Goal: Transaction & Acquisition: Purchase product/service

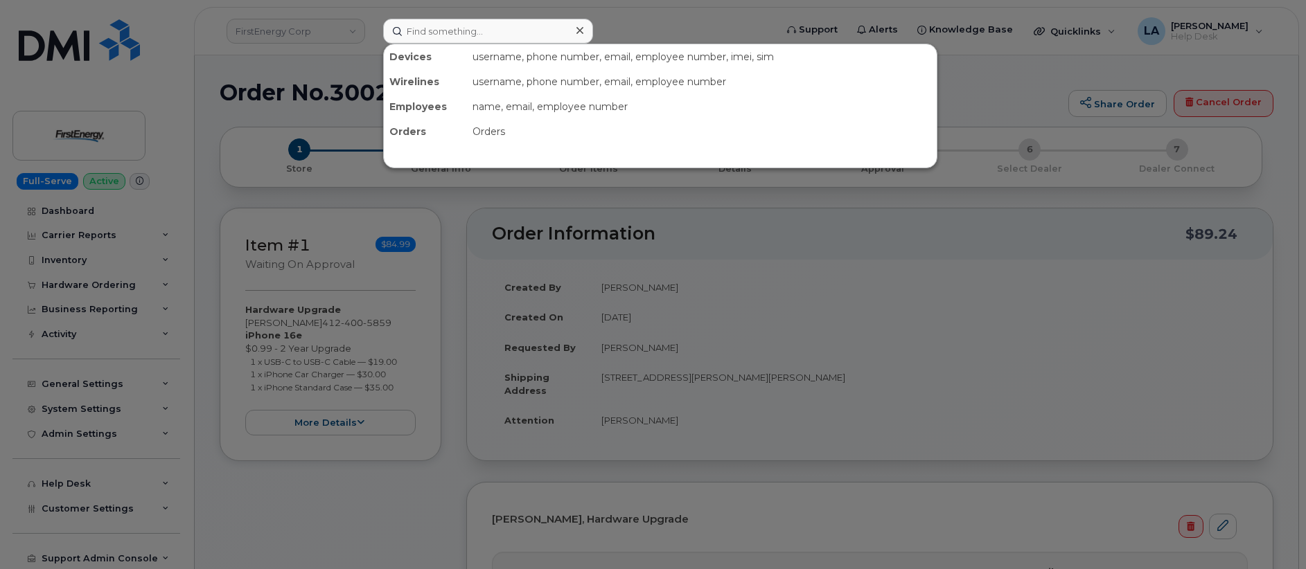
type input "330-414-6101"
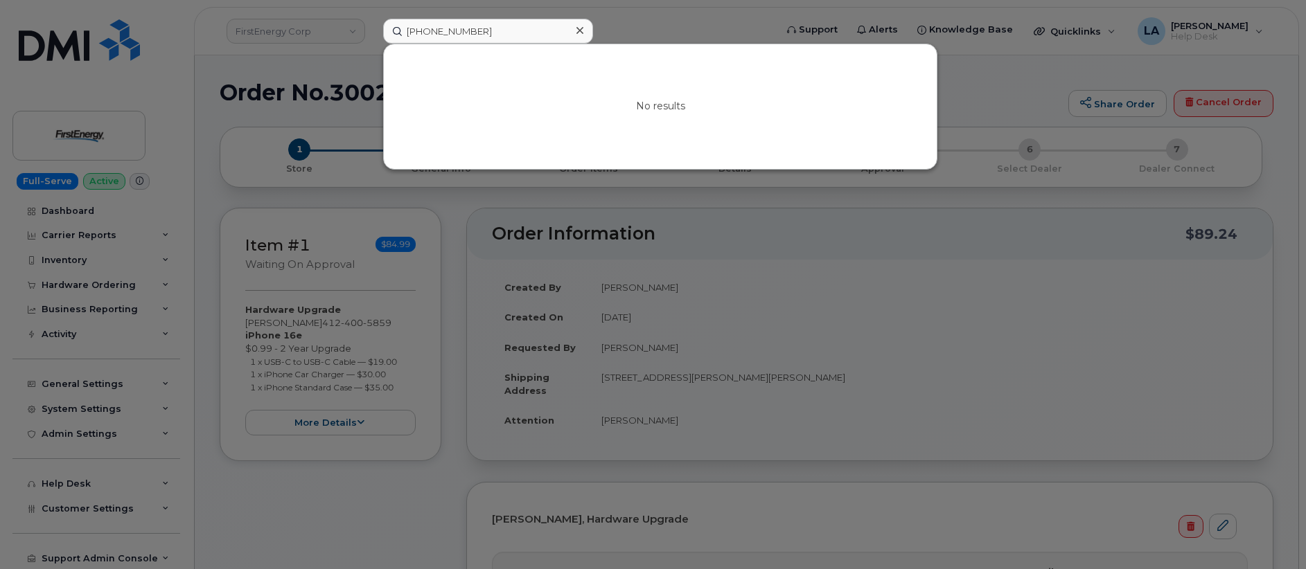
drag, startPoint x: 499, startPoint y: 31, endPoint x: 158, endPoint y: 30, distance: 340.8
click at [372, 34] on div "330-414-6101 No results" at bounding box center [574, 31] width 405 height 25
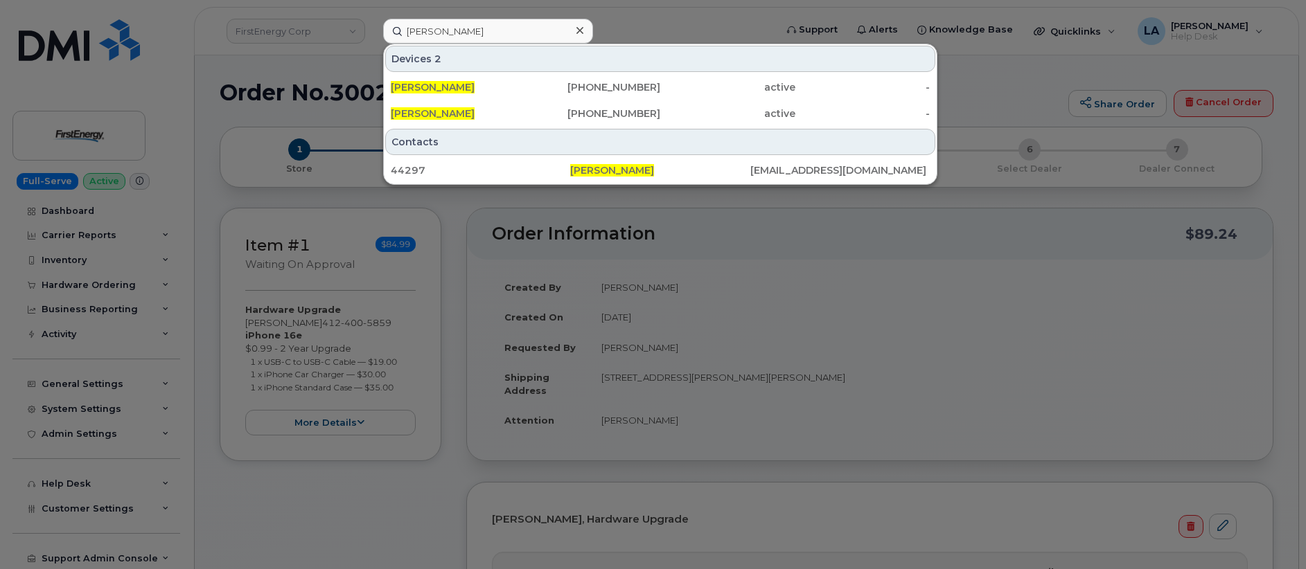
type input "Richard M Vavrek"
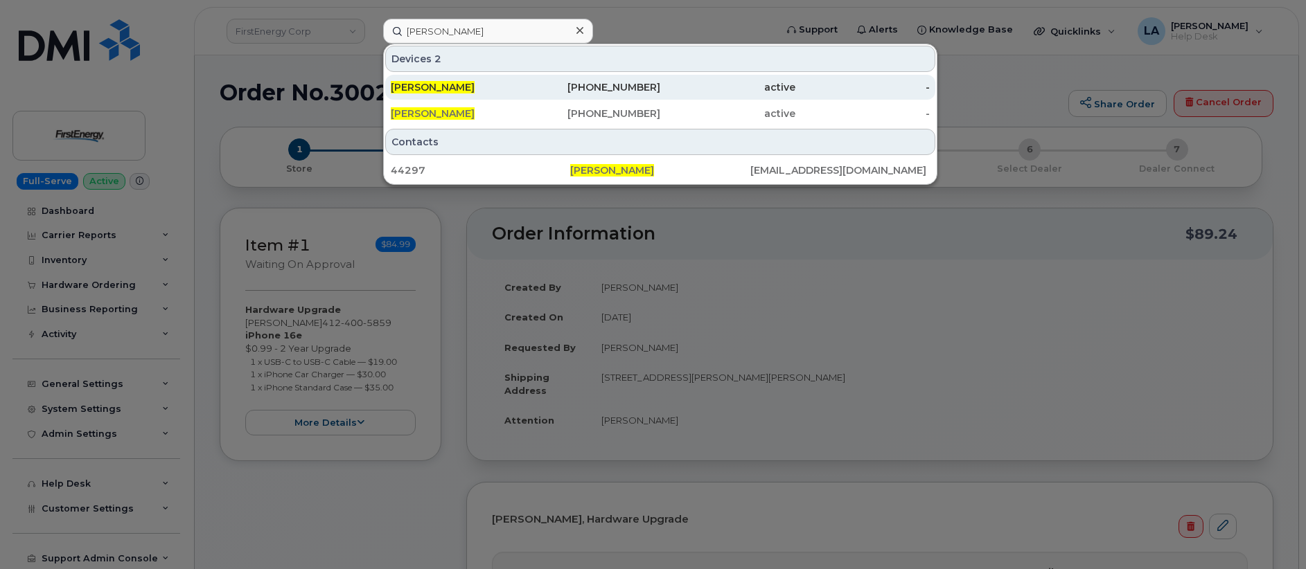
click at [457, 80] on div "RICHARD M VAVREK" at bounding box center [458, 87] width 135 height 25
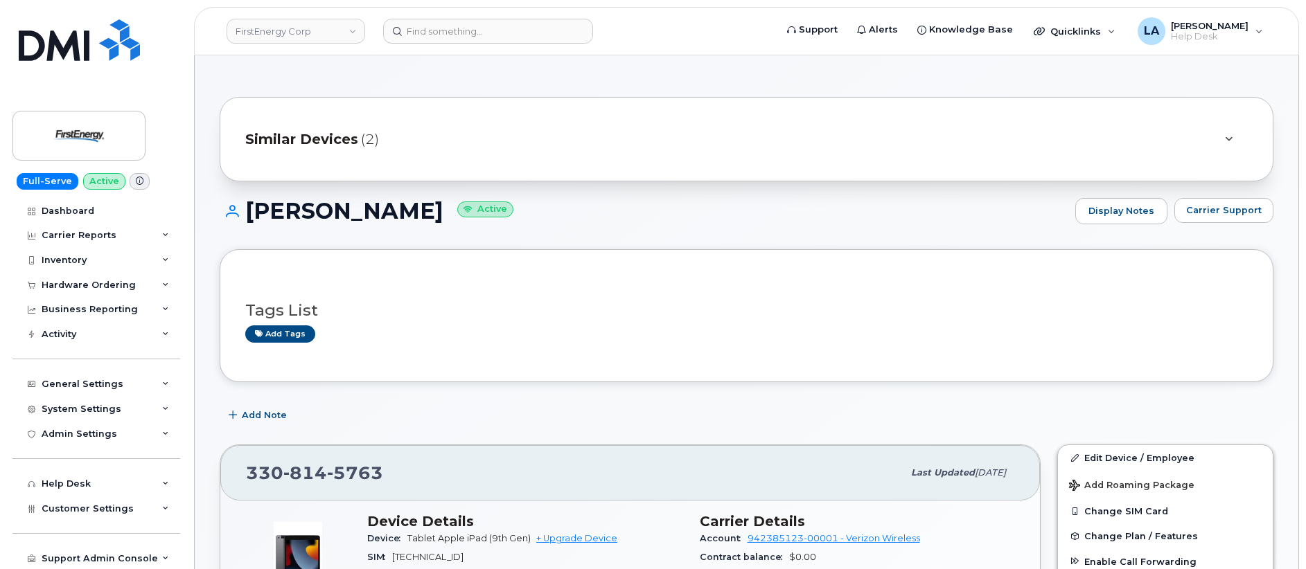
click at [1230, 137] on icon at bounding box center [1229, 139] width 8 height 9
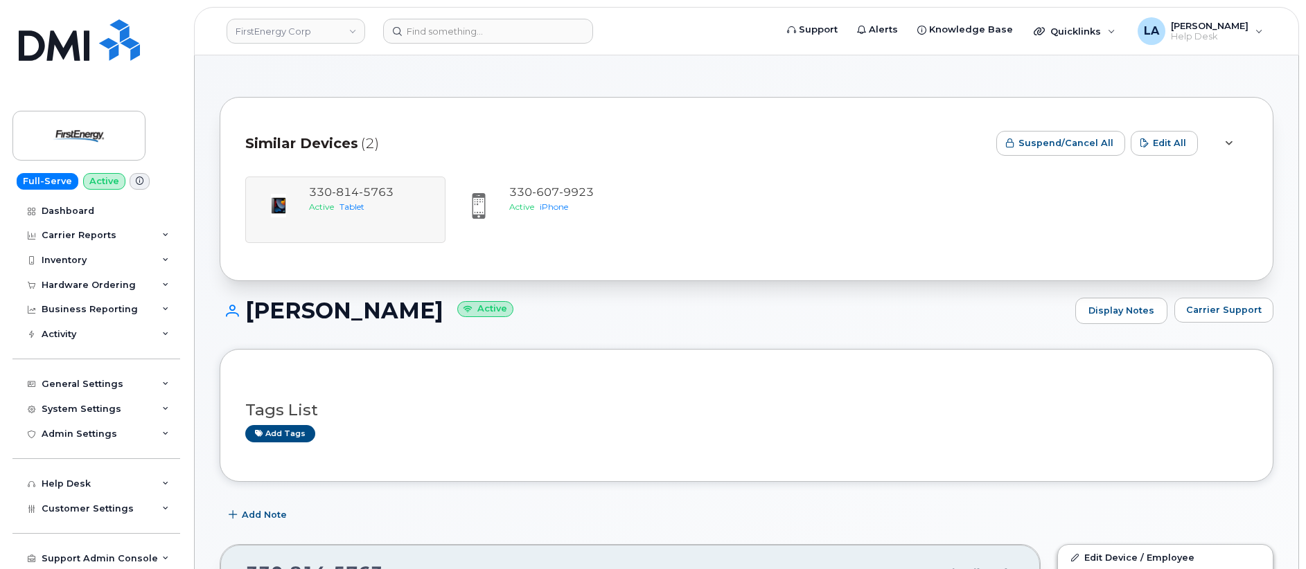
drag, startPoint x: 1307, startPoint y: 59, endPoint x: 1309, endPoint y: 118, distance: 59.6
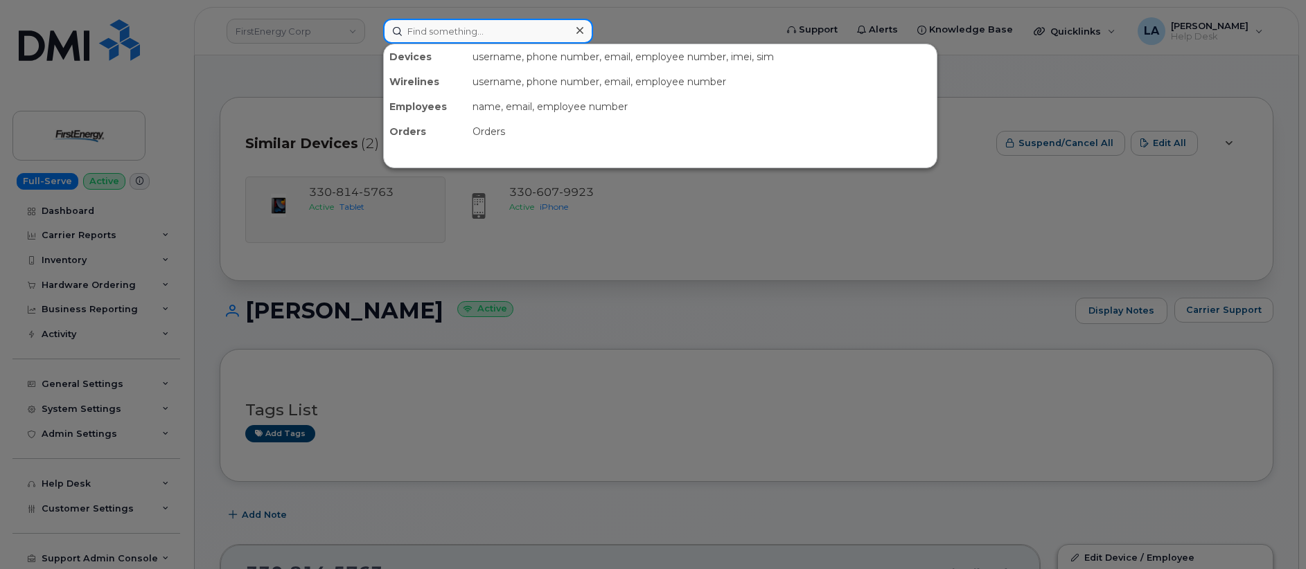
click at [488, 20] on input at bounding box center [488, 31] width 210 height 25
paste input "626 786 4870"
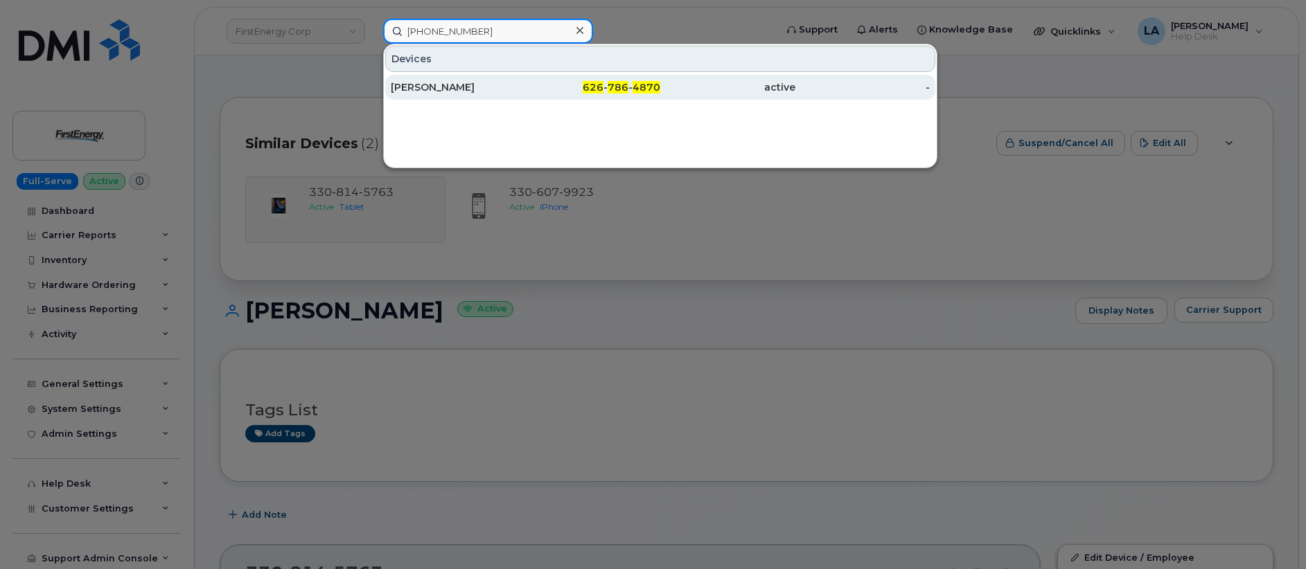
type input "626 786 4870"
click at [456, 95] on div "RYAN SLADE" at bounding box center [458, 87] width 135 height 25
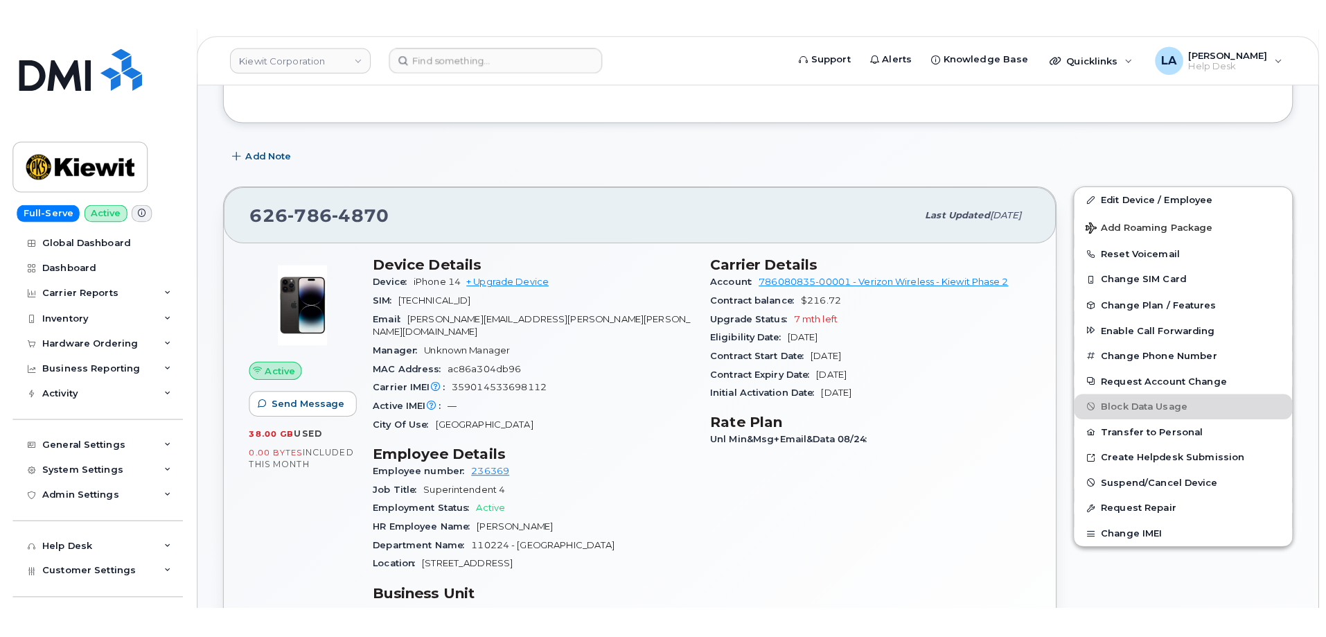
scroll to position [319, 0]
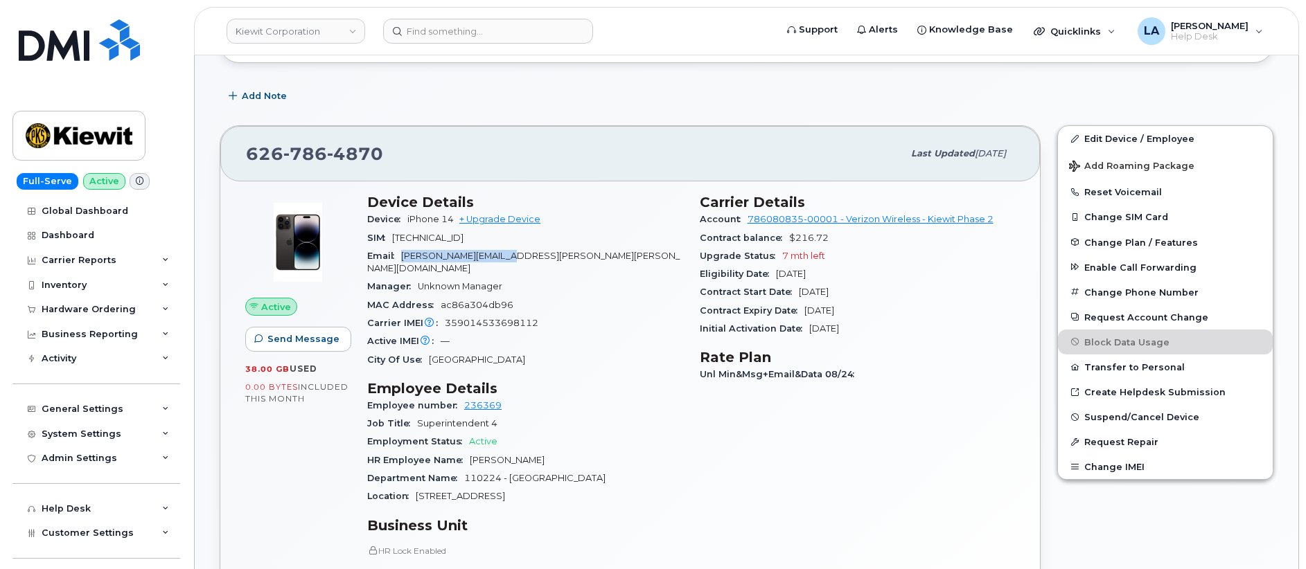
drag, startPoint x: 542, startPoint y: 253, endPoint x: 401, endPoint y: 251, distance: 140.6
click at [401, 251] on div "Email [PERSON_NAME][EMAIL_ADDRESS][PERSON_NAME][PERSON_NAME][DOMAIN_NAME]" at bounding box center [525, 262] width 316 height 31
copy span "[PERSON_NAME][EMAIL_ADDRESS][PERSON_NAME][PERSON_NAME][DOMAIN_NAME]"
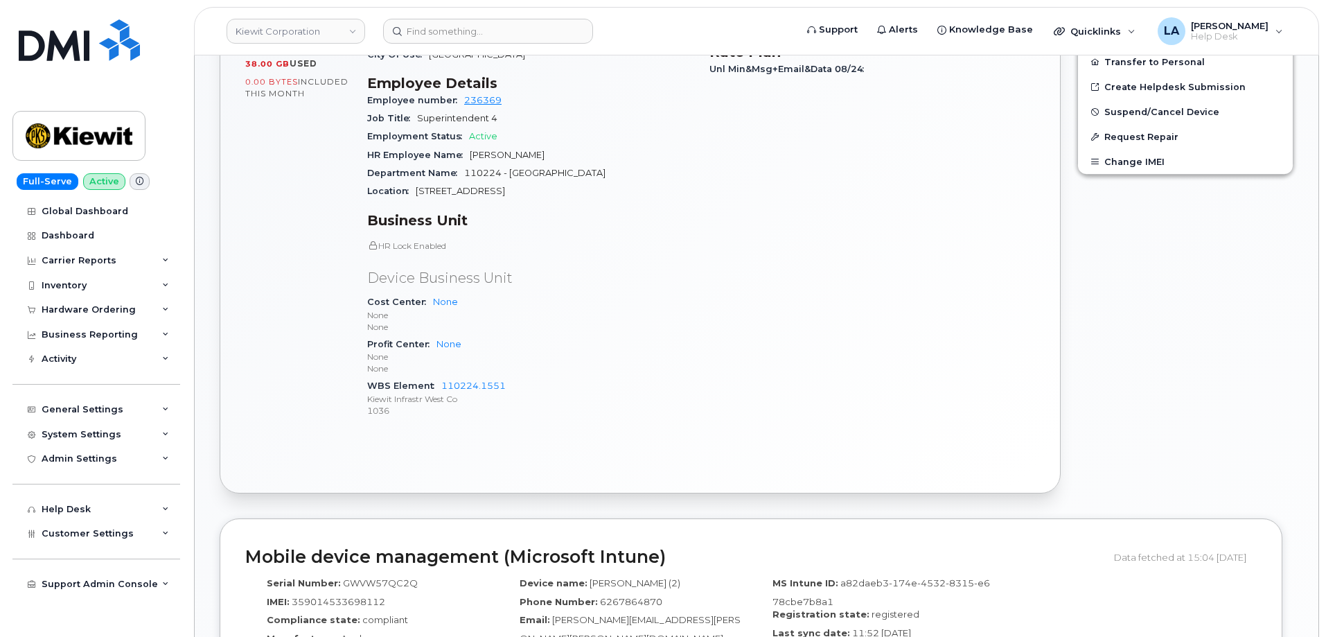
scroll to position [747, 0]
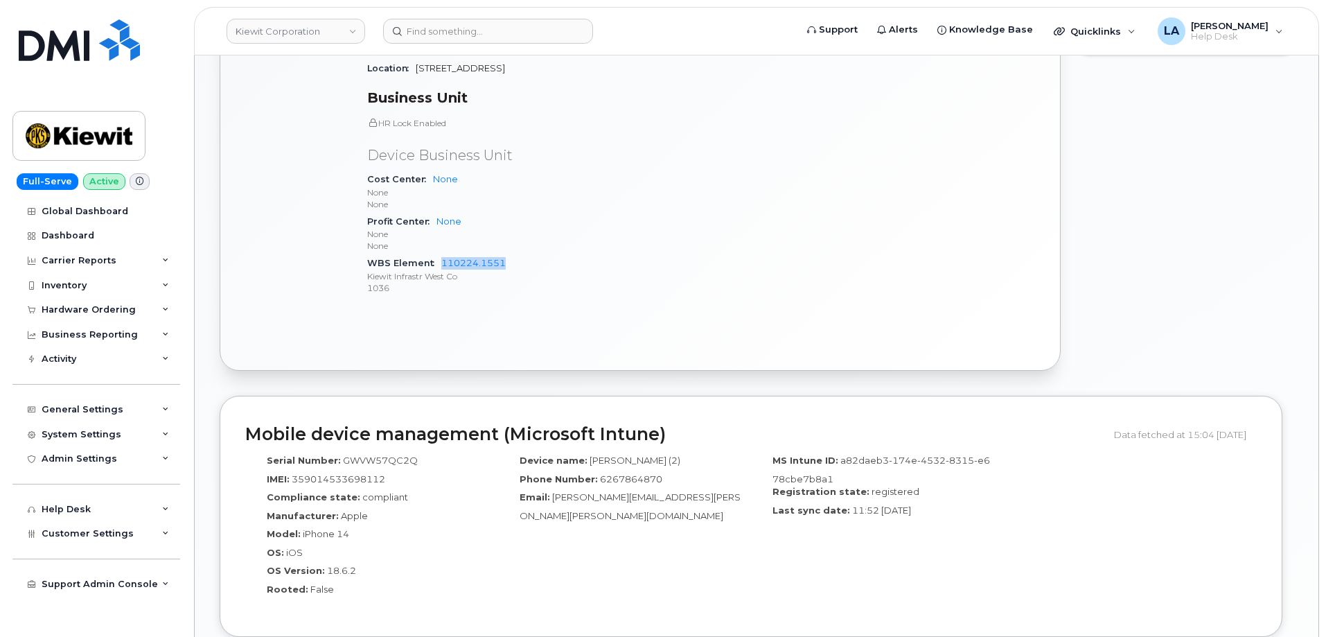
drag, startPoint x: 531, startPoint y: 246, endPoint x: 440, endPoint y: 249, distance: 90.8
click at [440, 254] on div "WBS Element 110224.1551 Kiewit Infrastr West Co 1036" at bounding box center [530, 275] width 326 height 42
copy link "110224.1551"
click at [168, 407] on icon at bounding box center [165, 409] width 7 height 7
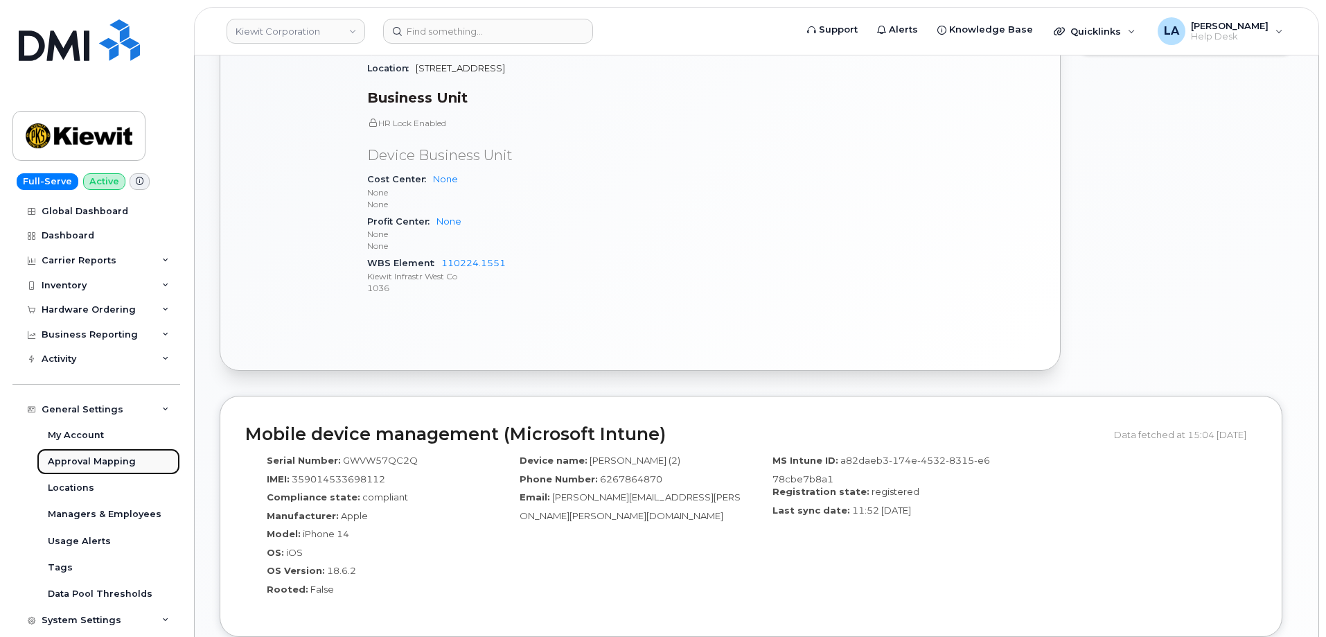
click at [104, 461] on div "Approval Mapping" at bounding box center [92, 461] width 88 height 12
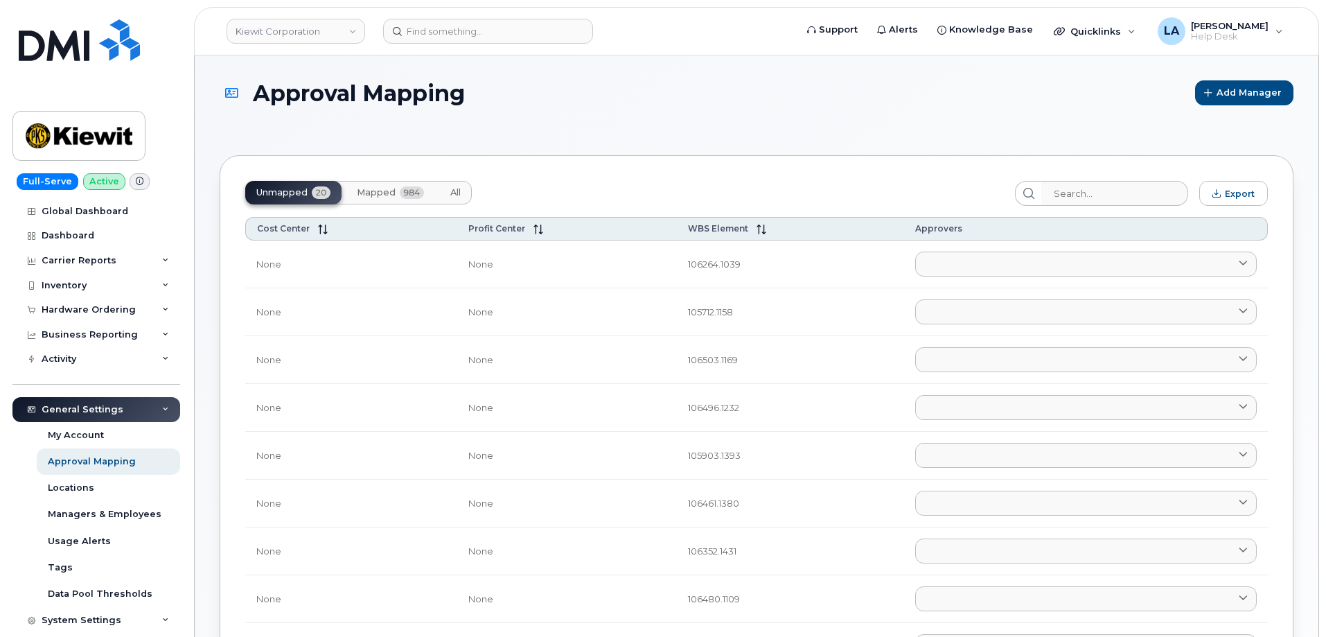
click at [374, 199] on button "Mapped 984" at bounding box center [390, 193] width 89 height 24
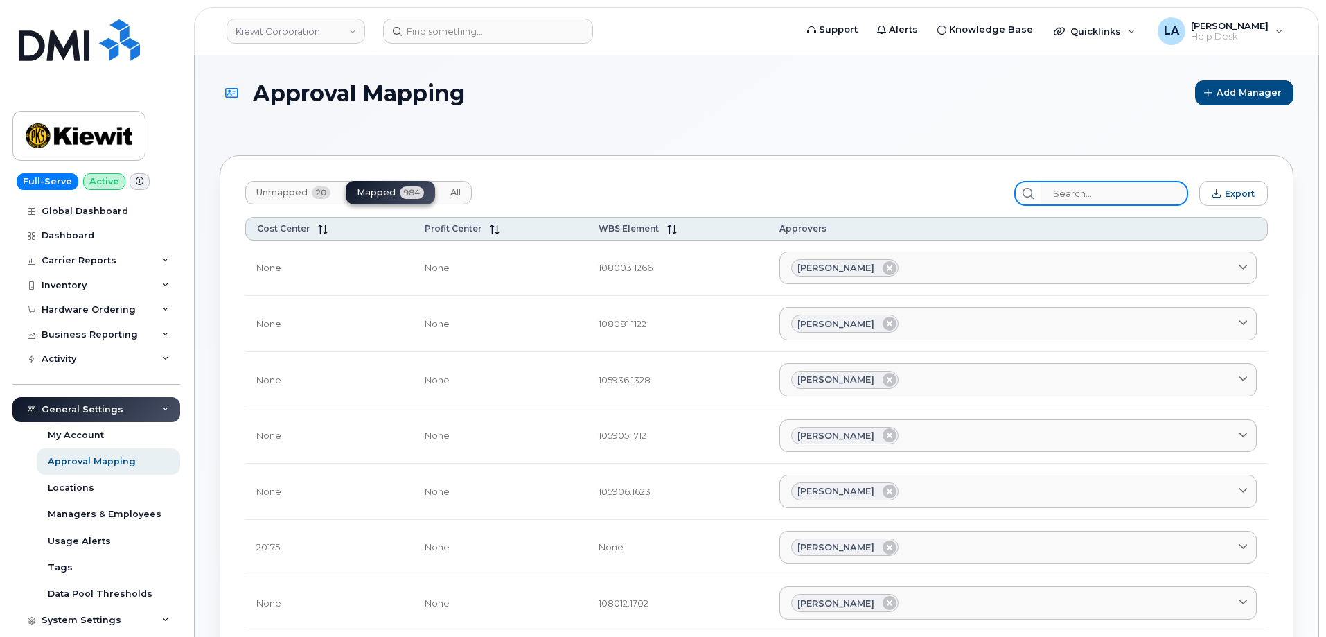
click at [1100, 197] on input "search" at bounding box center [1114, 193] width 148 height 25
paste input "110224.1551"
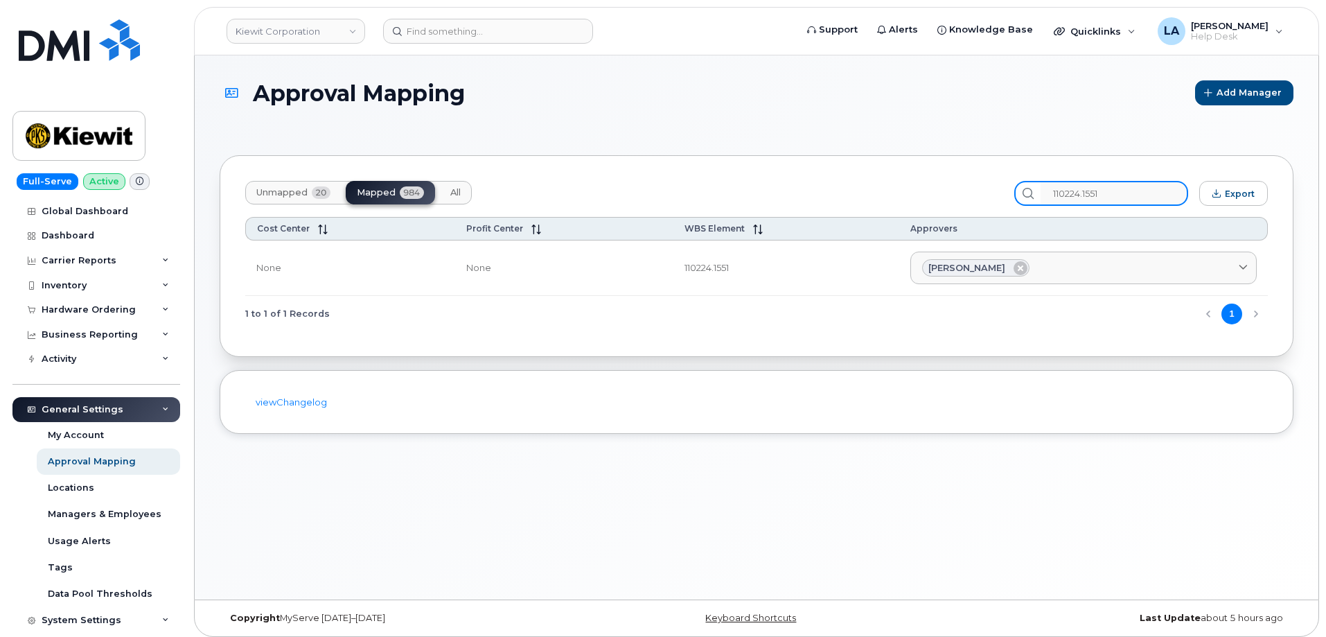
type input "110224.1551"
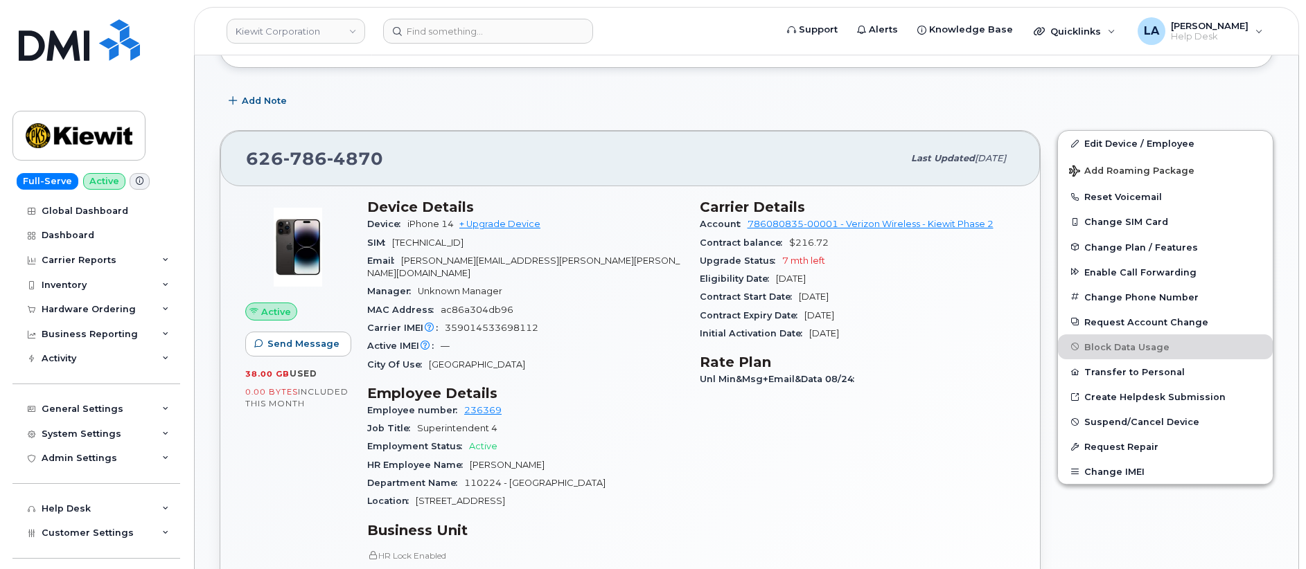
scroll to position [303, 0]
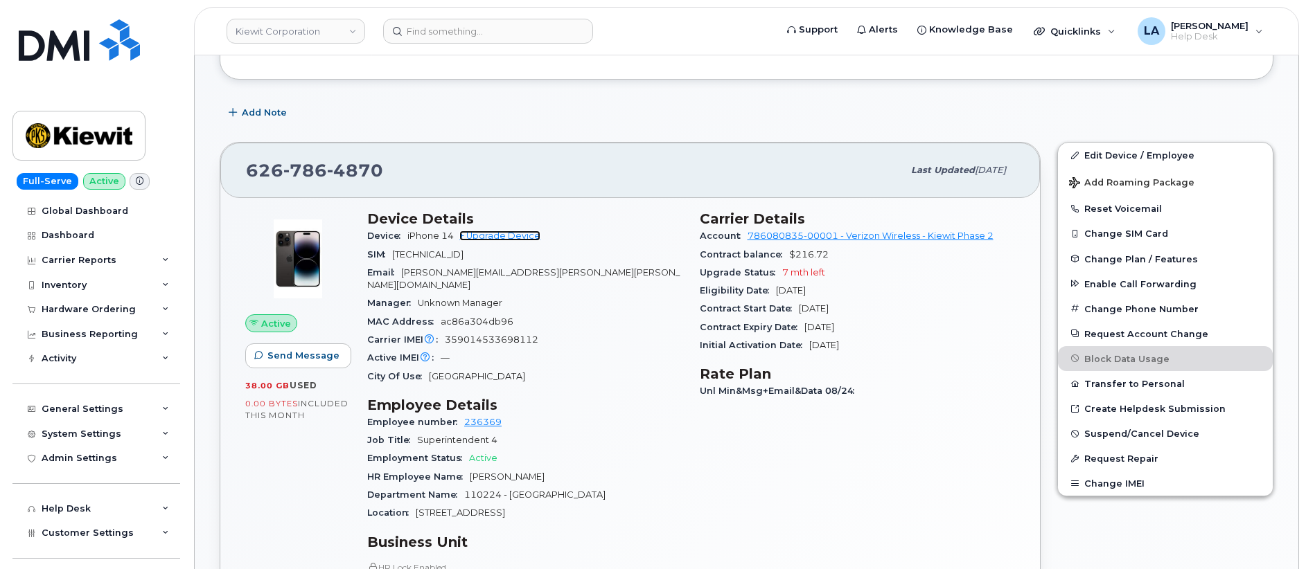
click at [487, 232] on link "+ Upgrade Device" at bounding box center [499, 236] width 81 height 10
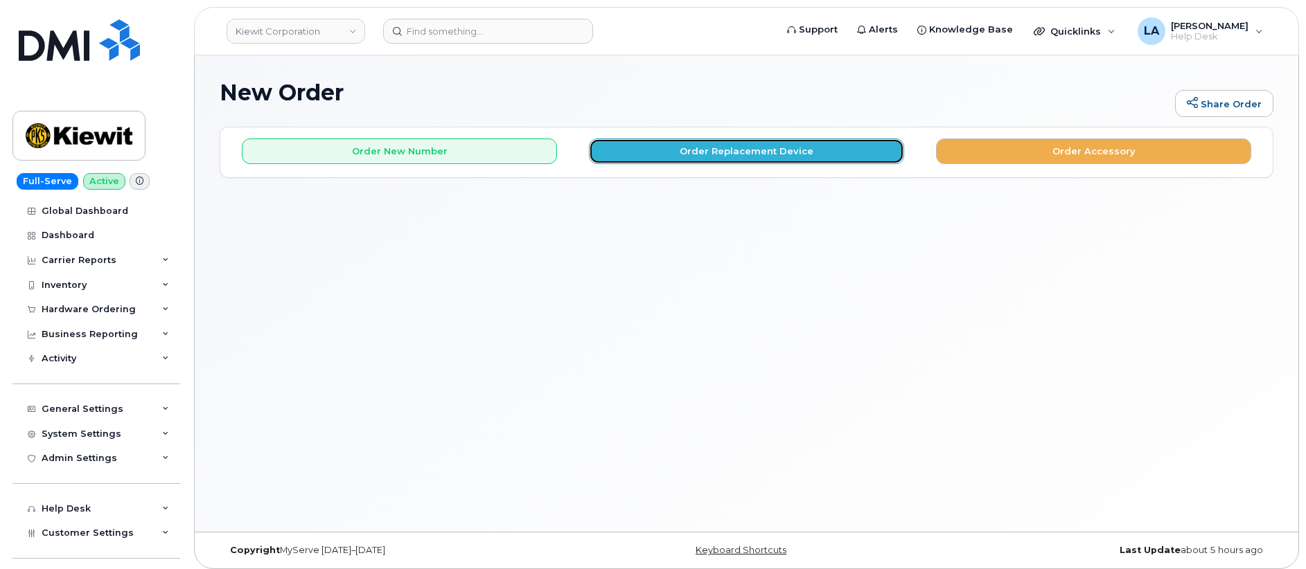
click at [755, 146] on button "Order Replacement Device" at bounding box center [746, 152] width 315 height 26
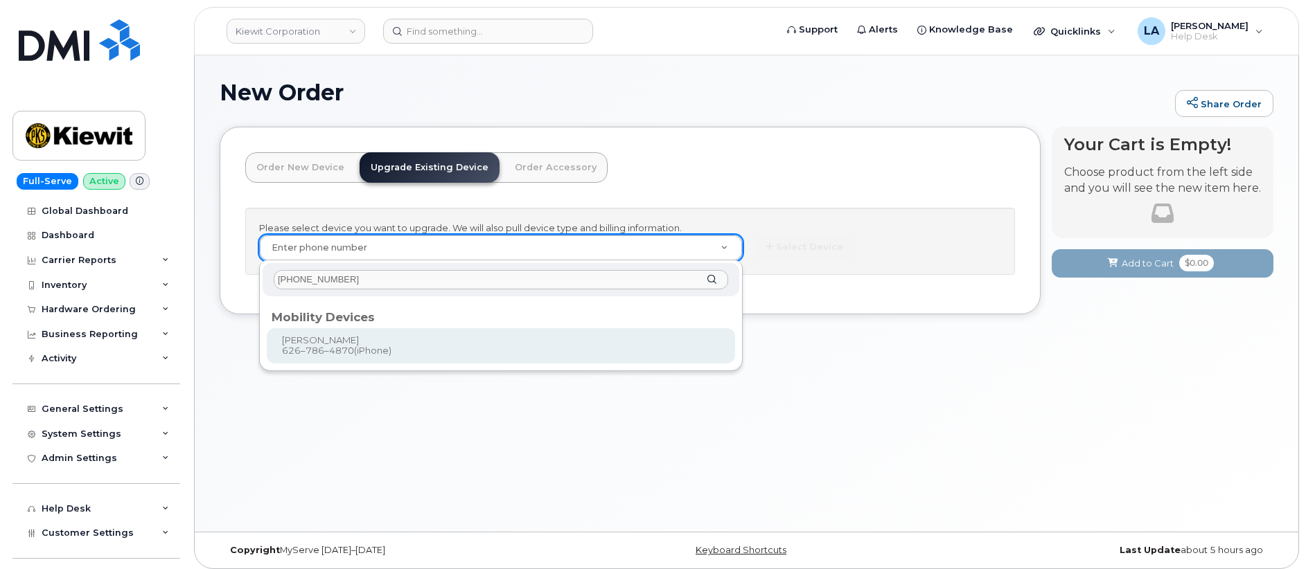
type input "[PHONE_NUMBER]"
type input "1170766"
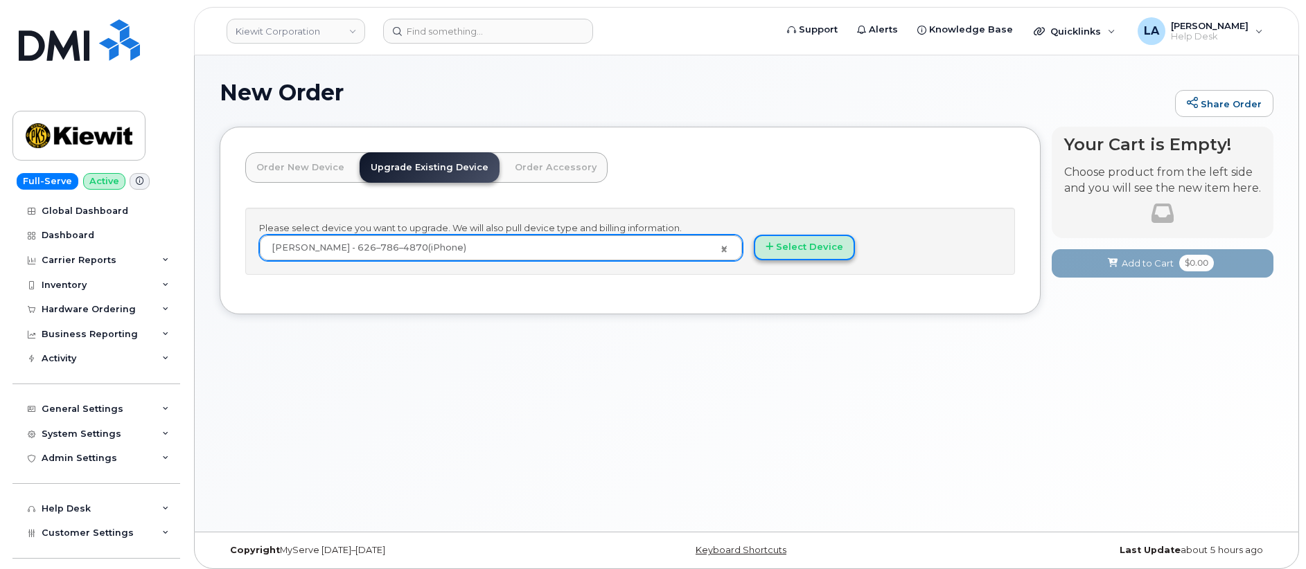
click at [824, 249] on button "Select Device" at bounding box center [804, 248] width 101 height 26
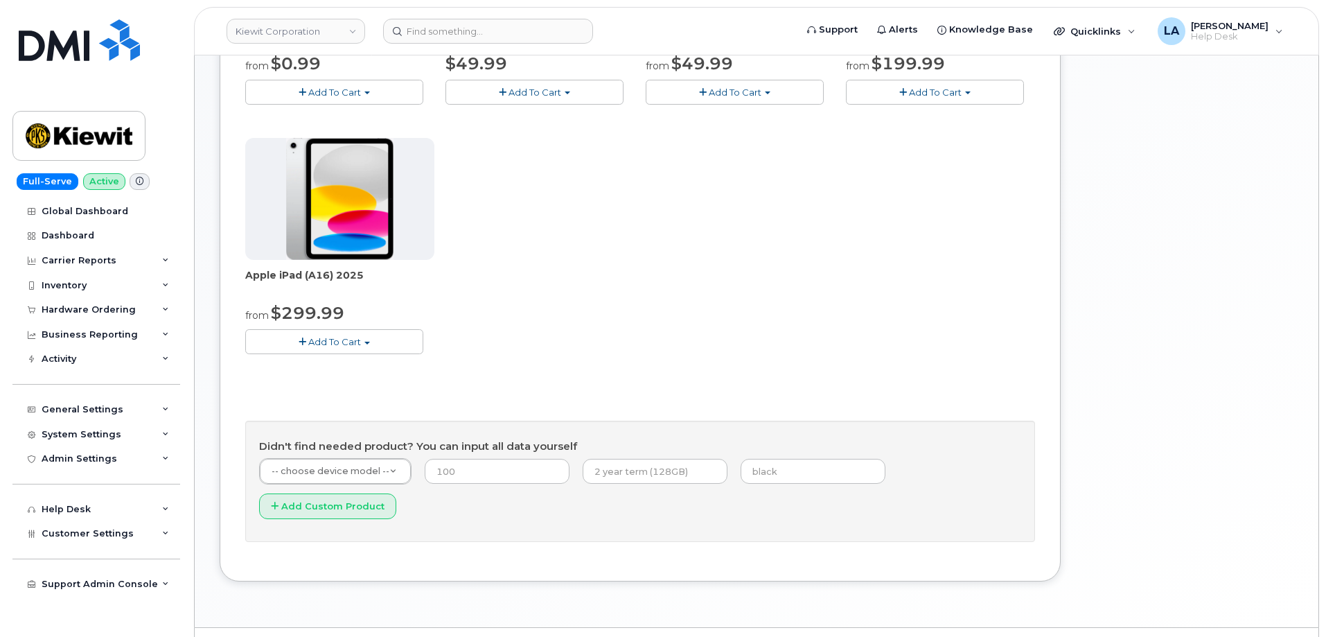
scroll to position [208, 0]
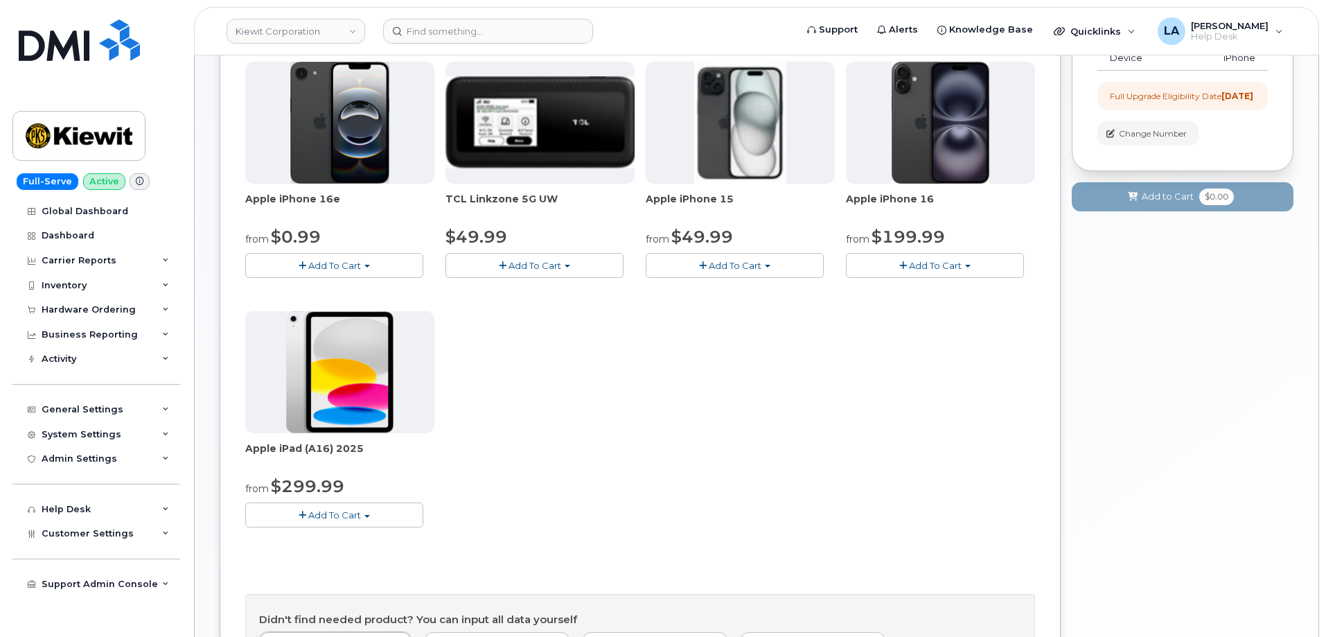
click at [712, 263] on span "Add To Cart" at bounding box center [735, 265] width 53 height 11
click at [707, 292] on link "$49.99 - 2 Year Upgrade (128GB)" at bounding box center [739, 291] width 180 height 17
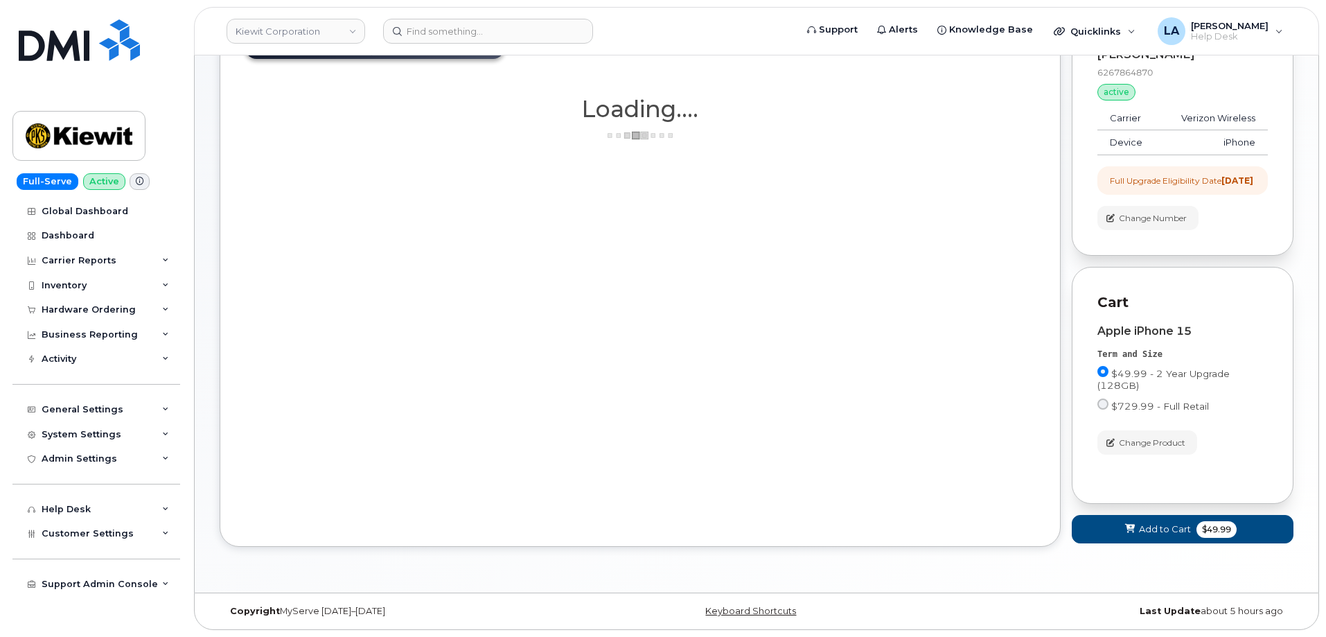
scroll to position [136, 0]
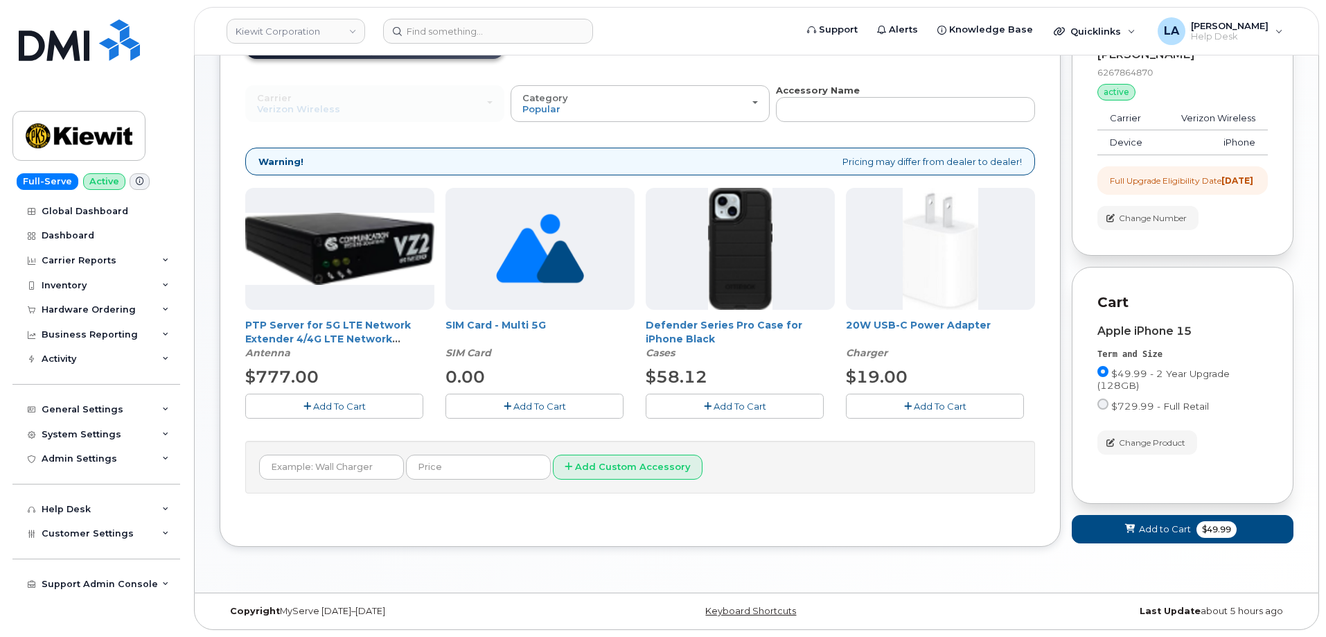
click at [756, 402] on button "Add To Cart" at bounding box center [735, 405] width 178 height 24
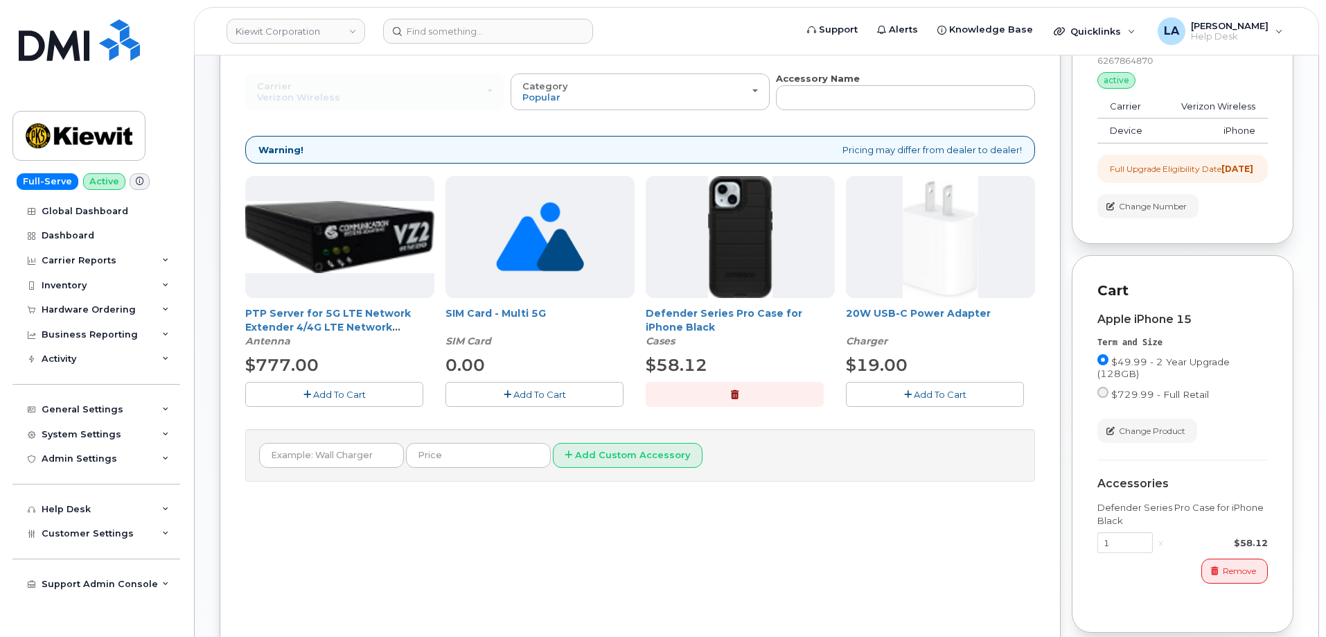
click at [934, 400] on button "Add To Cart" at bounding box center [935, 394] width 178 height 24
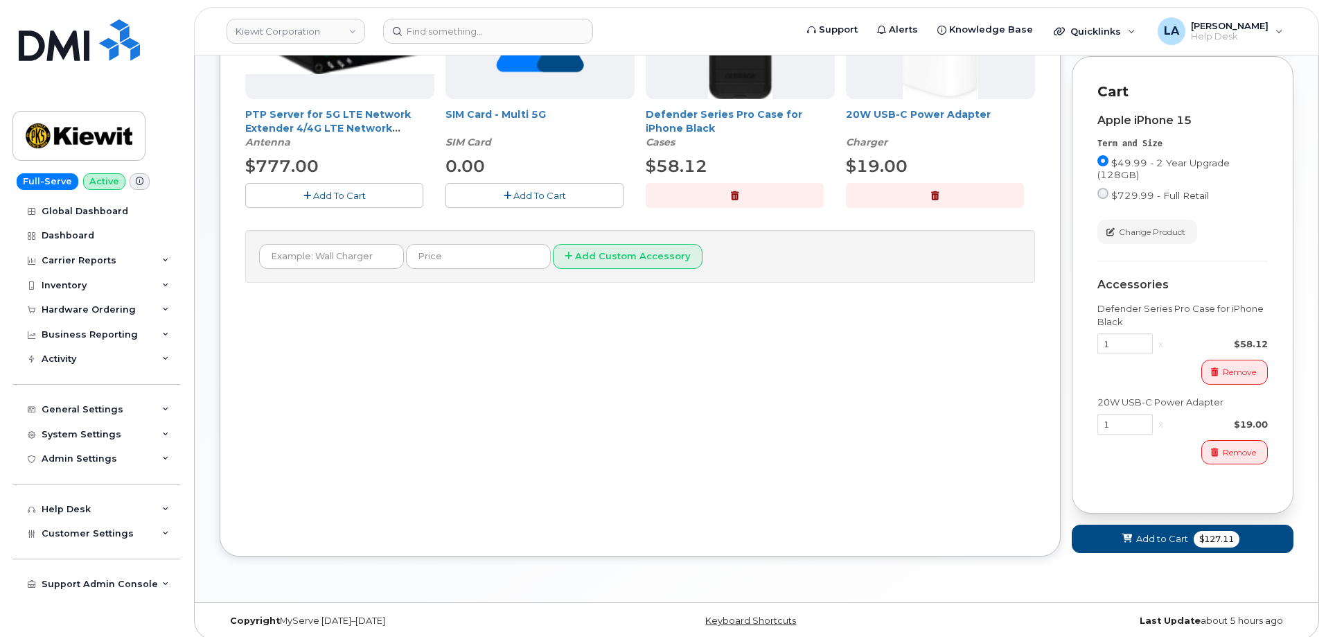
scroll to position [356, 0]
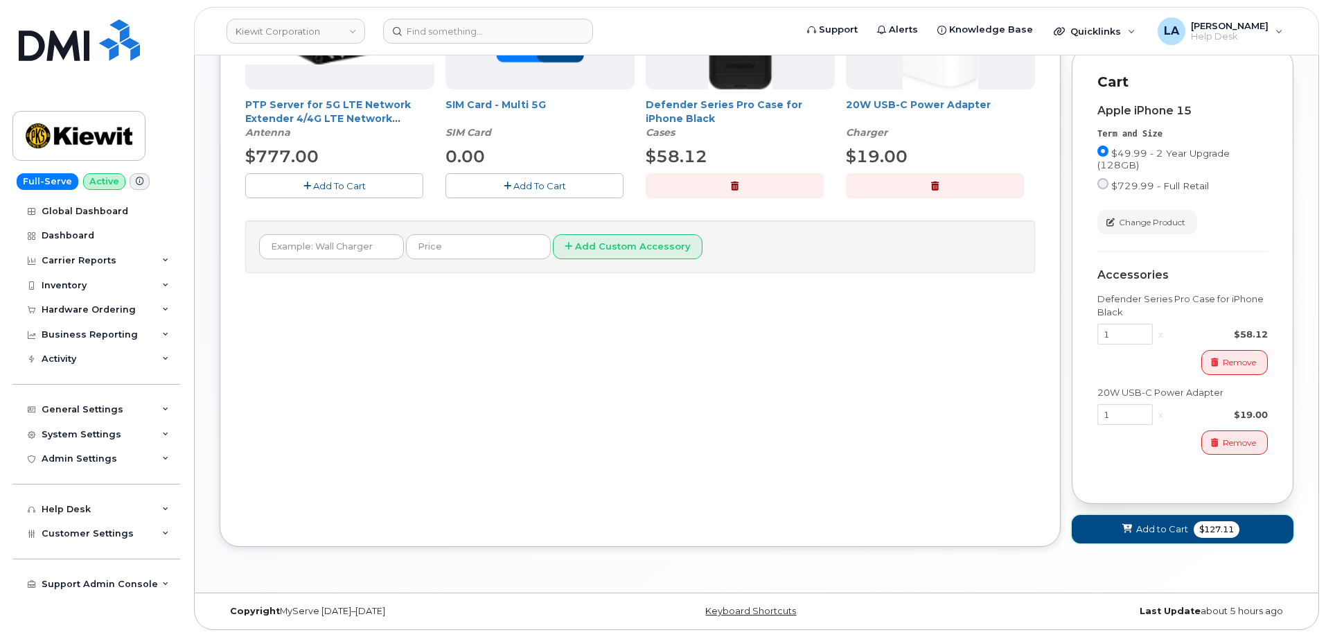
click at [1121, 524] on span at bounding box center [1127, 528] width 13 height 13
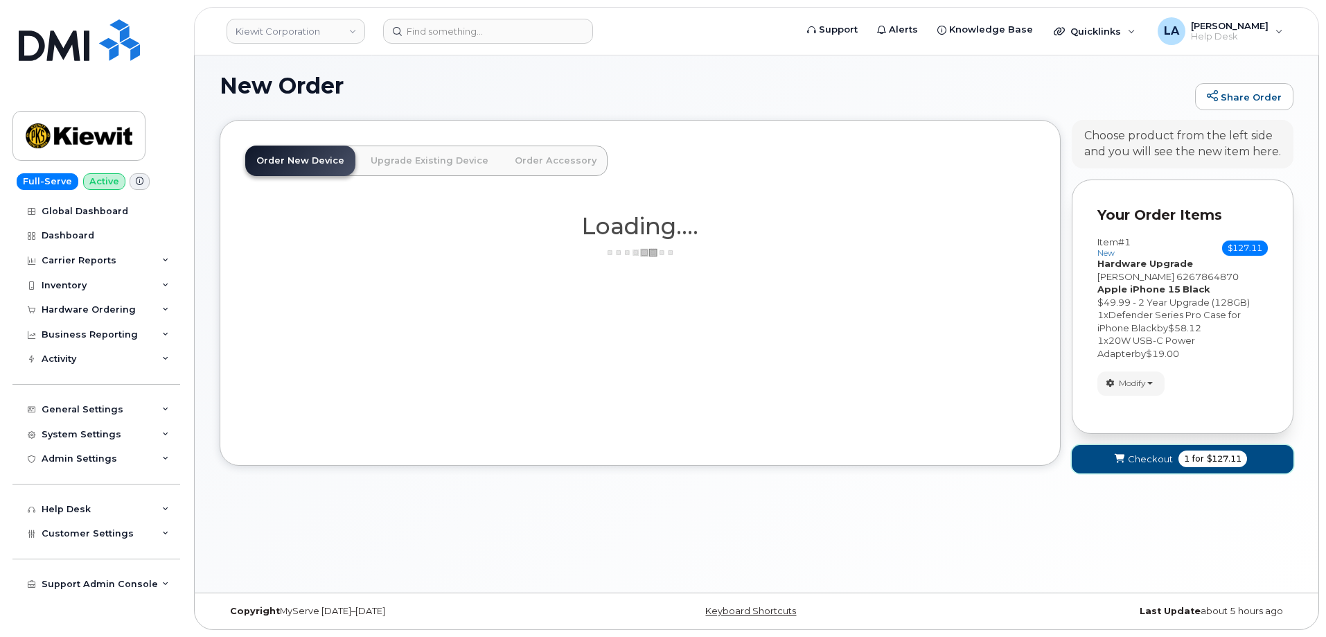
click at [1121, 460] on icon "submit" at bounding box center [1120, 458] width 10 height 9
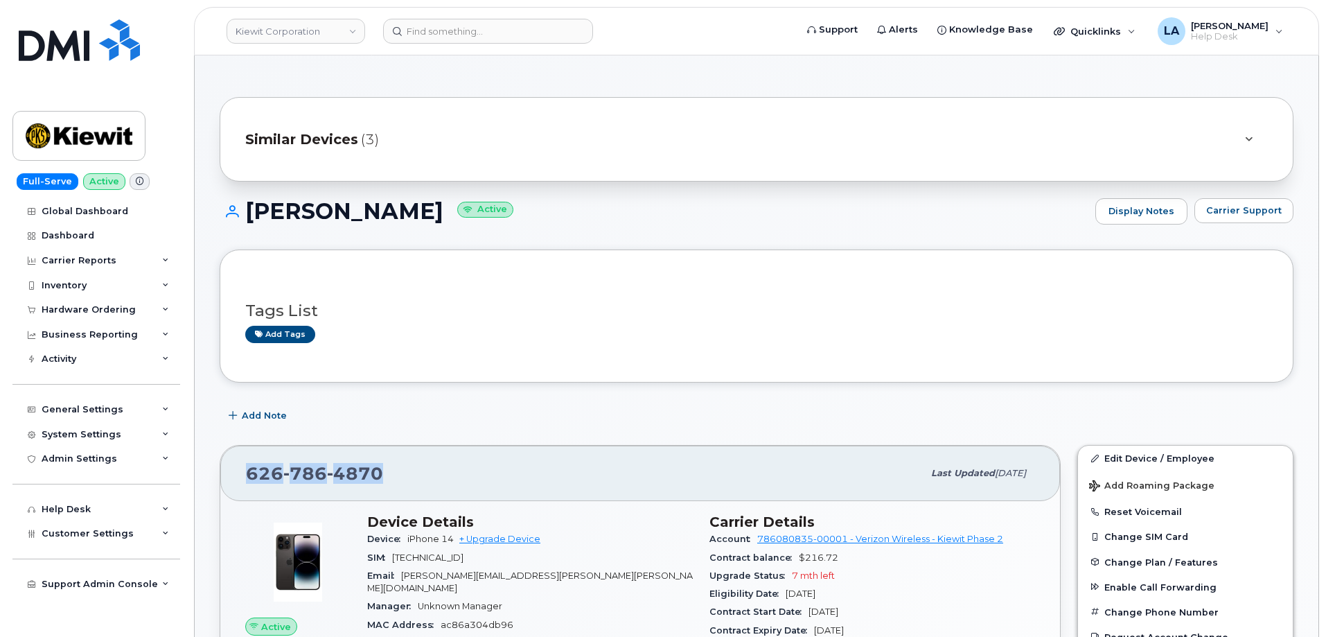
drag, startPoint x: 401, startPoint y: 471, endPoint x: 200, endPoint y: 464, distance: 201.0
copy span "[PHONE_NUMBER]"
click at [502, 541] on link "+ Upgrade Device" at bounding box center [499, 538] width 81 height 10
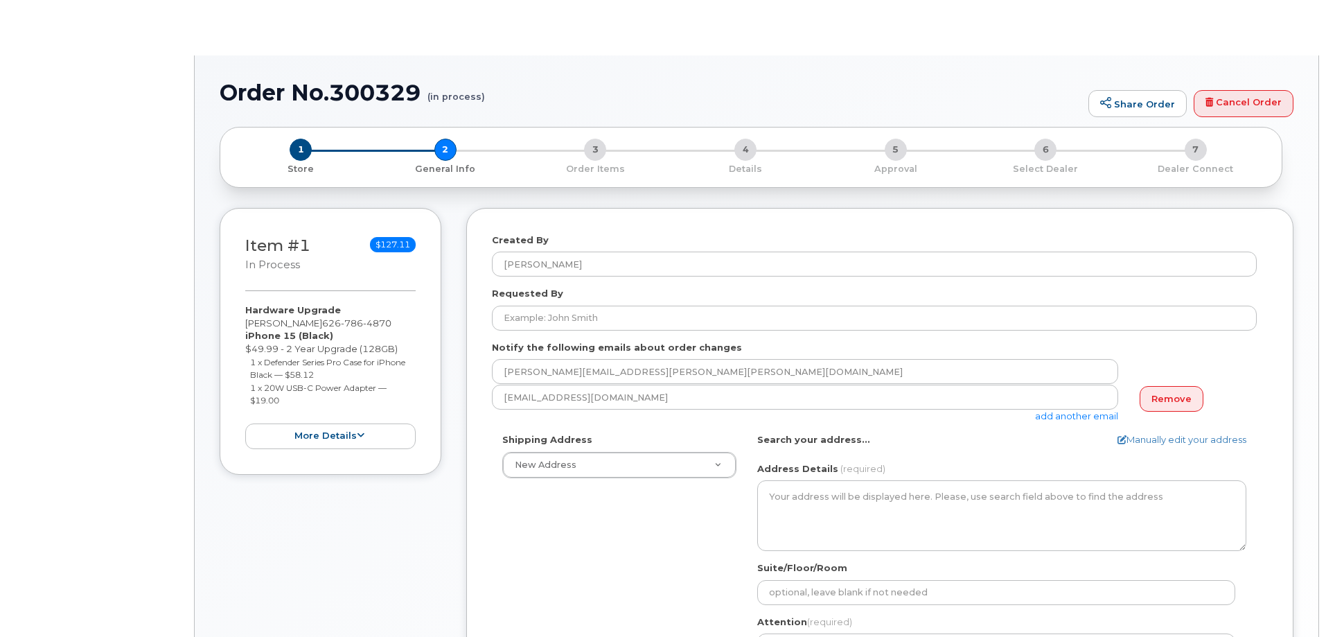
select select
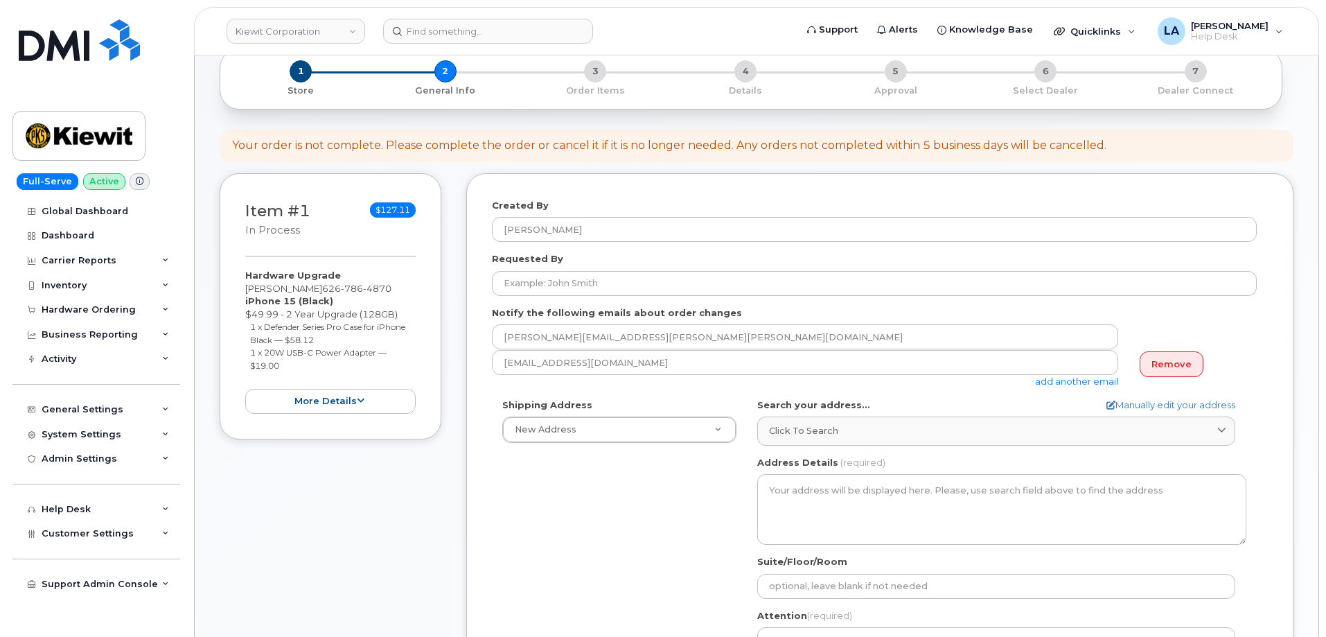
scroll to position [81, 0]
click at [1145, 350] on link "Remove" at bounding box center [1171, 361] width 64 height 26
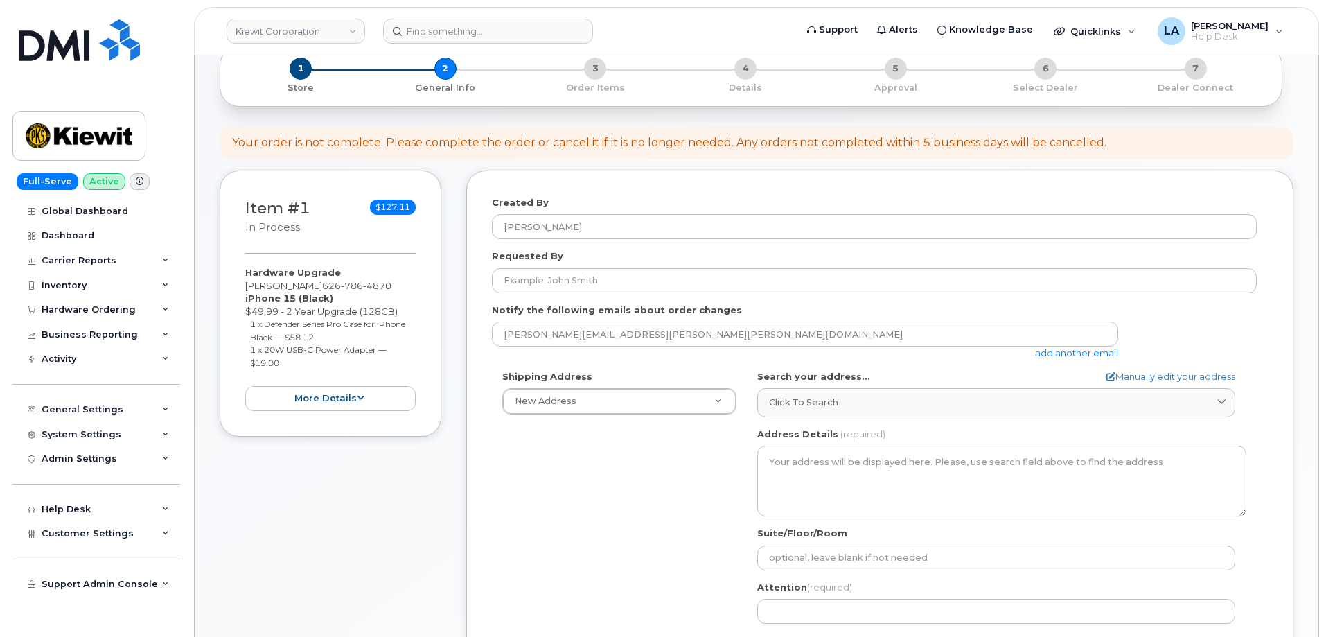
click at [444, 70] on div "1 Store 2 General Info 3 Order Items 4 Details 5 Approval 6 Select Dealer 7 Dea…" at bounding box center [750, 75] width 1039 height 37
click at [294, 70] on span "1" at bounding box center [301, 68] width 22 height 22
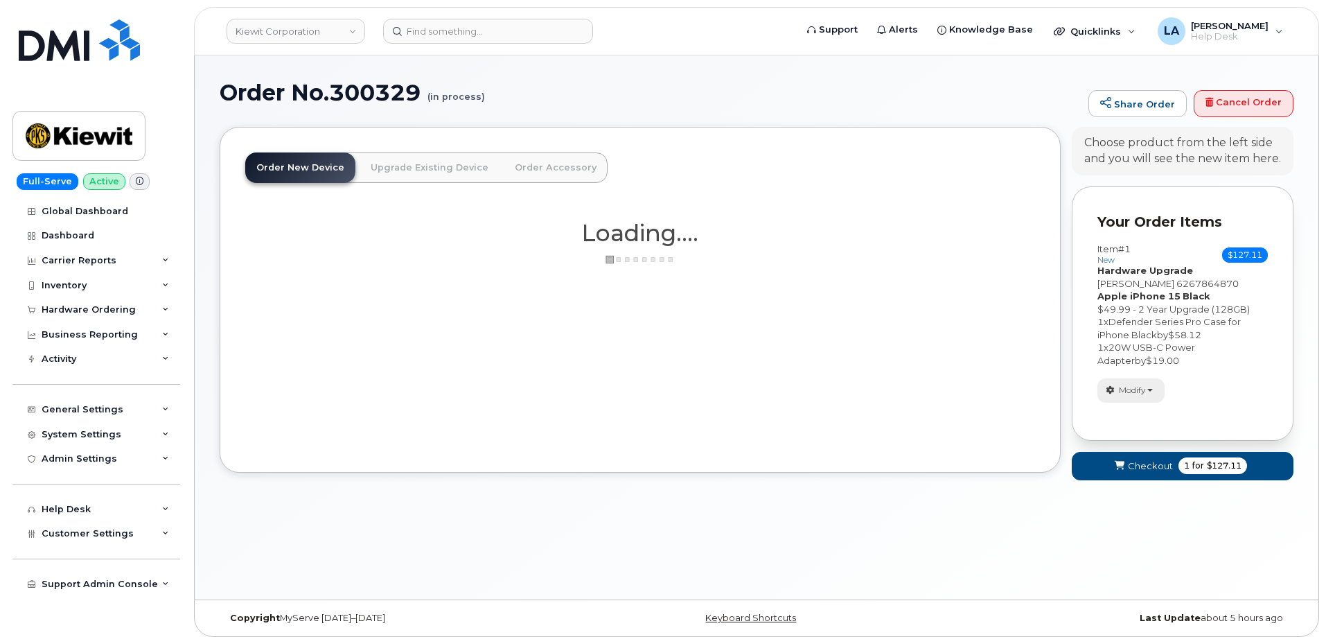
click at [1151, 393] on button "Modify" at bounding box center [1130, 390] width 67 height 24
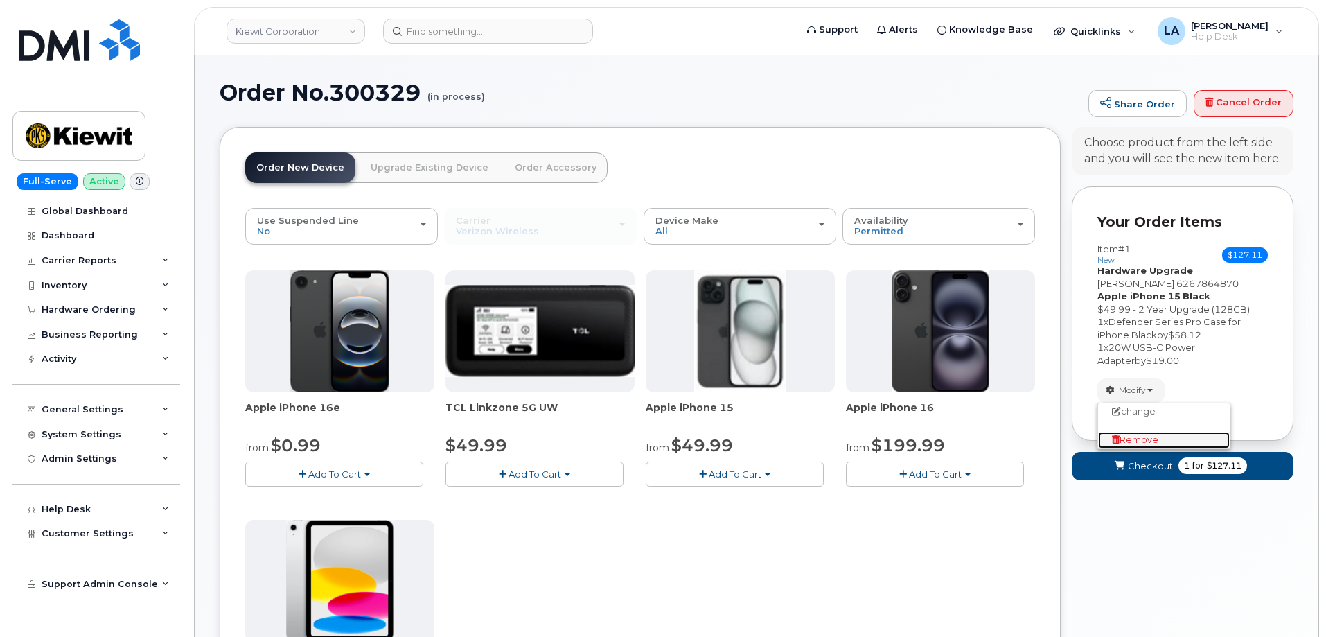
click at [1147, 437] on span "Remove" at bounding box center [1135, 439] width 46 height 10
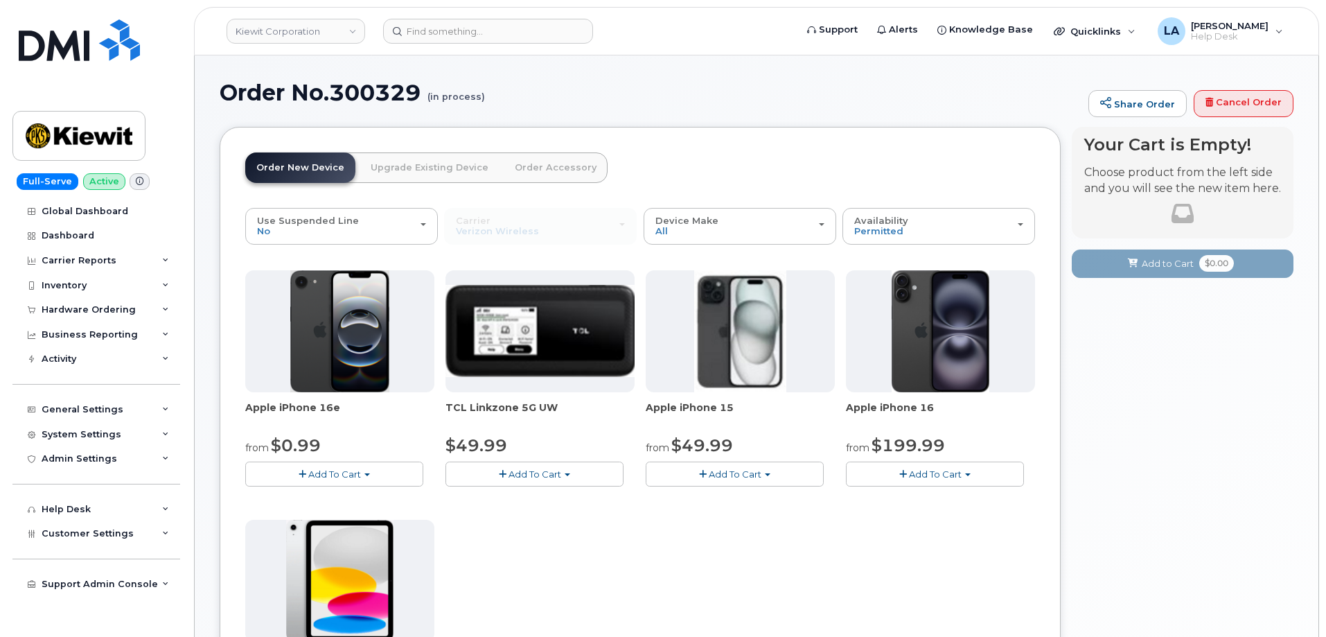
click at [976, 473] on button "Add To Cart" at bounding box center [935, 473] width 178 height 24
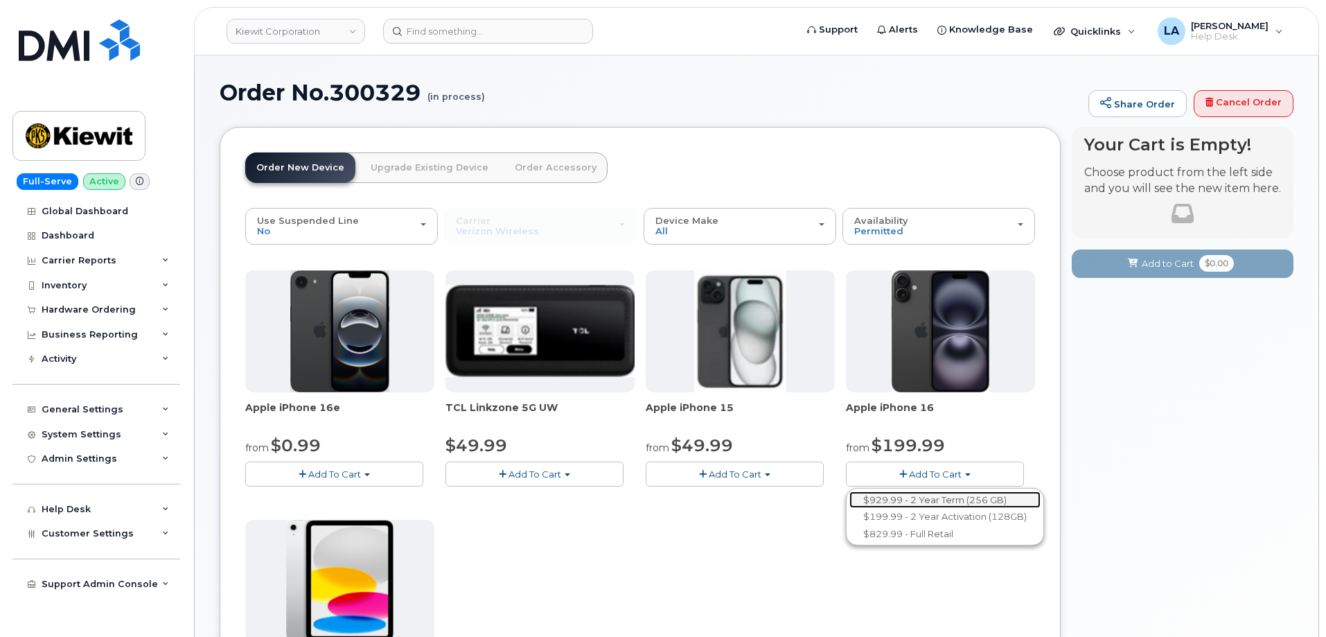
click at [930, 500] on link "$929.99 - 2 Year Term (256 GB)" at bounding box center [944, 499] width 191 height 17
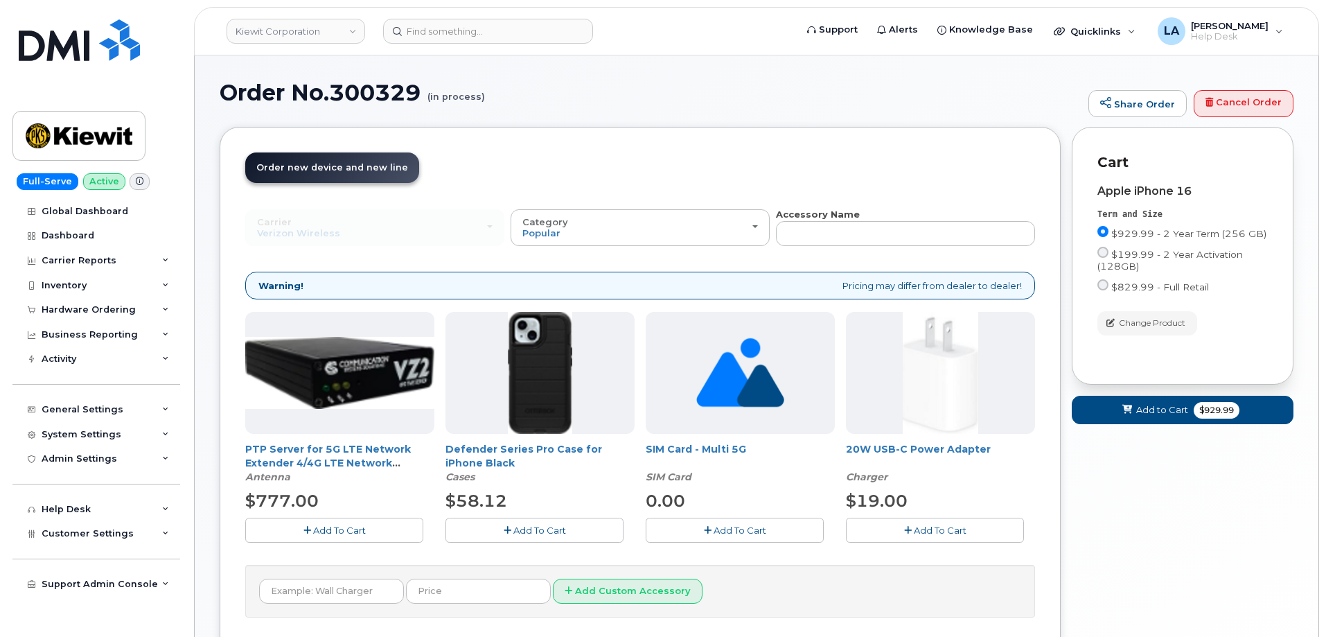
click at [597, 524] on button "Add To Cart" at bounding box center [534, 529] width 178 height 24
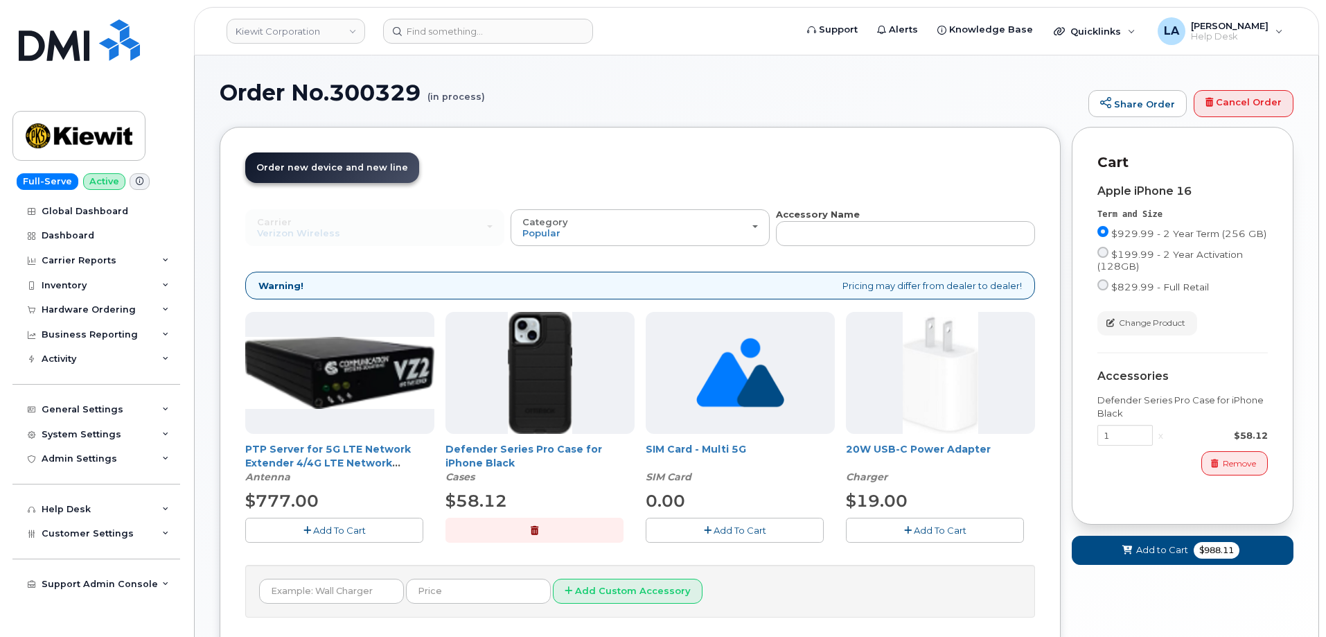
click at [890, 535] on button "Add To Cart" at bounding box center [935, 529] width 178 height 24
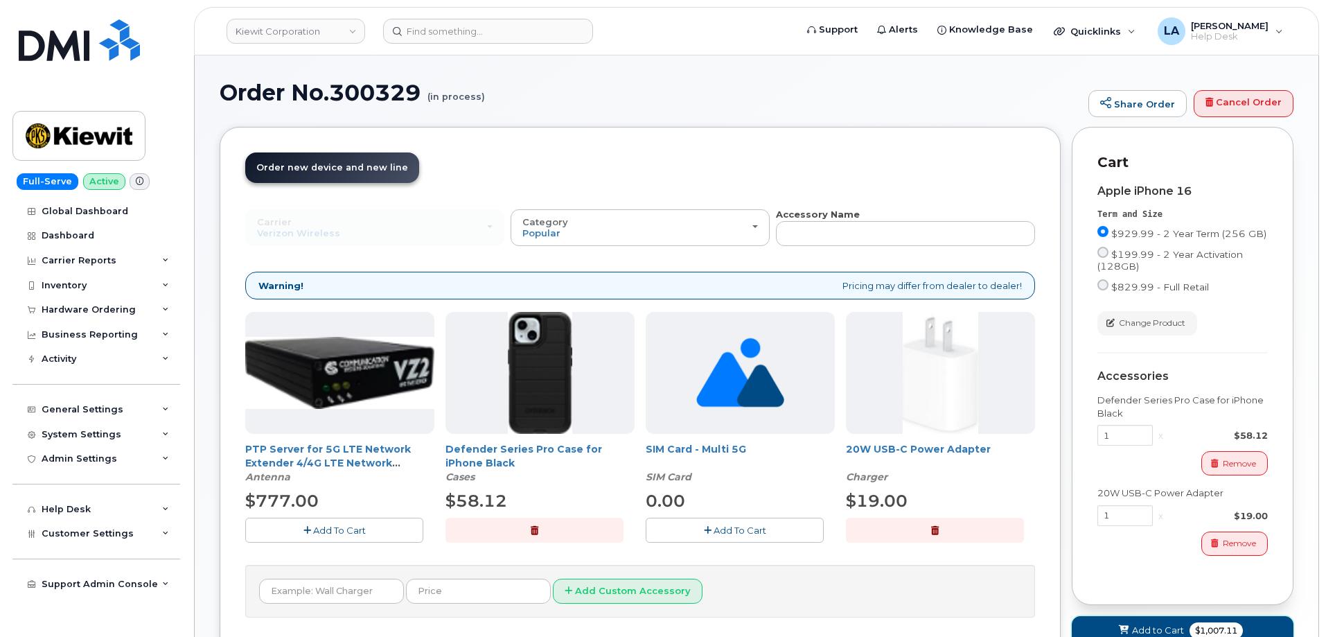
click at [1140, 627] on span "Add to Cart" at bounding box center [1158, 629] width 52 height 13
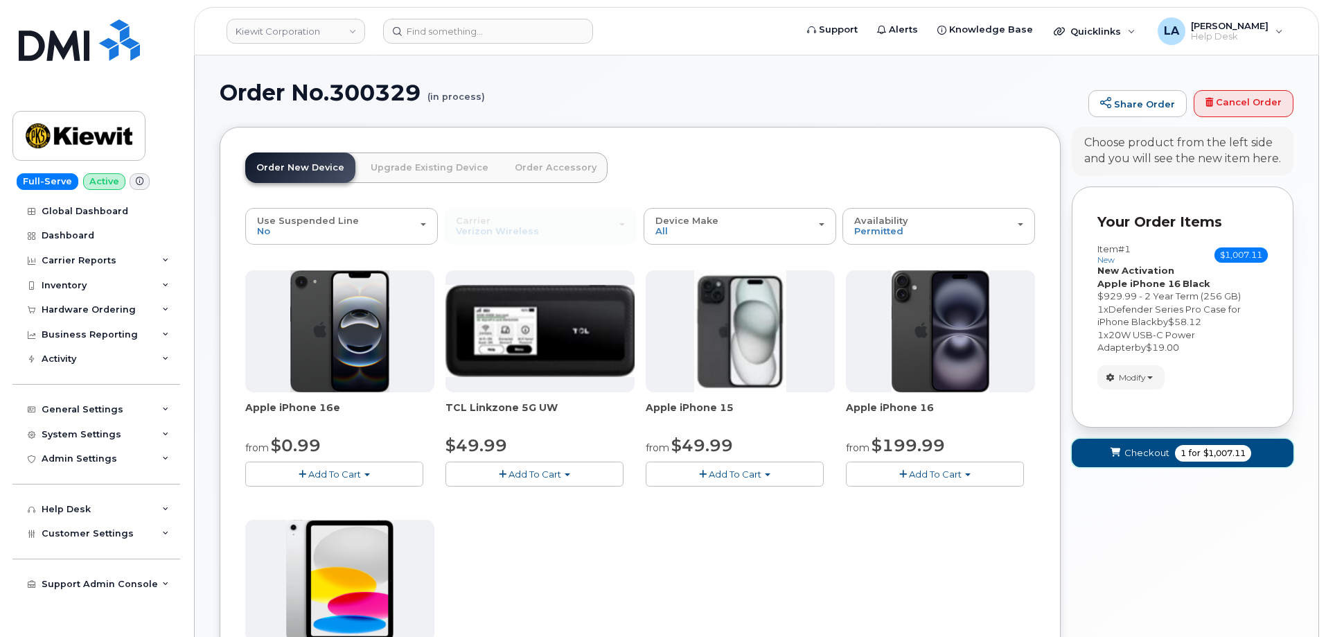
click at [1137, 465] on button "Checkout 1 for $1,007.11" at bounding box center [1183, 452] width 222 height 28
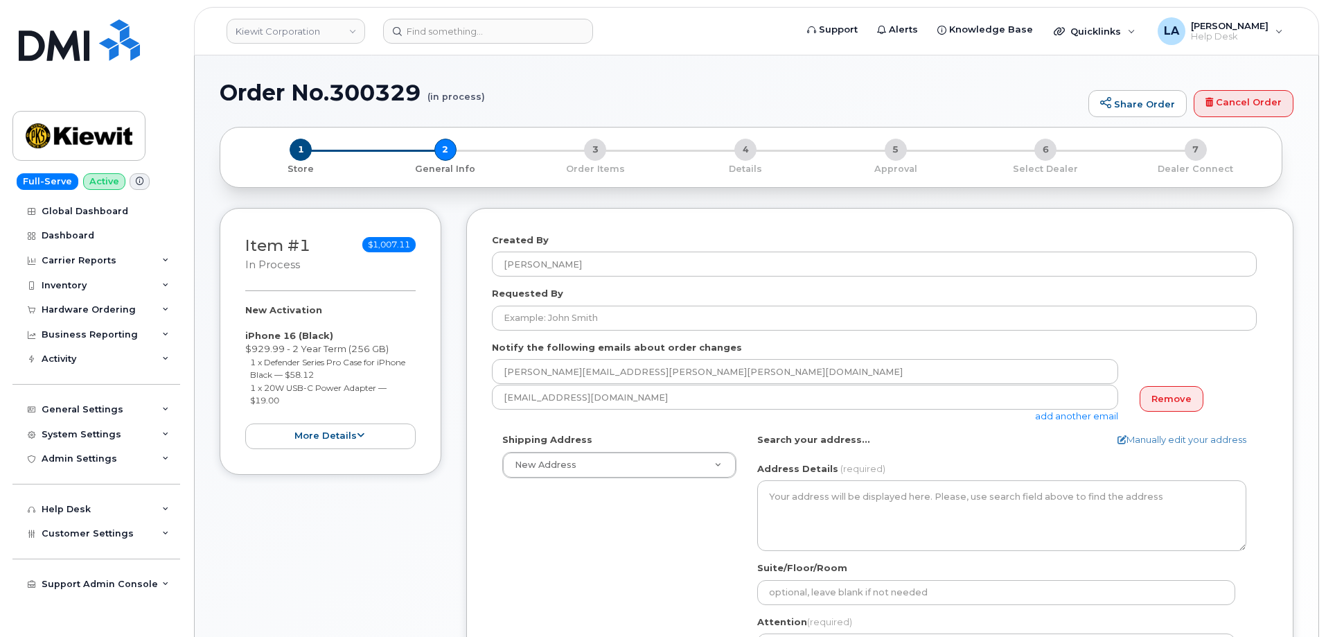
select select
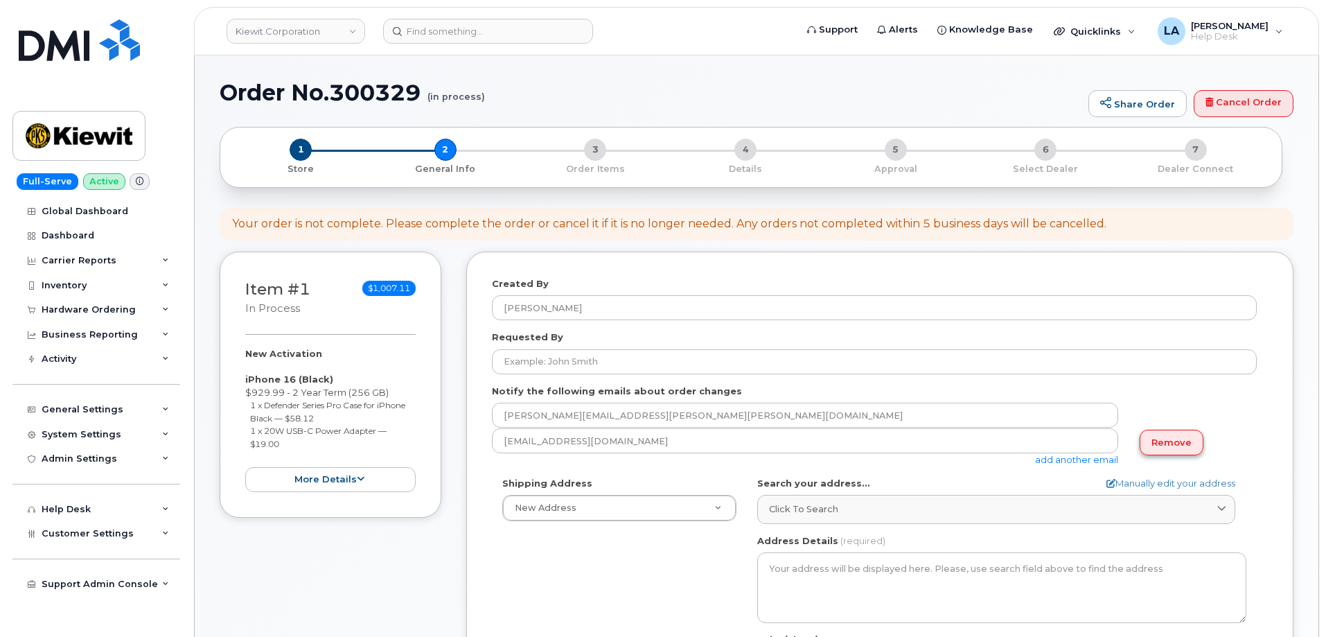
click at [1167, 446] on link "Remove" at bounding box center [1171, 442] width 64 height 26
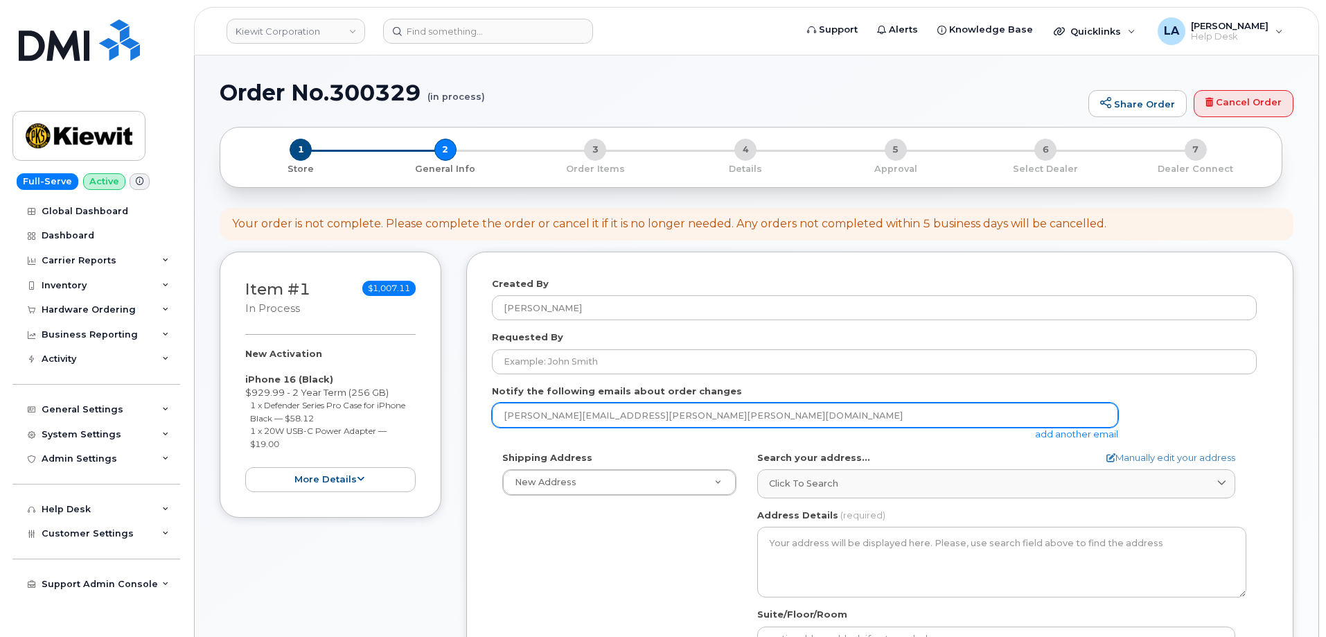
drag, startPoint x: 558, startPoint y: 416, endPoint x: 471, endPoint y: 409, distance: 87.5
click at [472, 414] on div "Created By [PERSON_NAME] Requested By Notify the following emails about order c…" at bounding box center [879, 540] width 827 height 579
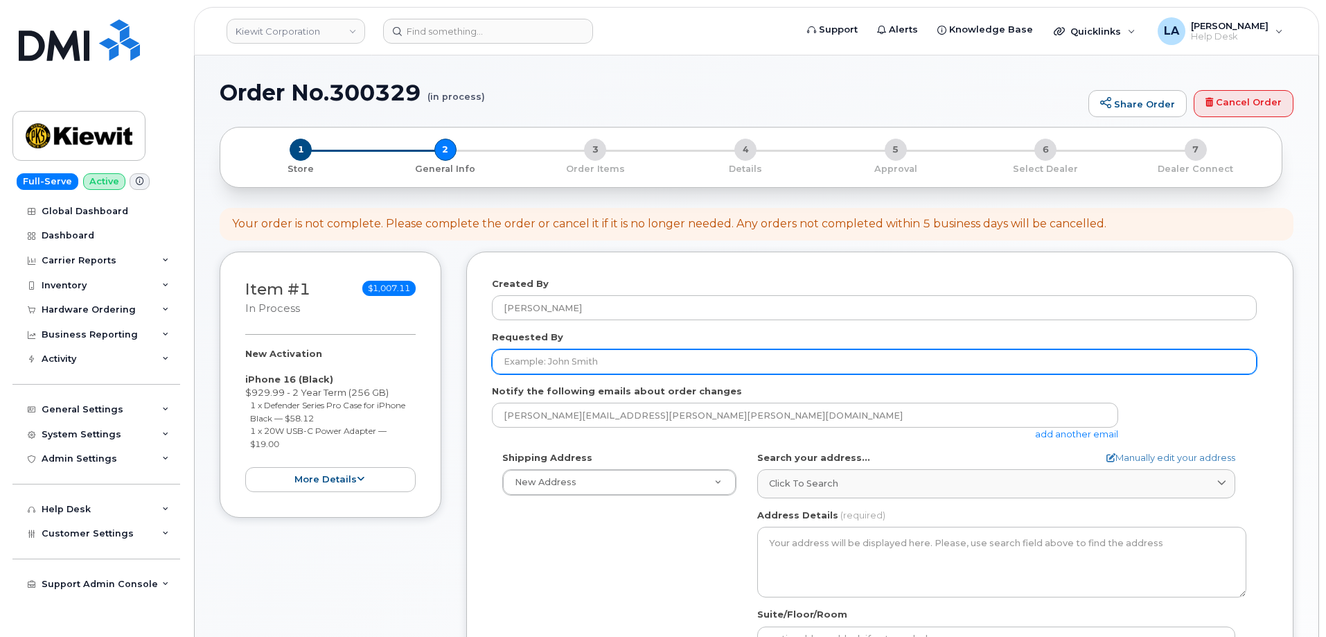
click at [578, 350] on input "Requested By" at bounding box center [874, 361] width 765 height 25
paste input "[PERSON_NAME].SLAD"
click at [533, 355] on input "[PERSON_NAME].SLAD" at bounding box center [874, 361] width 765 height 25
click at [603, 371] on input "[PERSON_NAME]" at bounding box center [874, 361] width 765 height 25
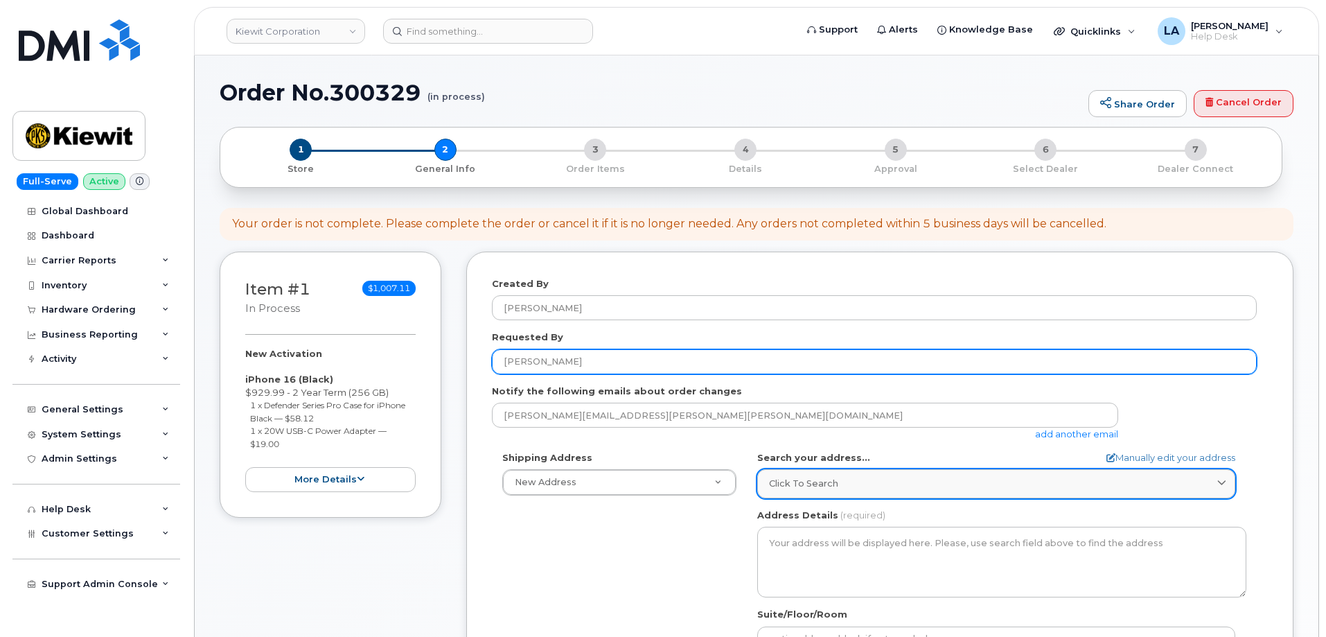
type input "[PERSON_NAME]"
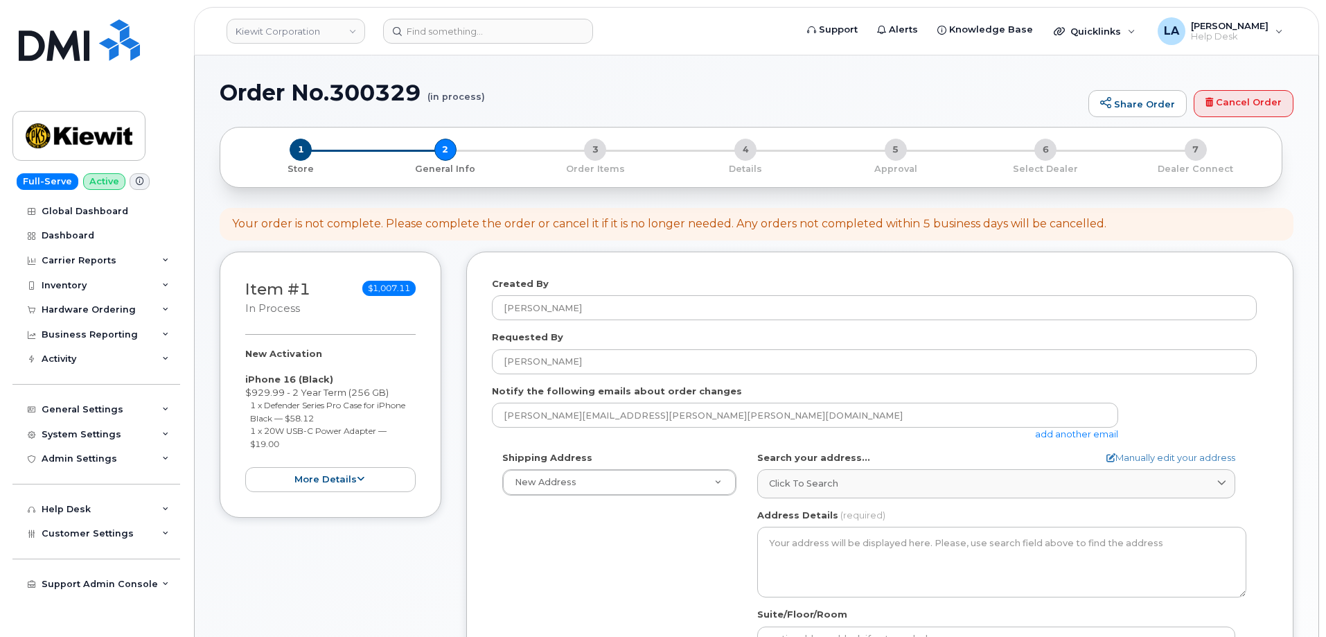
drag, startPoint x: 858, startPoint y: 482, endPoint x: 860, endPoint y: 464, distance: 18.1
click at [859, 481] on div "Click to search" at bounding box center [996, 483] width 454 height 13
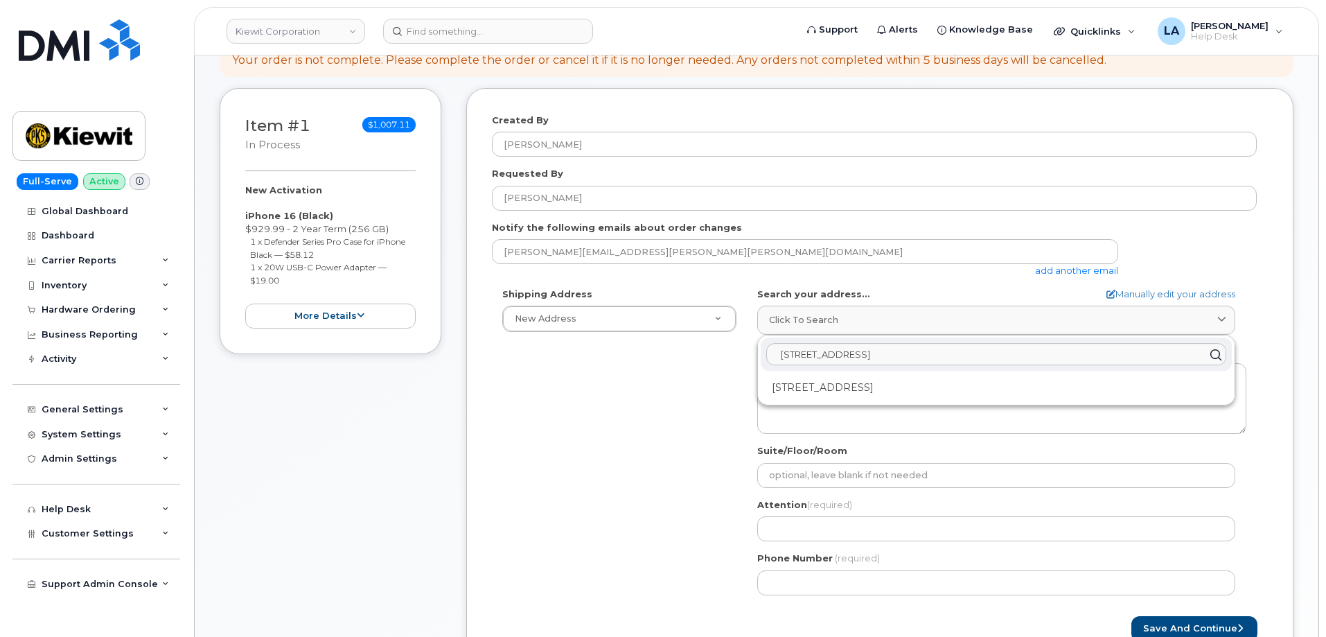
scroll to position [194, 0]
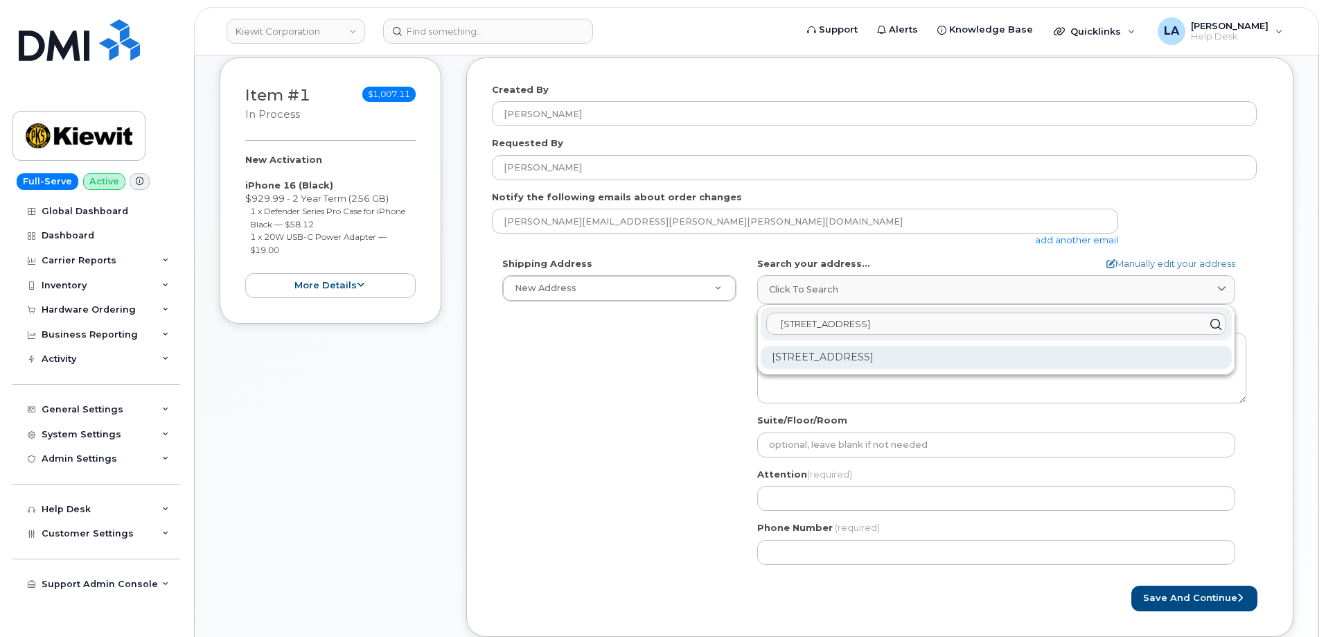
type input "[STREET_ADDRESS]"
click at [962, 360] on div "[STREET_ADDRESS]" at bounding box center [996, 357] width 471 height 23
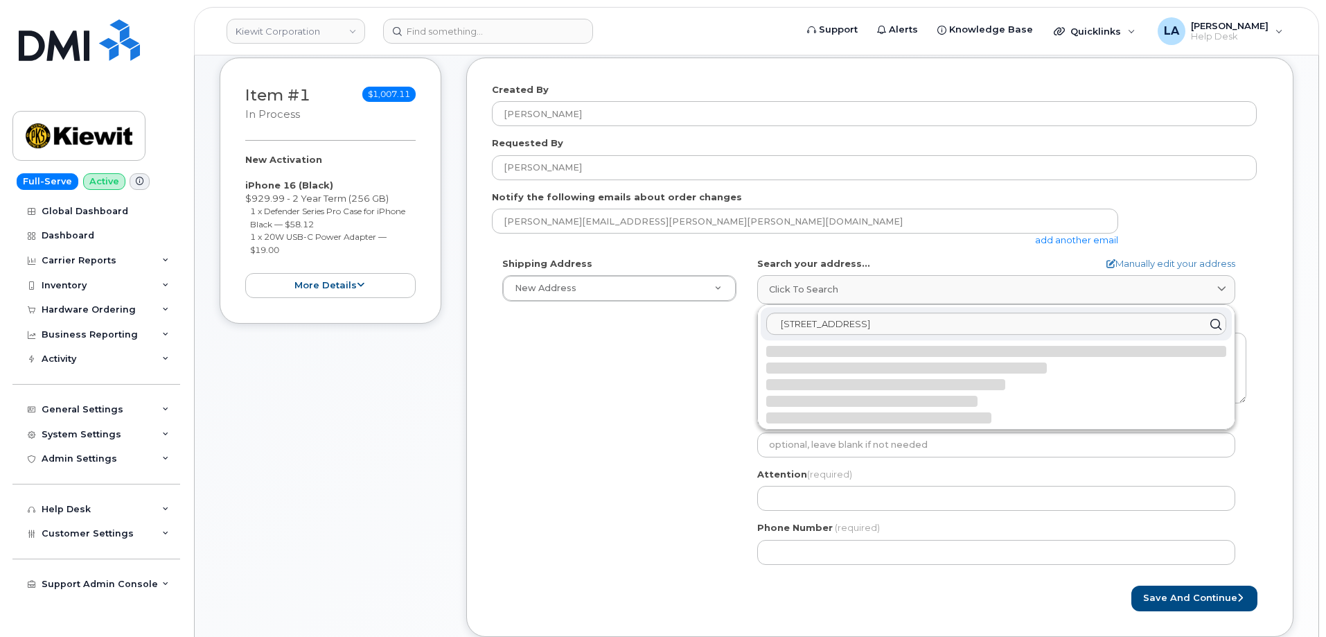
select select
type textarea "[STREET_ADDRESS]"
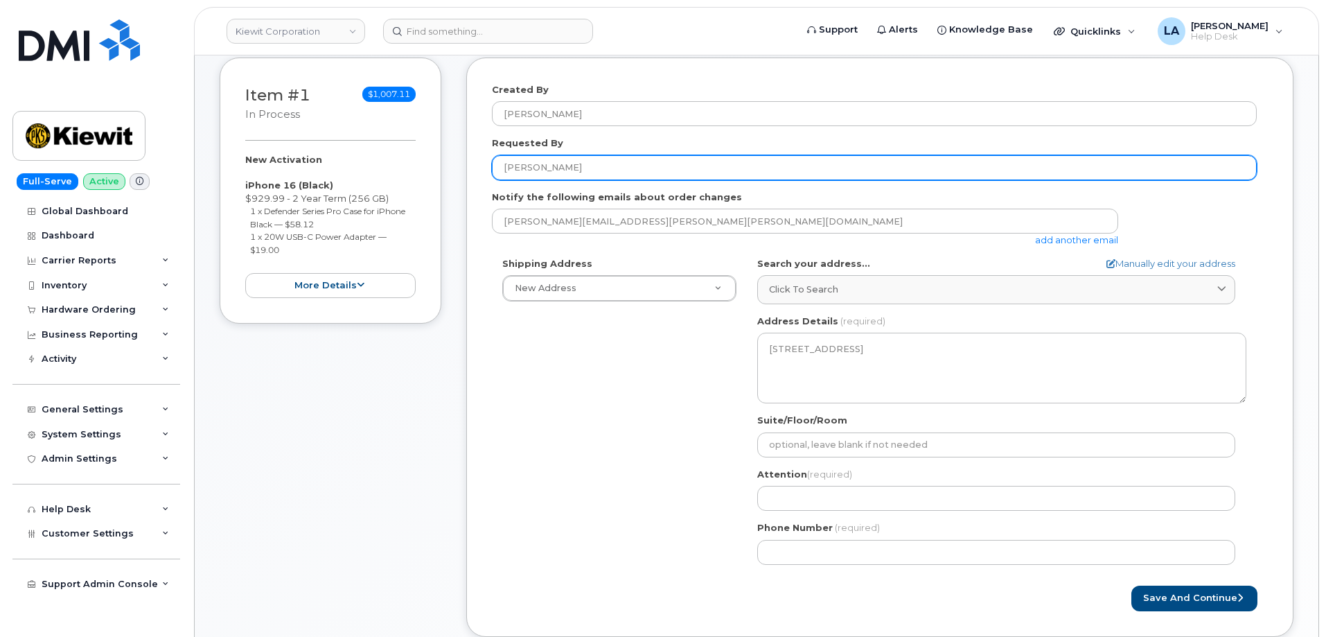
drag, startPoint x: 596, startPoint y: 172, endPoint x: 433, endPoint y: 163, distance: 163.7
click at [433, 163] on div "Item #1 in process $1,007.11 New Activation iPhone 16 (Black) $929.99 - 2 Year …" at bounding box center [757, 357] width 1074 height 600
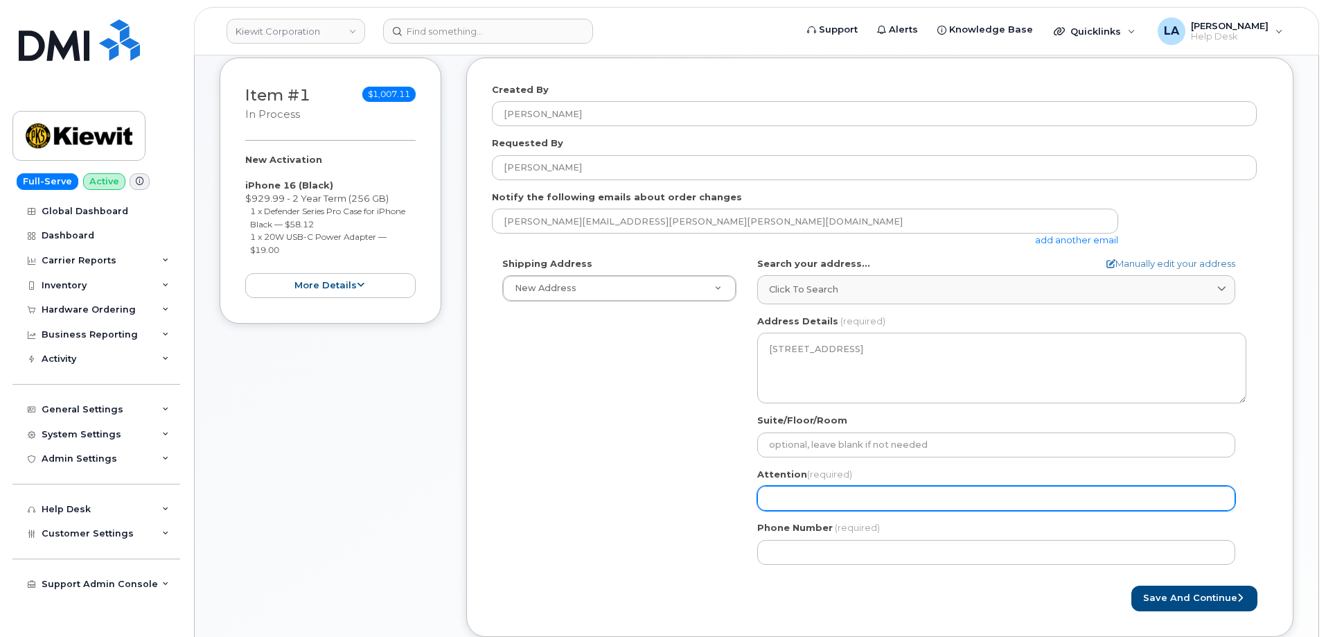
click at [810, 504] on input "Attention (required)" at bounding box center [996, 498] width 478 height 25
paste input "[PERSON_NAME]"
select select
type input "[PERSON_NAME]"
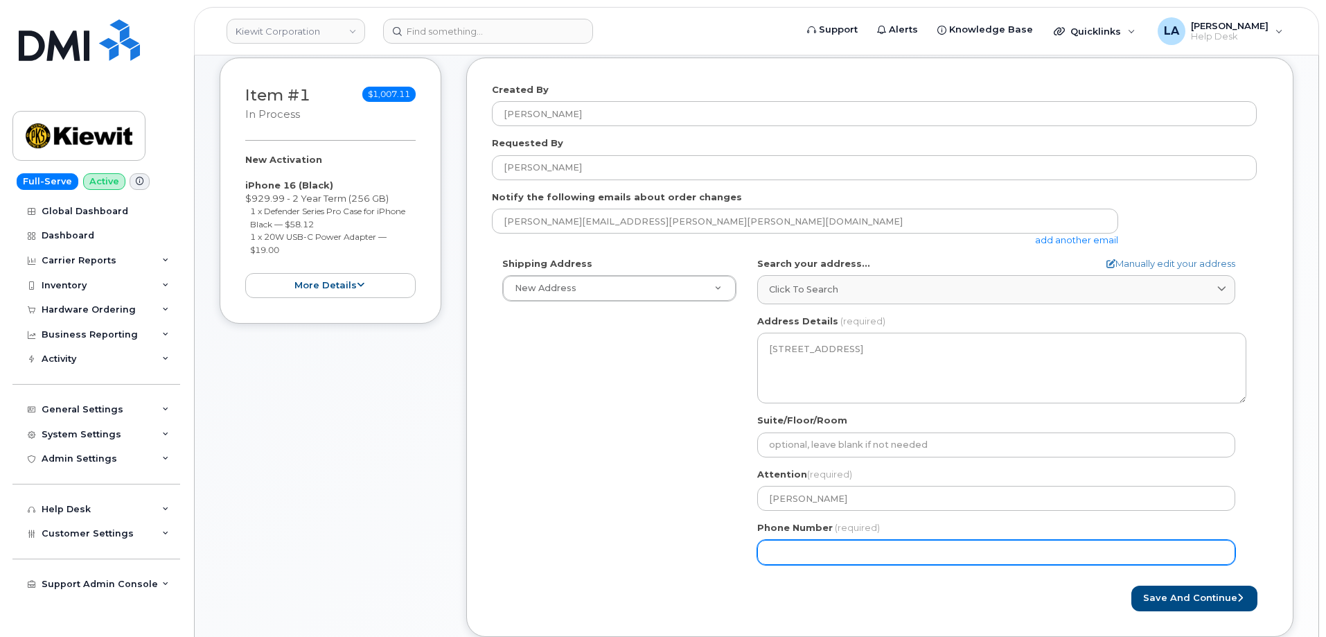
click at [870, 549] on input "Phone Number" at bounding box center [996, 552] width 478 height 25
paste input "6267864870"
select select
type input "6267864870"
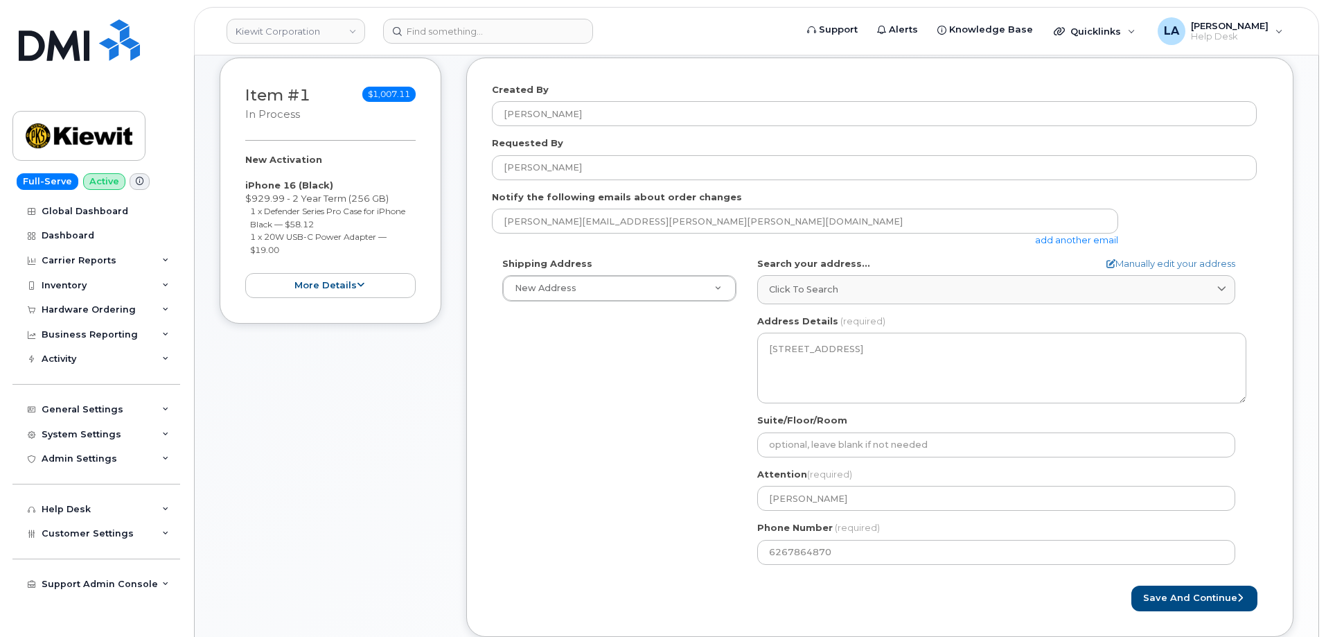
drag, startPoint x: 502, startPoint y: 436, endPoint x: 515, endPoint y: 424, distance: 17.7
click at [502, 436] on div "Shipping Address New Address New Address 15 Century Blvd 10055 Trainstation Cir…" at bounding box center [874, 416] width 765 height 318
click at [1203, 598] on button "Save and Continue" at bounding box center [1194, 598] width 126 height 26
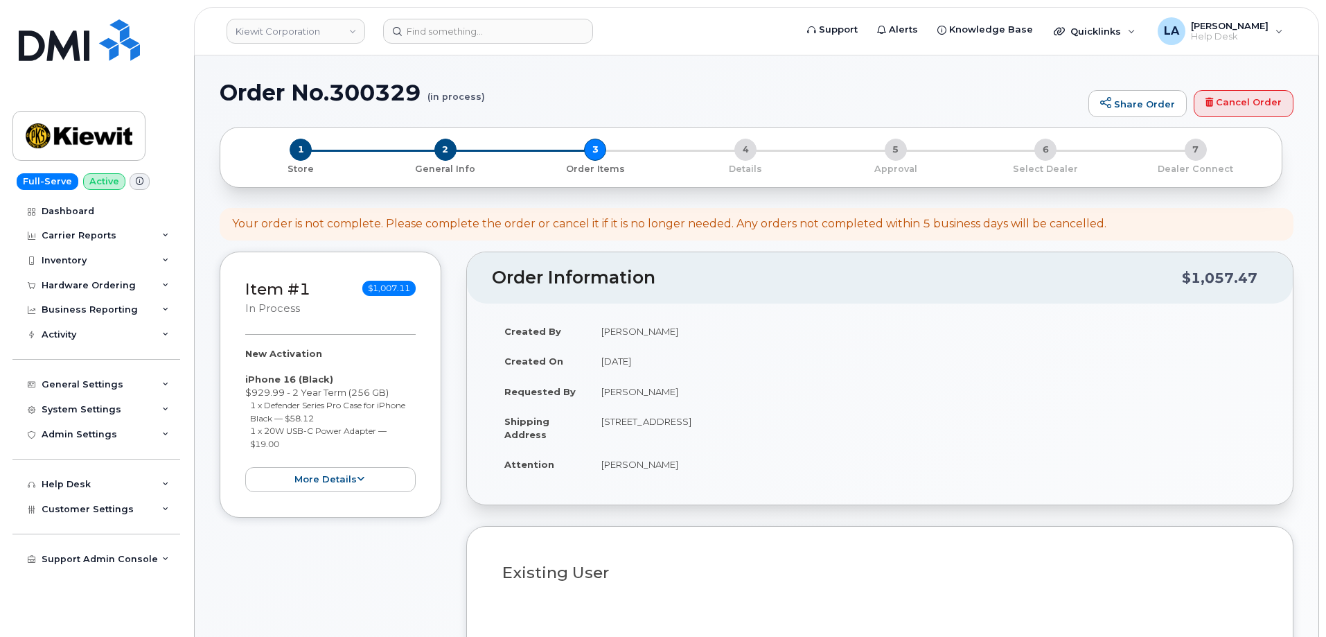
select select
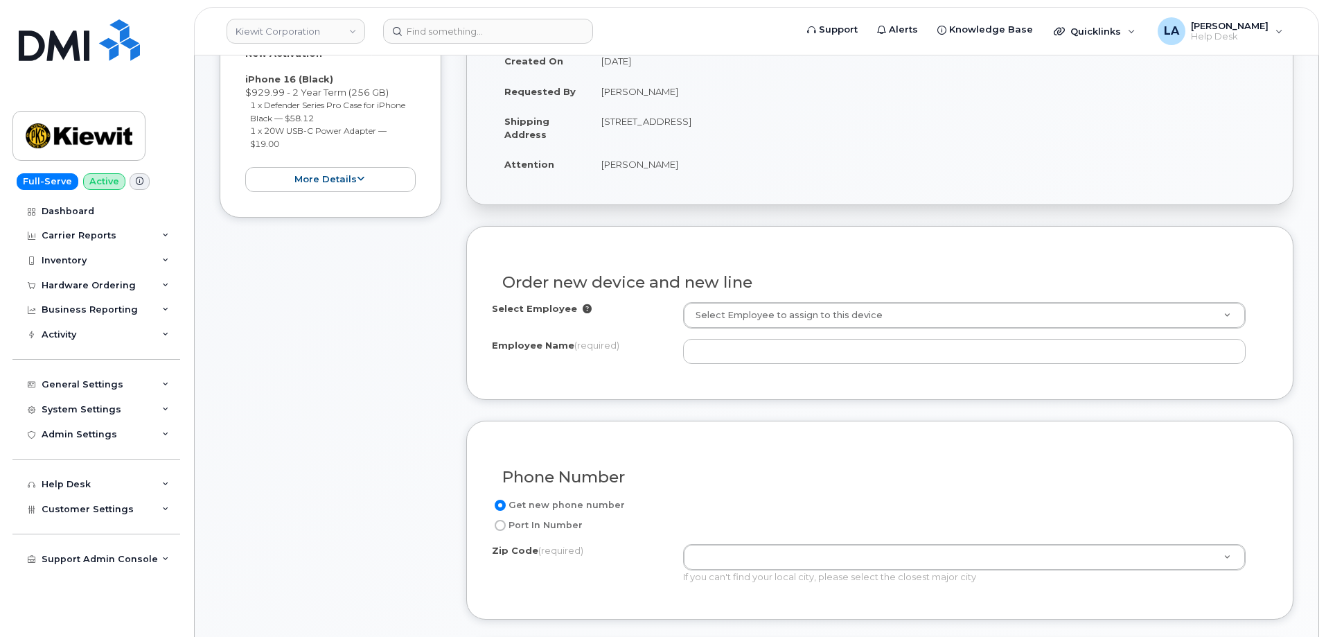
scroll to position [442, 0]
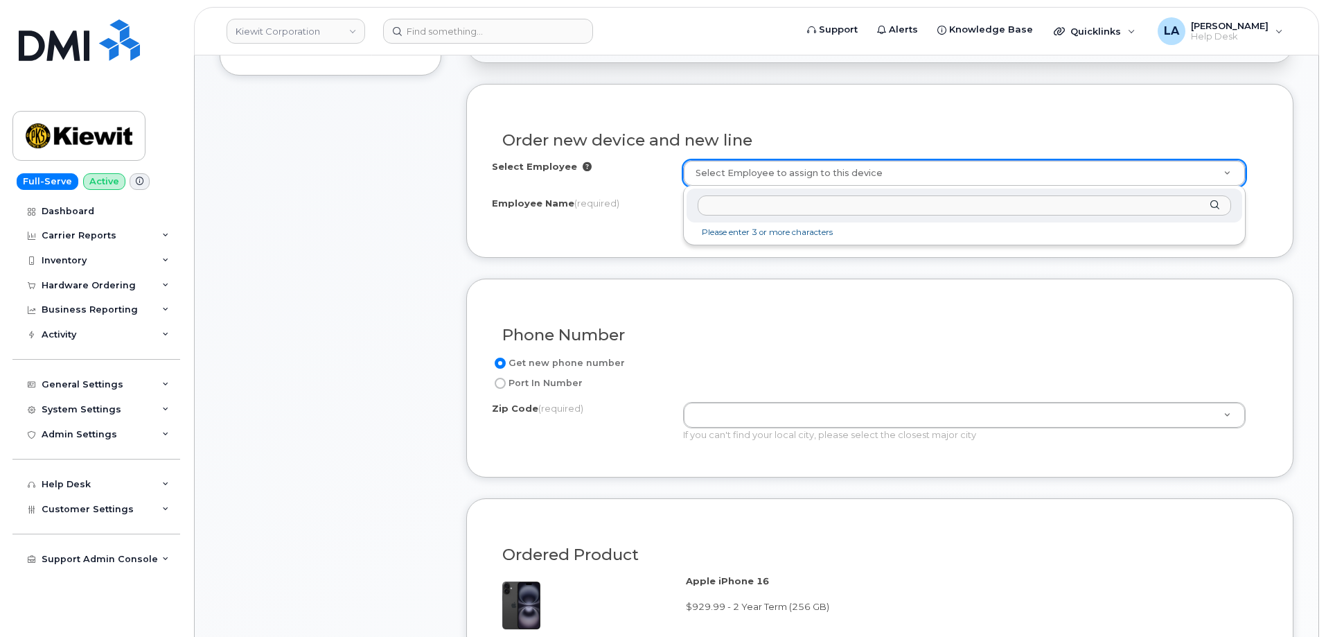
click at [798, 208] on input "text" at bounding box center [964, 205] width 533 height 20
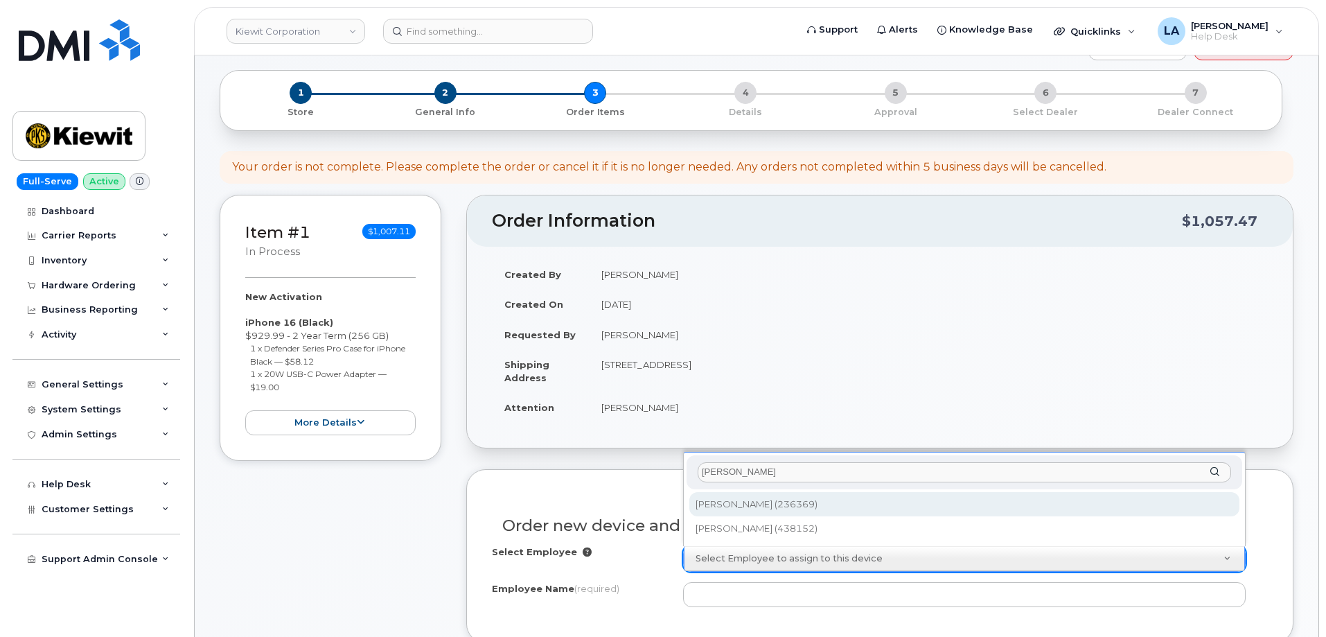
scroll to position [0, 0]
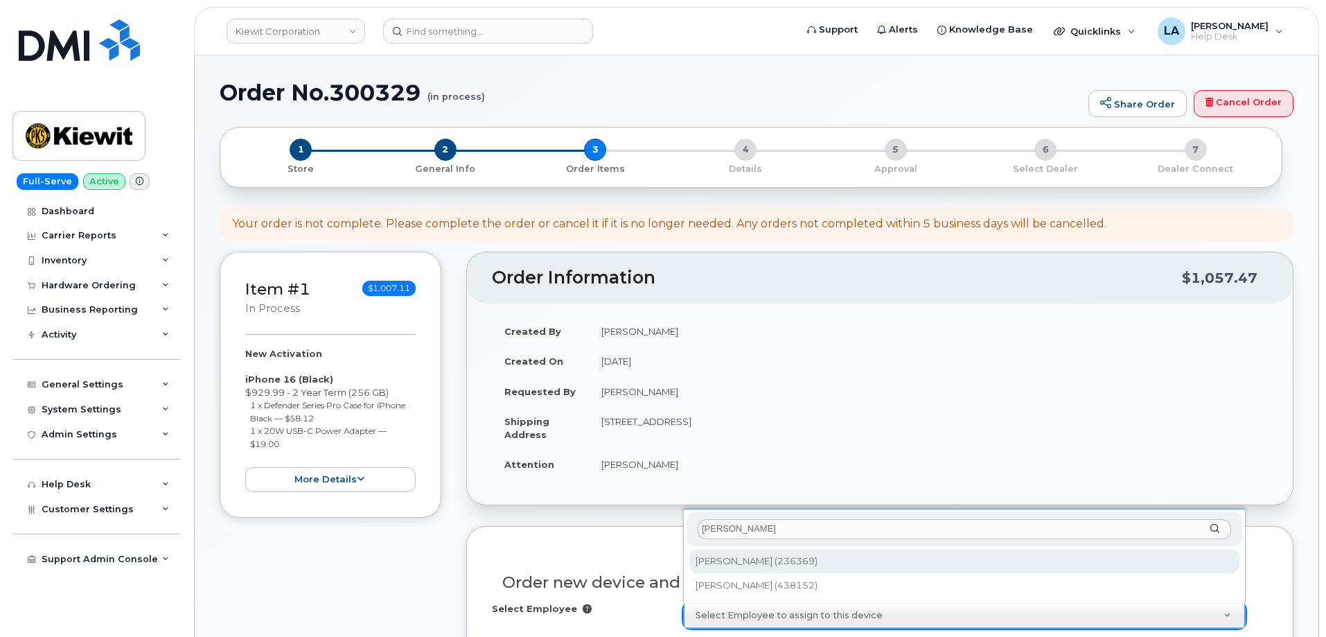
type input "[PERSON_NAME]"
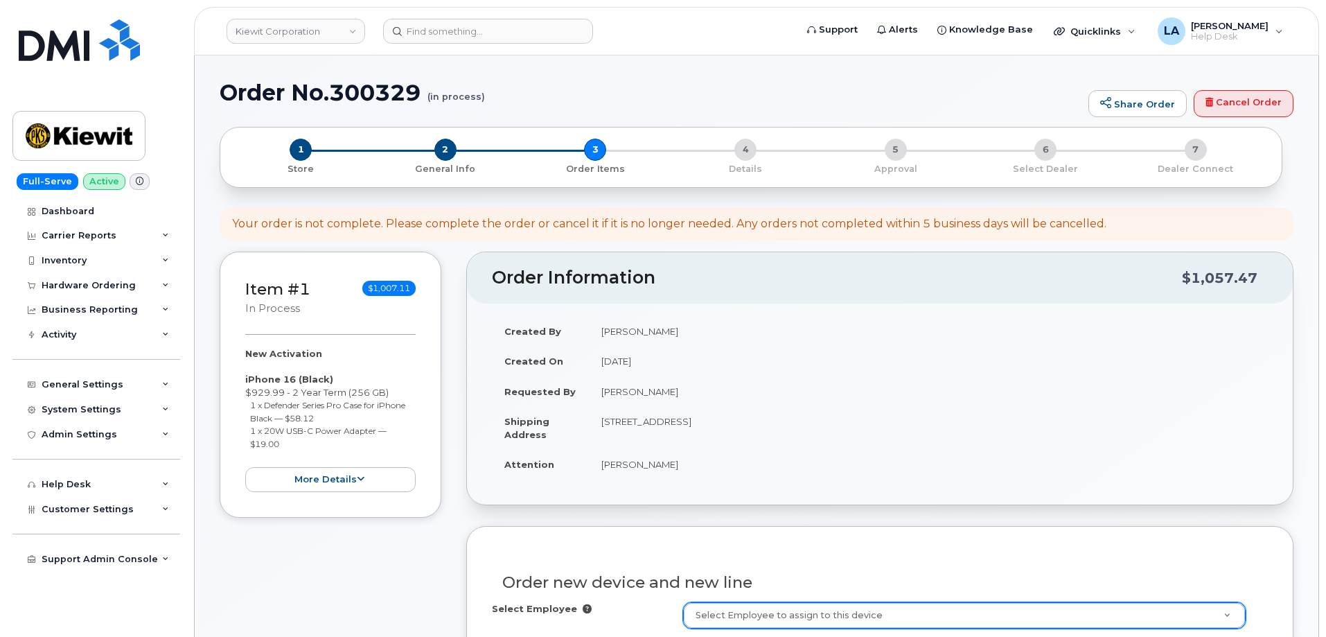
drag, startPoint x: 598, startPoint y: 420, endPoint x: 744, endPoint y: 423, distance: 145.5
click at [744, 423] on td "3888 E Broadway Rd PHOENIX AZ 85040-2924 UNITED STATES" at bounding box center [928, 427] width 679 height 43
copy td "[STREET_ADDRESS]"
drag, startPoint x: 1237, startPoint y: 95, endPoint x: 603, endPoint y: 0, distance: 641.6
click at [1237, 94] on link "Cancel Order" at bounding box center [1243, 104] width 100 height 28
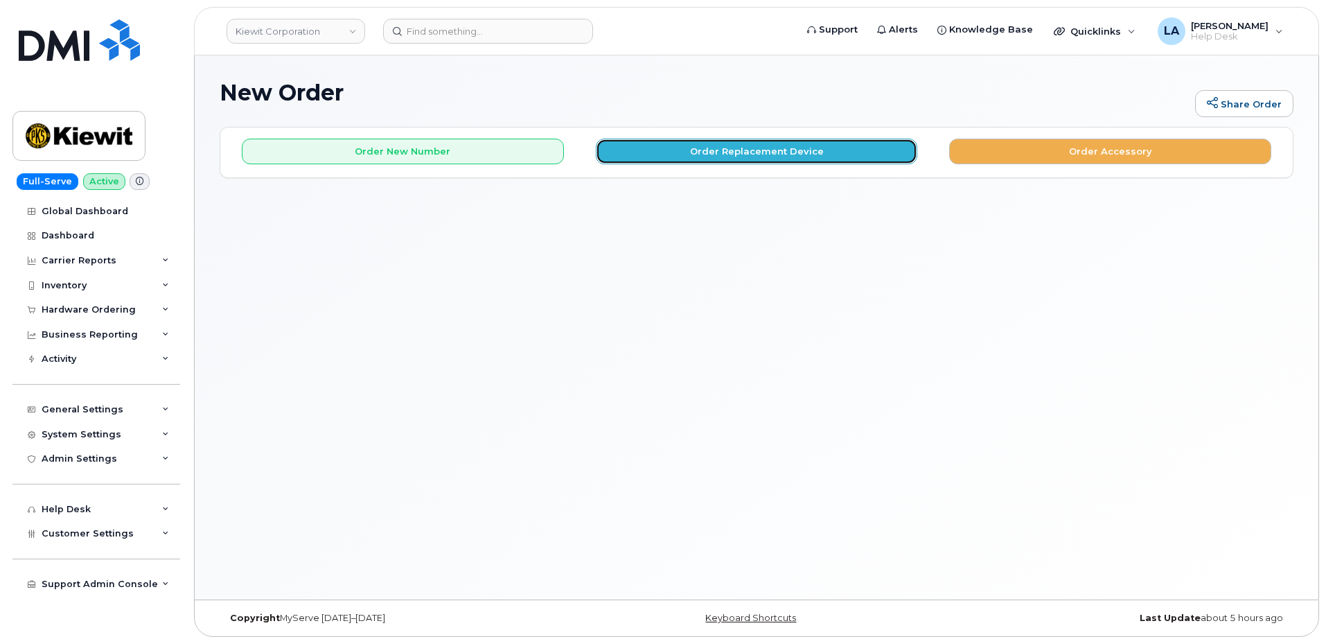
click at [722, 154] on button "Order Replacement Device" at bounding box center [757, 152] width 322 height 26
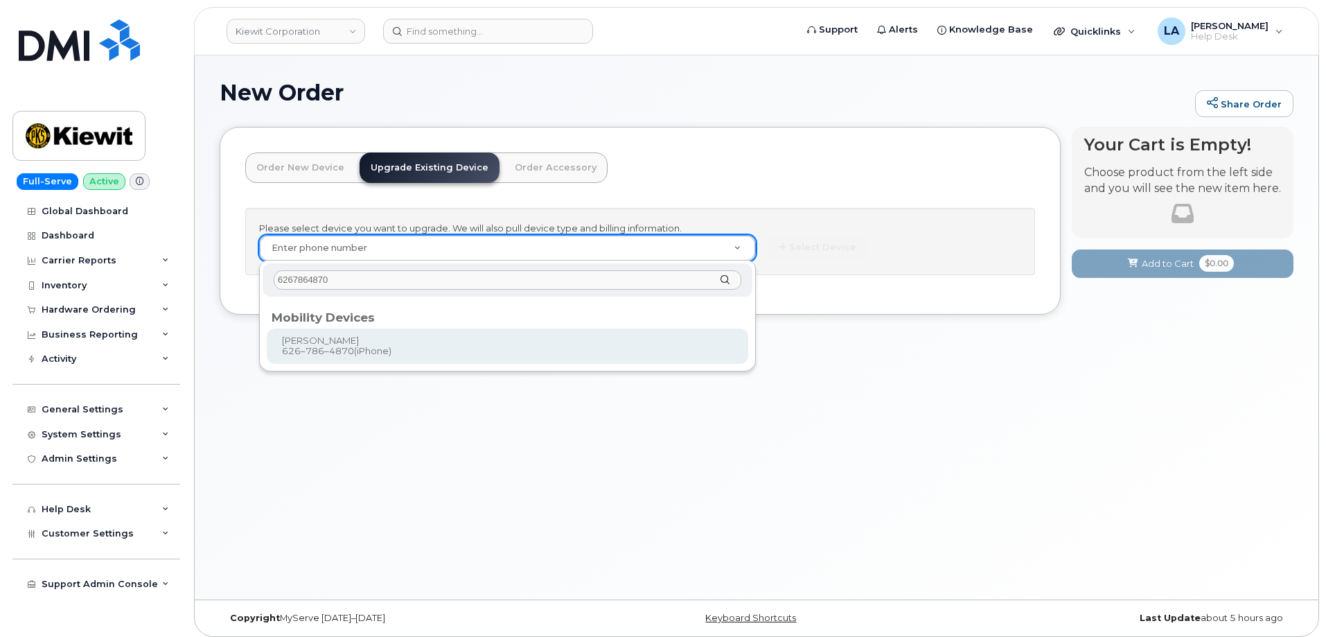
type input "6267864870"
type input "1170766"
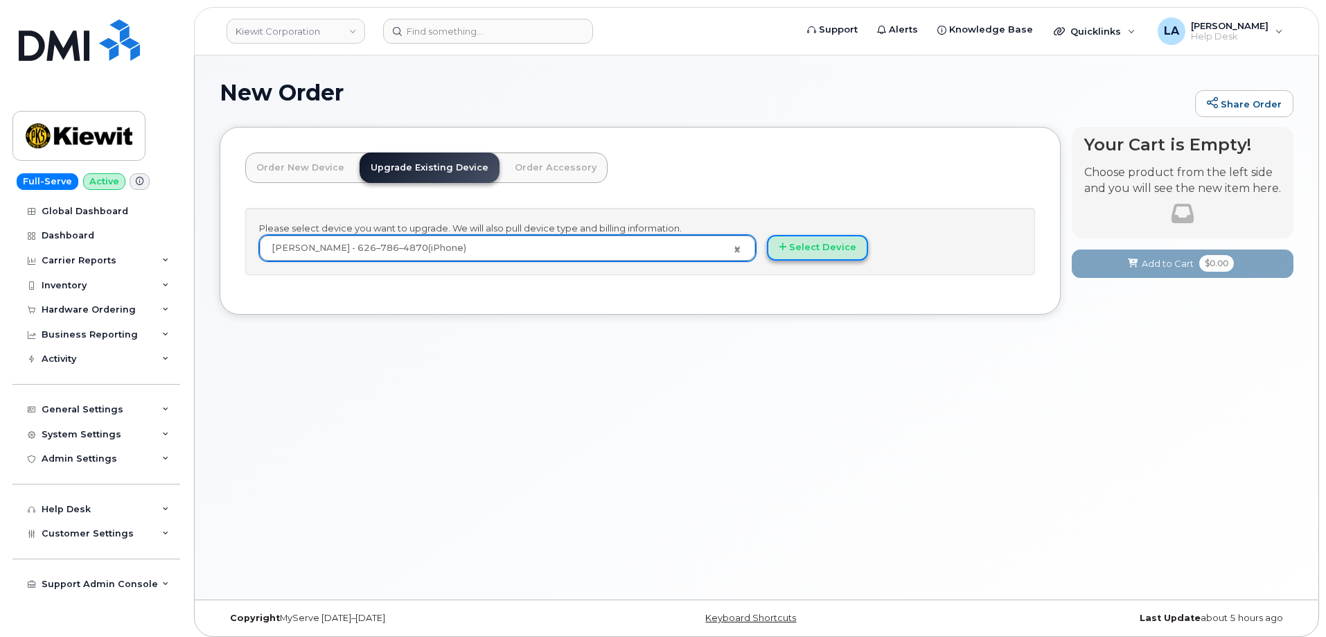
click at [826, 250] on button "Select Device" at bounding box center [817, 248] width 101 height 26
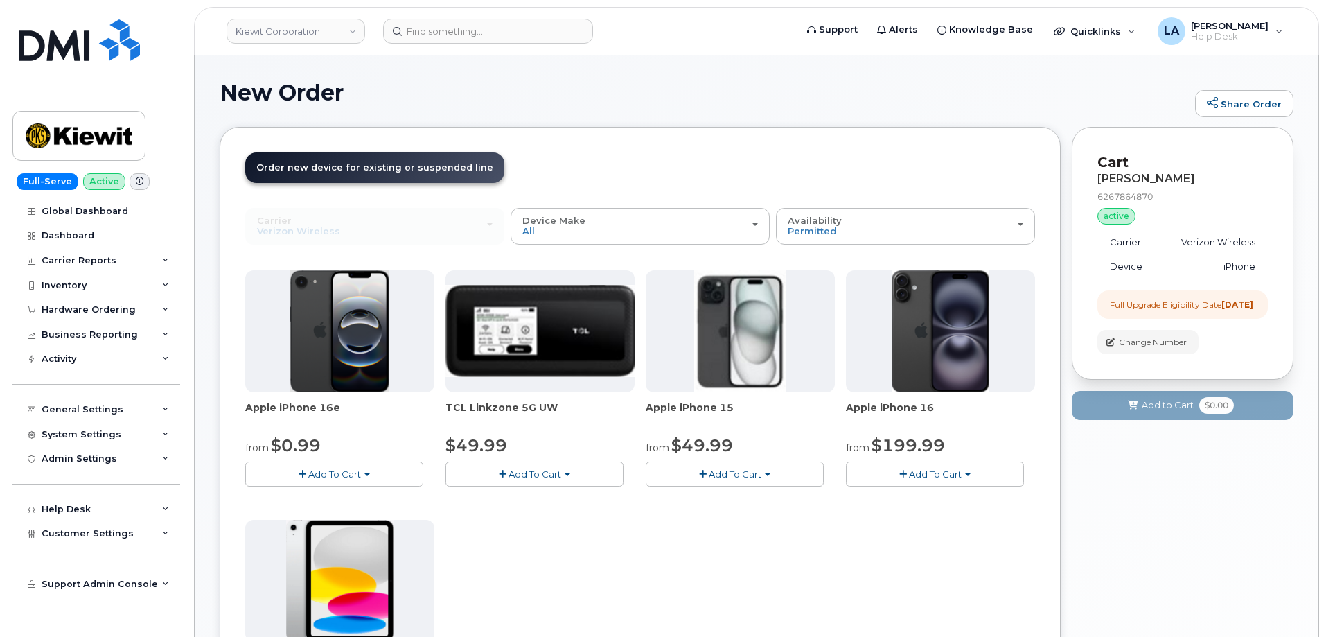
click at [875, 477] on button "Add To Cart" at bounding box center [935, 473] width 178 height 24
click at [962, 498] on link "$929.99 - 2 Year Term (256 GB)" at bounding box center [942, 499] width 186 height 17
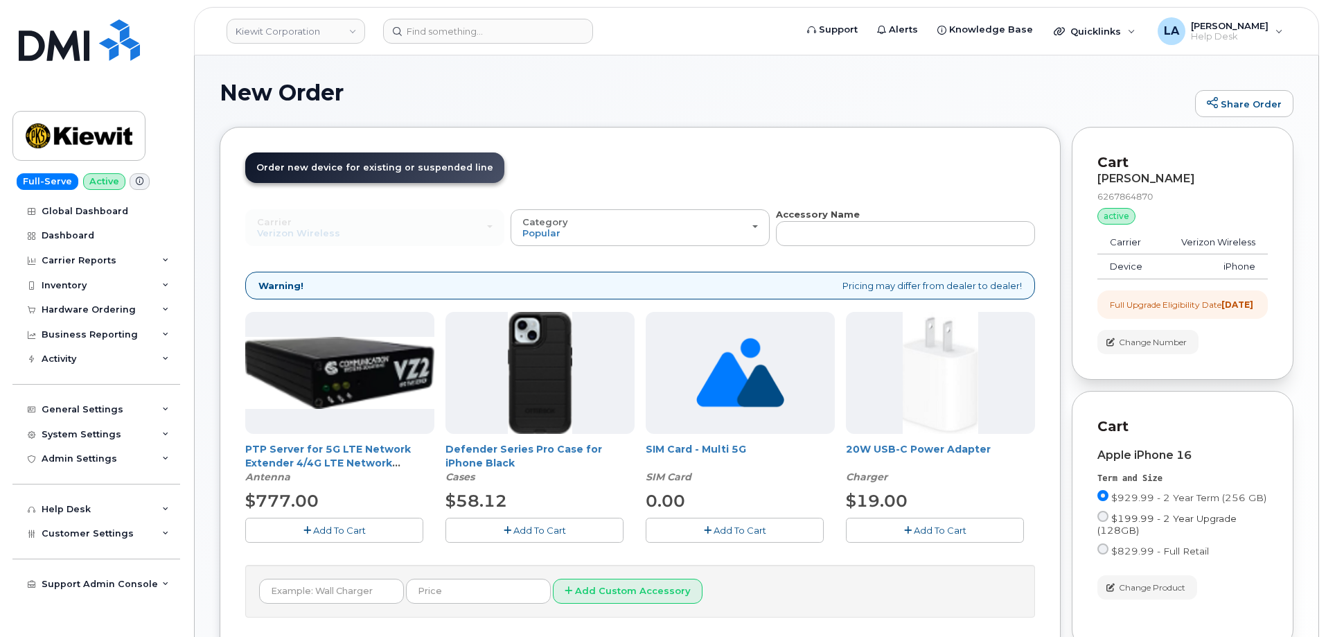
click at [1103, 522] on input "$199.99 - 2 Year Upgrade (128GB)" at bounding box center [1102, 516] width 11 height 11
radio input "true"
click at [1112, 590] on button "Change Product" at bounding box center [1147, 587] width 100 height 24
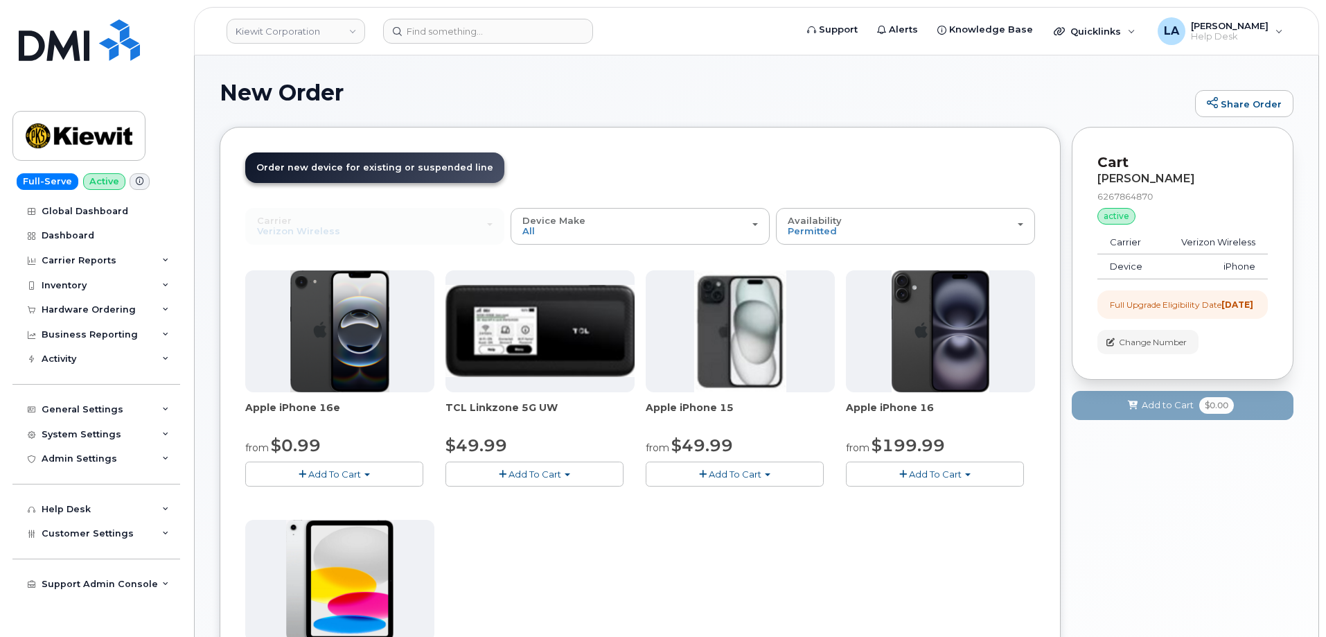
click at [920, 472] on span "Add To Cart" at bounding box center [935, 473] width 53 height 11
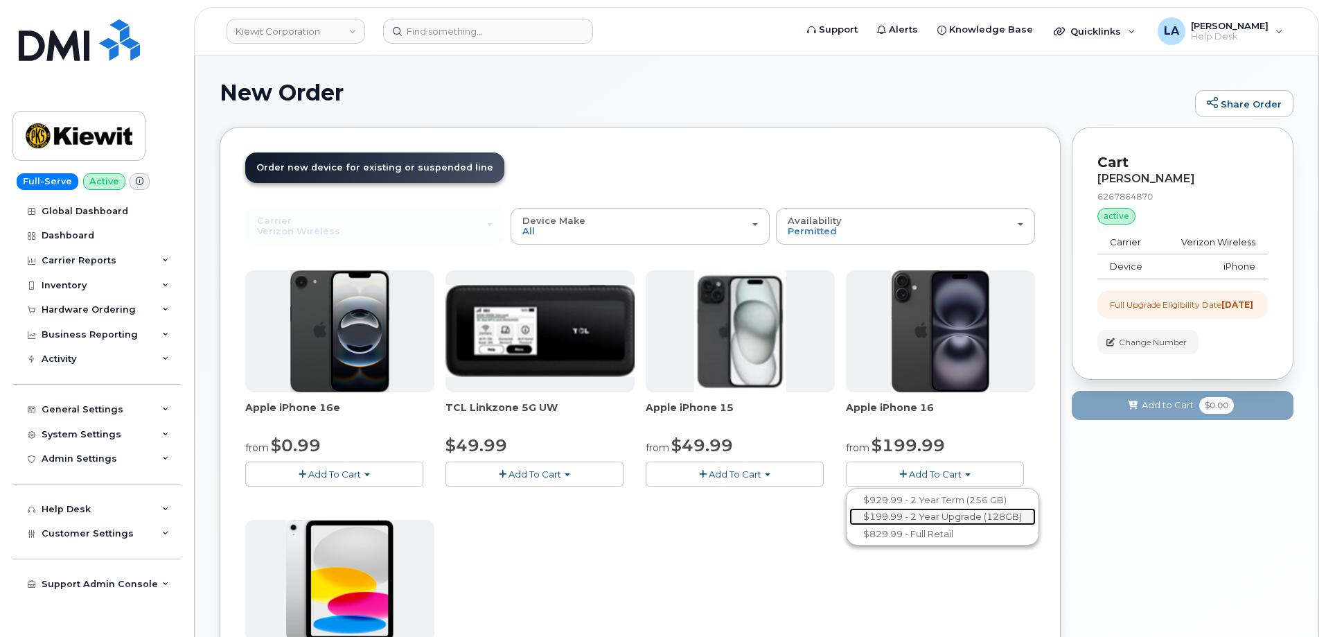
click at [939, 518] on link "$199.99 - 2 Year Upgrade (128GB)" at bounding box center [942, 516] width 186 height 17
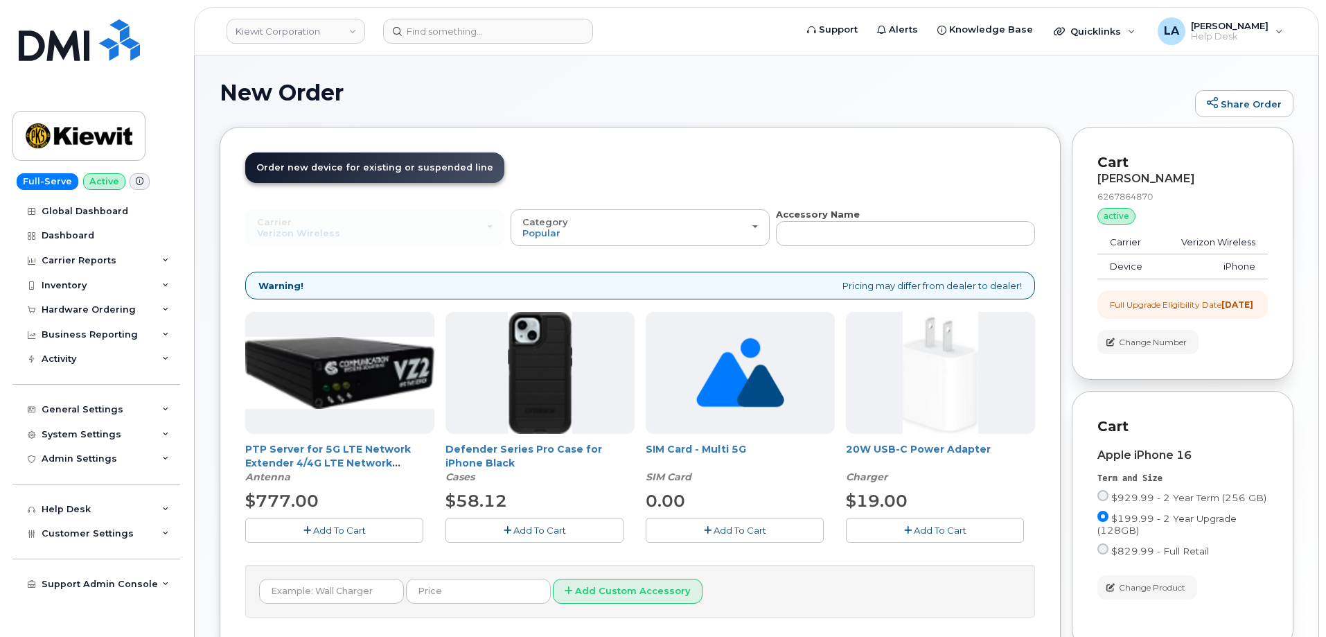
click at [522, 523] on button "Add To Cart" at bounding box center [534, 529] width 178 height 24
click at [972, 533] on button "Add To Cart" at bounding box center [935, 529] width 178 height 24
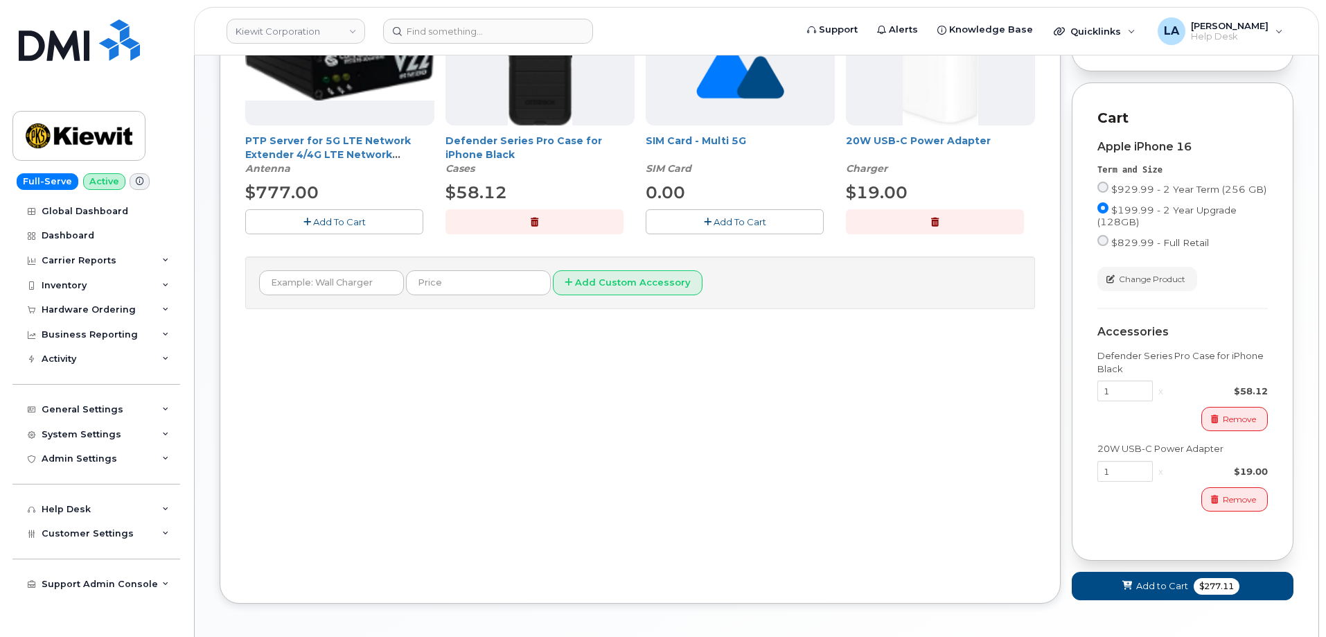
scroll to position [377, 0]
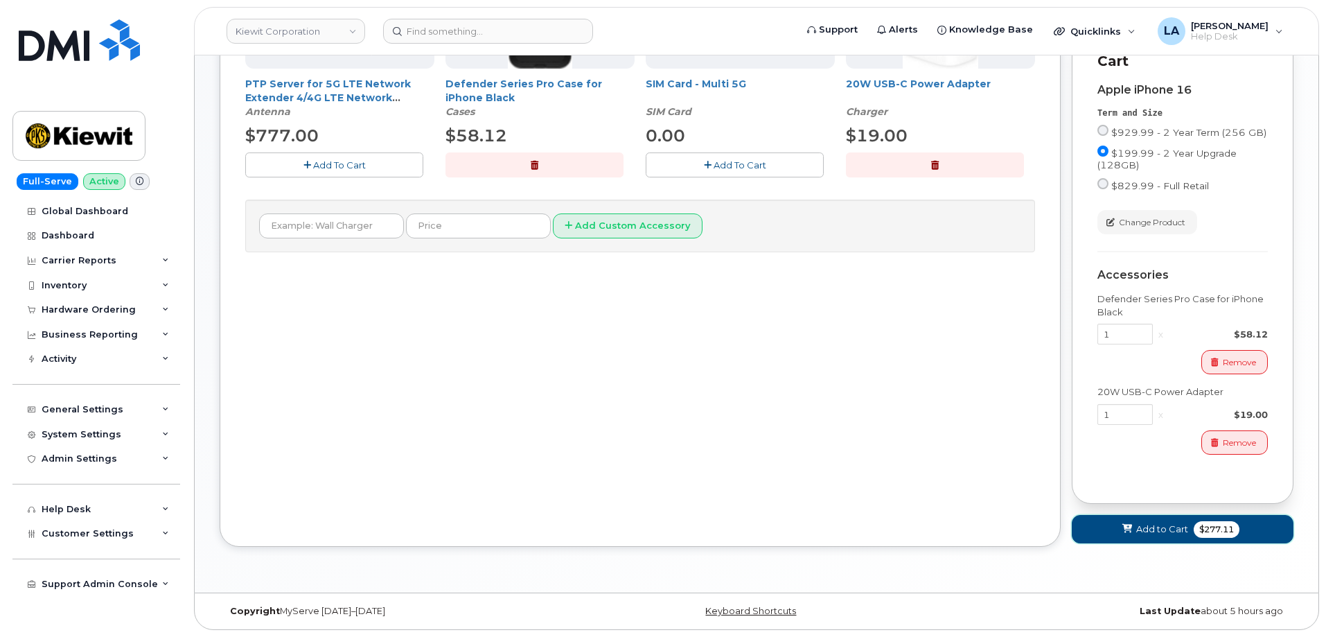
click at [1138, 536] on button "Add to Cart $277.11" at bounding box center [1183, 529] width 222 height 28
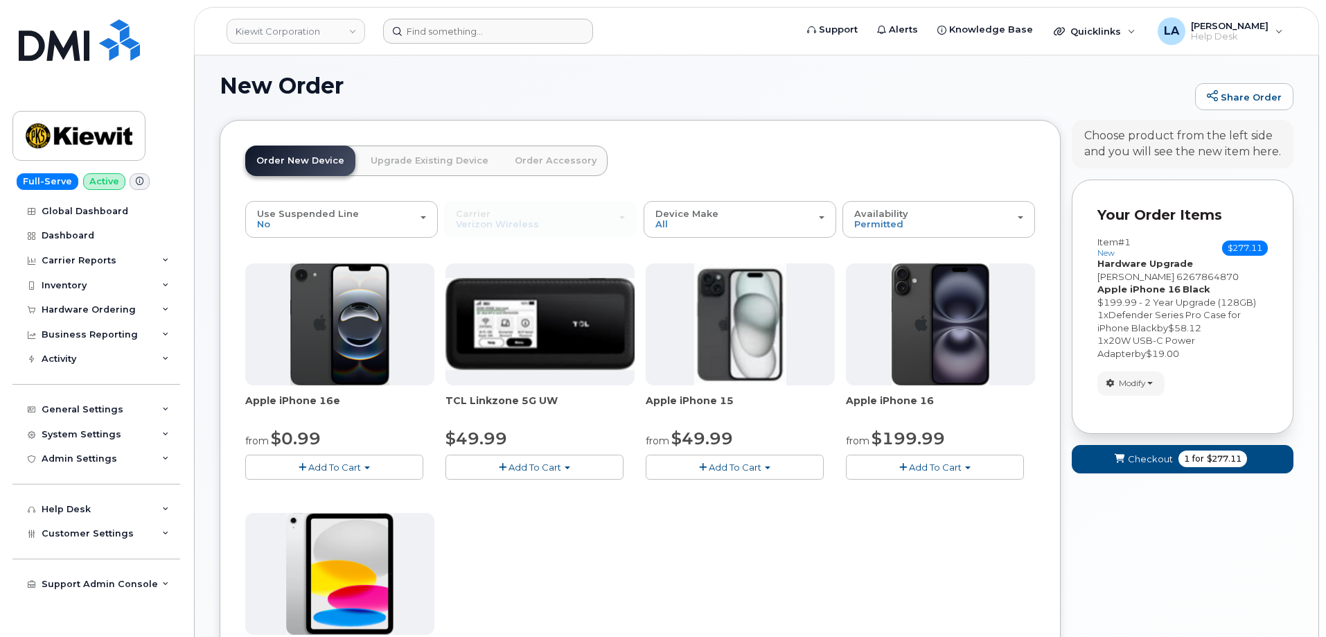
scroll to position [382, 0]
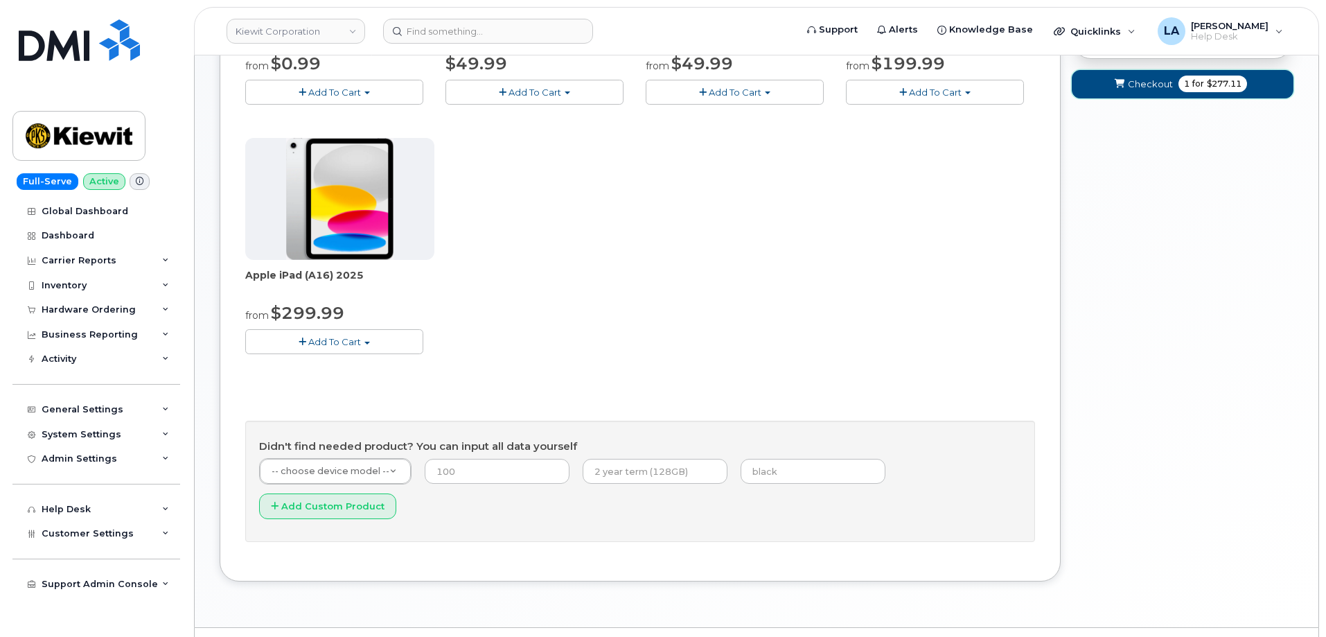
click at [1146, 89] on span "Checkout" at bounding box center [1150, 84] width 45 height 13
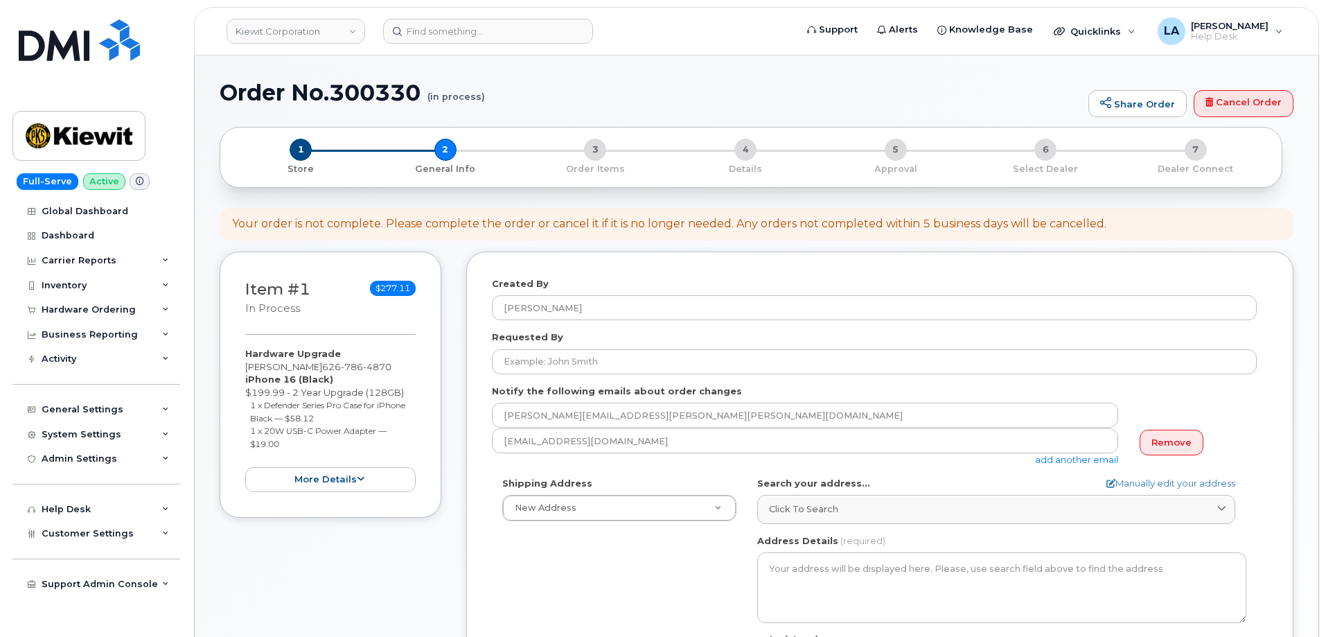
select select
click at [1178, 443] on link "Remove" at bounding box center [1171, 442] width 64 height 26
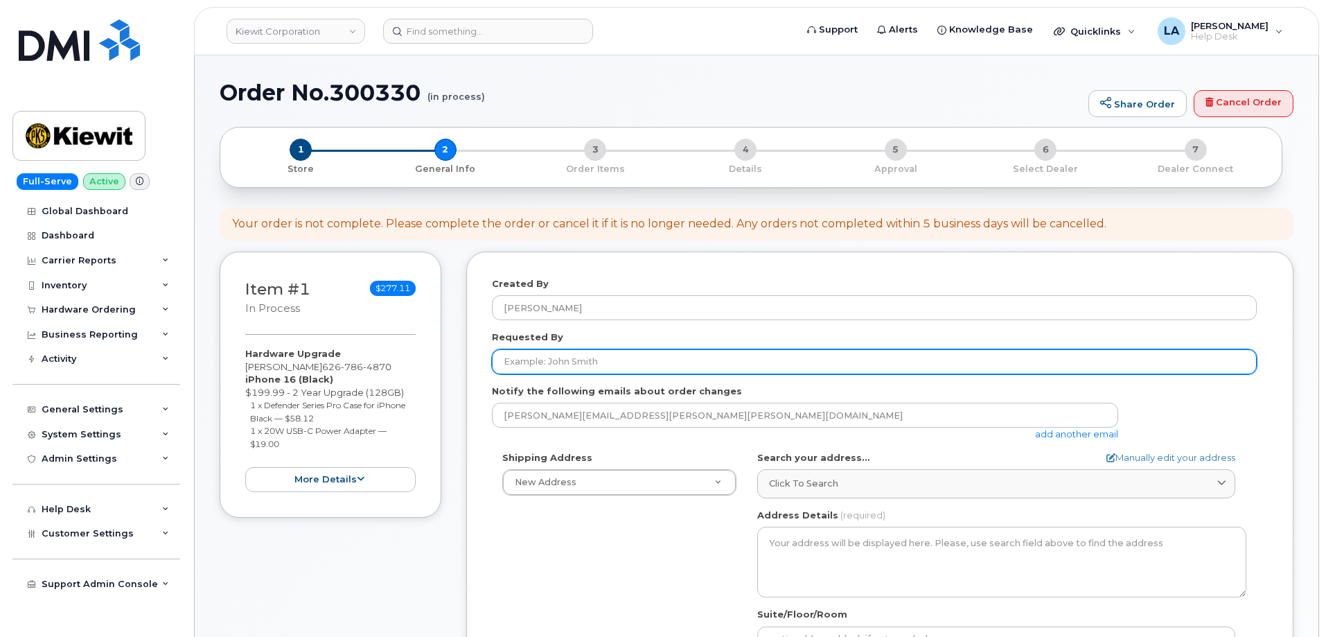
click at [680, 361] on input "Requested By" at bounding box center [874, 361] width 765 height 25
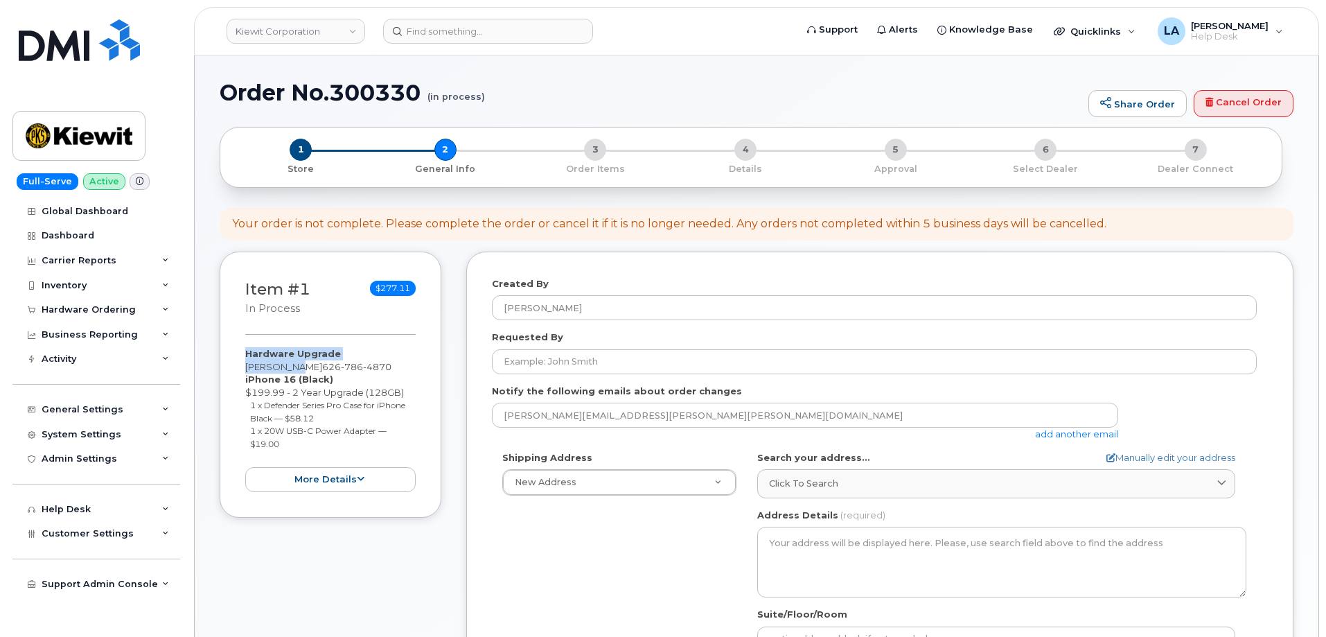
drag, startPoint x: 301, startPoint y: 364, endPoint x: 218, endPoint y: 355, distance: 83.6
click at [218, 355] on div "Order No.300330 (in process) Share Order Cancel Order × Share This Order If you…" at bounding box center [757, 624] width 1124 height 1139
drag, startPoint x: 238, startPoint y: 360, endPoint x: 312, endPoint y: 369, distance: 75.4
click at [312, 369] on div "Item #1 in process $277.11 Hardware Upgrade RYAN SLADE 626 786 4870 iPhone 16 (…" at bounding box center [331, 384] width 222 height 267
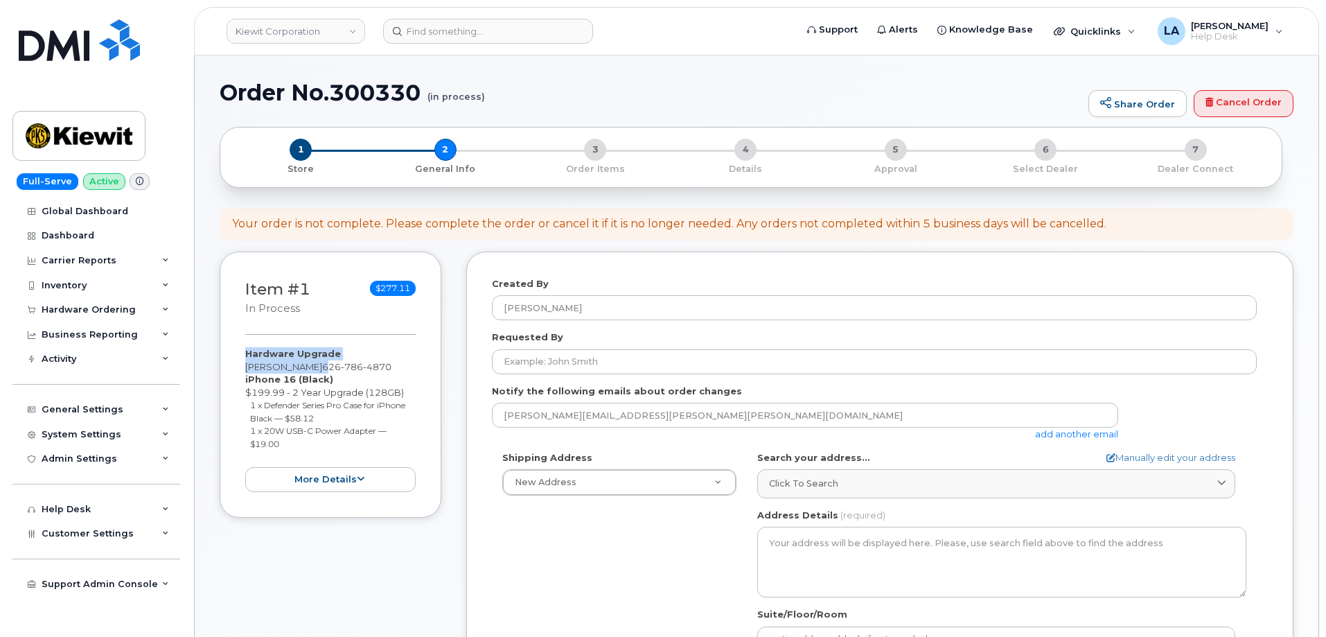
copy div "Hardware Upgrade RYAN SLADE 6"
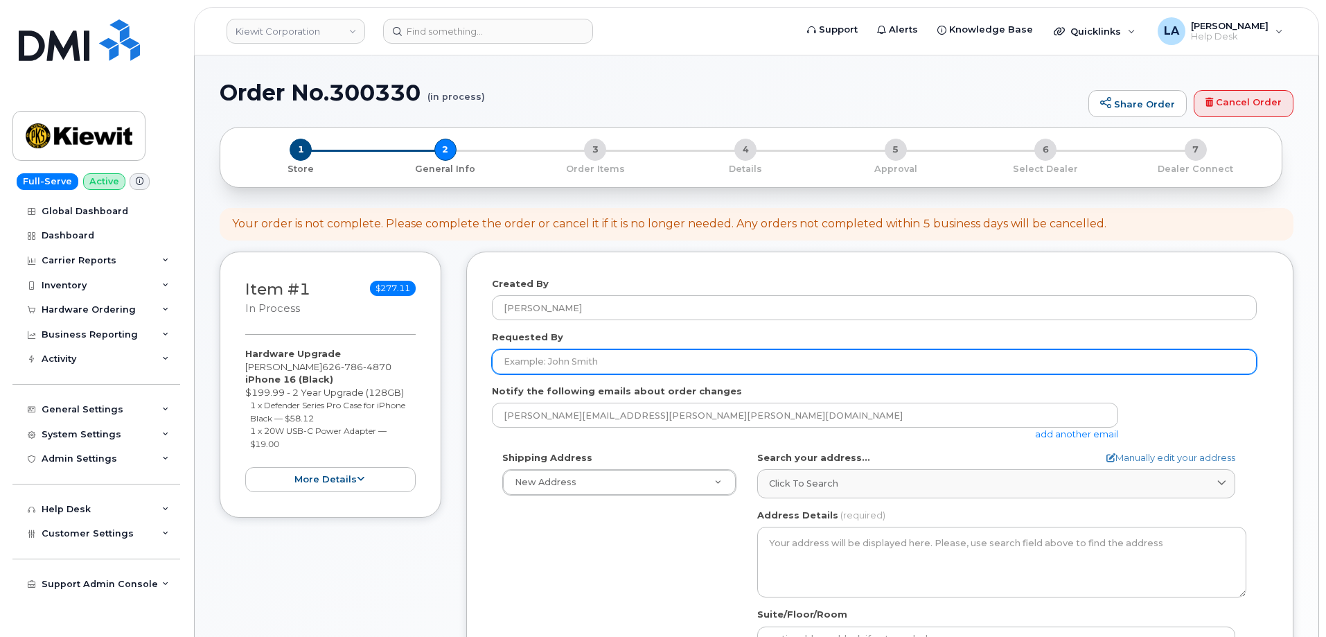
click at [662, 366] on input "Requested By" at bounding box center [874, 361] width 765 height 25
paste input "Hardware Upgrade RYAN SLADE 6"
drag, startPoint x: 444, startPoint y: 362, endPoint x: 426, endPoint y: 362, distance: 18.0
click at [427, 362] on div "Item #1 in process $277.11 Hardware Upgrade RYAN SLADE 626 786 4870 iPhone 16 (…" at bounding box center [757, 551] width 1074 height 600
click at [709, 360] on input "RYAN SLADE 6" at bounding box center [874, 361] width 765 height 25
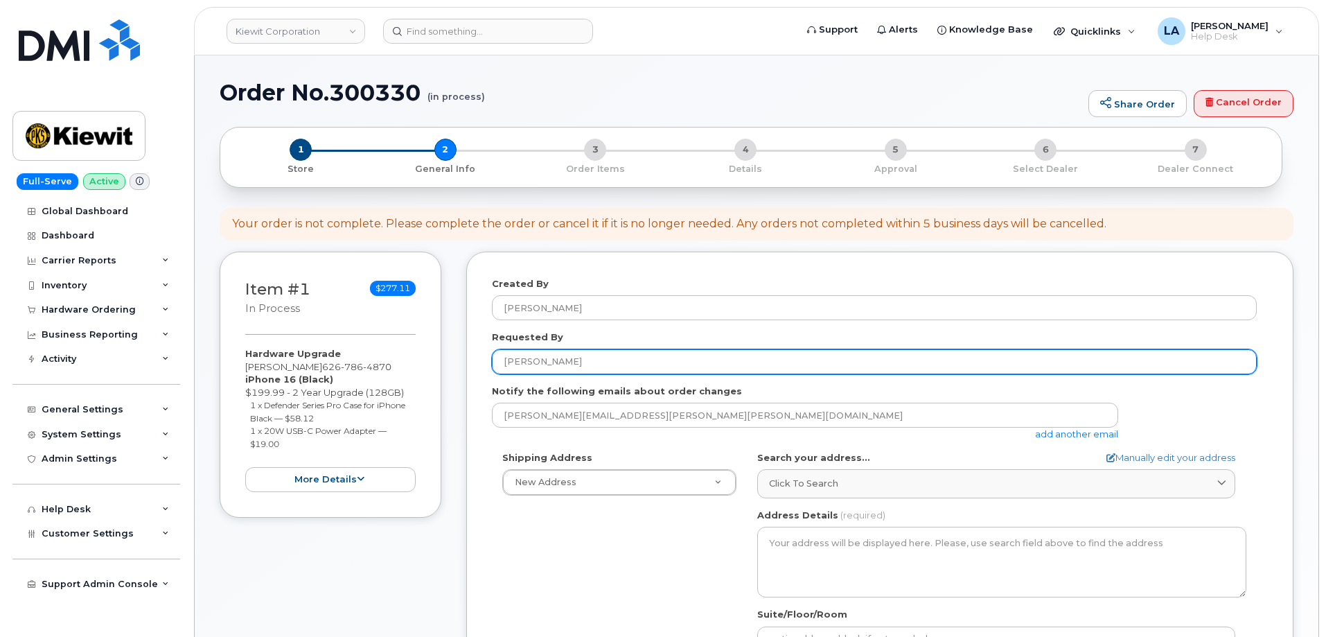
drag, startPoint x: 623, startPoint y: 356, endPoint x: 443, endPoint y: 356, distance: 180.8
click at [443, 356] on div "Item #1 in process $277.11 Hardware Upgrade RYAN SLADE 626 786 4870 iPhone 16 (…" at bounding box center [757, 551] width 1074 height 600
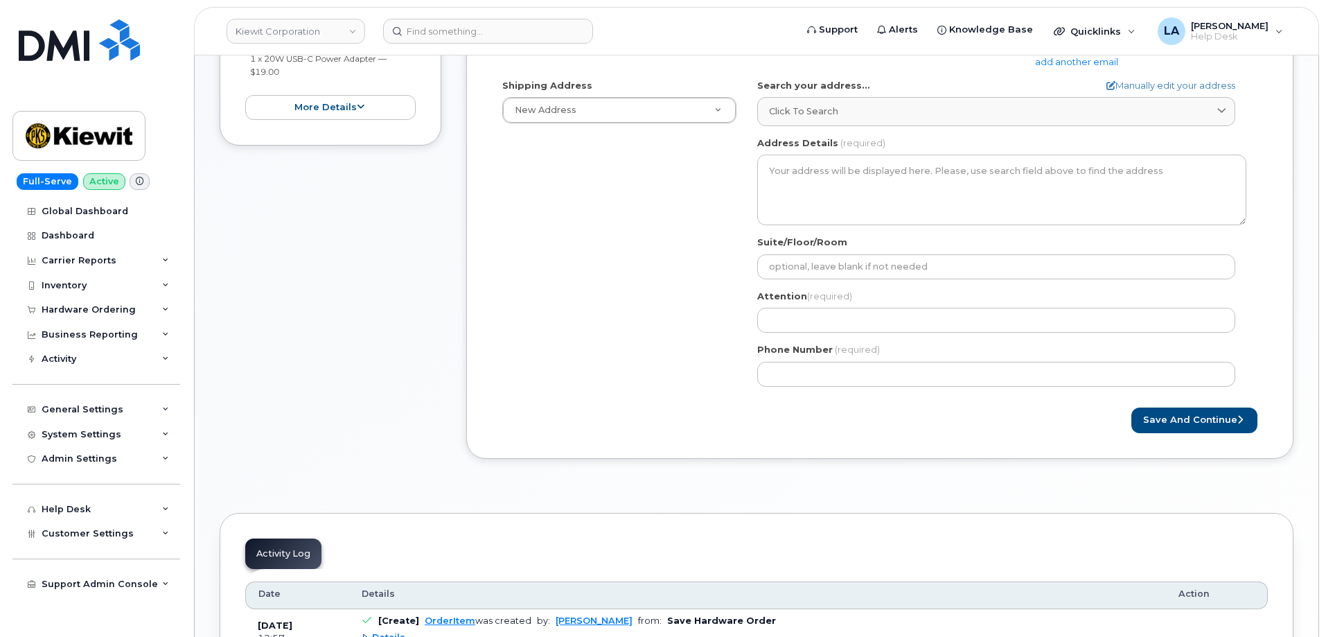
scroll to position [396, 0]
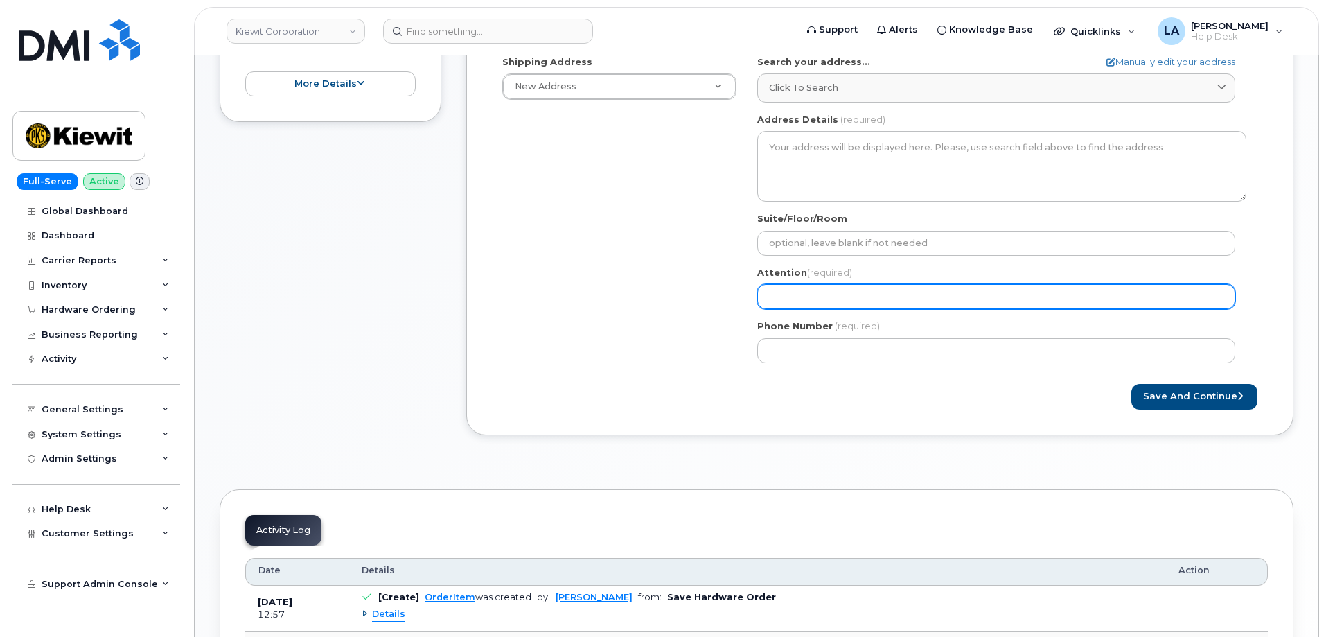
type input "[PERSON_NAME]"
click at [843, 297] on input "Attention (required)" at bounding box center [996, 296] width 478 height 25
paste input "[PERSON_NAME]"
select select
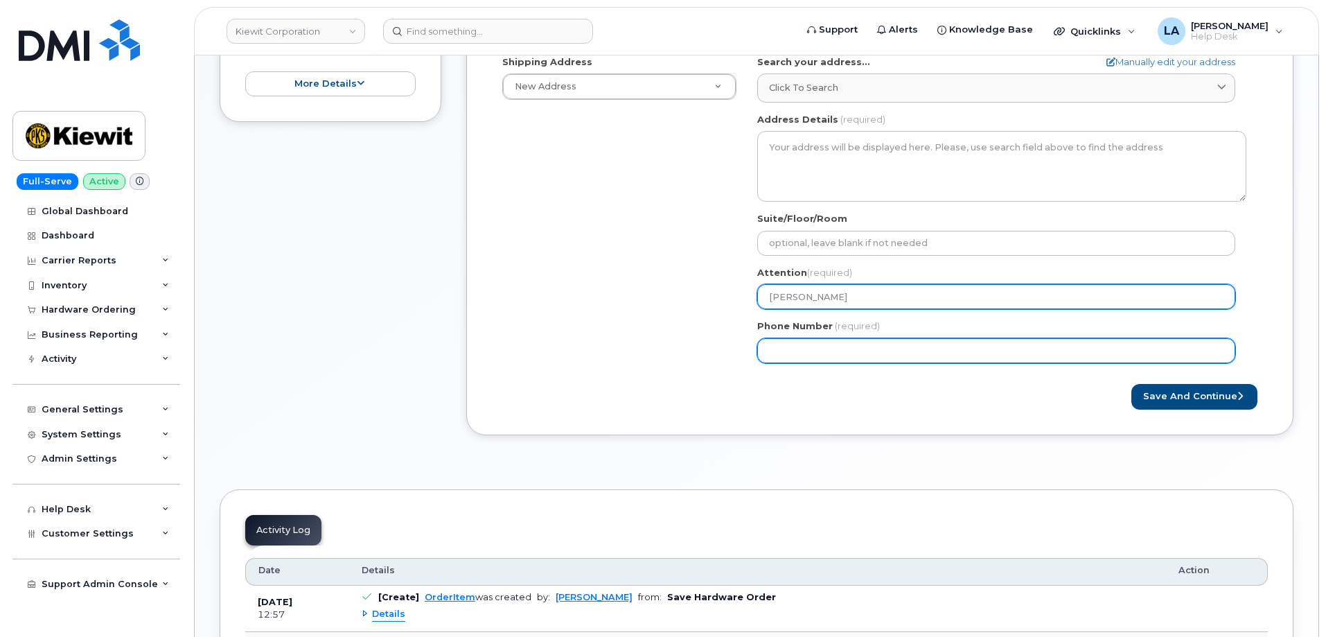
type input "[PERSON_NAME]"
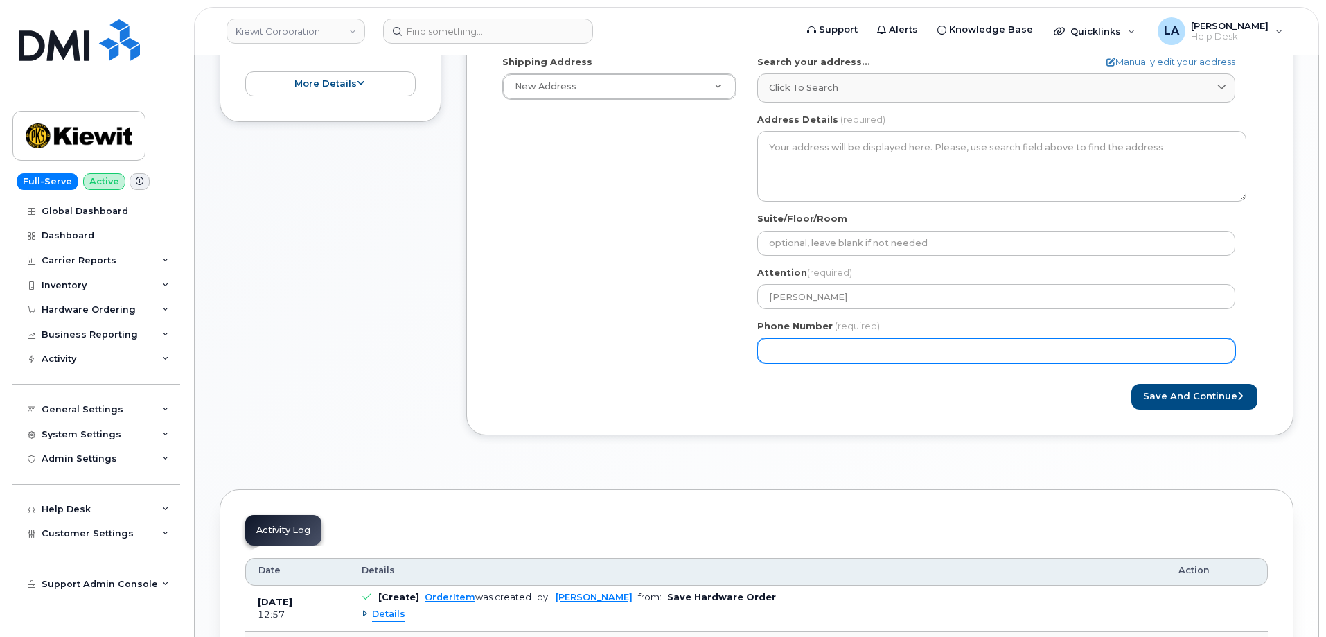
click at [796, 354] on input "Phone Number" at bounding box center [996, 350] width 478 height 25
paste input "6267864870"
type input "6267864870"
select select
type input "6267864870"
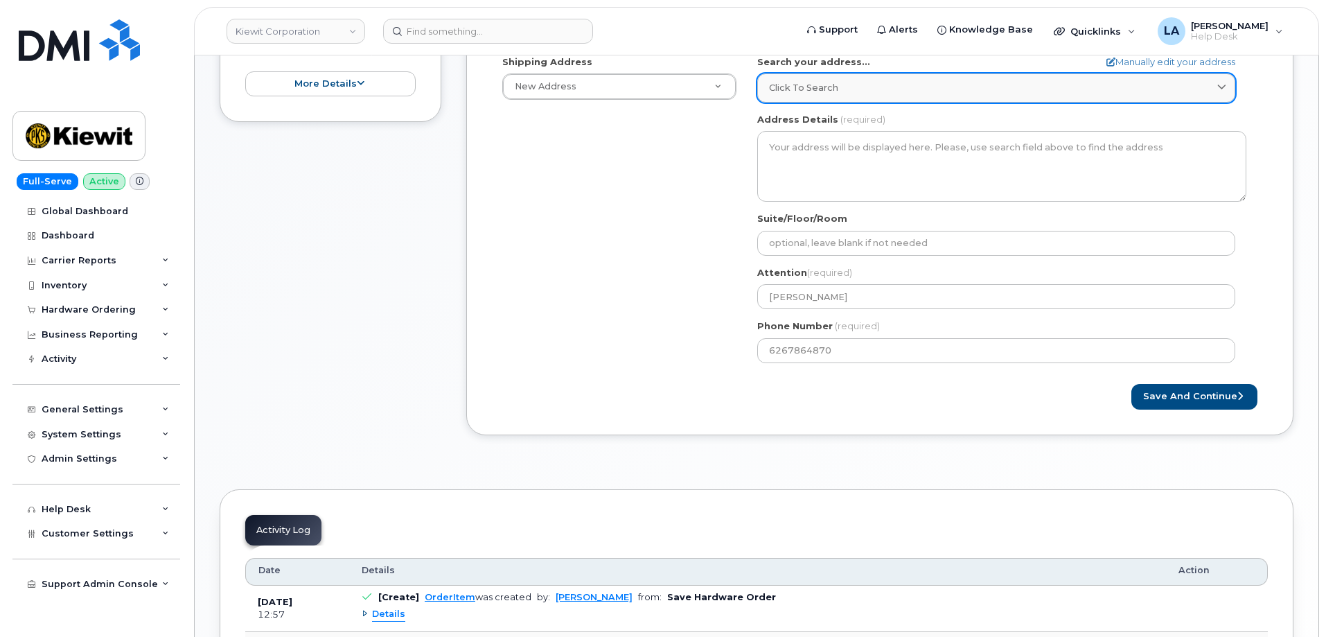
click at [834, 84] on span "Click to search" at bounding box center [803, 87] width 69 height 13
paste input "3888 E Broadway Rd PHOENIX"
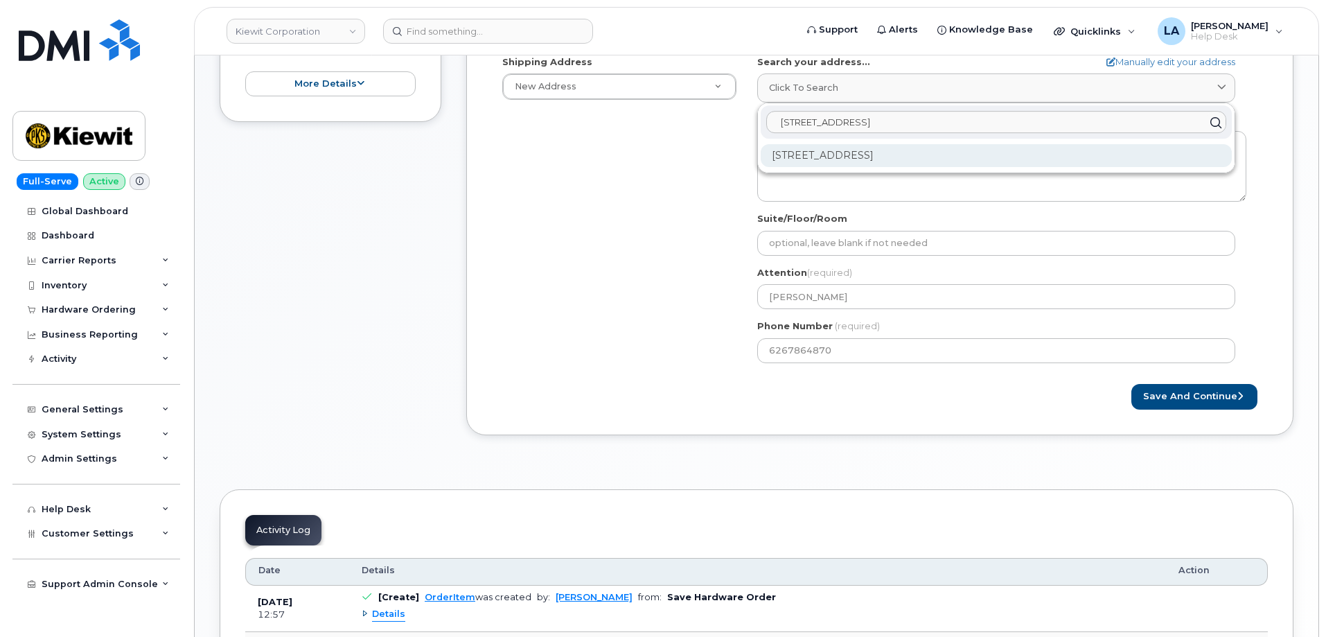
type input "3888 E Broadway Rd PHOENIX"
click at [983, 161] on div "3888 E Broadway Rd Phoenix AZ 85040-2924" at bounding box center [996, 155] width 471 height 23
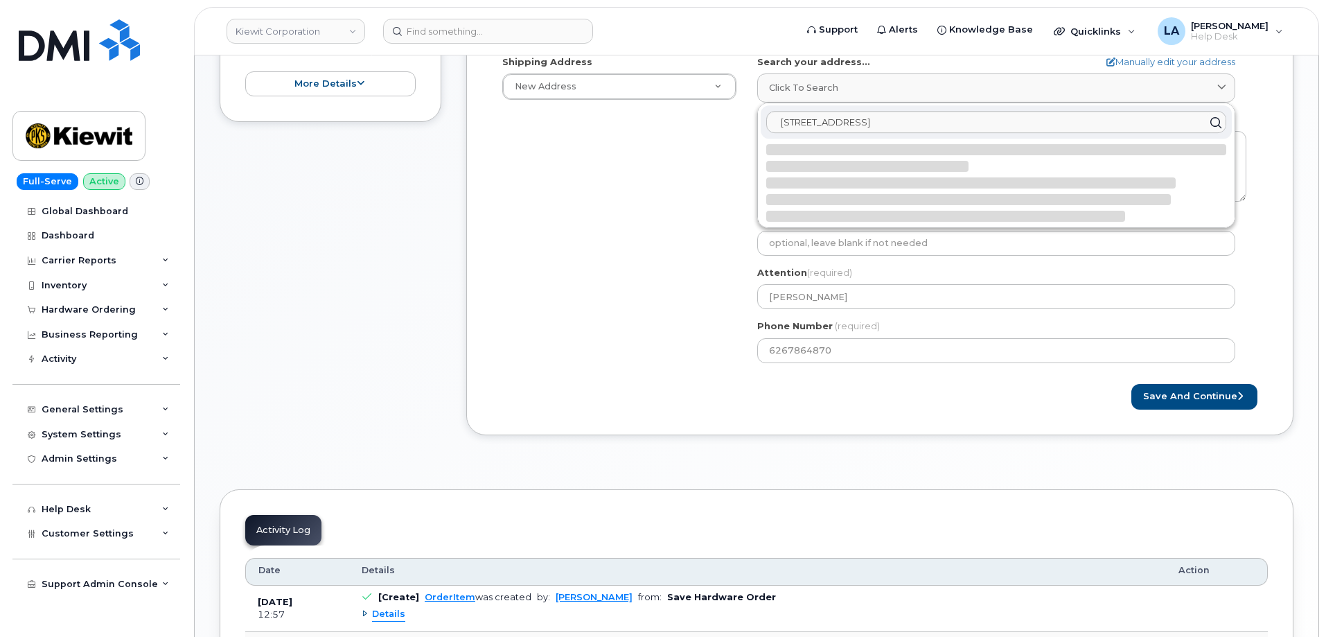
select select
type textarea "3888 E Broadway Rd PHOENIX AZ 85040-2924 UNITED STATES"
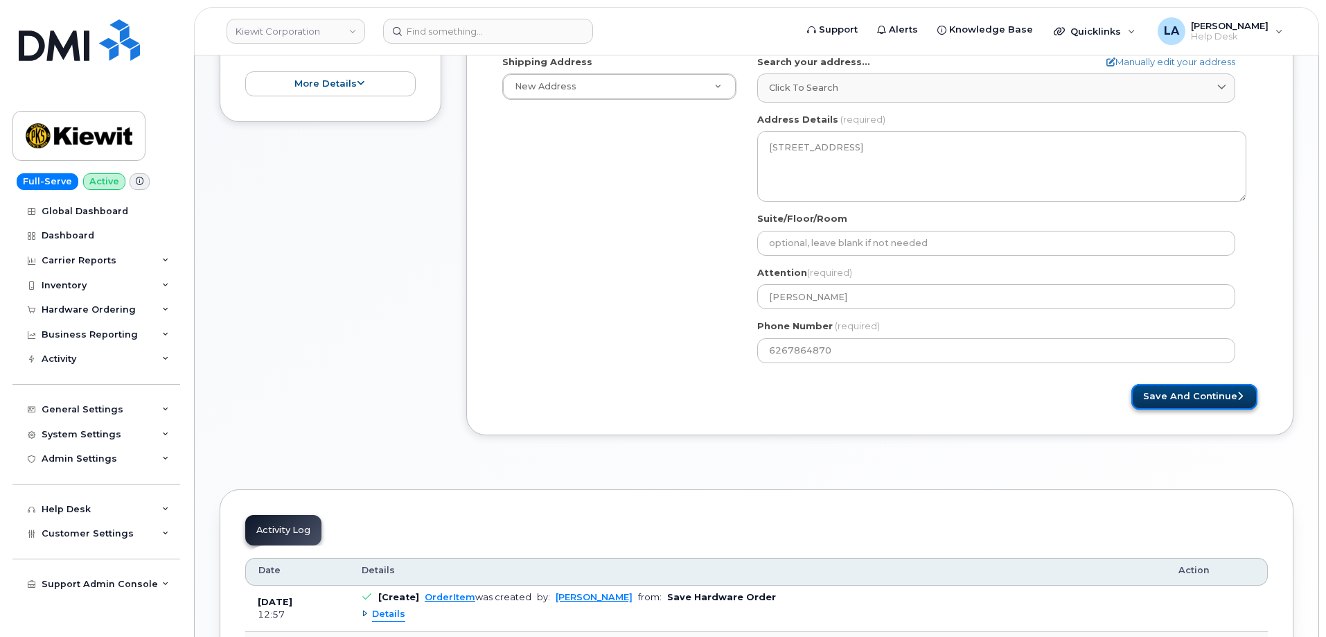
click at [1187, 400] on button "Save and Continue" at bounding box center [1194, 397] width 126 height 26
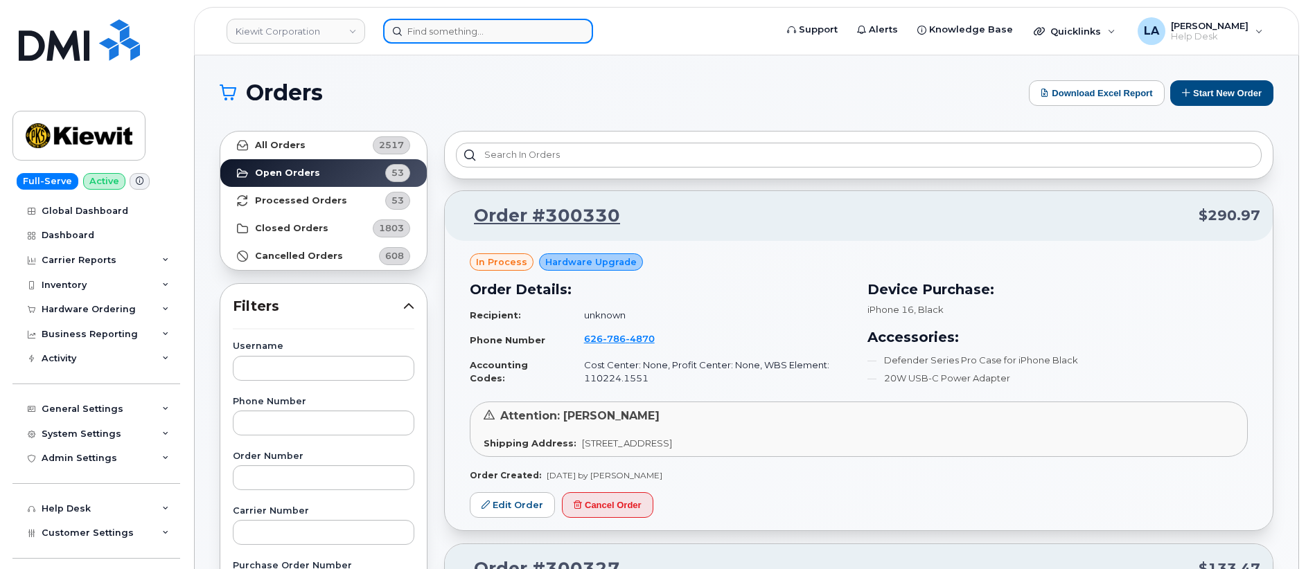
click at [469, 33] on input at bounding box center [488, 31] width 210 height 25
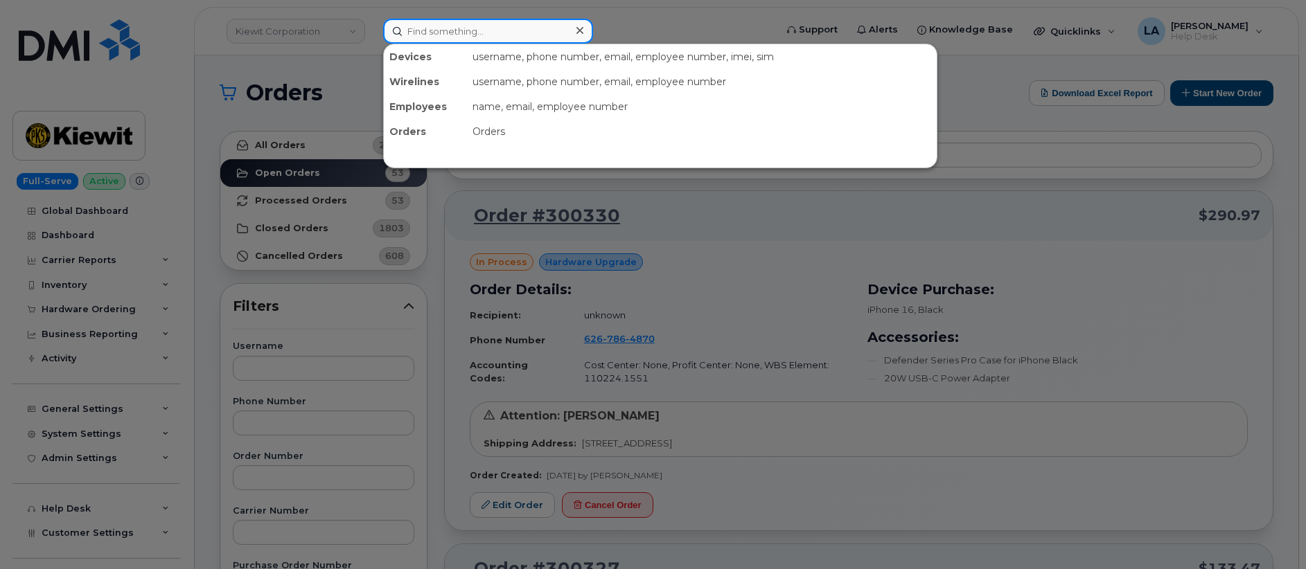
paste input "[PHONE_NUMBER]"
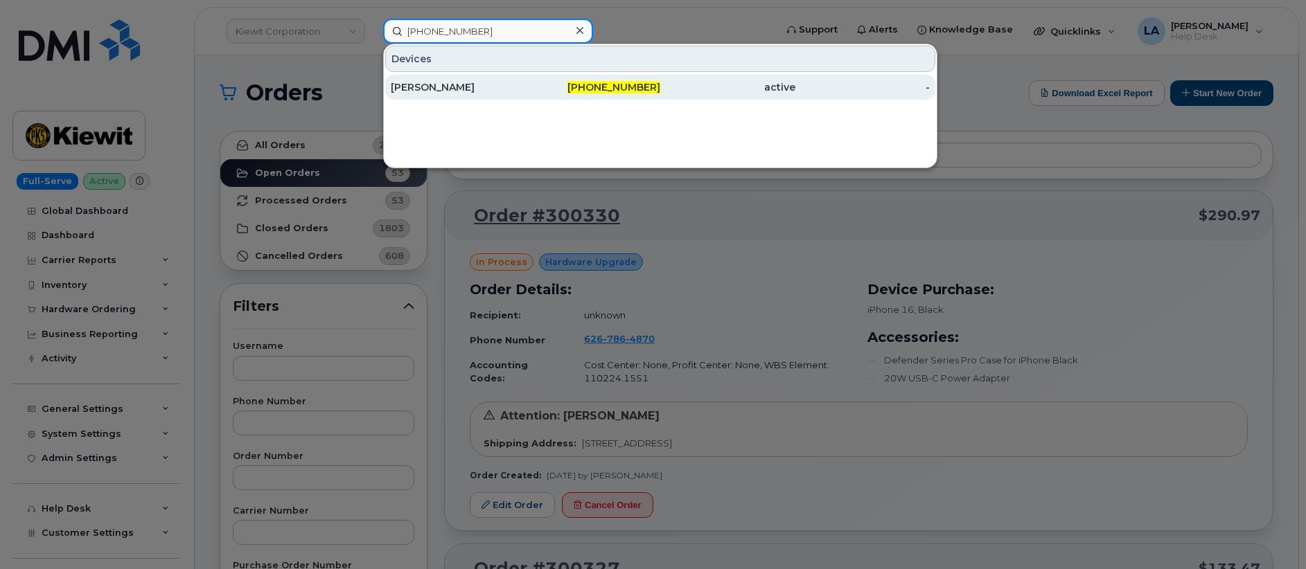
type input "[PHONE_NUMBER]"
click at [488, 87] on div "[PERSON_NAME]" at bounding box center [458, 87] width 135 height 14
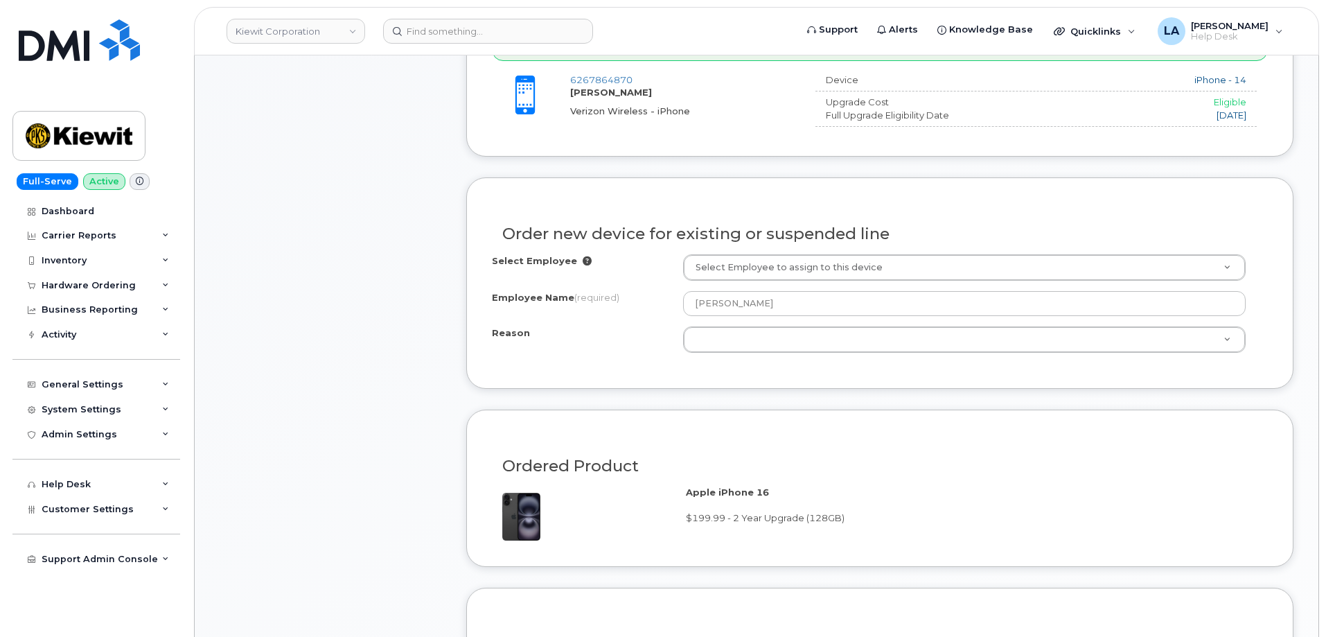
scroll to position [638, 0]
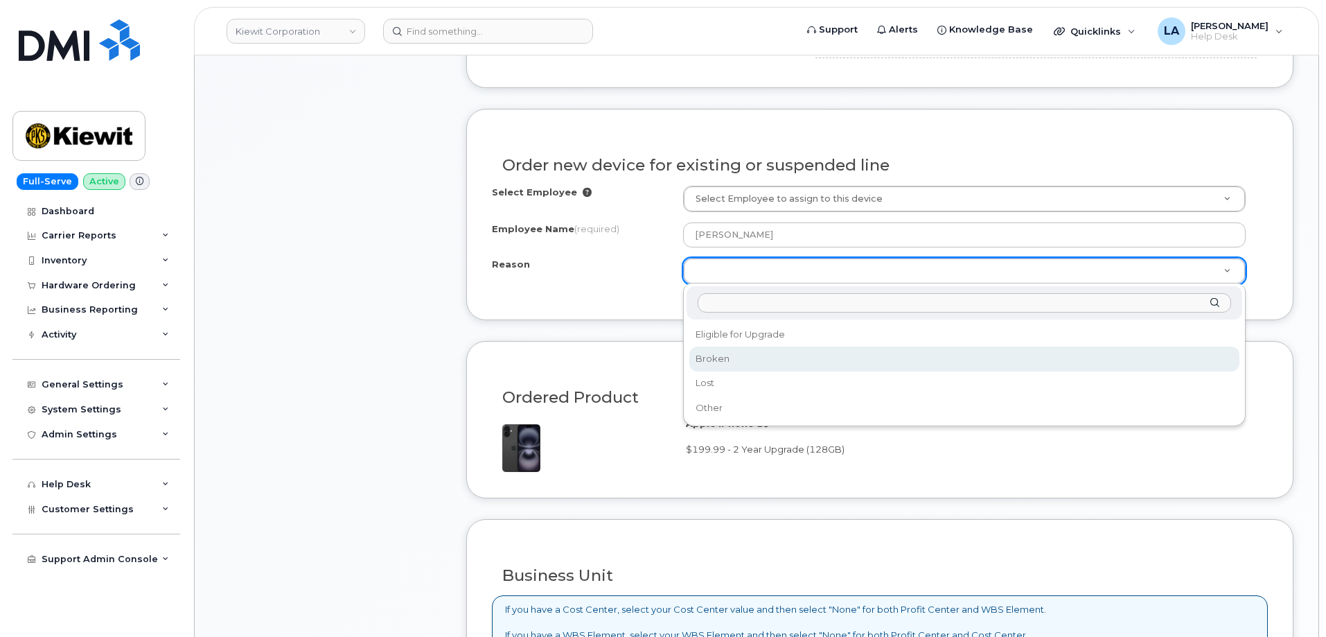
select select "broken"
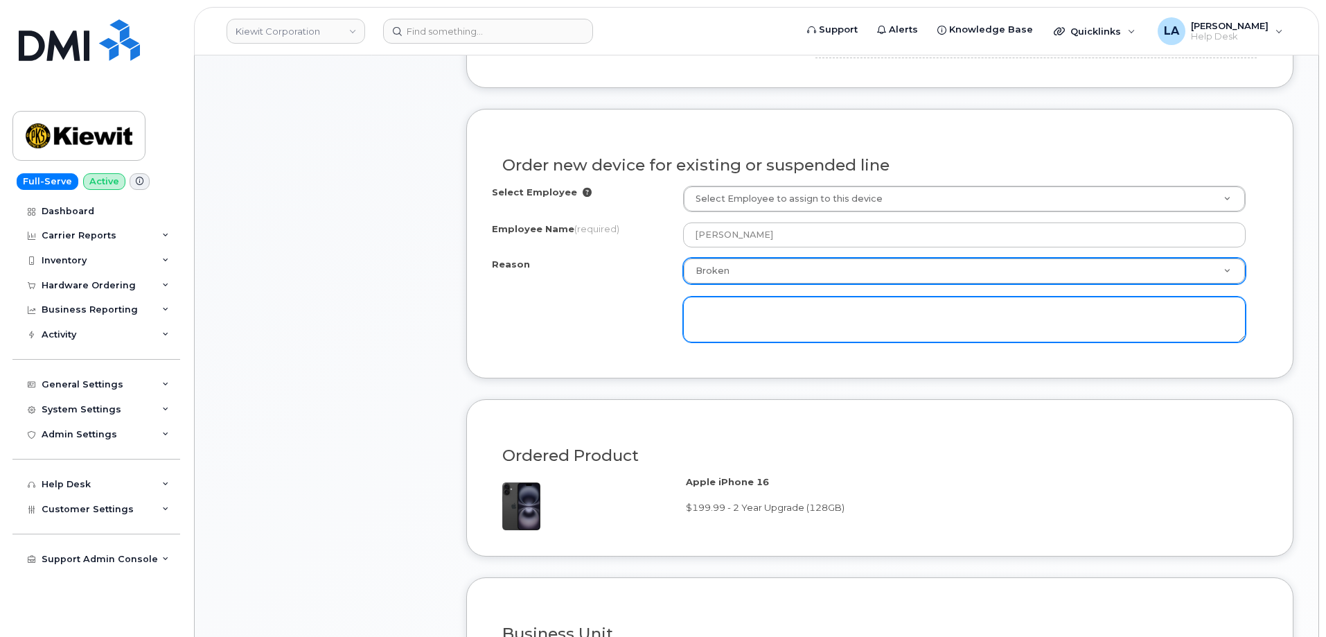
click at [788, 314] on textarea at bounding box center [964, 319] width 562 height 46
type textarea "P"
type textarea "H"
type textarea "p"
type textarea "{"
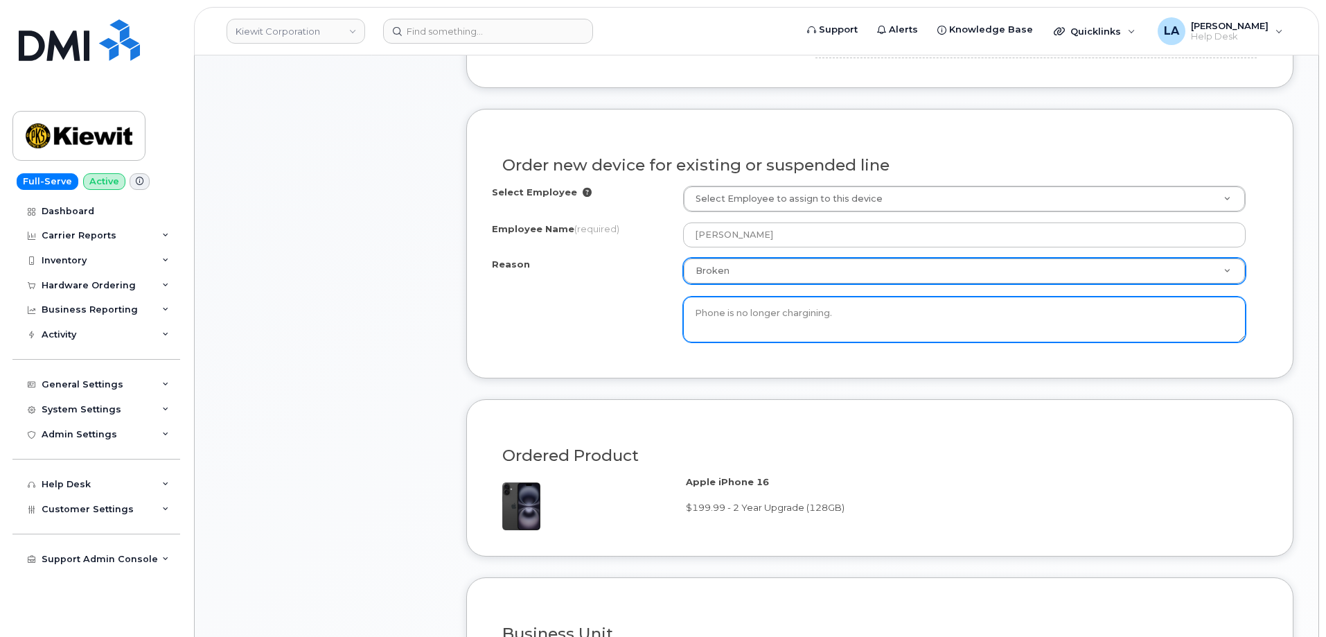
click at [803, 303] on textarea "Phone is no longer chargining." at bounding box center [964, 319] width 562 height 46
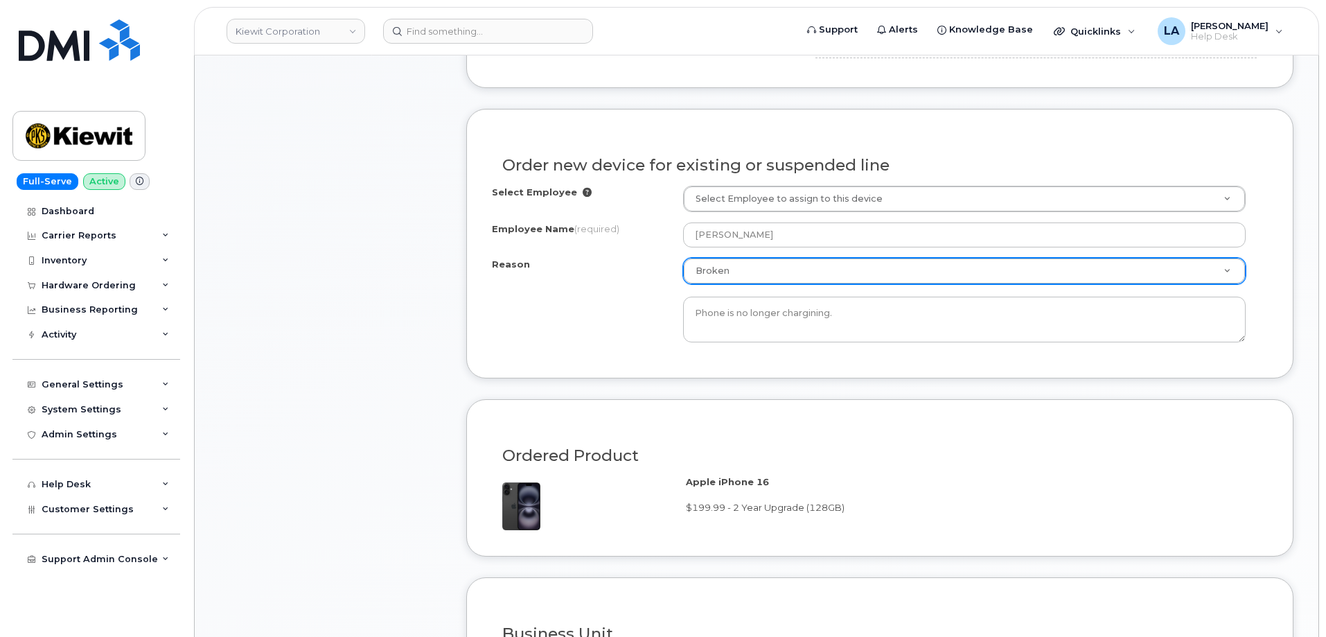
drag, startPoint x: 803, startPoint y: 303, endPoint x: 898, endPoint y: 345, distance: 104.5
click at [898, 345] on div "Select Employee Select Employee to assign to this device Employee Name (require…" at bounding box center [880, 269] width 776 height 167
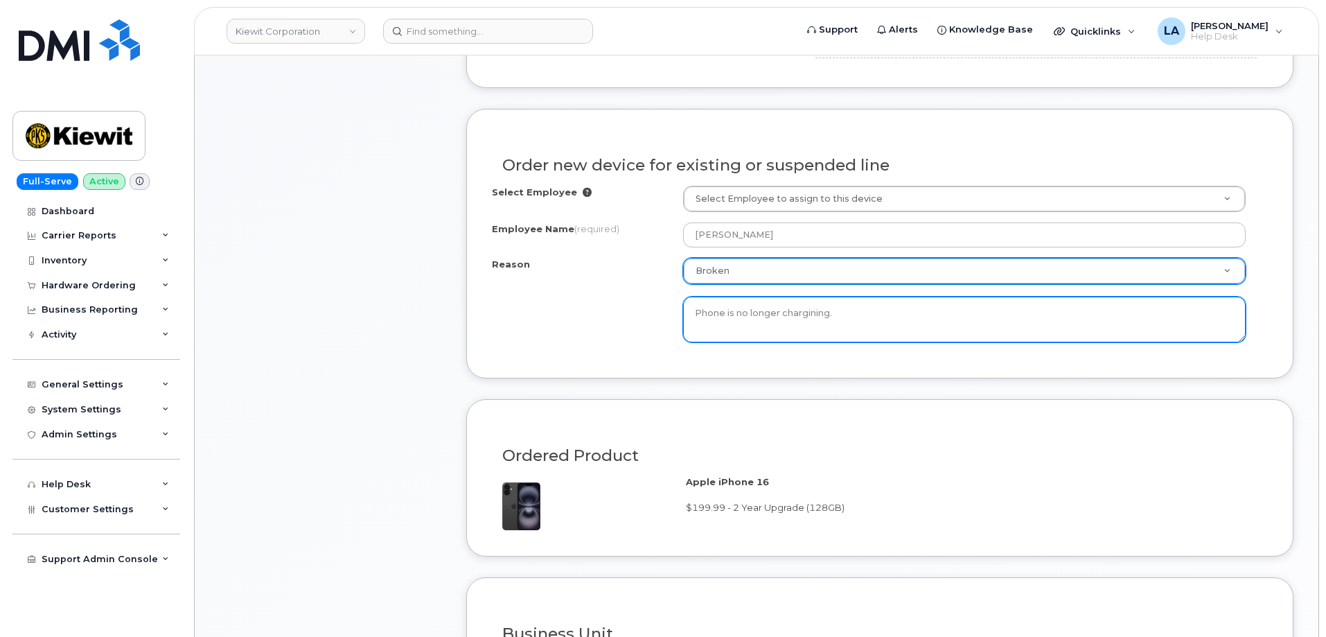
click at [815, 316] on textarea "Phone is no longer chargining." at bounding box center [964, 319] width 562 height 46
click at [814, 314] on textarea "Phone is no longer chargining." at bounding box center [964, 319] width 562 height 46
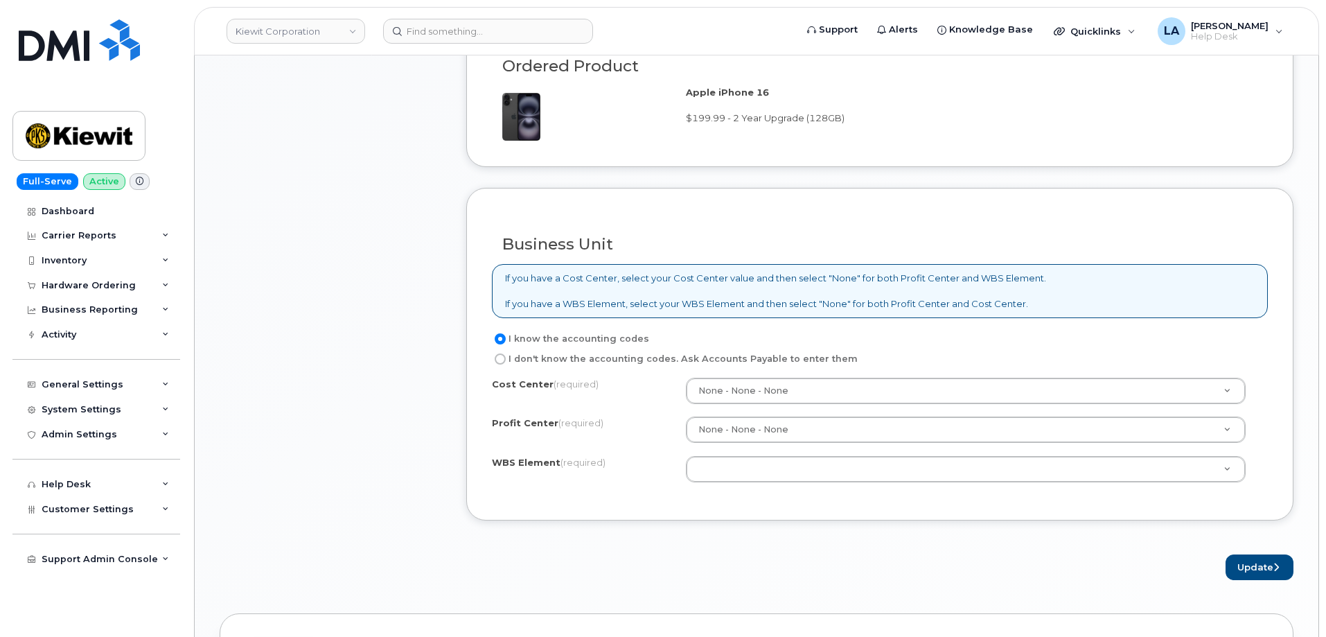
scroll to position [1058, 0]
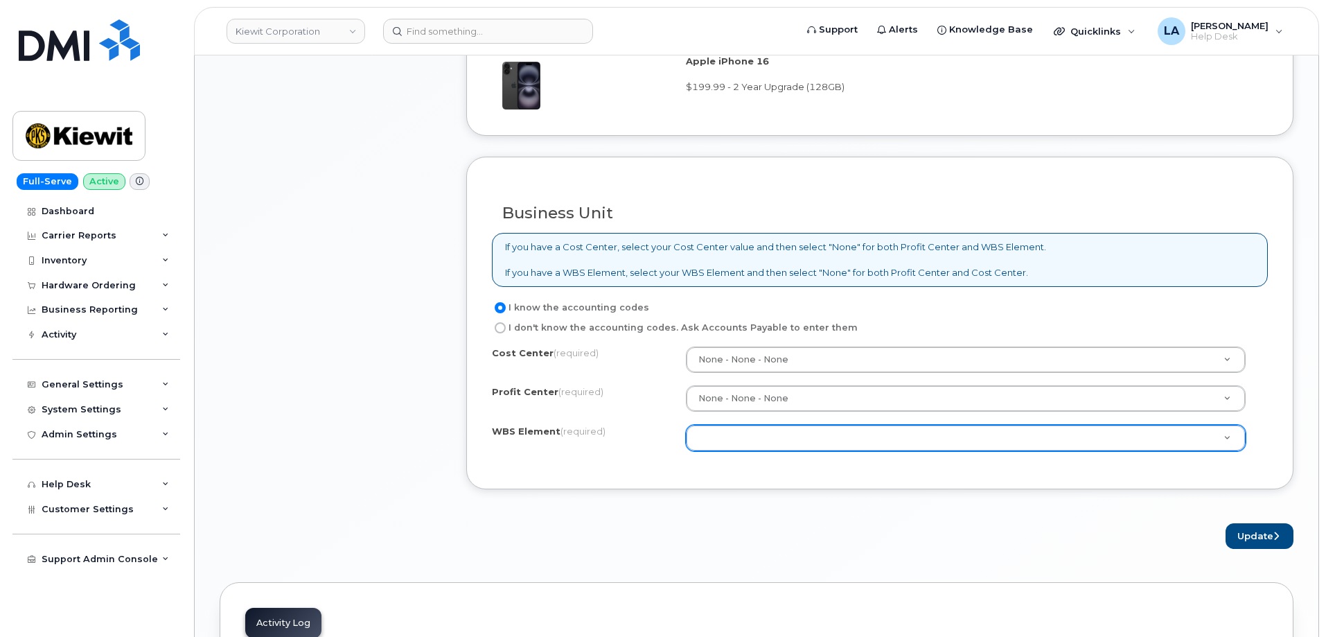
type textarea "Phone is no longer charging. Charging port has gone bad."
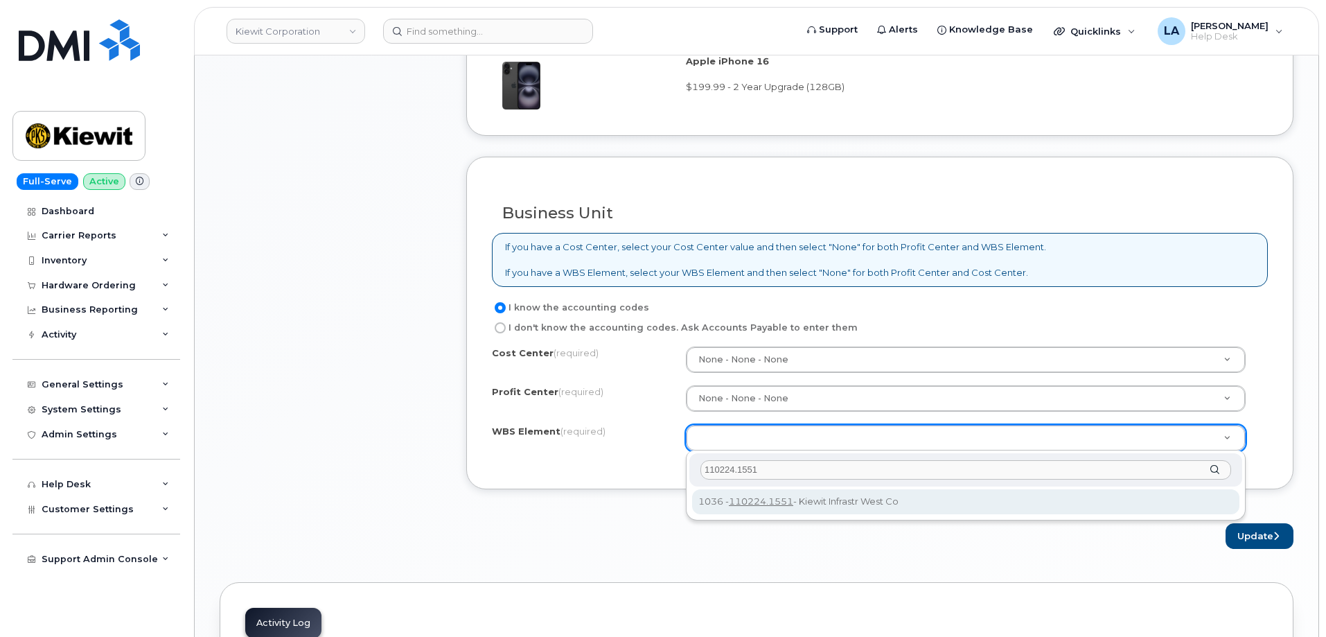
type input "110224.1551"
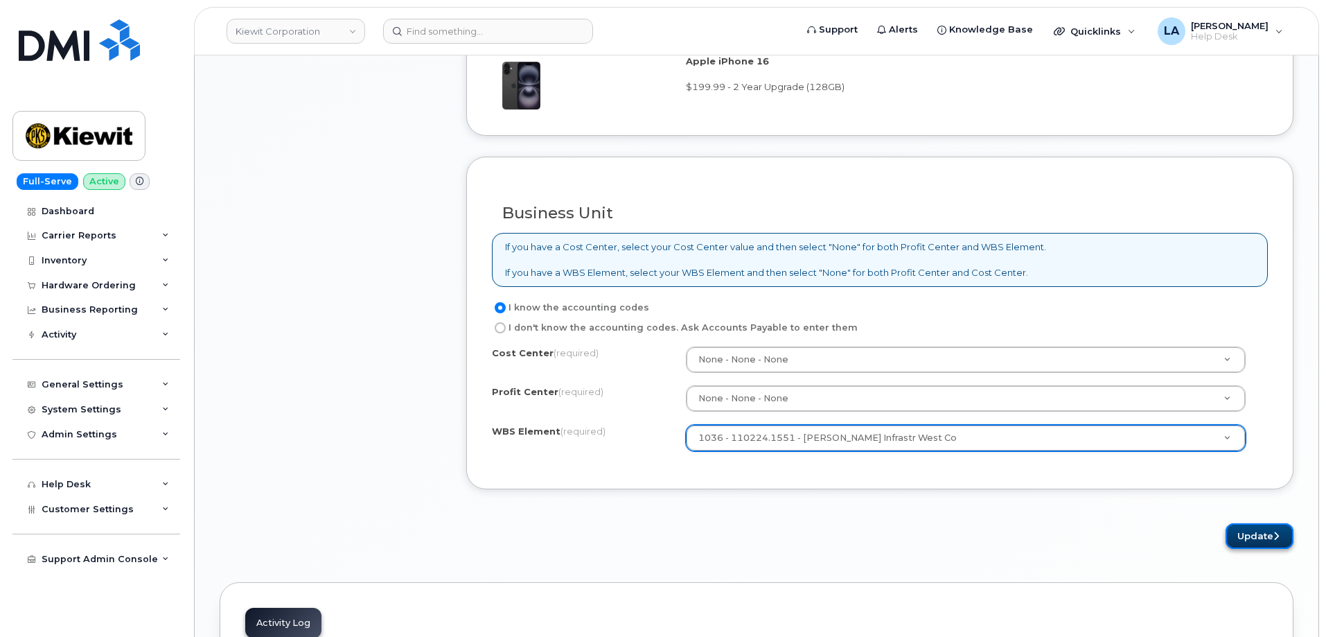
click at [1268, 539] on button "Update" at bounding box center [1259, 536] width 68 height 26
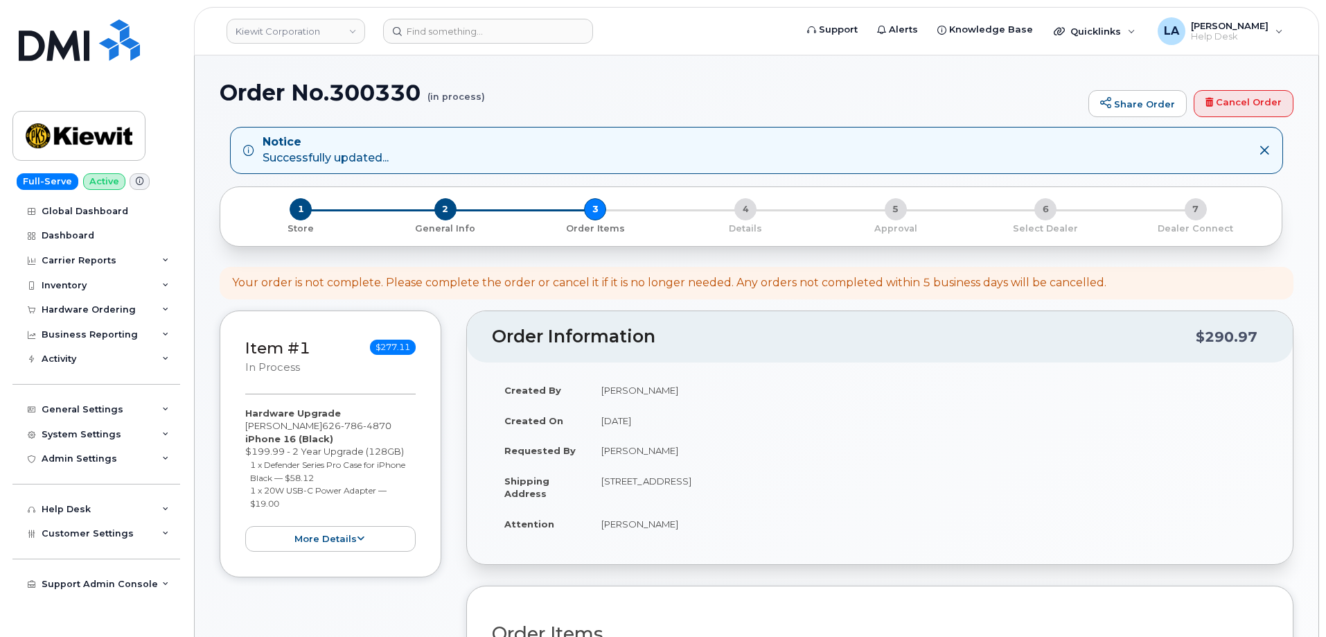
drag, startPoint x: 707, startPoint y: 89, endPoint x: 741, endPoint y: 69, distance: 39.8
click at [707, 89] on h1 "Order No.300330 (in process)" at bounding box center [651, 92] width 862 height 24
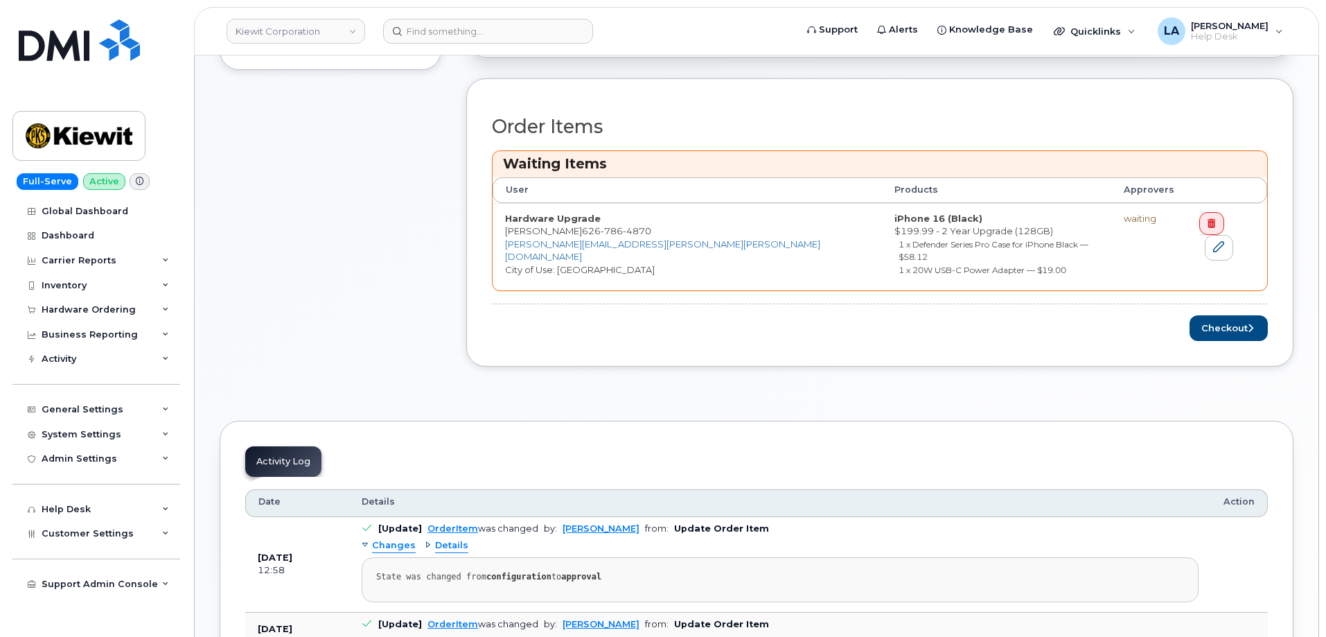
scroll to position [557, 0]
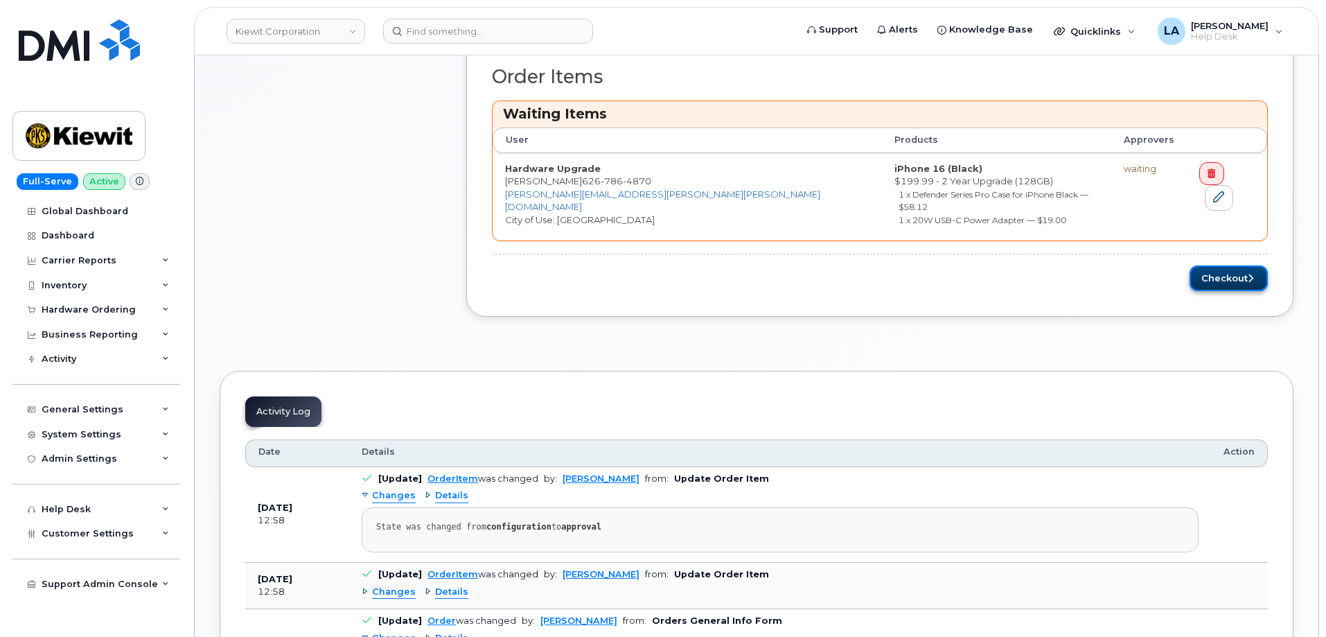
click at [1232, 267] on button "Checkout" at bounding box center [1228, 278] width 78 height 26
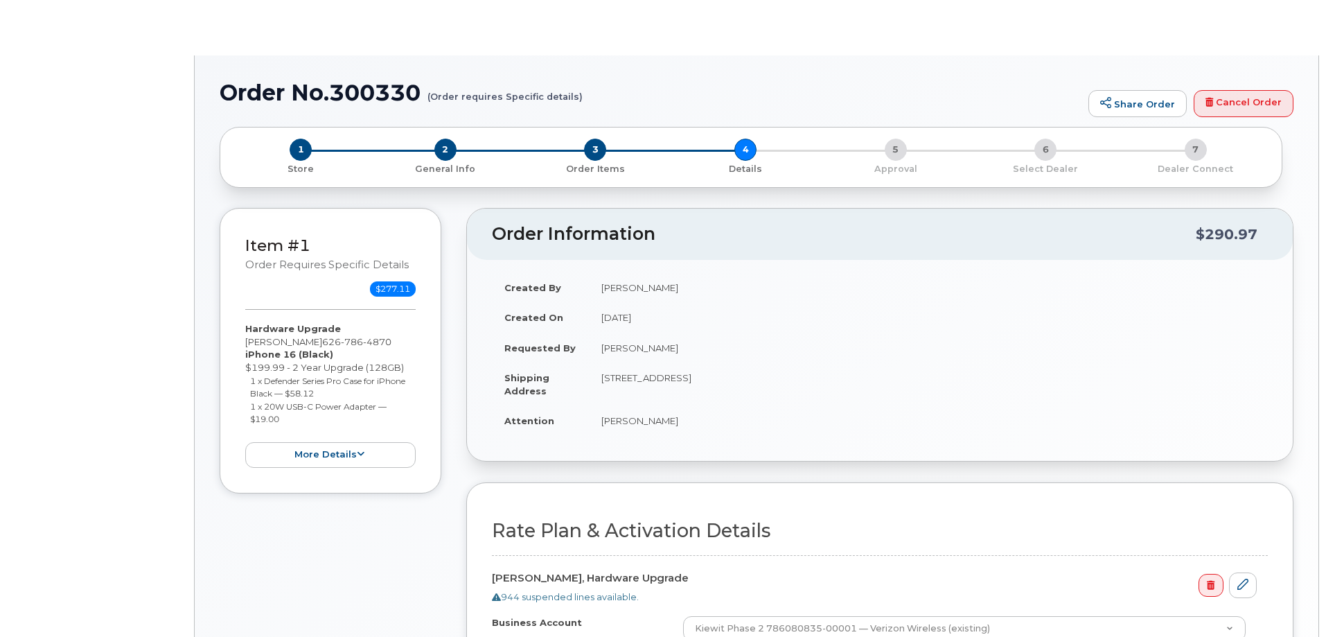
select select "Business Unlimited Smartphone"
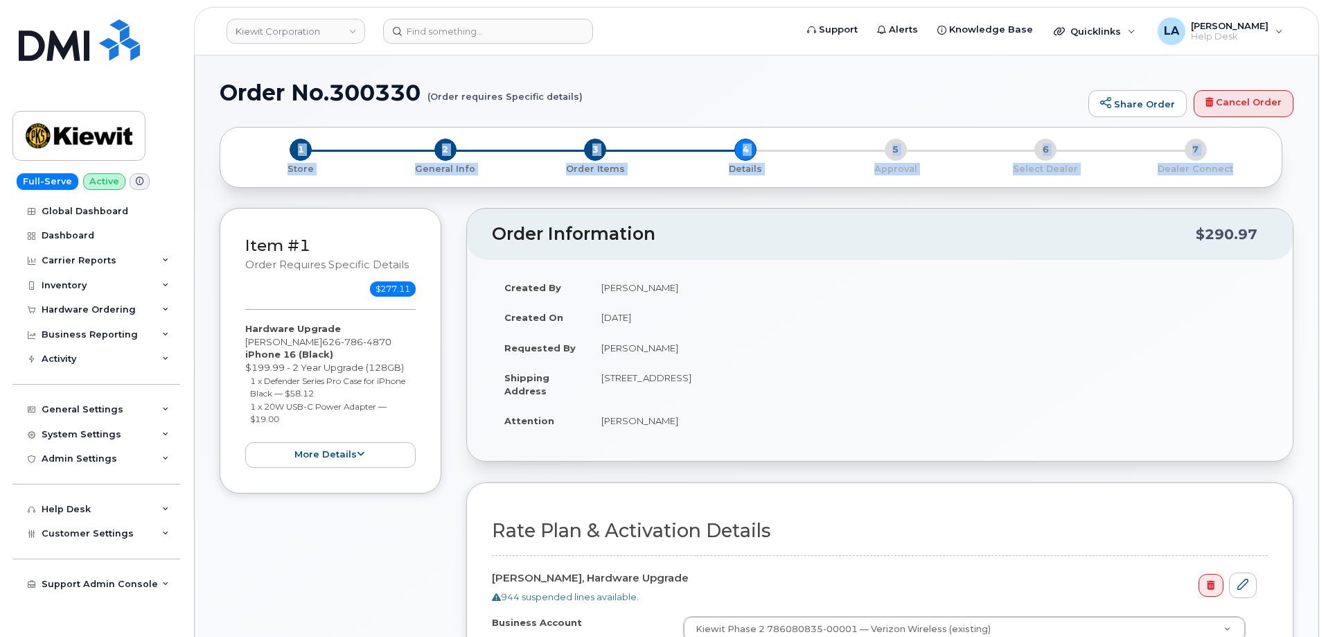
drag, startPoint x: 1325, startPoint y: 114, endPoint x: 1324, endPoint y: 177, distance: 63.0
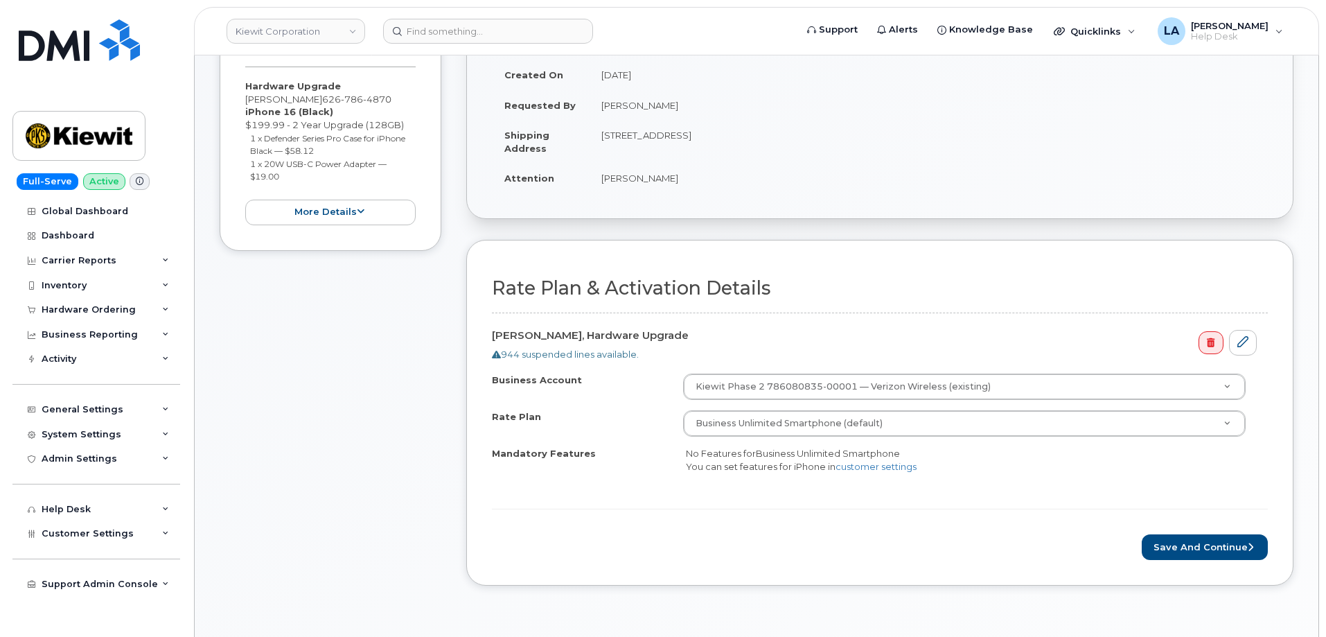
scroll to position [259, 0]
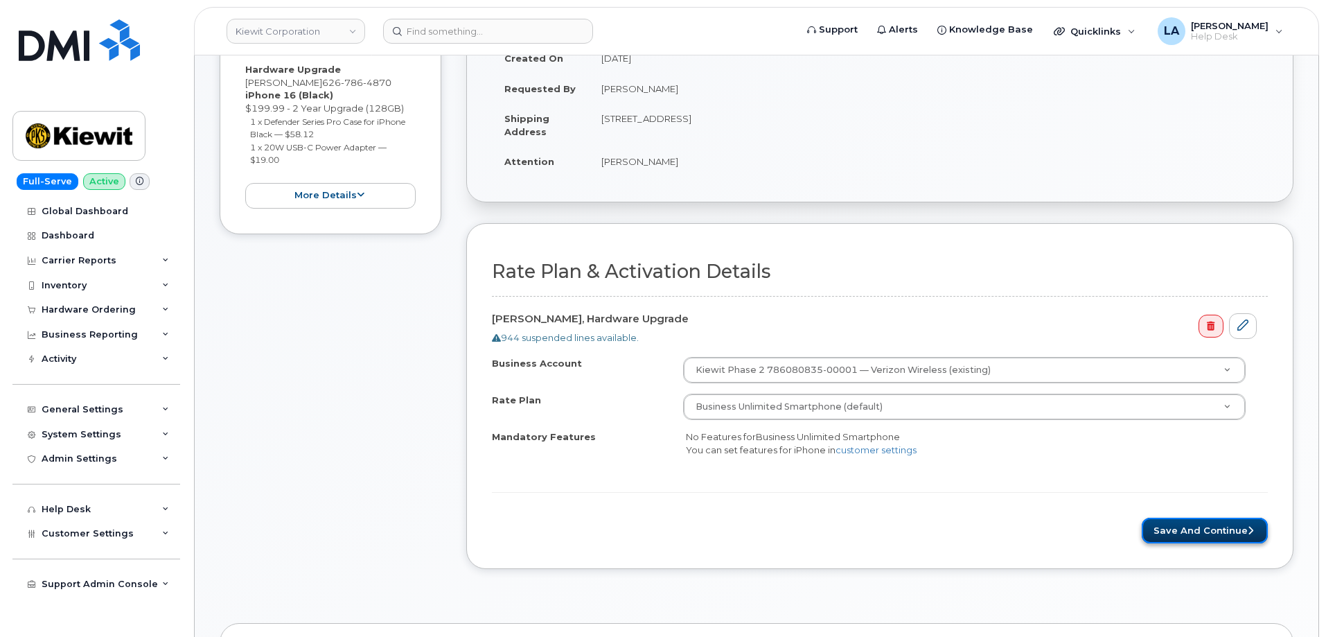
click at [1200, 540] on button "Save and Continue" at bounding box center [1205, 530] width 126 height 26
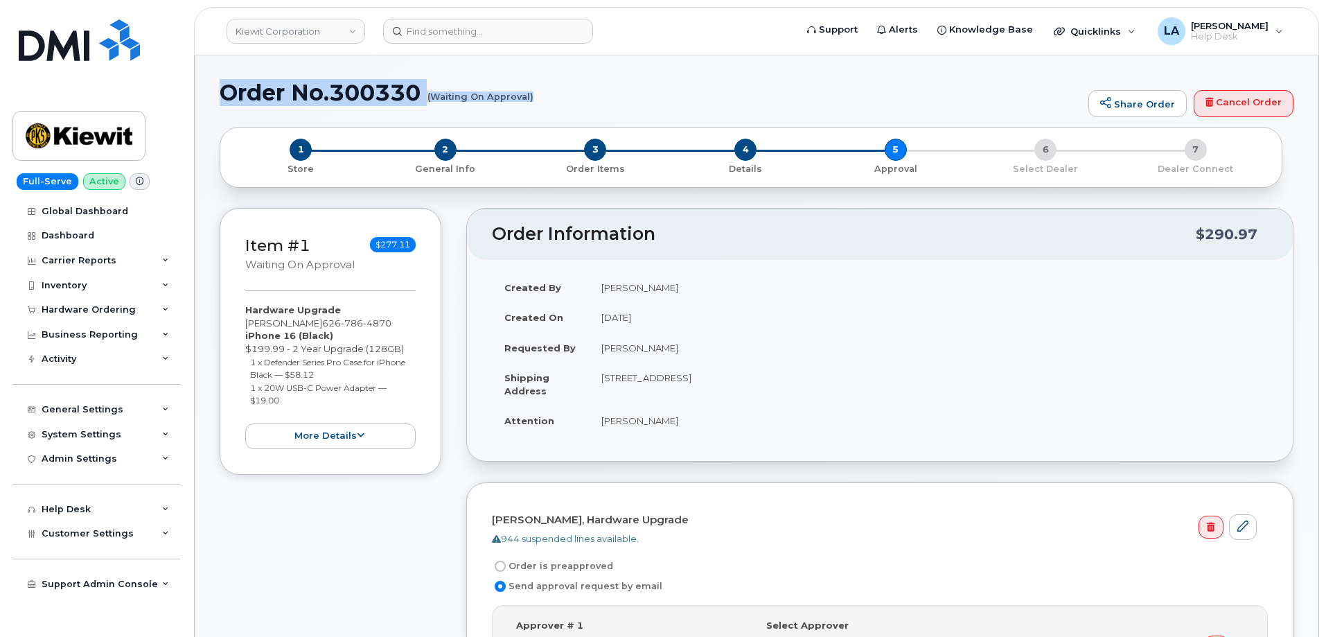
drag, startPoint x: 220, startPoint y: 91, endPoint x: 571, endPoint y: 118, distance: 352.2
click at [571, 118] on div "Order No.300330 (Waiting On Approval) Share Order Cancel Order" at bounding box center [757, 103] width 1074 height 46
copy h1 "Order No.300330 (Waiting On Approval)"
click at [604, 87] on h1 "Order No.300330 (Waiting On Approval)" at bounding box center [651, 92] width 862 height 24
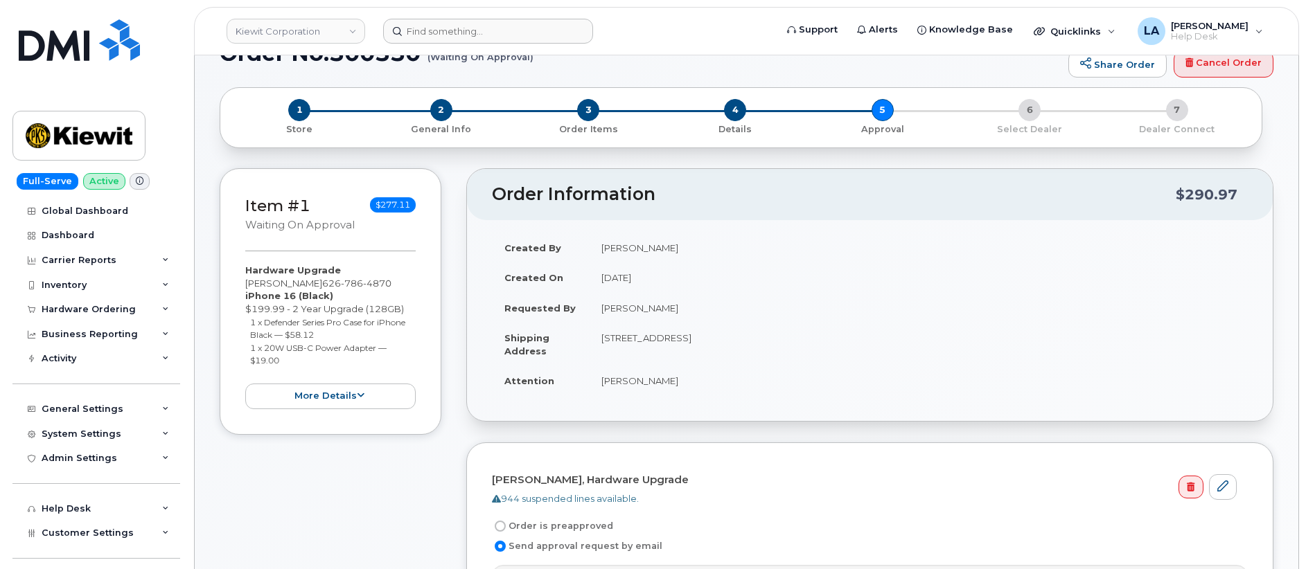
scroll to position [10, 0]
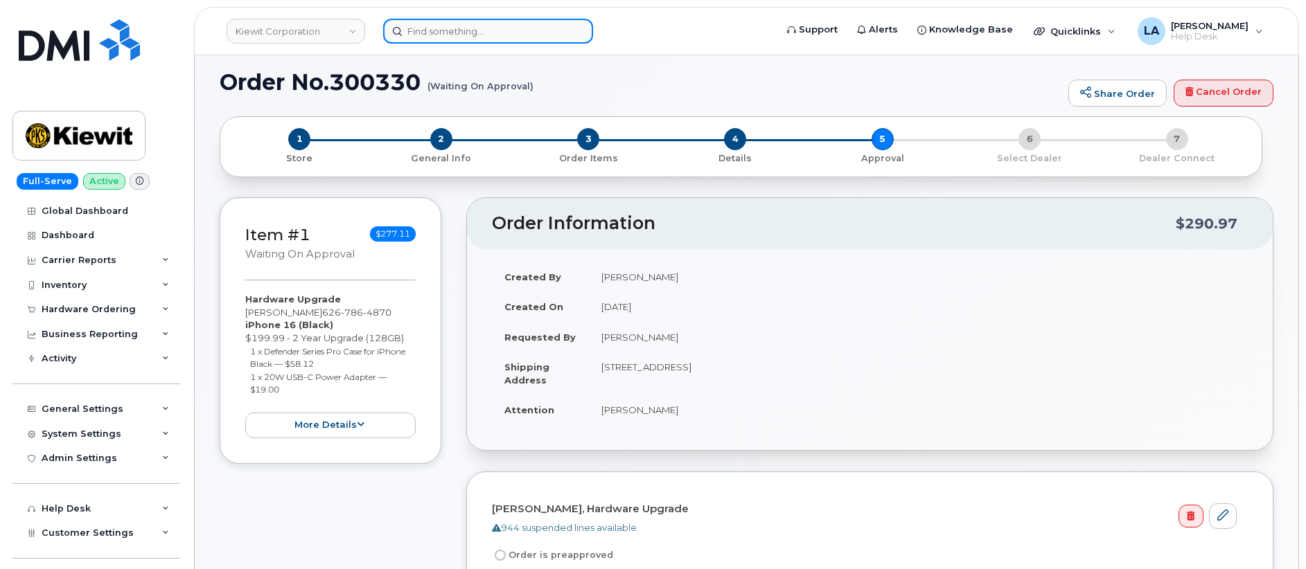
click at [535, 34] on input at bounding box center [488, 31] width 210 height 25
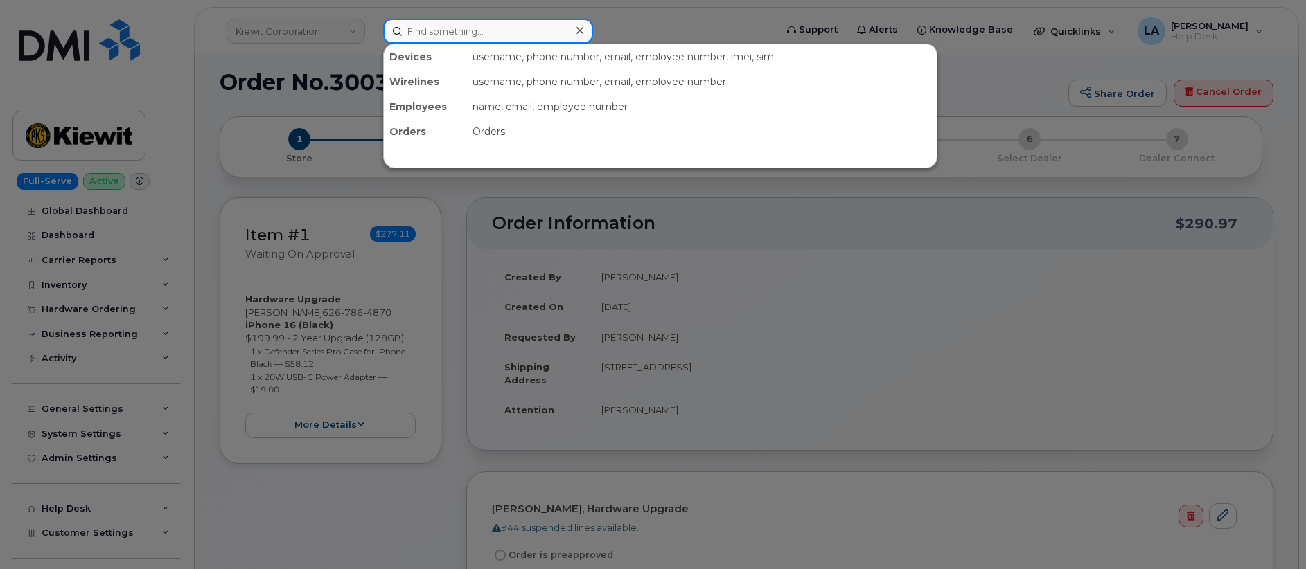
paste input "206 833 7030"
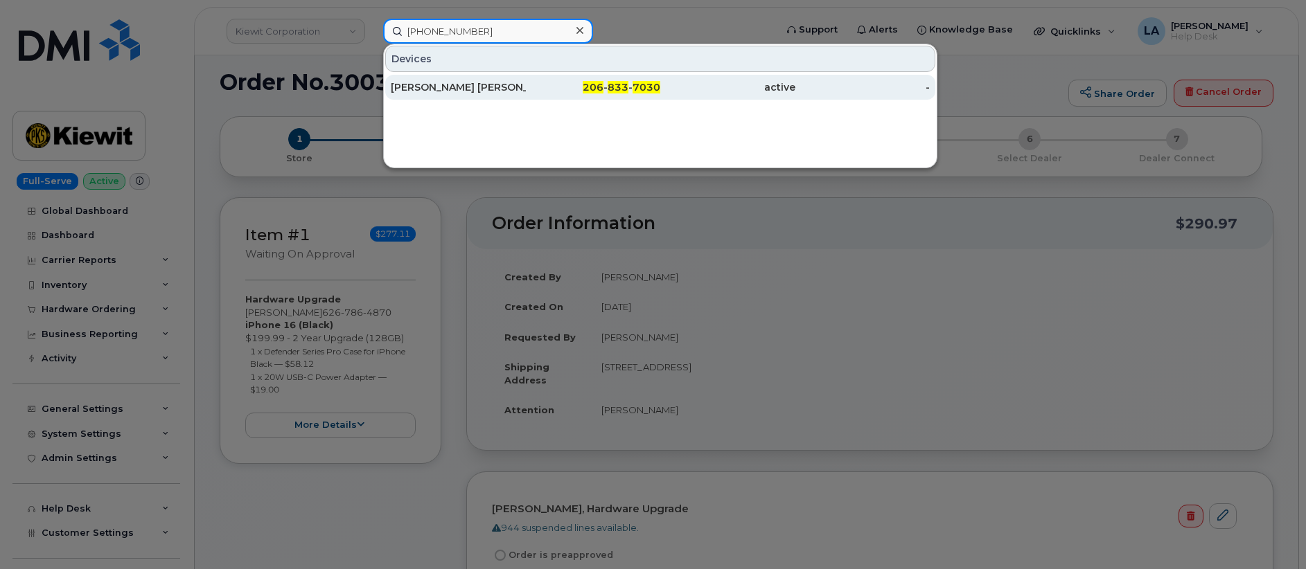
type input "206 833 7030"
click at [408, 84] on div "CONNOR MCGLYNN" at bounding box center [458, 87] width 135 height 14
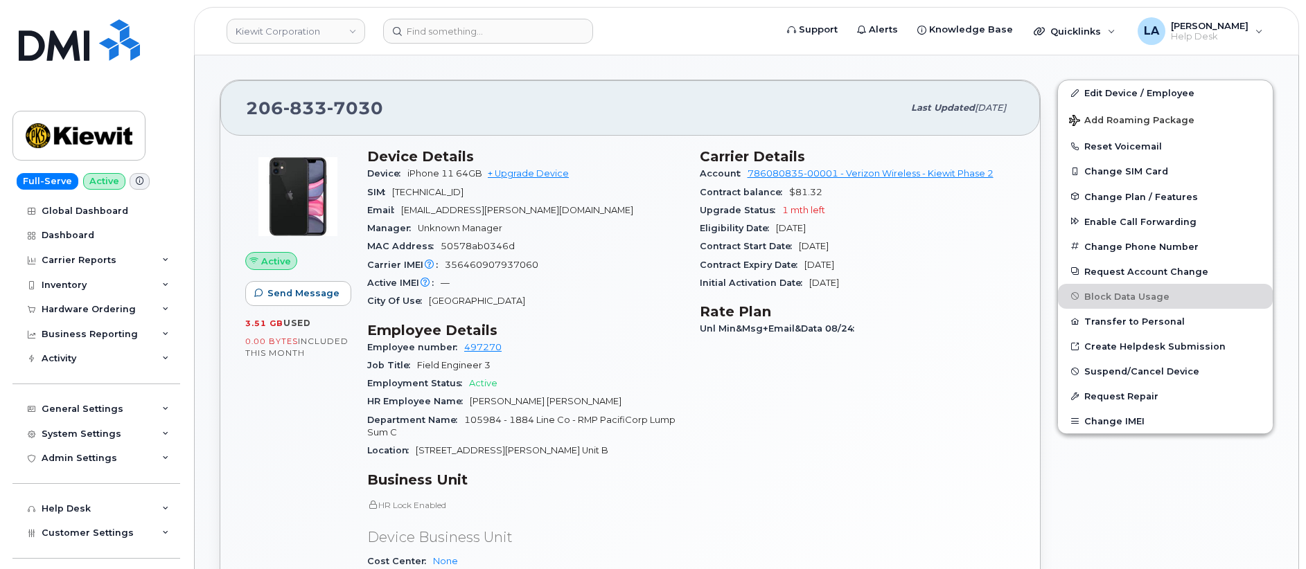
scroll to position [254, 0]
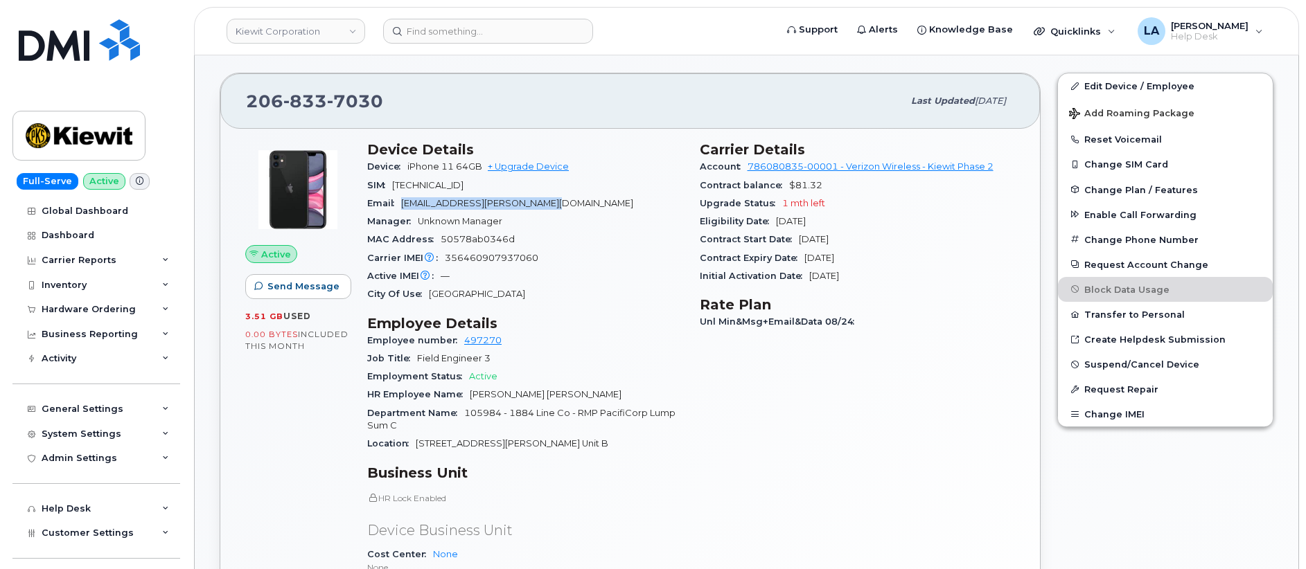
drag, startPoint x: 522, startPoint y: 204, endPoint x: 403, endPoint y: 204, distance: 119.1
click at [403, 204] on div "Email CONNOR.MCGLYNN@1884LINECO.COM" at bounding box center [525, 204] width 316 height 18
copy span "CONNOR.MCGLYNN@1884LINECO.COM"
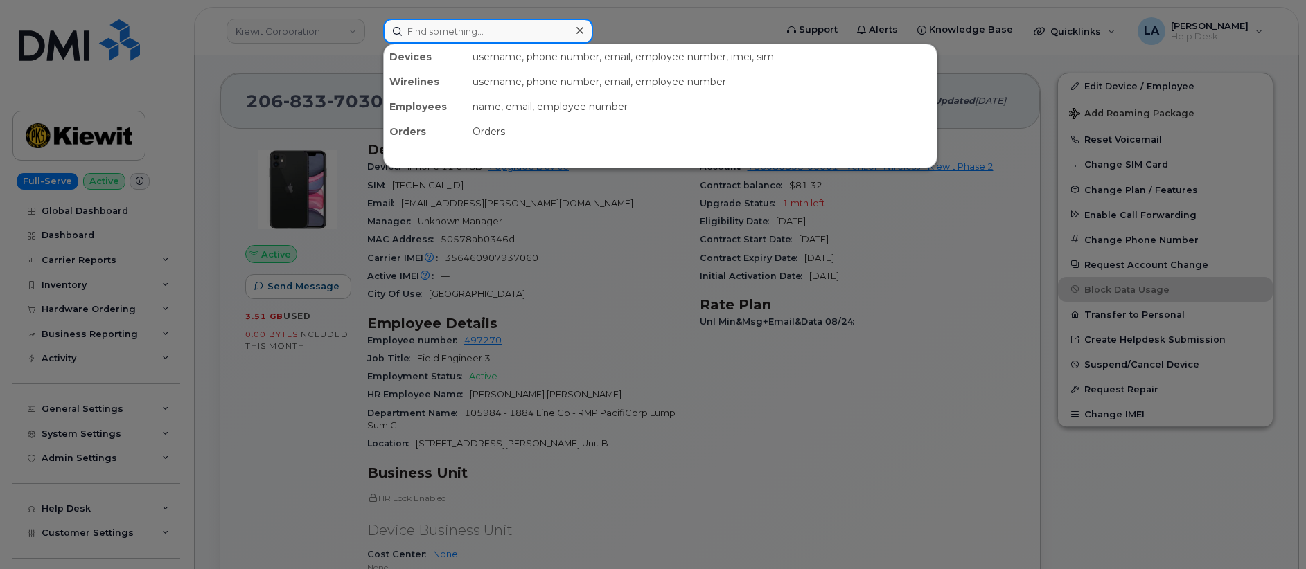
click at [438, 24] on input at bounding box center [488, 31] width 210 height 25
paste input "531 359 5759"
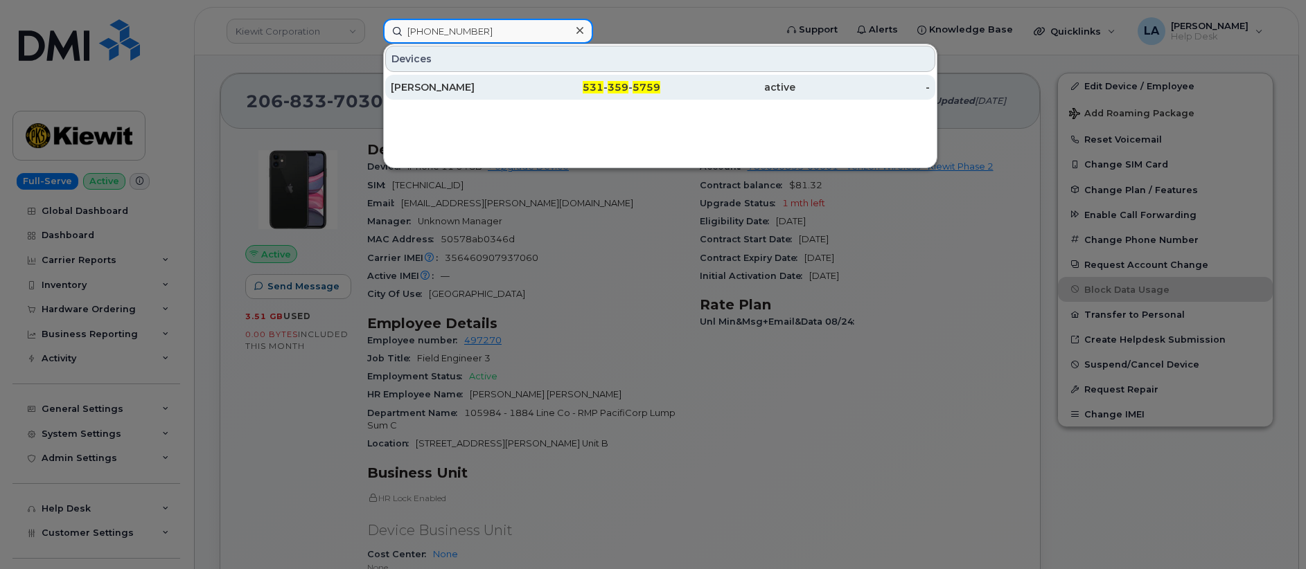
type input "531 359 5759"
click at [474, 87] on div "JOSHUA FIORE" at bounding box center [458, 87] width 135 height 14
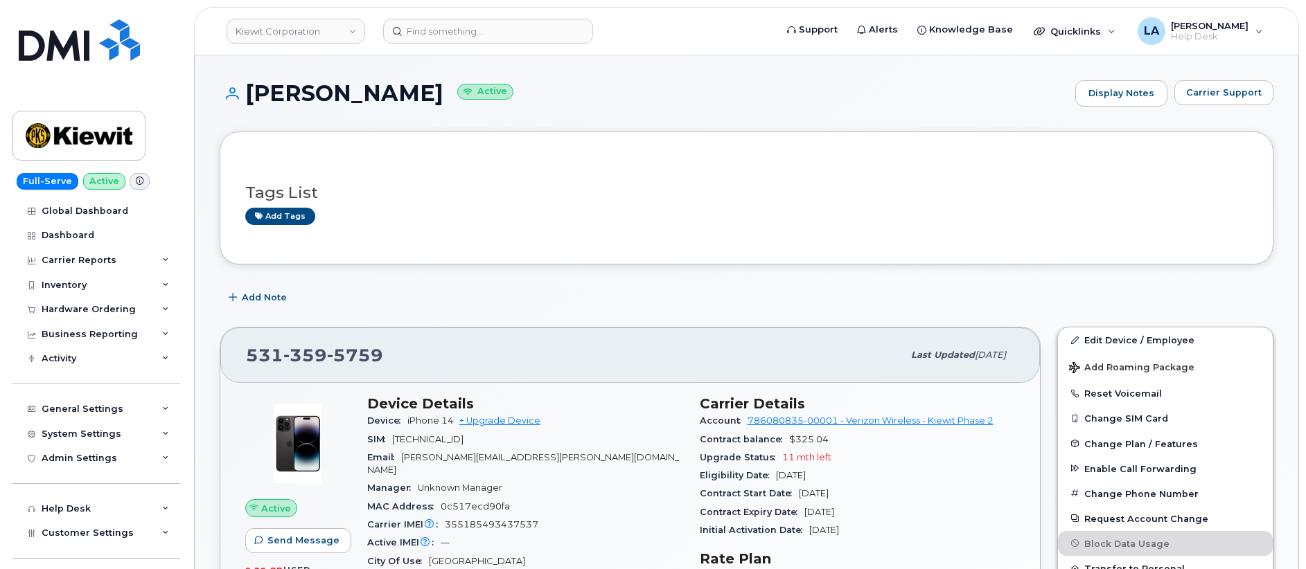
click at [524, 454] on span "JOSHUA.FIORE@381CONSTRUCTORS.COM" at bounding box center [523, 463] width 312 height 23
click at [596, 452] on span "JOSHUA.FIORE@381CONSTRUCTORS.COM" at bounding box center [523, 463] width 312 height 23
drag, startPoint x: 621, startPoint y: 456, endPoint x: 403, endPoint y: 456, distance: 217.5
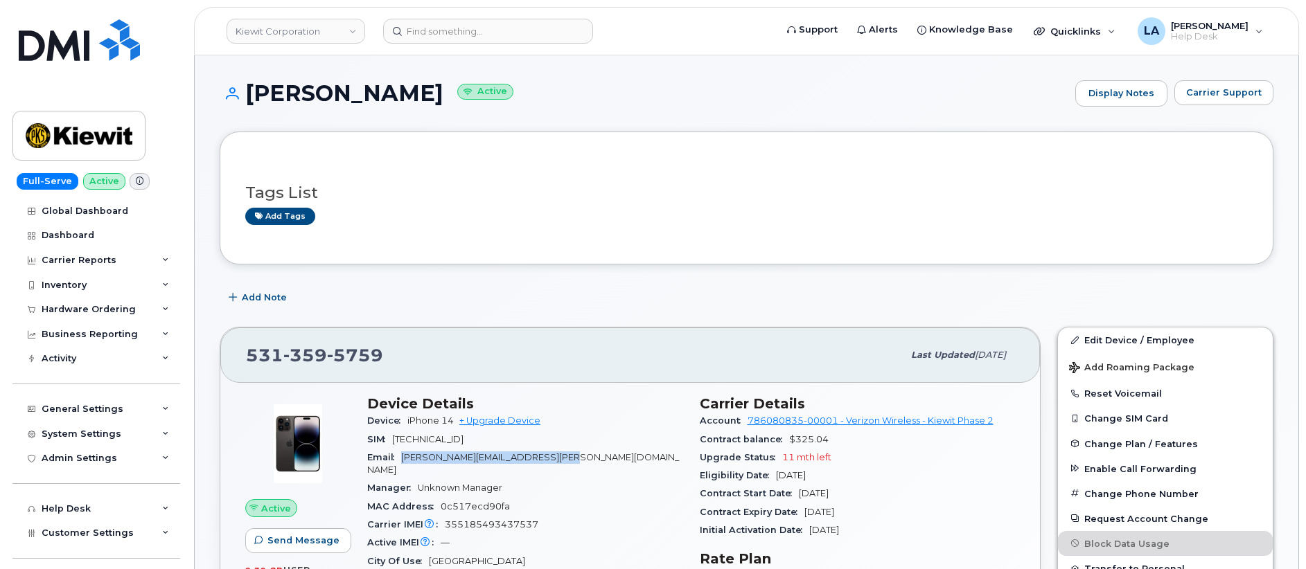
click at [403, 456] on div "Email JOSHUA.FIORE@381CONSTRUCTORS.COM" at bounding box center [525, 464] width 316 height 31
copy span "JOSHUA.FIORE@381CONSTRUCTORS.COM"
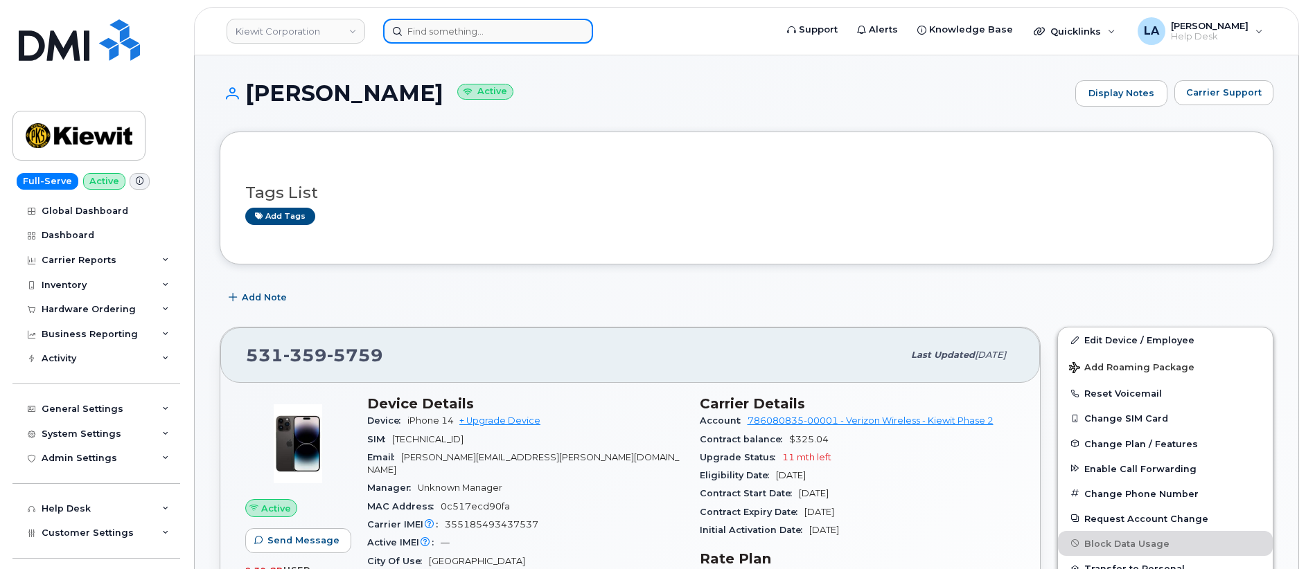
click at [497, 28] on input at bounding box center [488, 31] width 210 height 25
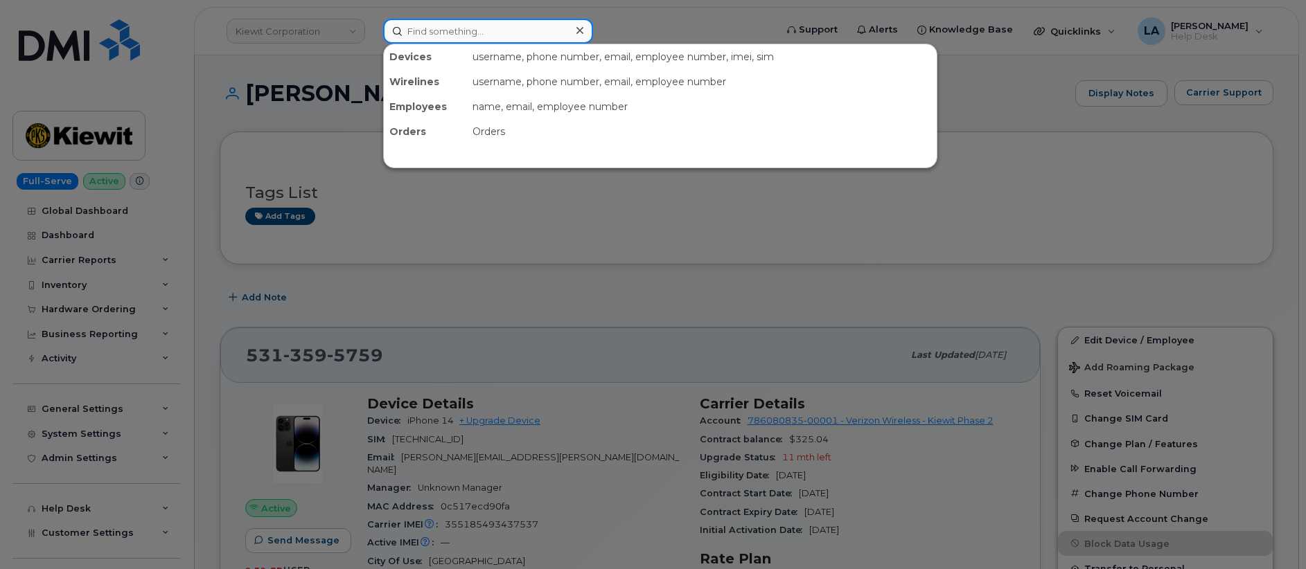
click at [463, 42] on input at bounding box center [488, 31] width 210 height 25
paste input "253-778-0944"
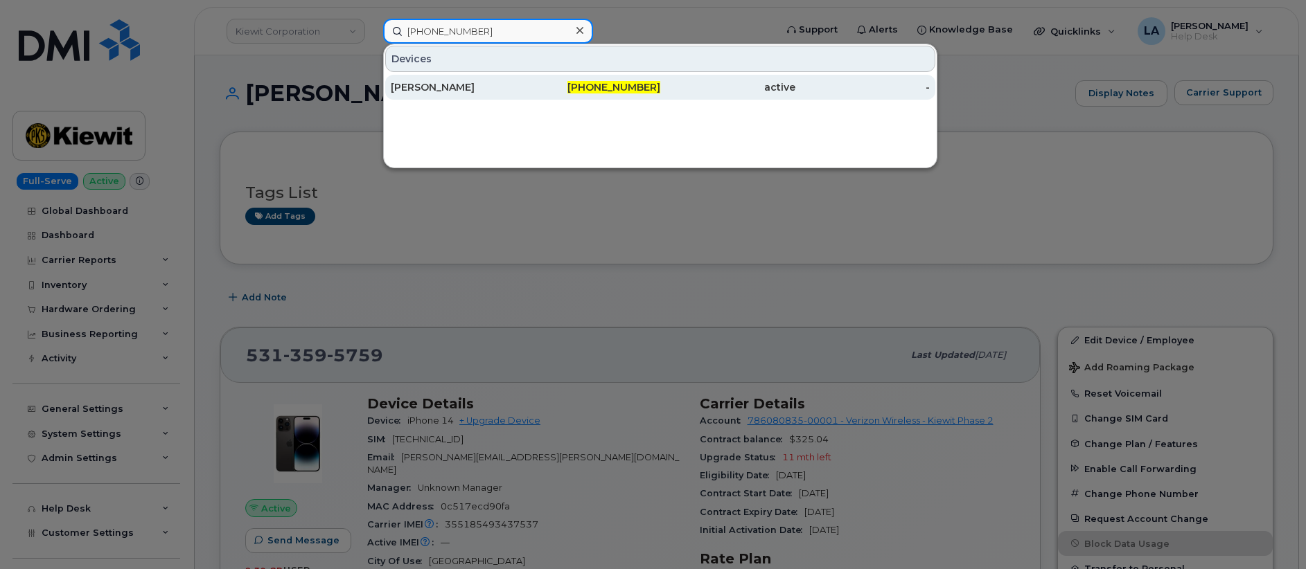
type input "253-778-0944"
click at [553, 79] on div "253-778-0944" at bounding box center [593, 87] width 135 height 25
click at [439, 84] on div "[PERSON_NAME]" at bounding box center [458, 87] width 135 height 14
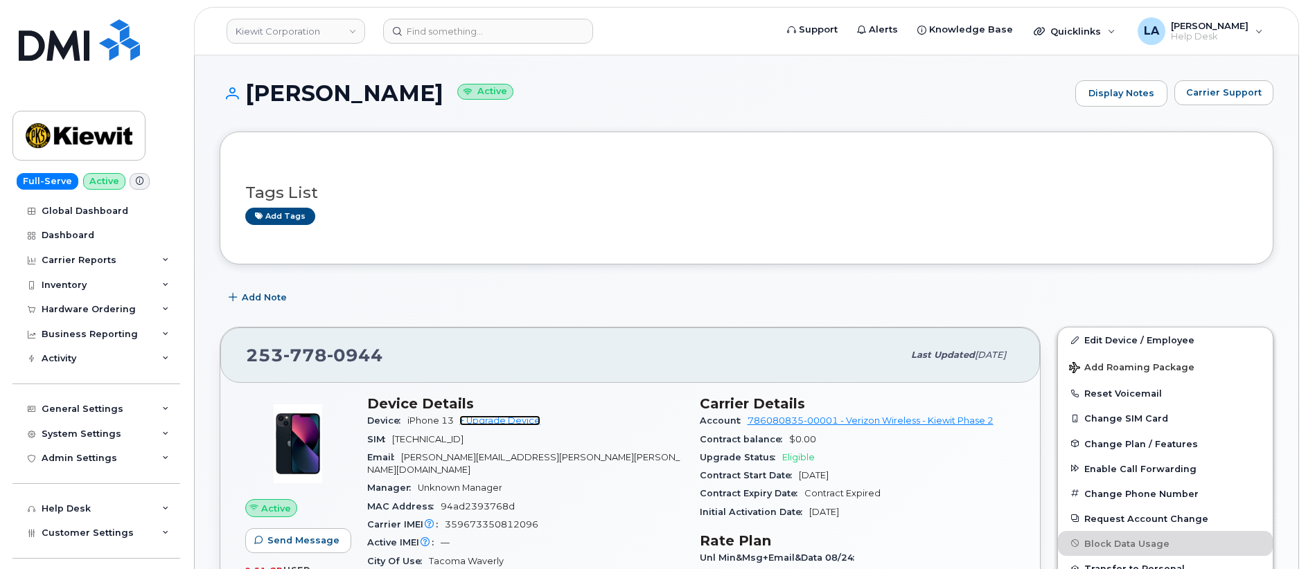
click at [514, 419] on link "+ Upgrade Device" at bounding box center [499, 421] width 81 height 10
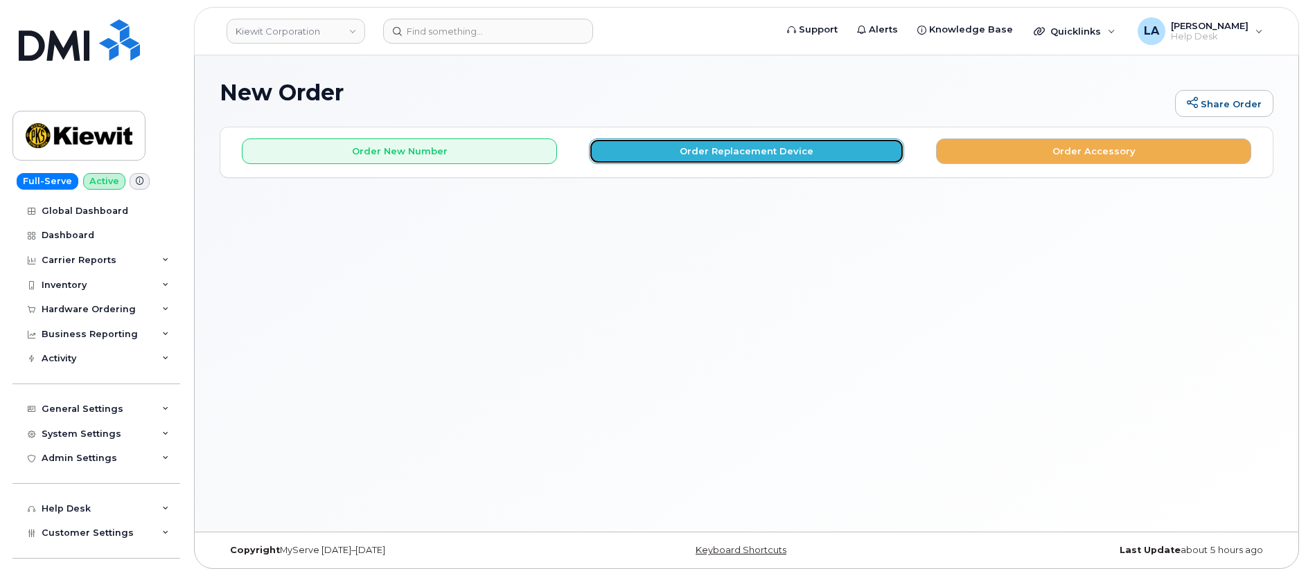
click at [653, 145] on button "Order Replacement Device" at bounding box center [746, 152] width 315 height 26
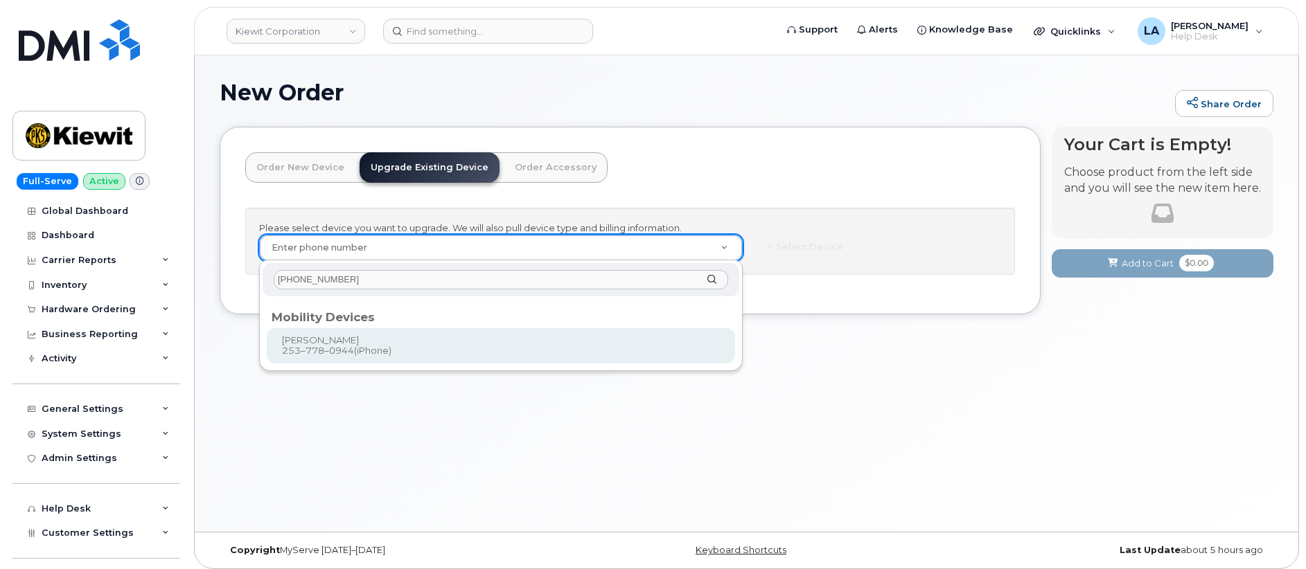
type input "253-778-0944"
type input "1175332"
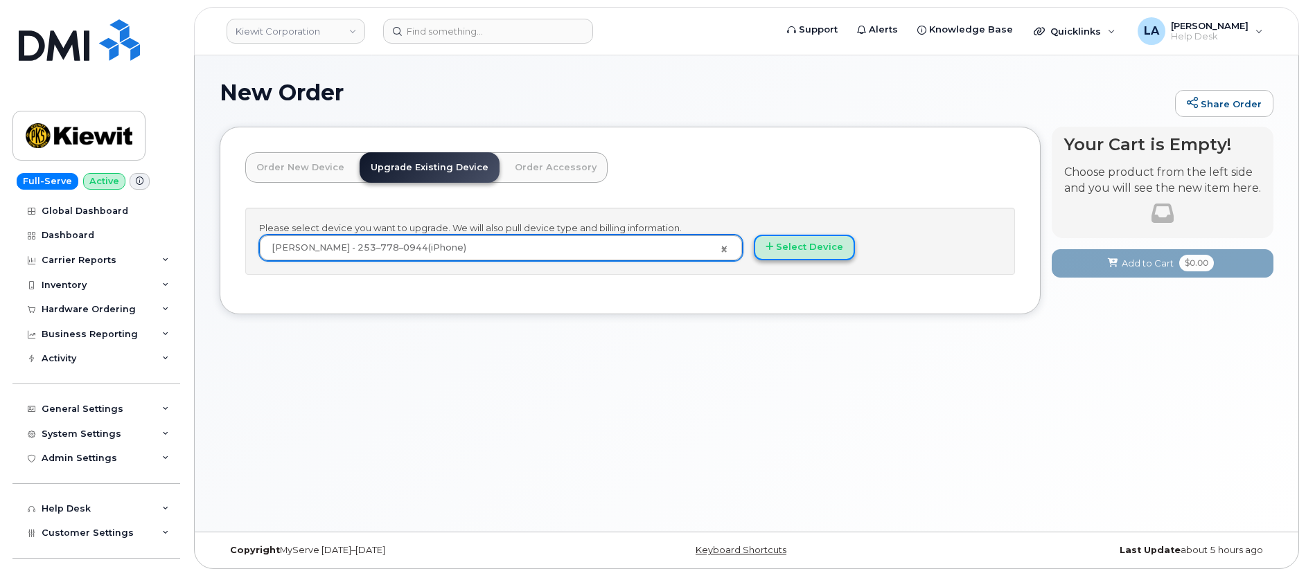
click at [815, 251] on button "Select Device" at bounding box center [804, 248] width 101 height 26
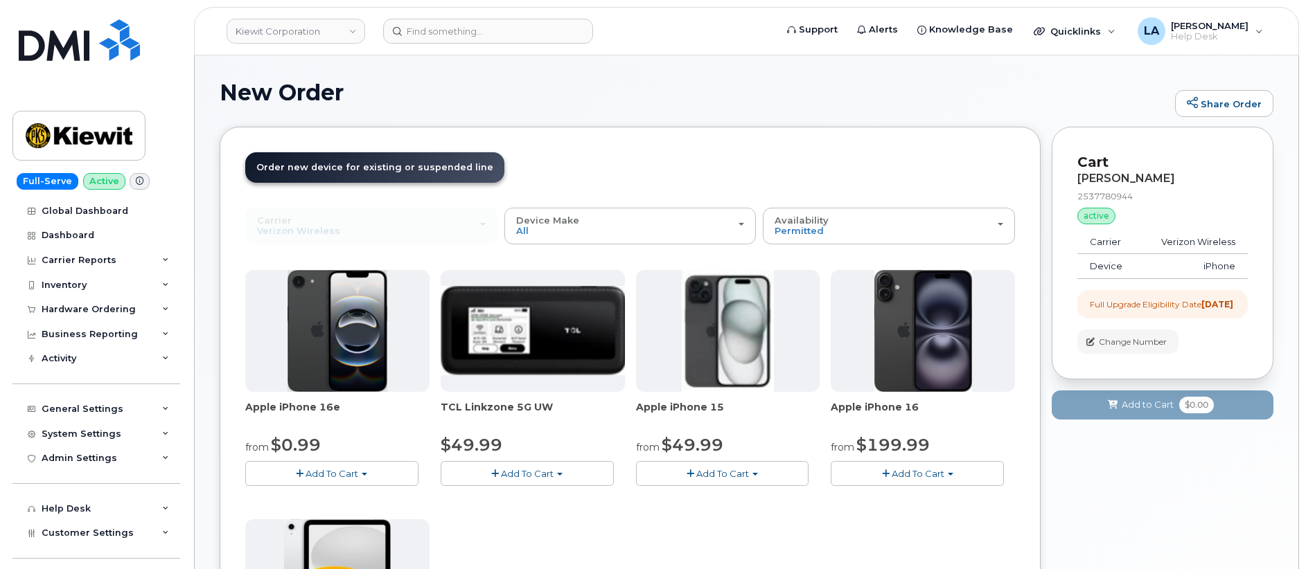
click at [330, 468] on span "Add To Cart" at bounding box center [331, 473] width 53 height 11
click at [332, 499] on link "$0.99 - 2 Year Upgrade (128GB)" at bounding box center [336, 499] width 174 height 17
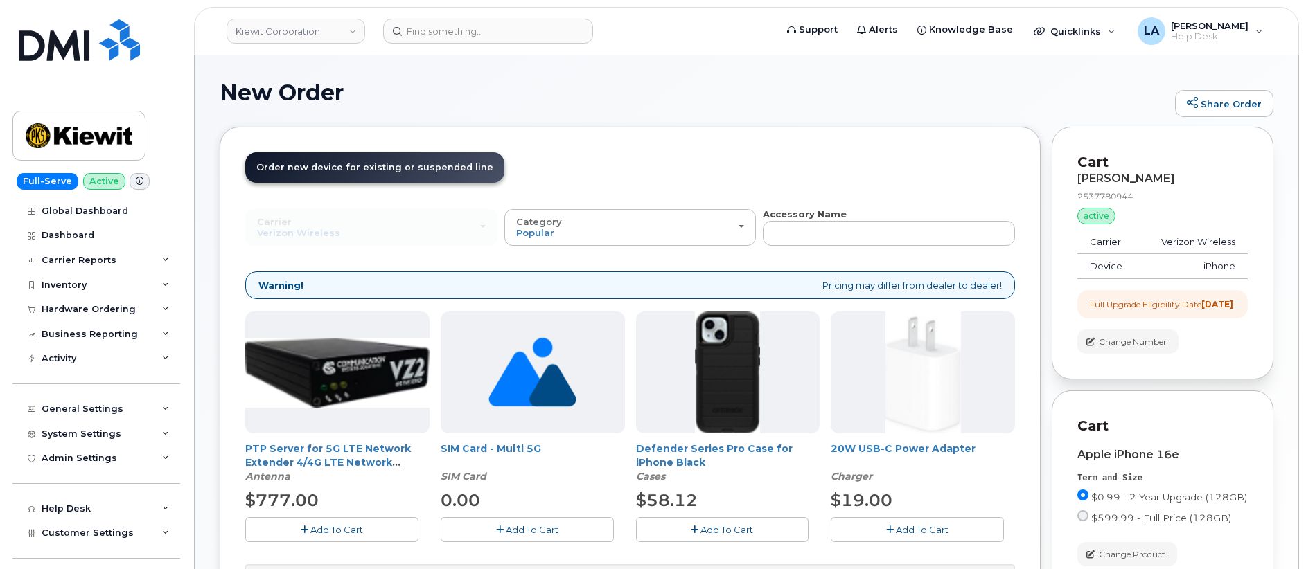
click at [770, 523] on button "Add To Cart" at bounding box center [722, 529] width 173 height 24
click at [868, 531] on button "Add To Cart" at bounding box center [917, 529] width 173 height 24
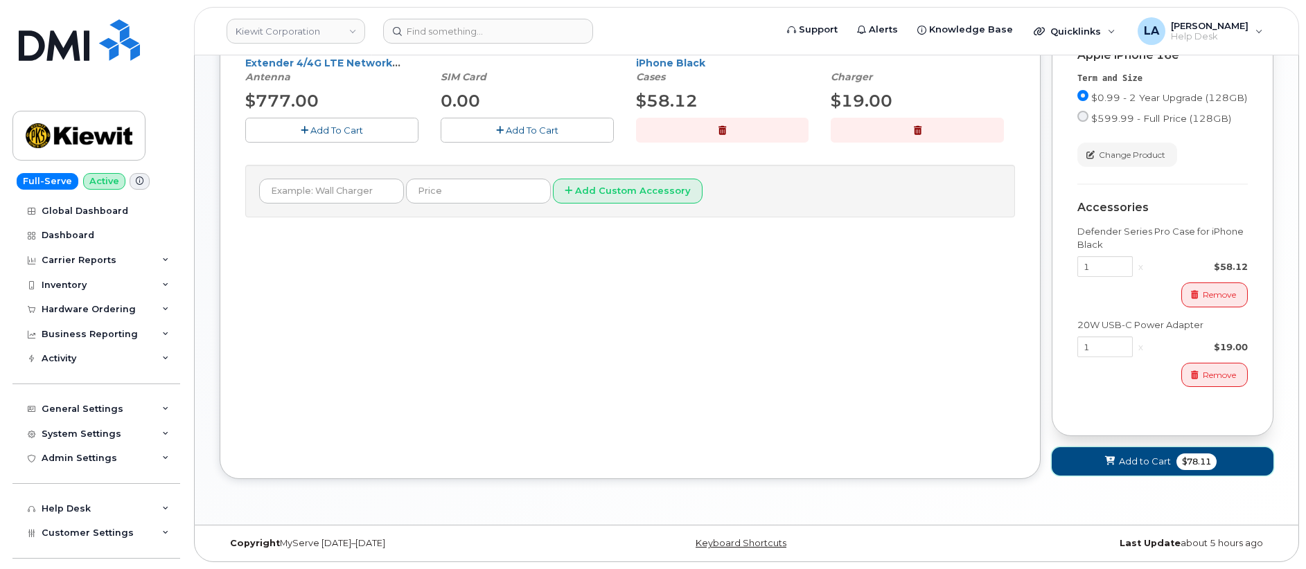
click at [1130, 462] on span "Add to Cart" at bounding box center [1145, 461] width 52 height 13
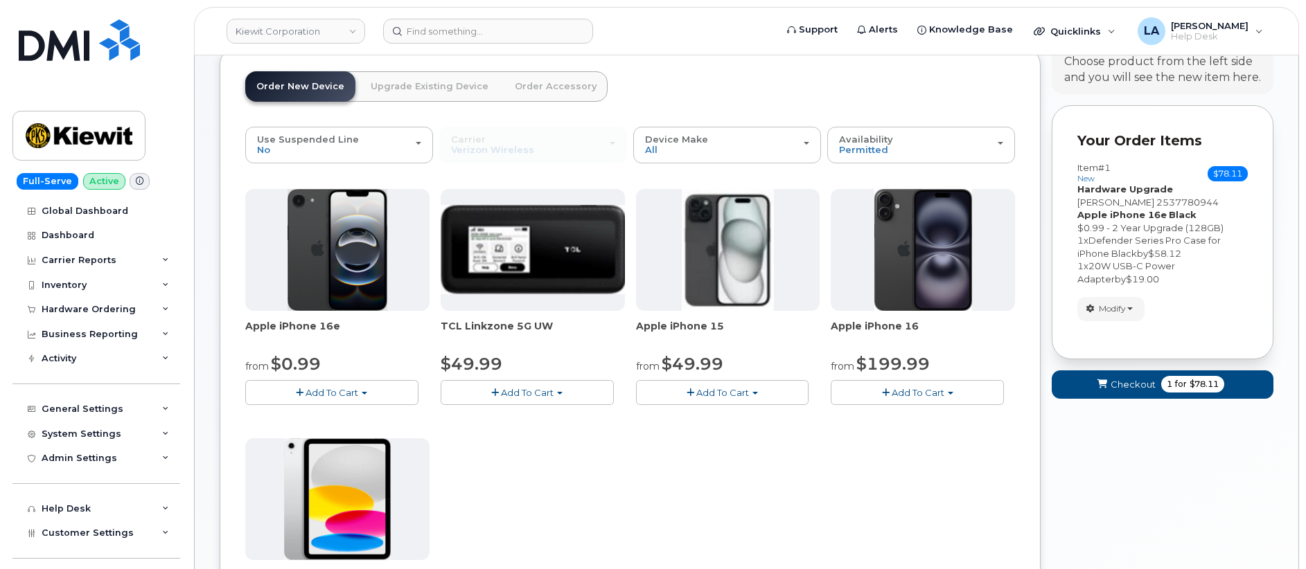
scroll to position [51, 0]
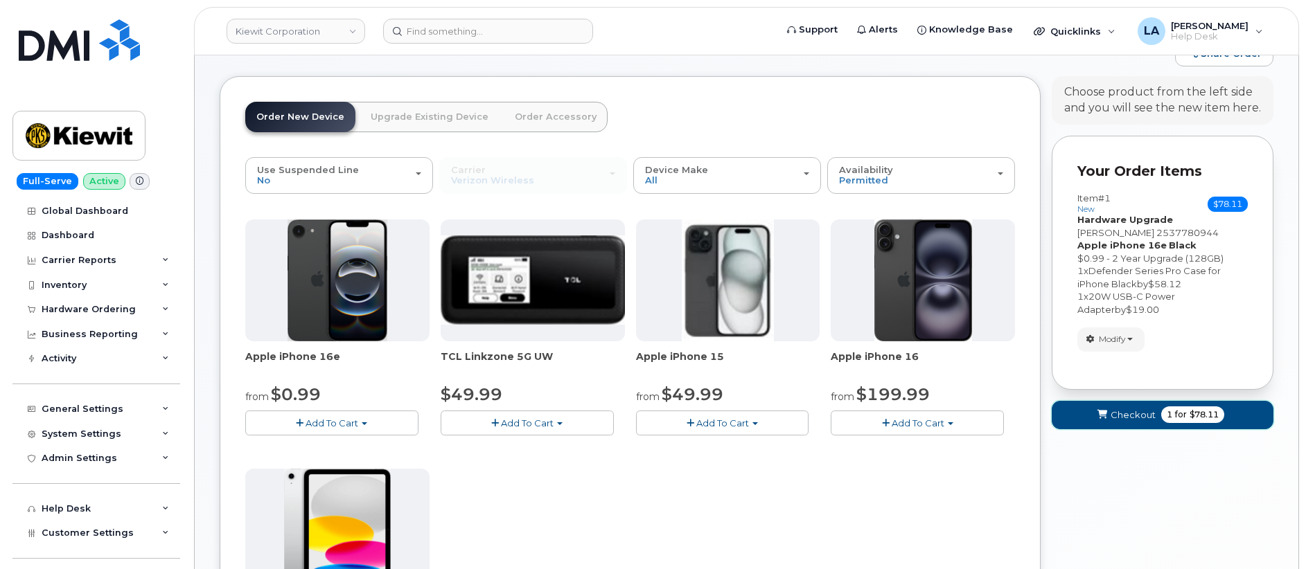
click at [1115, 415] on span "Checkout" at bounding box center [1132, 415] width 45 height 13
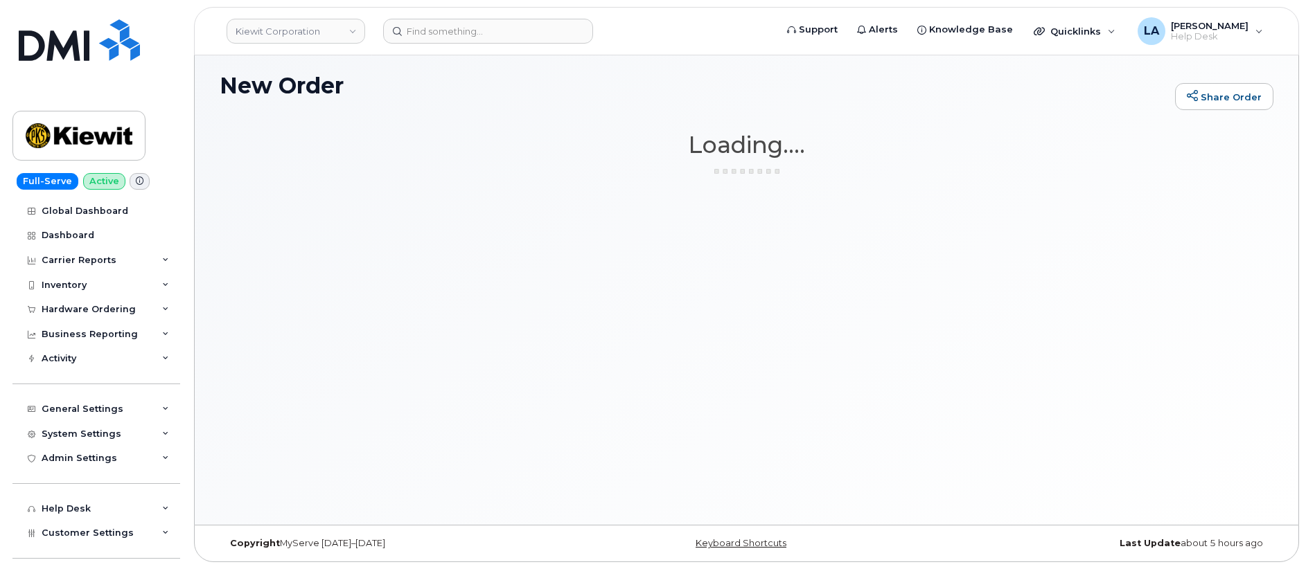
scroll to position [7, 0]
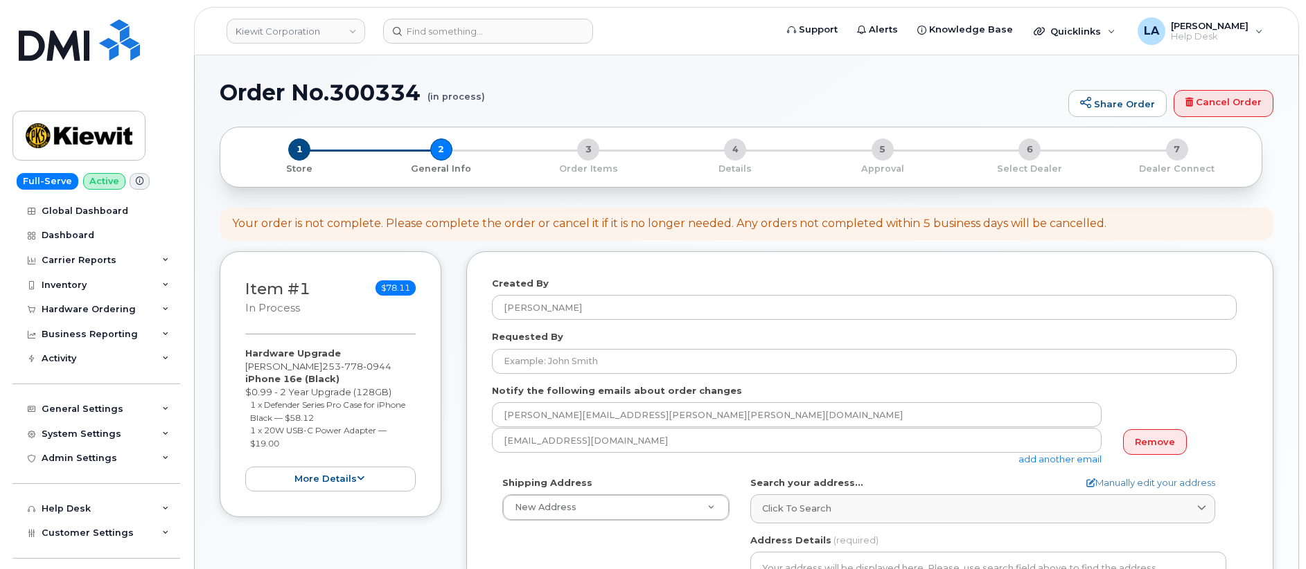
select select
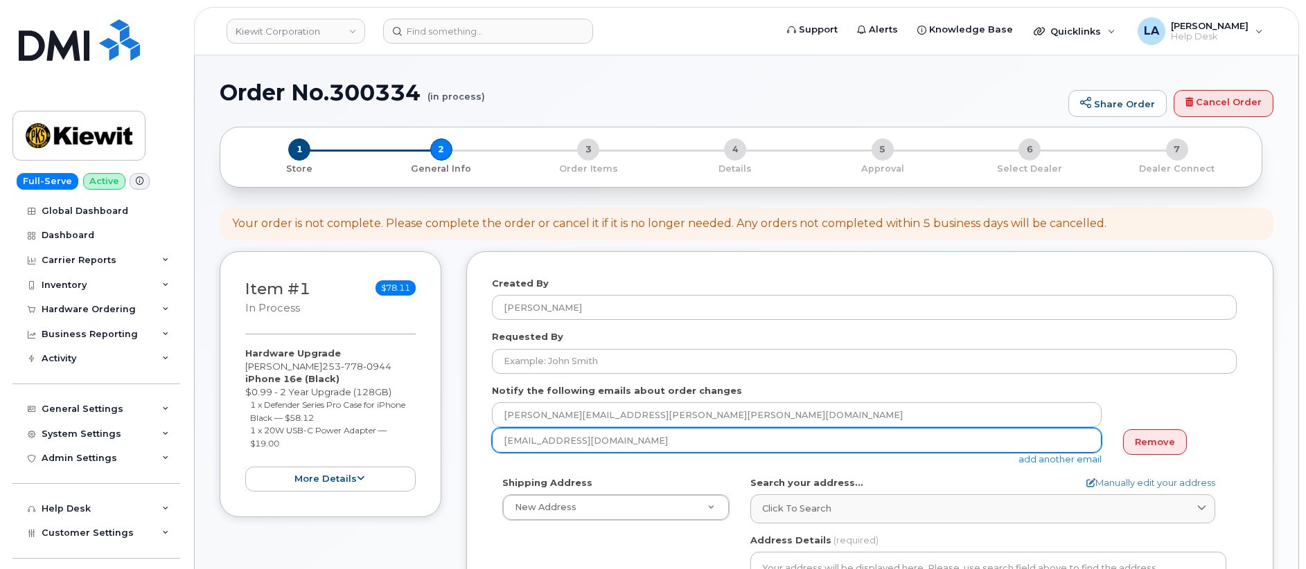
drag, startPoint x: 665, startPoint y: 445, endPoint x: 463, endPoint y: 438, distance: 201.7
click at [463, 438] on div "Item #1 in process $78.11 Hardware Upgrade [PERSON_NAME] [PHONE_NUMBER] iPhone …" at bounding box center [747, 563] width 1054 height 625
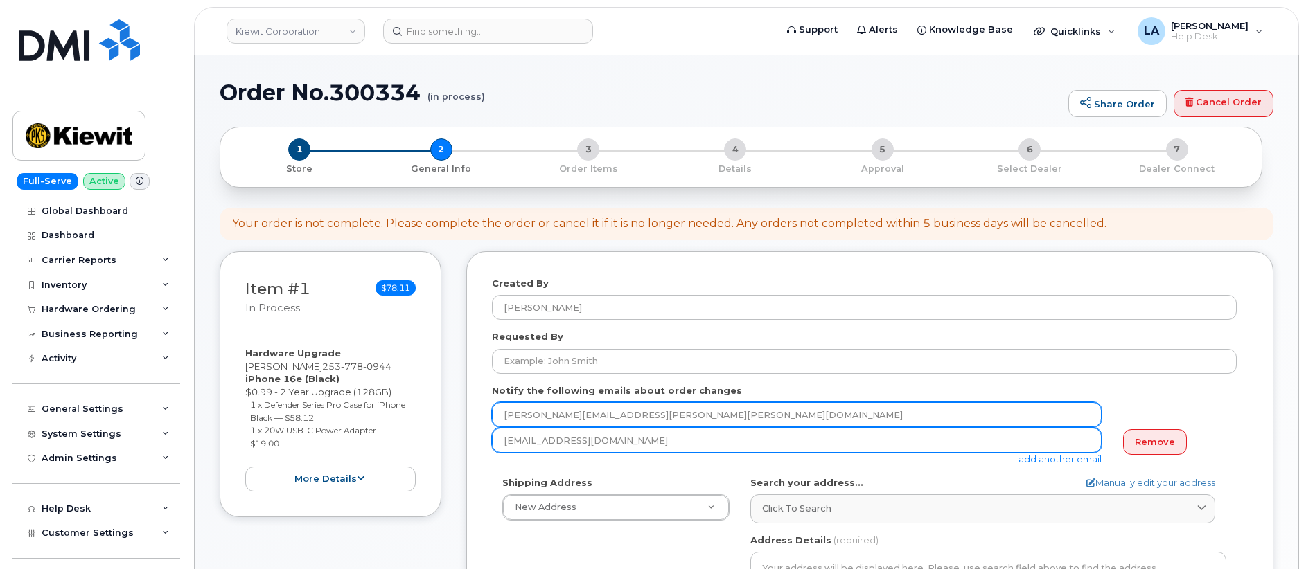
paste input "[PERSON_NAME][EMAIL_ADDRESS][PERSON_NAME][DOMAIN_NAME]"
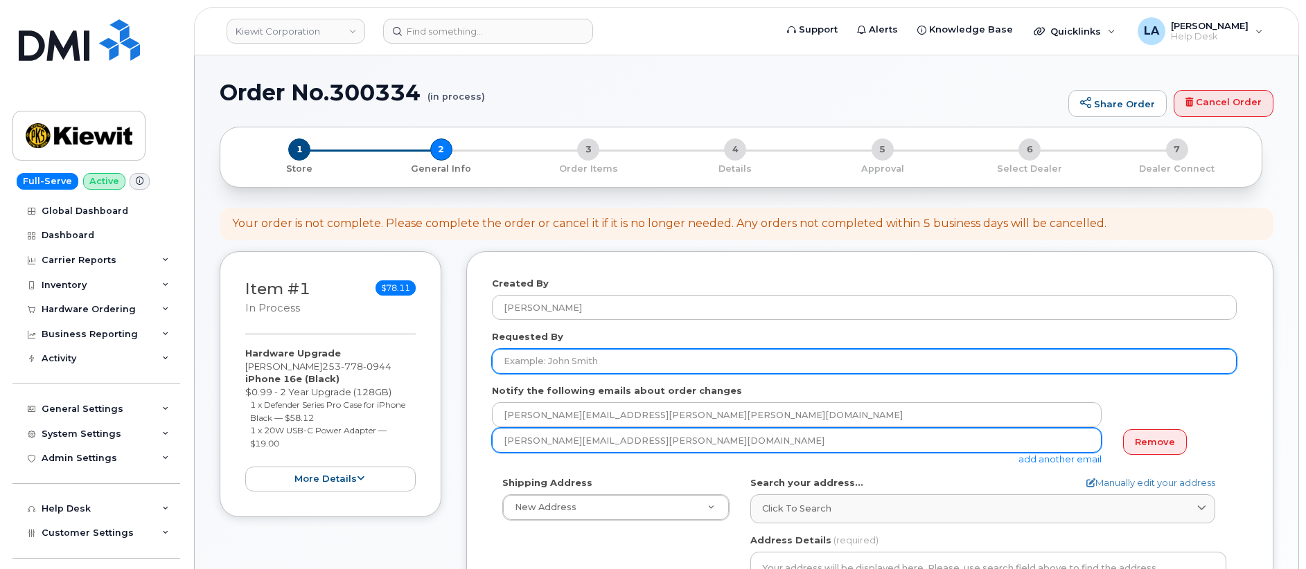
type input "[PERSON_NAME][EMAIL_ADDRESS][PERSON_NAME][DOMAIN_NAME]"
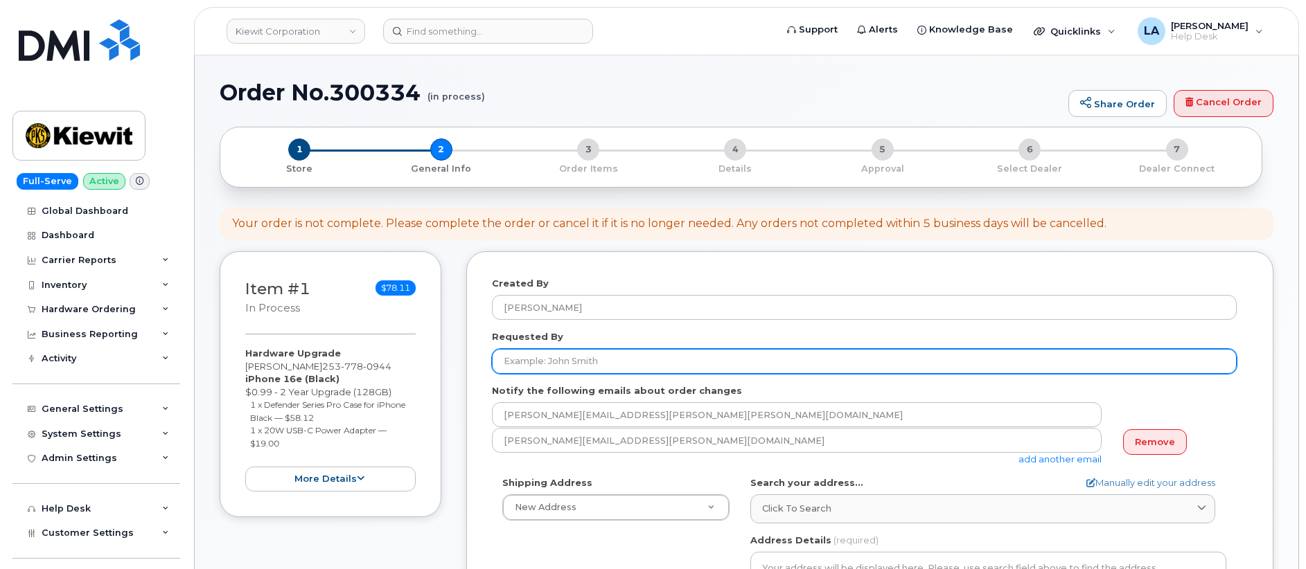
click at [620, 364] on input "Requested By" at bounding box center [864, 361] width 745 height 25
type input "B"
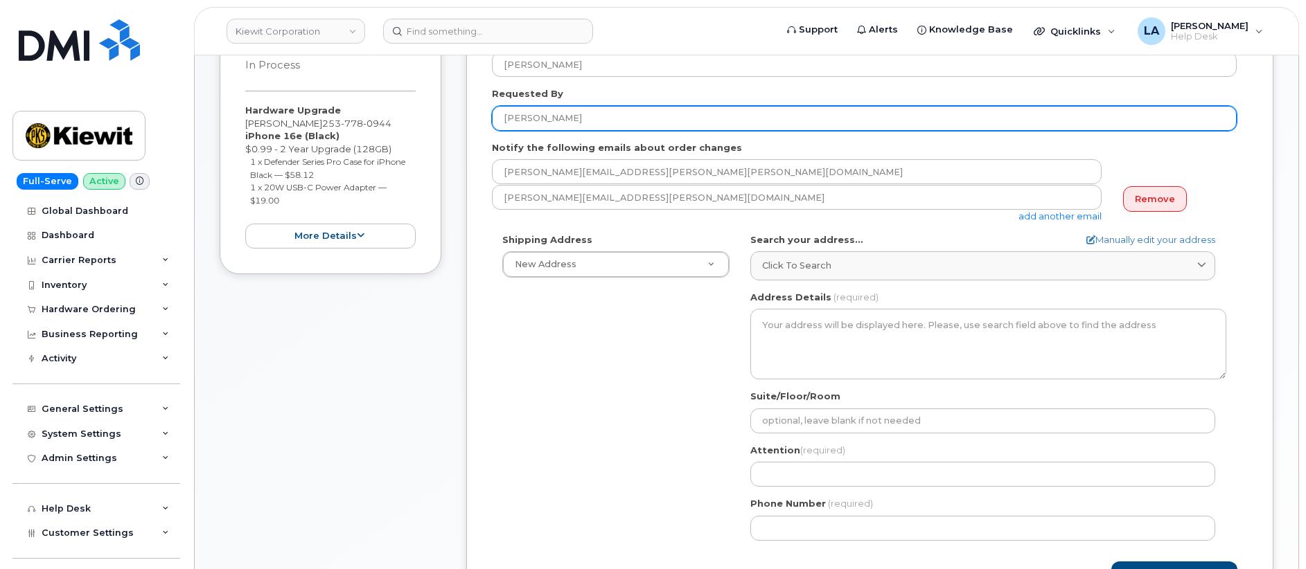
scroll to position [260, 0]
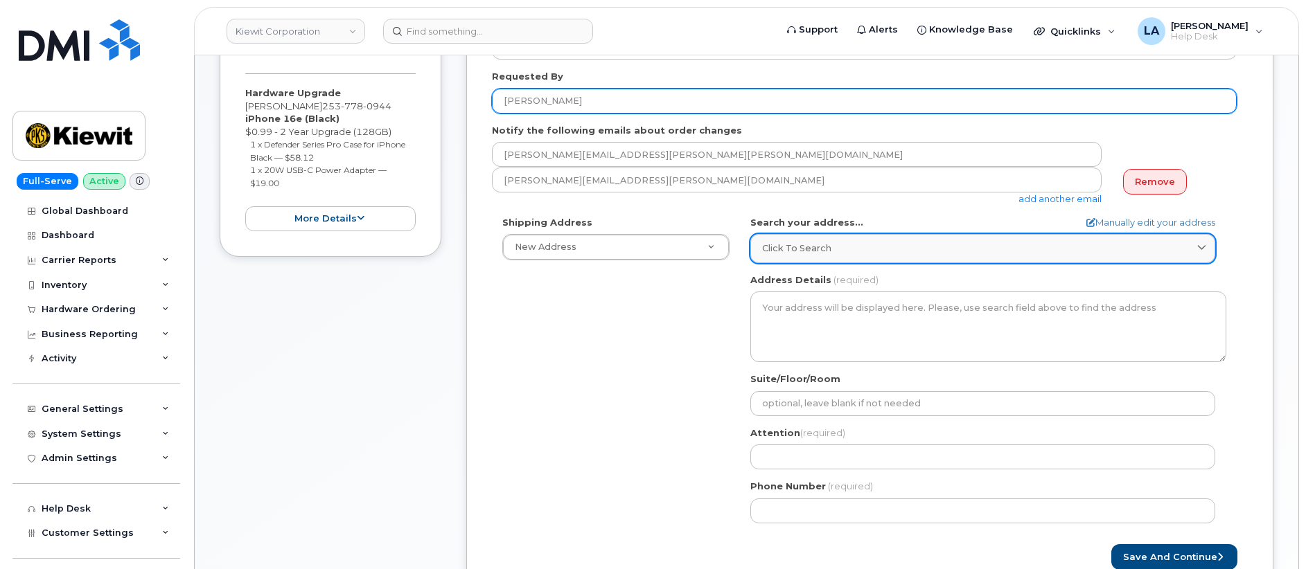
type input "[PERSON_NAME]"
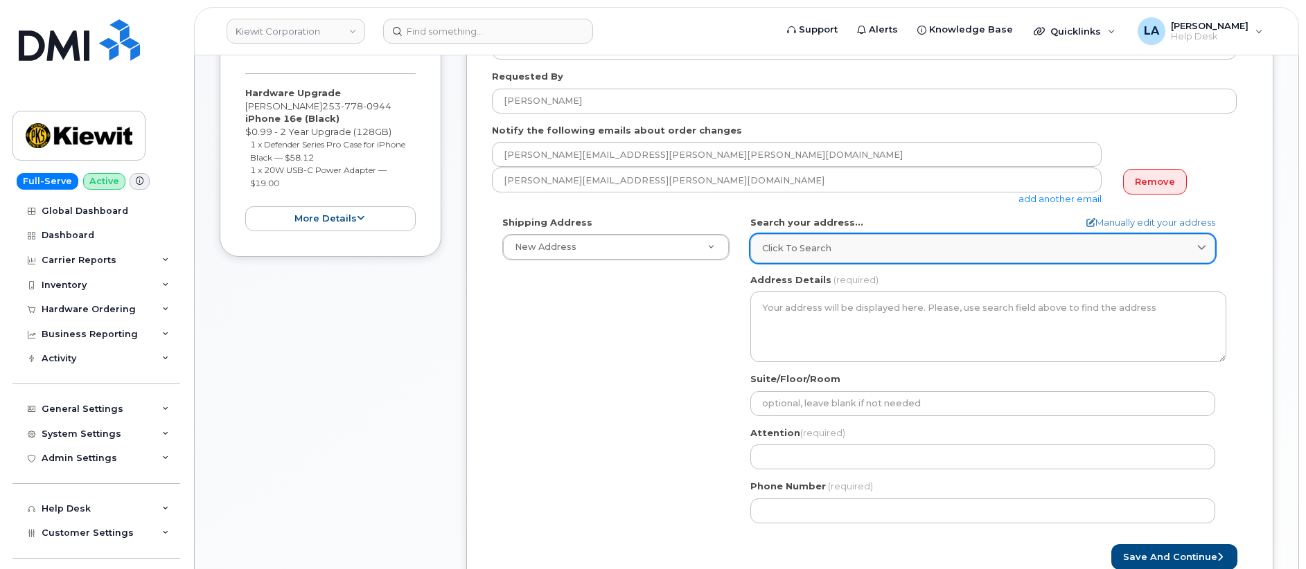
click at [894, 247] on div "Click to search" at bounding box center [982, 248] width 441 height 13
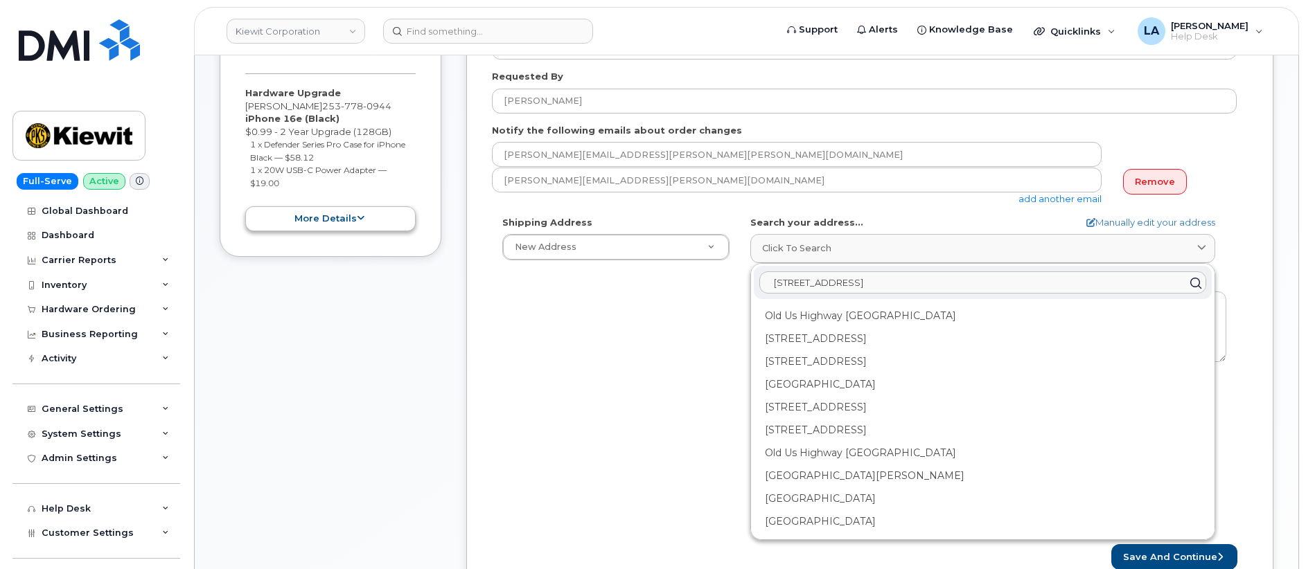
type input "[STREET_ADDRESS]"
click at [363, 216] on icon at bounding box center [361, 218] width 8 height 9
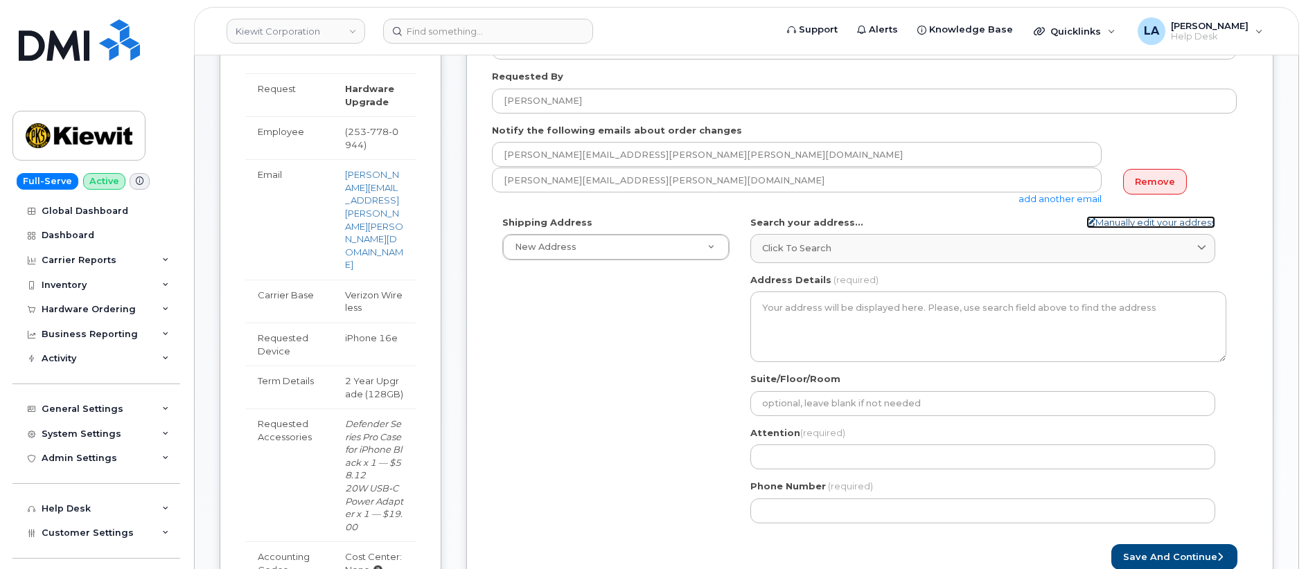
click at [1173, 223] on link "Manually edit your address" at bounding box center [1150, 222] width 129 height 13
select select
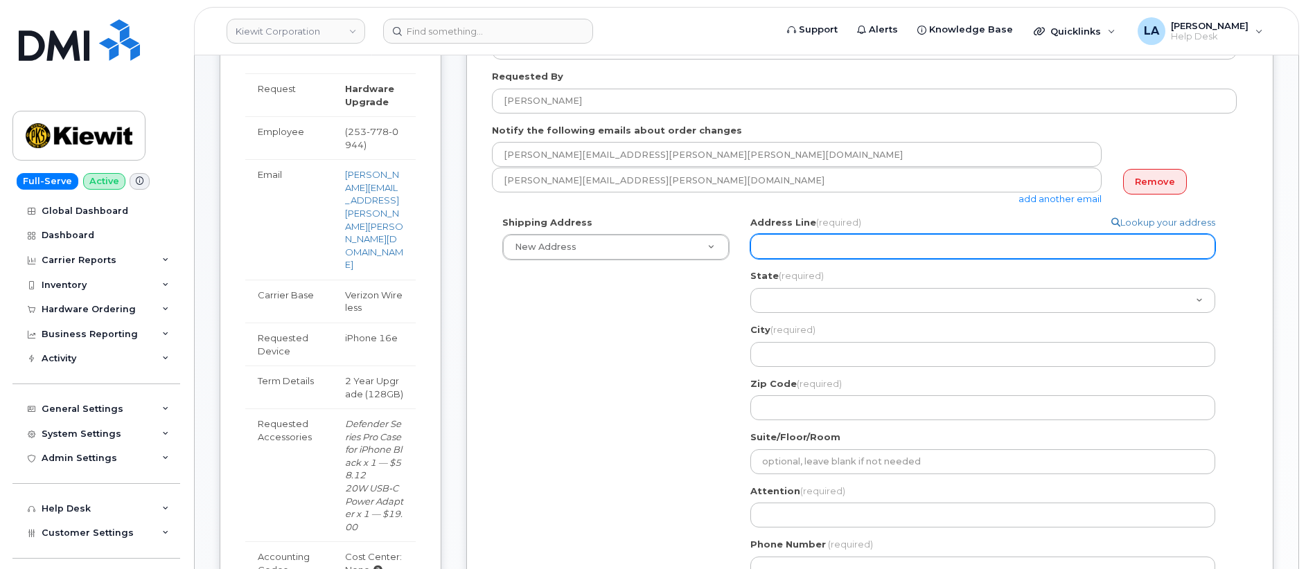
click at [793, 245] on input "Address Line (required)" at bounding box center [982, 246] width 465 height 25
paste input "[STREET_ADDRESS]"
select select
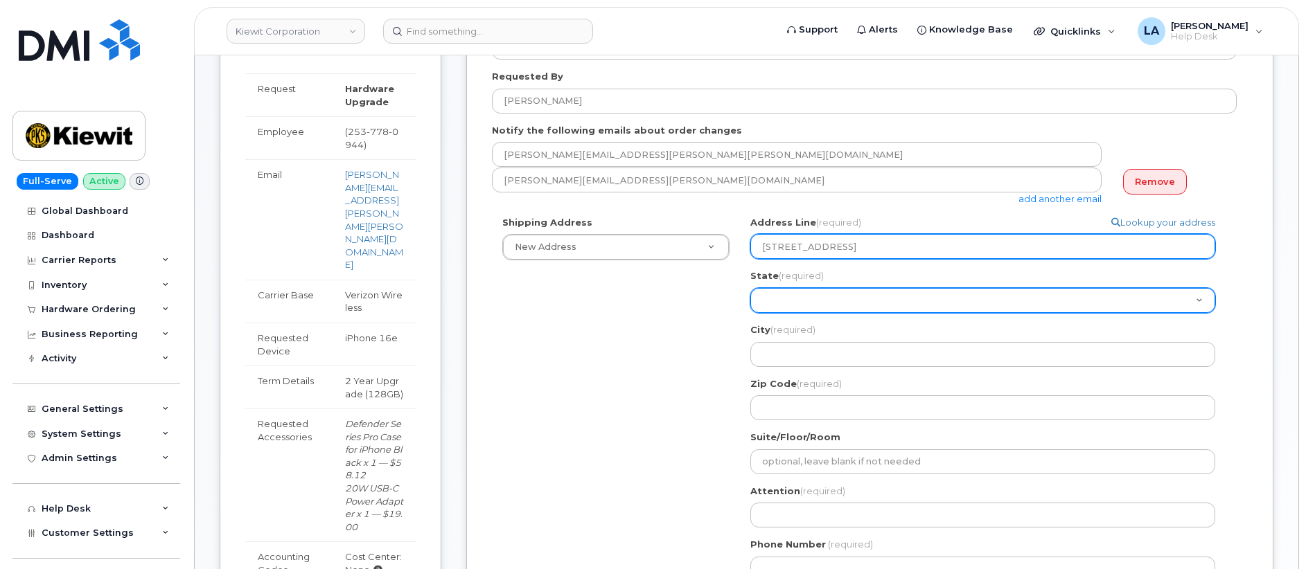
type input "[STREET_ADDRESS]"
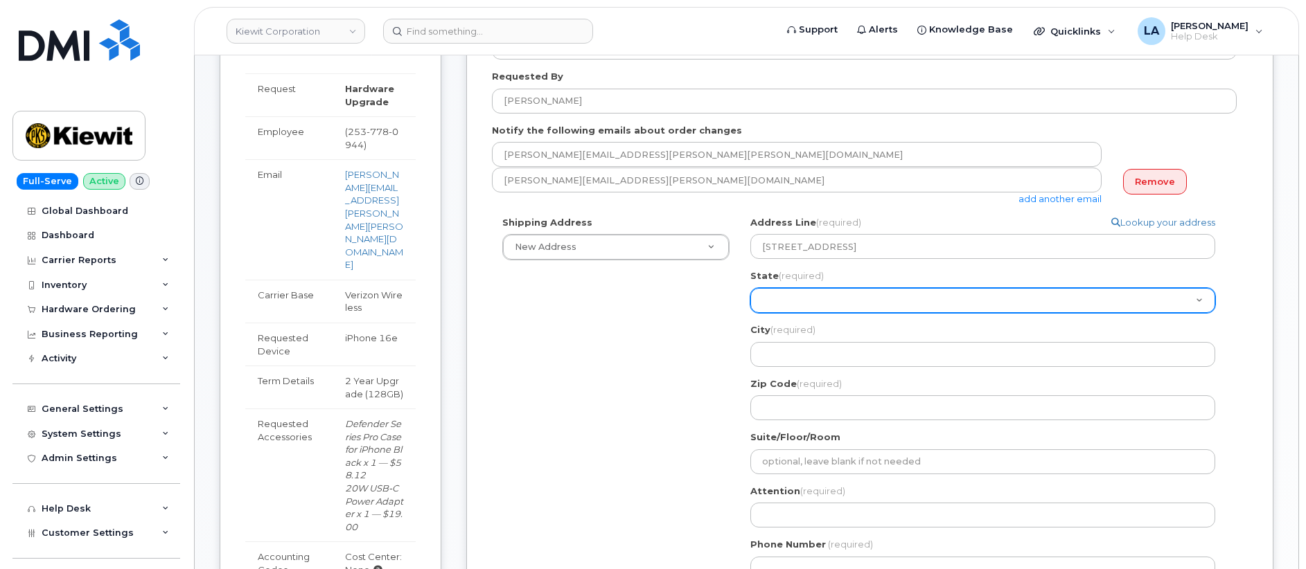
click at [781, 303] on select "[US_STATE] [US_STATE] [US_STATE] [US_STATE] [US_STATE] [US_STATE] [US_STATE] [U…" at bounding box center [982, 300] width 465 height 25
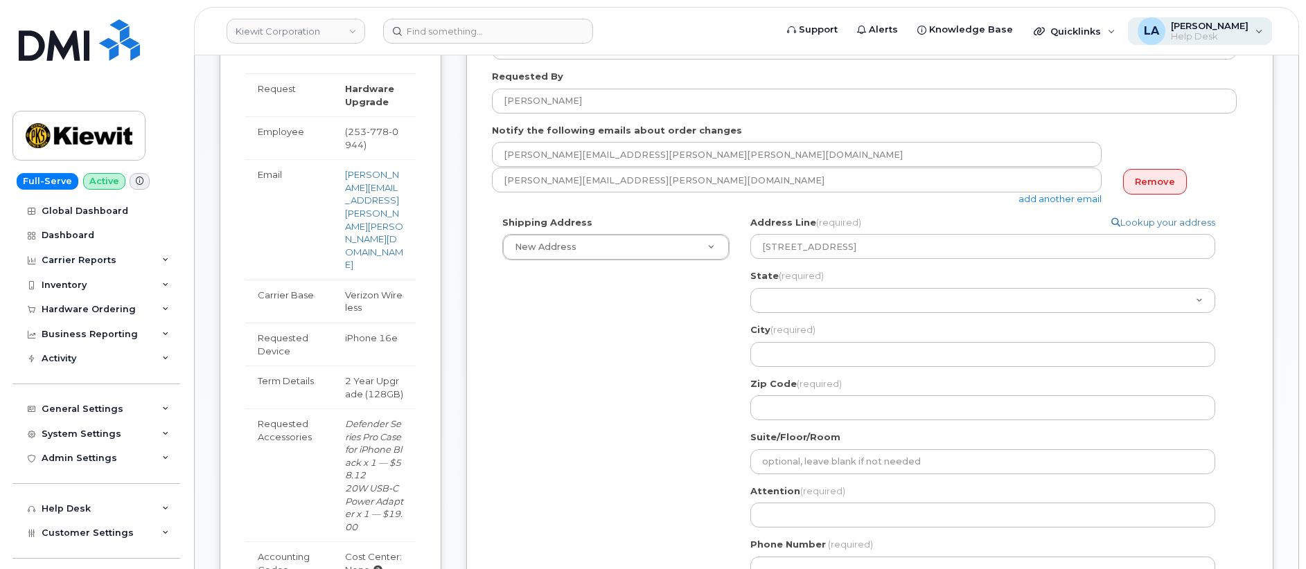
click at [1216, 44] on div "LA [PERSON_NAME] Help Desk" at bounding box center [1200, 31] width 145 height 28
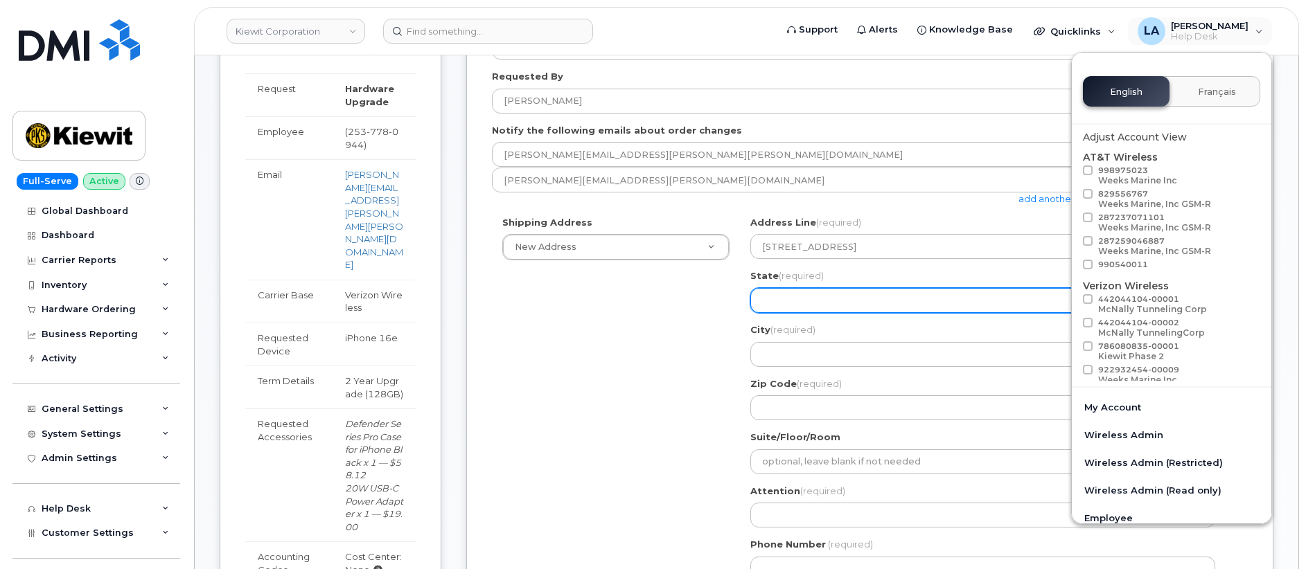
click at [812, 302] on select "[US_STATE] [US_STATE] [US_STATE] [US_STATE] [US_STATE] [US_STATE] [US_STATE] [U…" at bounding box center [982, 300] width 465 height 25
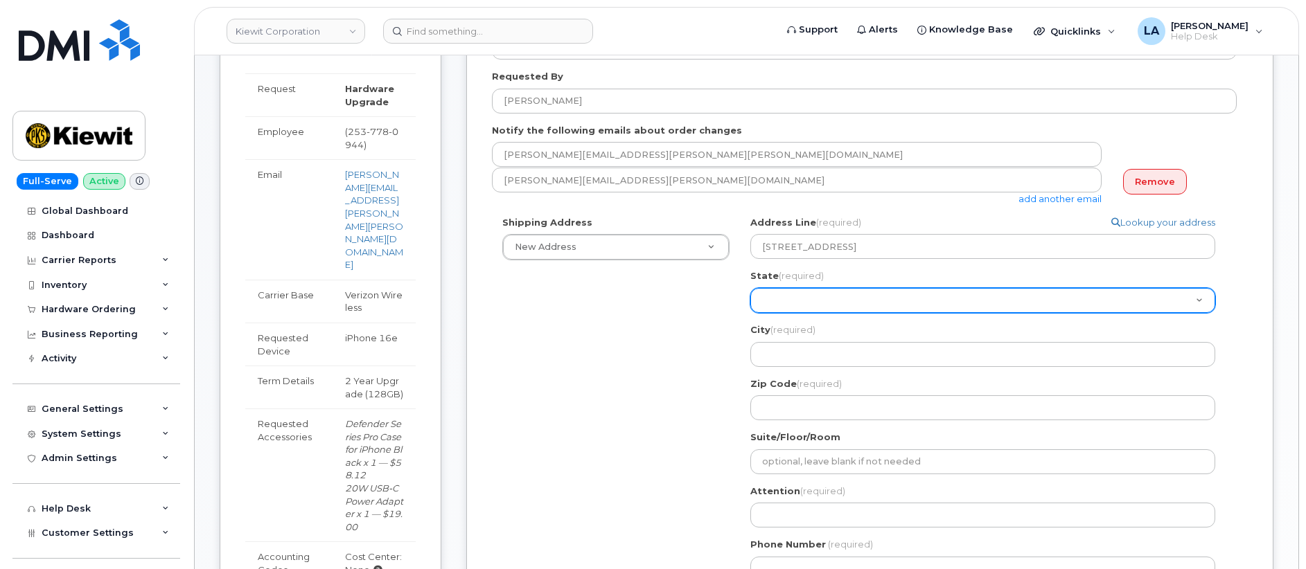
select select "MI"
click at [750, 288] on select "[US_STATE] [US_STATE] [US_STATE] [US_STATE] [US_STATE] [US_STATE] [US_STATE] [U…" at bounding box center [982, 300] width 465 height 25
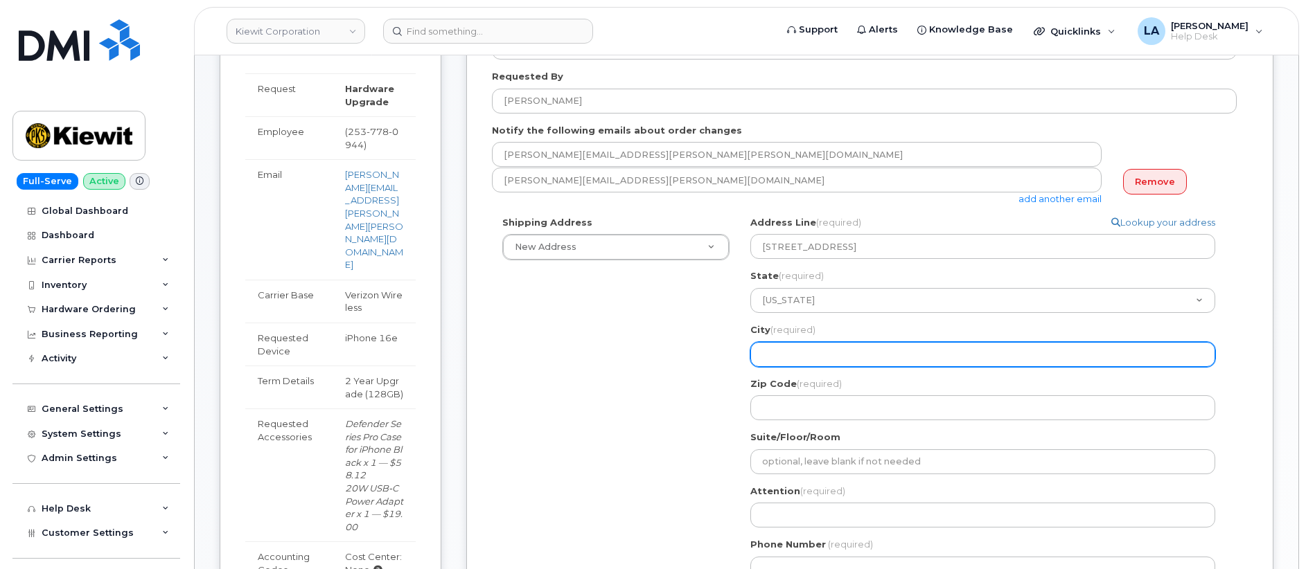
click at [833, 349] on input "City (required)" at bounding box center [982, 354] width 465 height 25
select select
type input "f"
select select
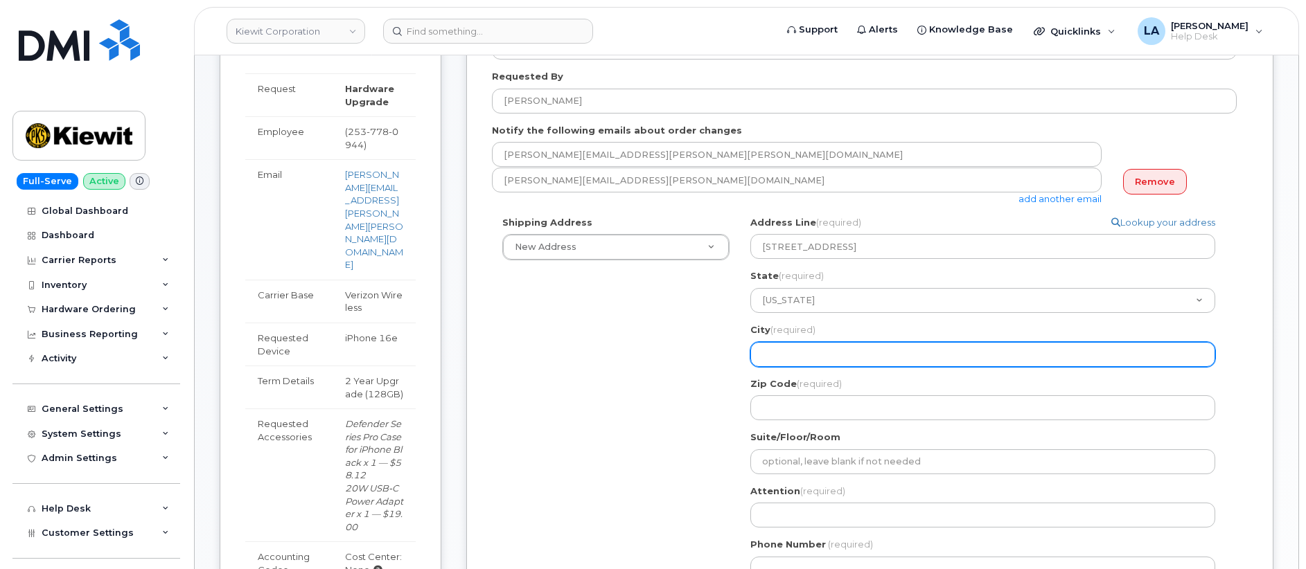
type input "F"
select select
type input "Fi"
select select
type input "Fif"
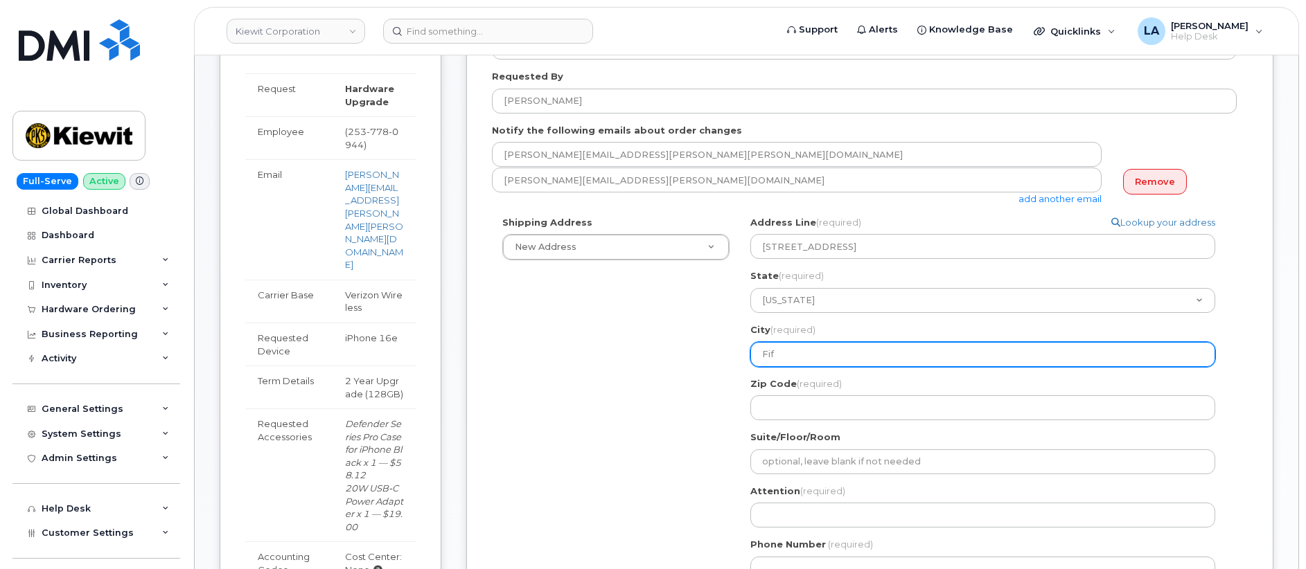
select select
type input "Fife"
select select
type input "Fife L"
select select
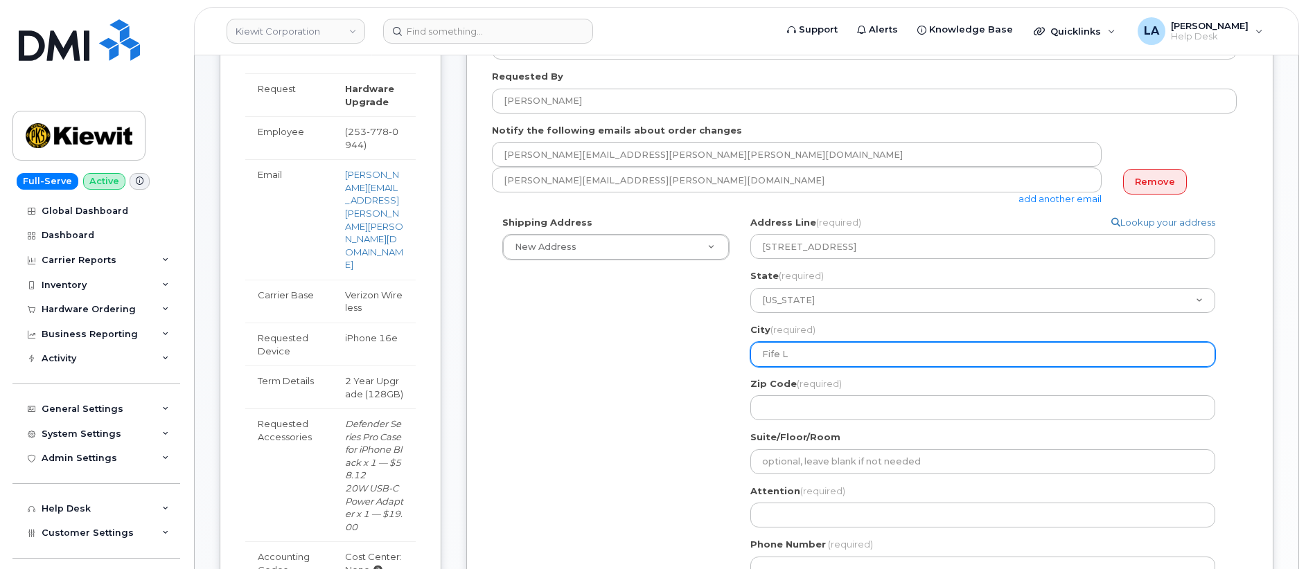
type input "Fife La"
select select
type input "Fife Lak"
select select
type input "[GEOGRAPHIC_DATA]"
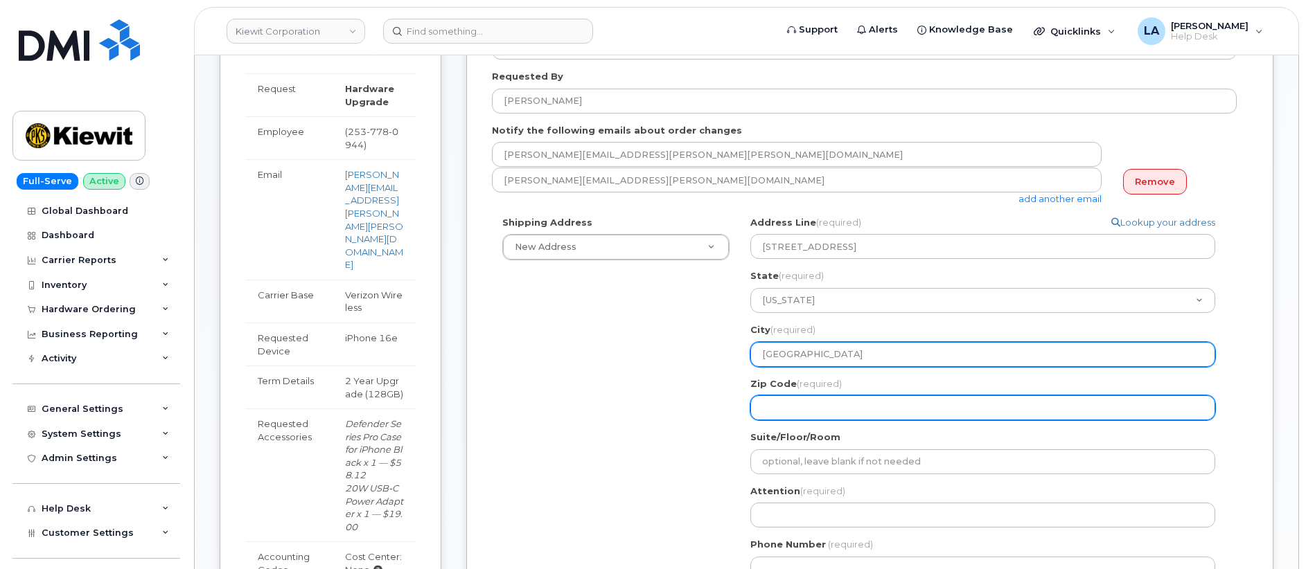
select select
type input "4"
select select
type input "49"
select select
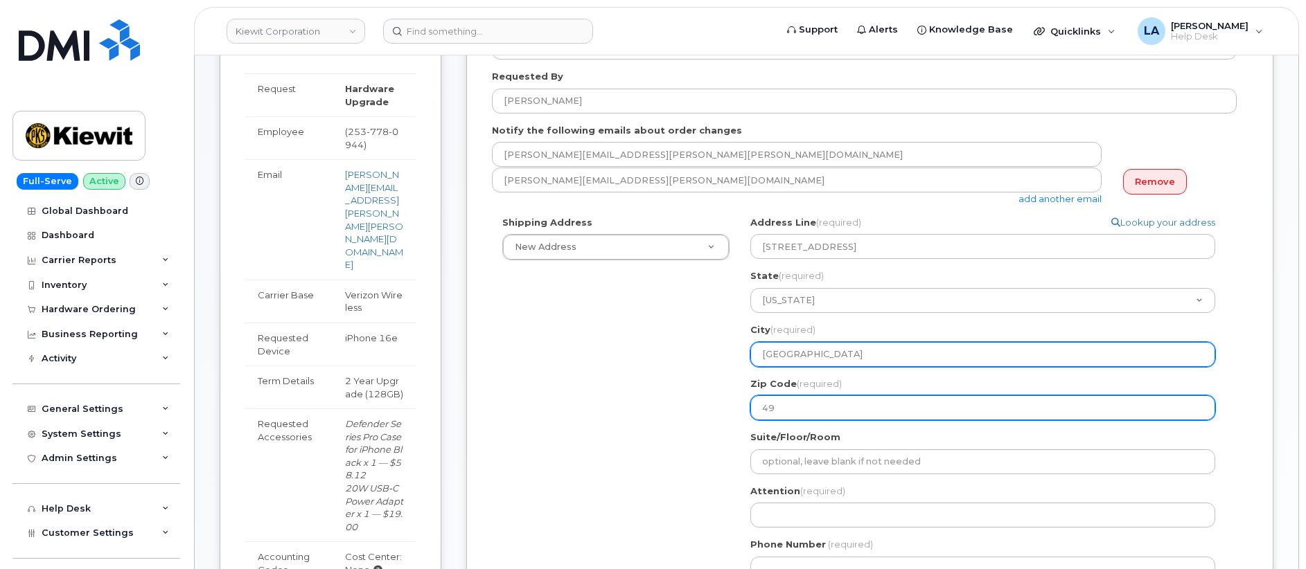
type input "496"
select select
type input "4963"
select select
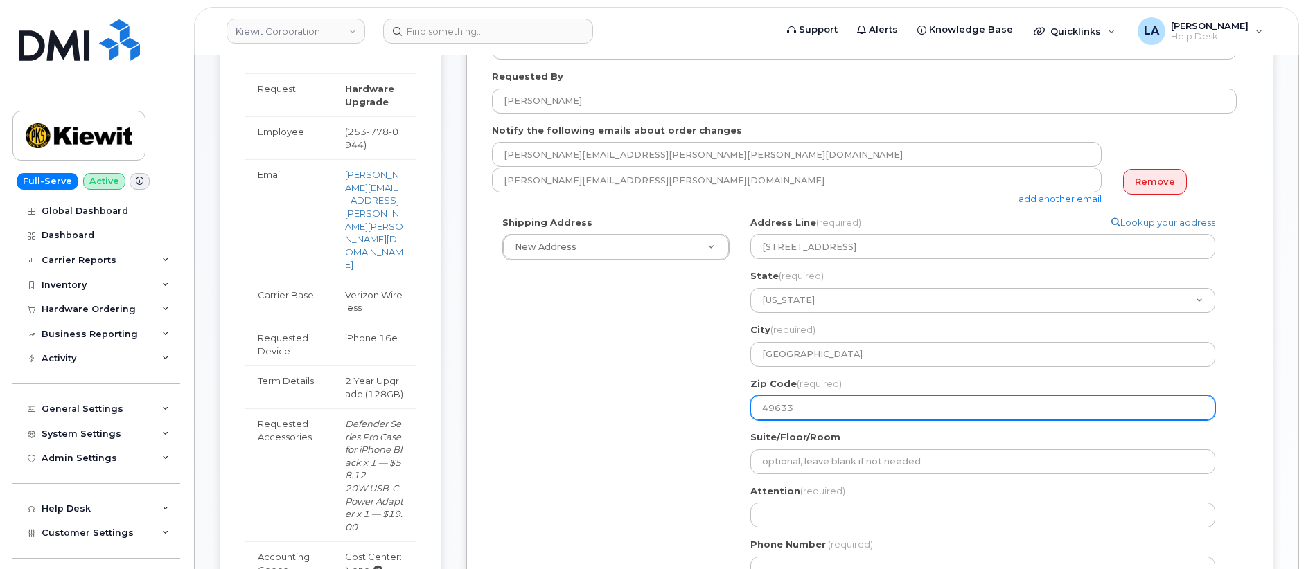
type input "49633"
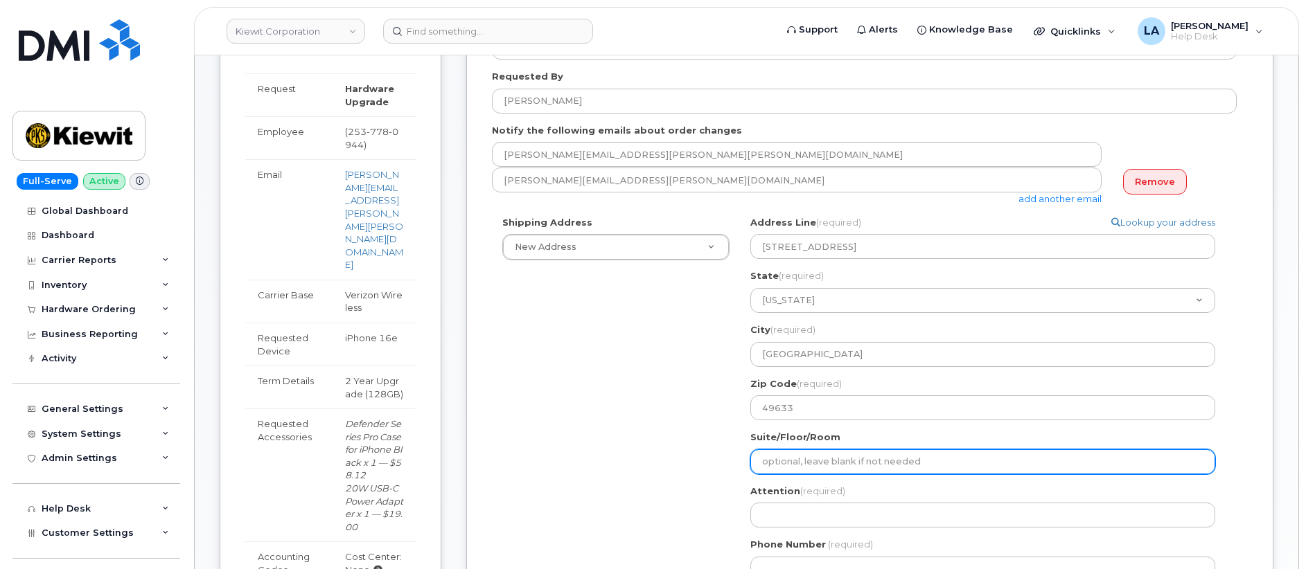
click at [874, 461] on input "Suite/Floor/Room" at bounding box center [982, 462] width 465 height 25
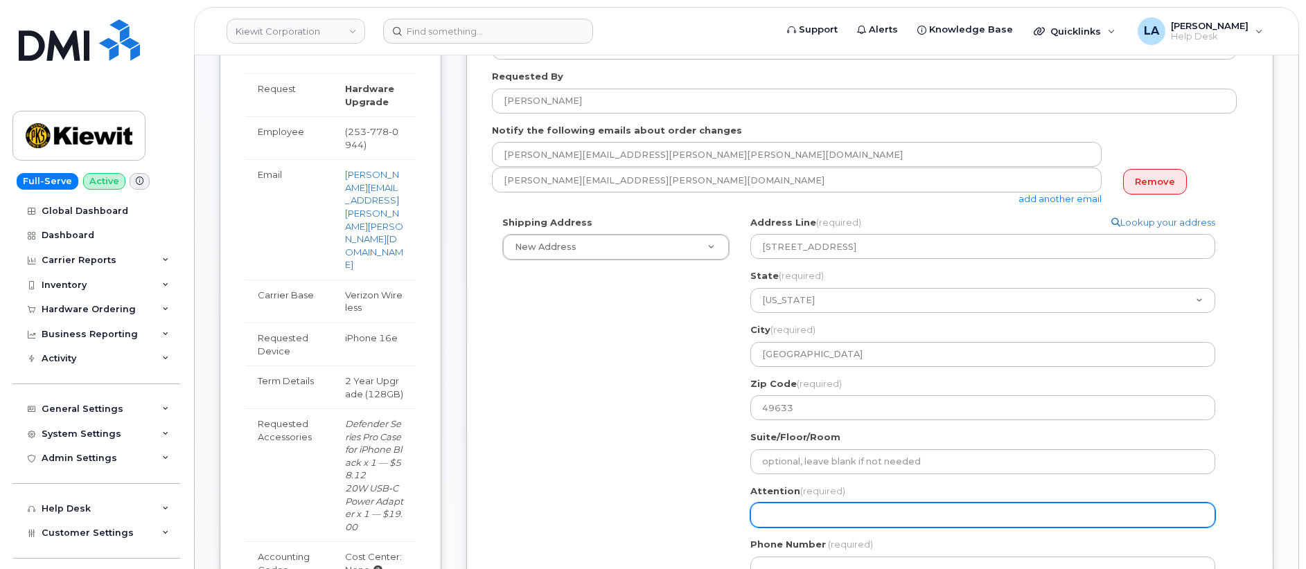
click at [837, 517] on input "Attention (required)" at bounding box center [982, 515] width 465 height 25
select select
type input "B"
select select
type input "Br"
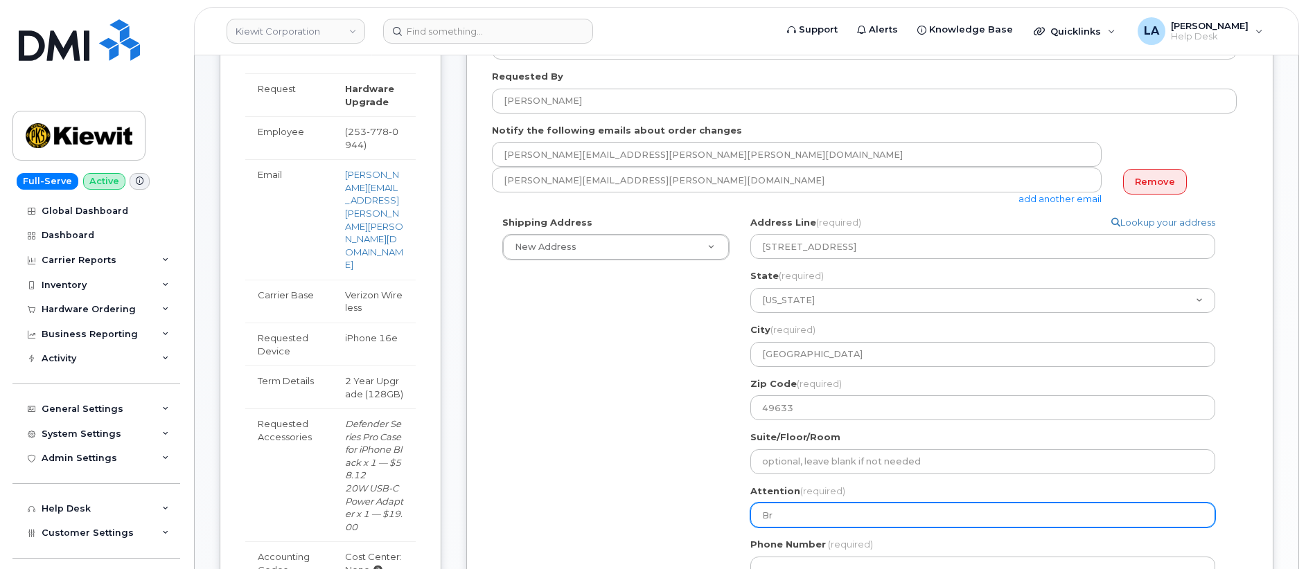
select select
type input "Bri"
select select
type input "Bria"
select select
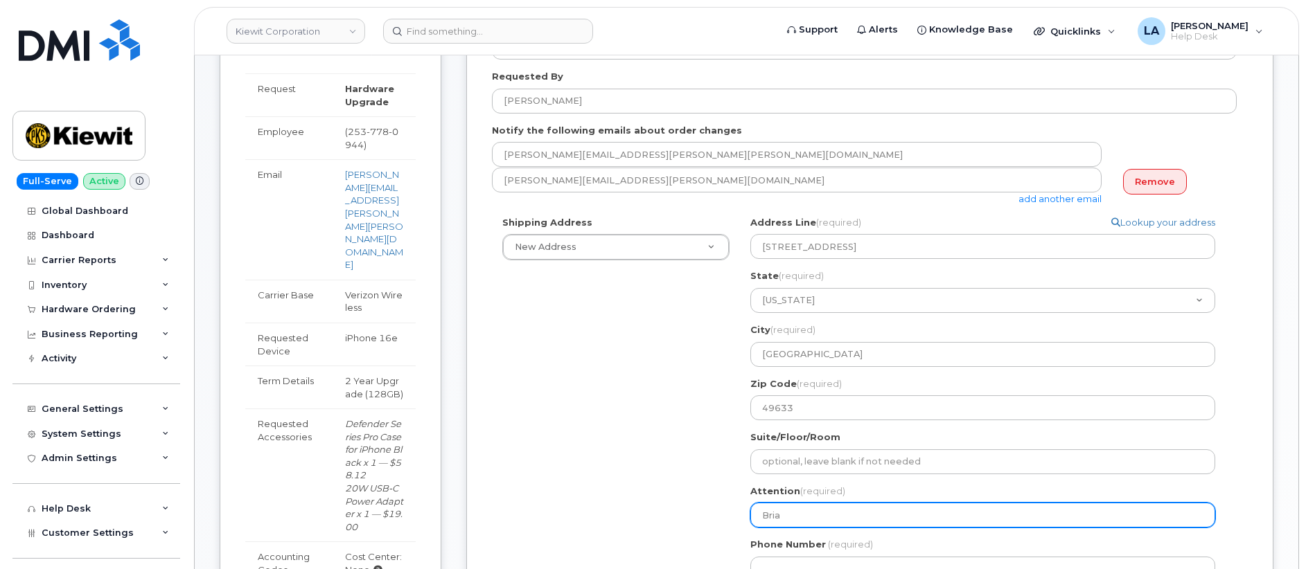
type input "Brian"
select select
type input "BrianB"
select select
type input "BrianBu"
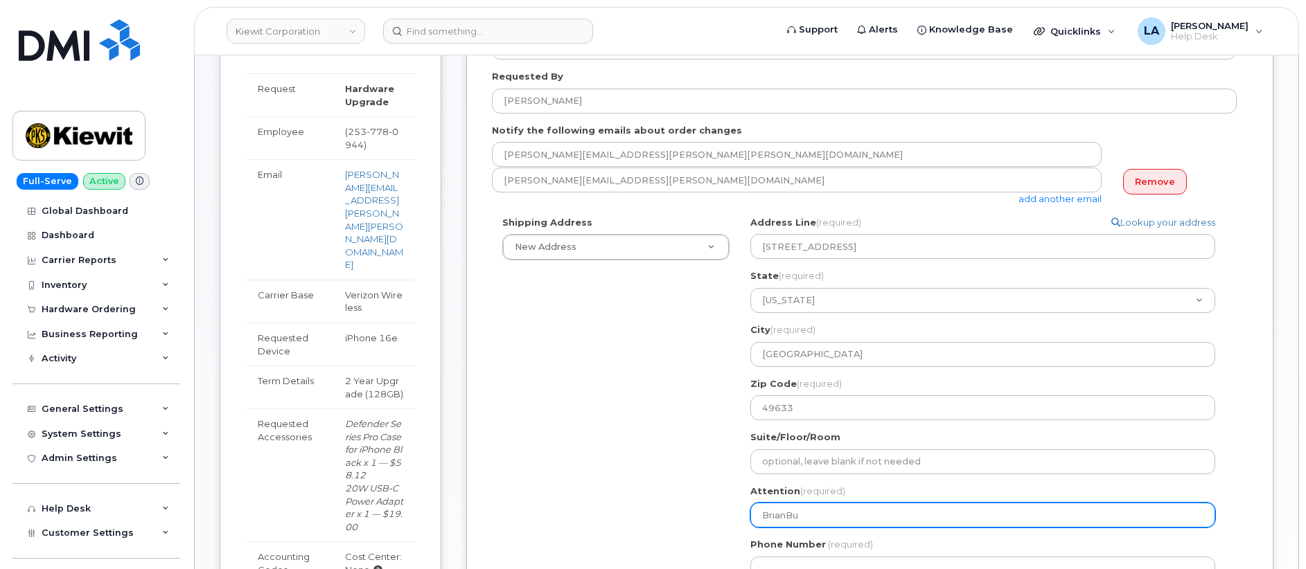
select select
type input "BrianBur"
select select
type input "BrianBu"
select select
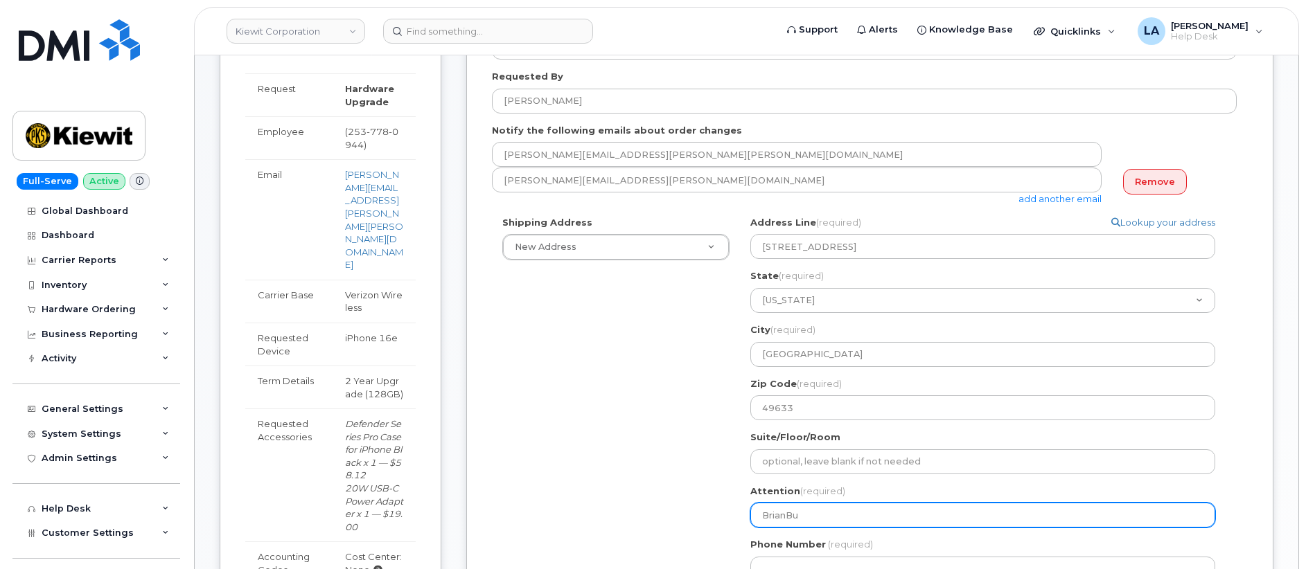
type input "BrianB"
select select
type input "Brian B"
select select
type input "Brian Bu"
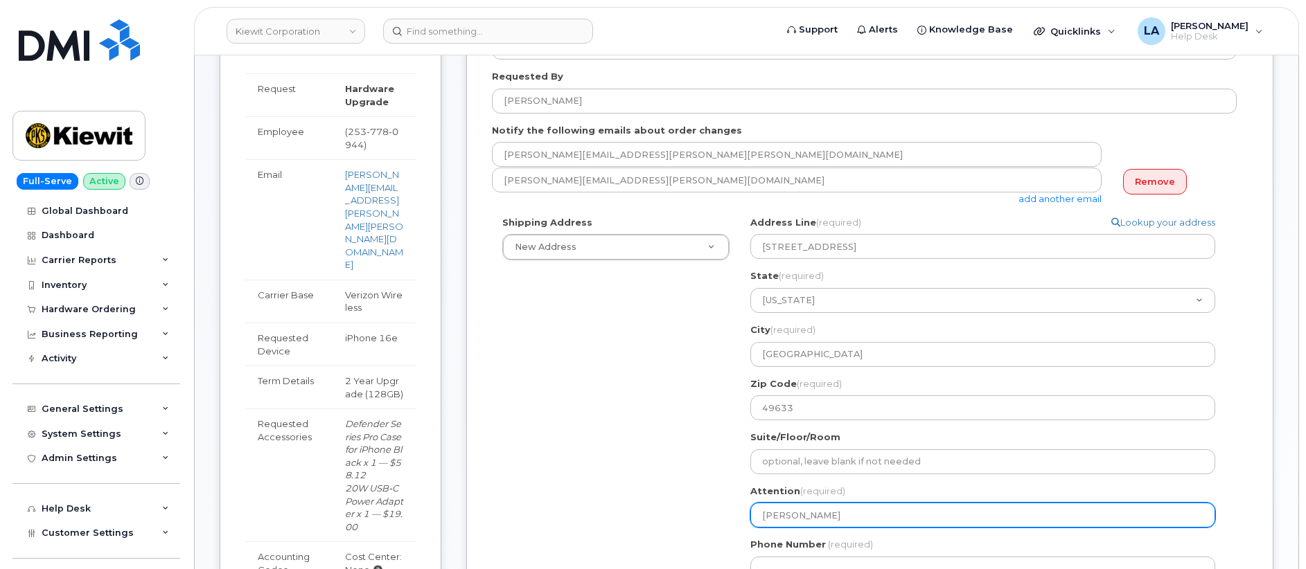
select select
type input "Brian Bur"
select select
type input "Brian Burr"
select select
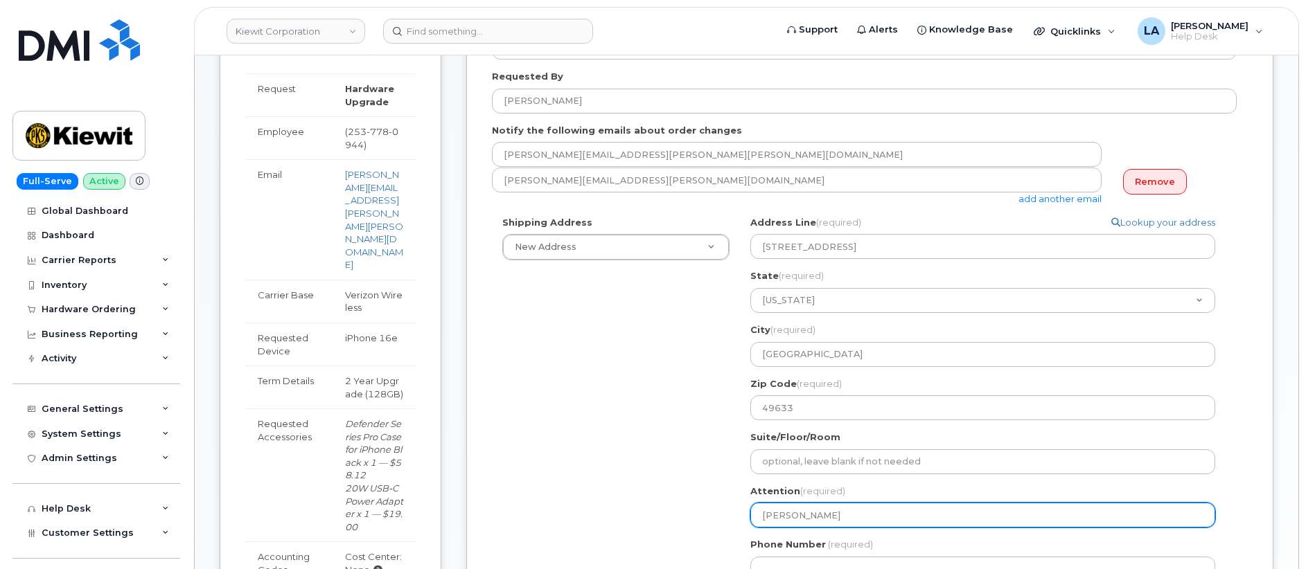
type input "Brian Burri"
select select
type input "Brian Burril"
select select
type input "[PERSON_NAME]"
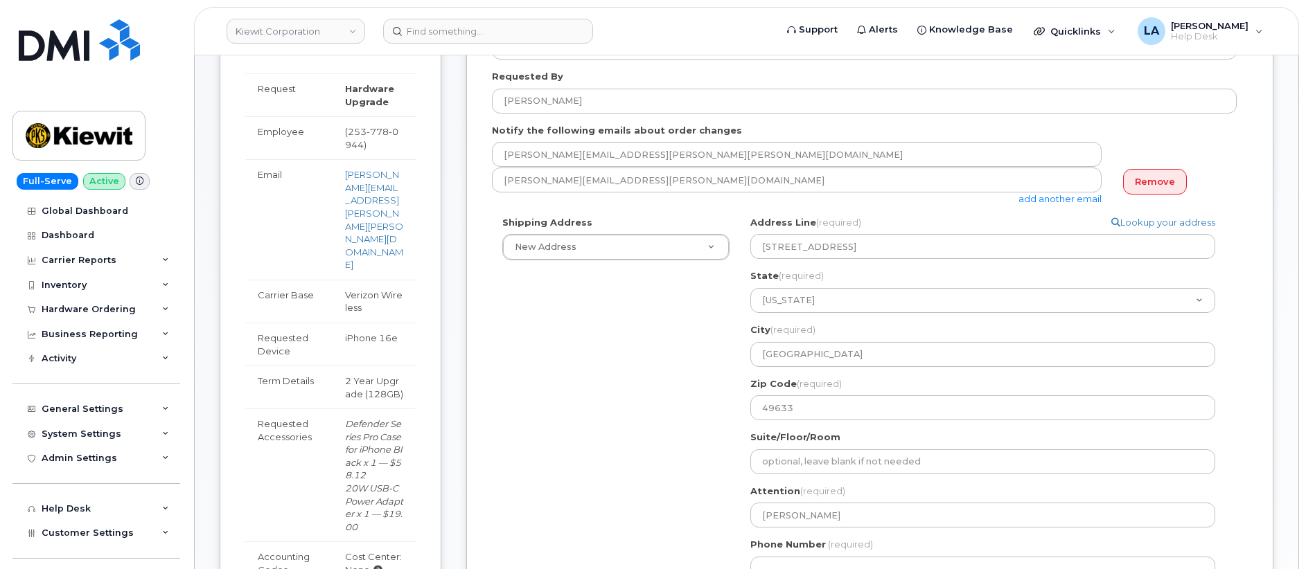
click at [1282, 175] on div "Order No.300334 (in process) Share Order Cancel Order × Share This Order If you…" at bounding box center [746, 520] width 1103 height 1450
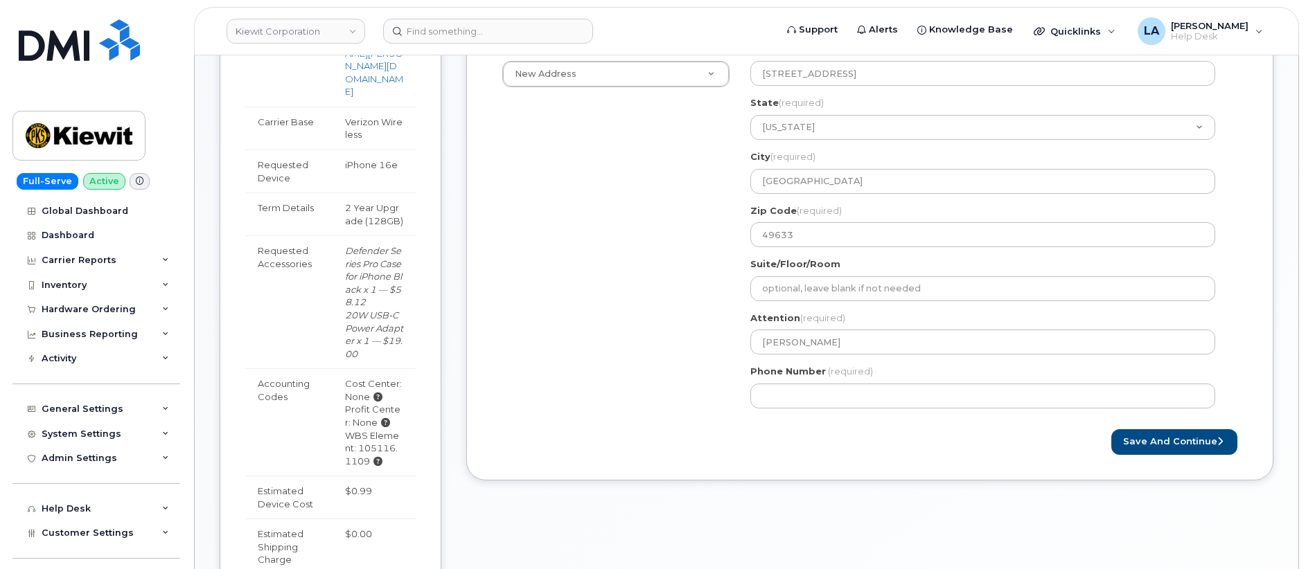
scroll to position [567, 0]
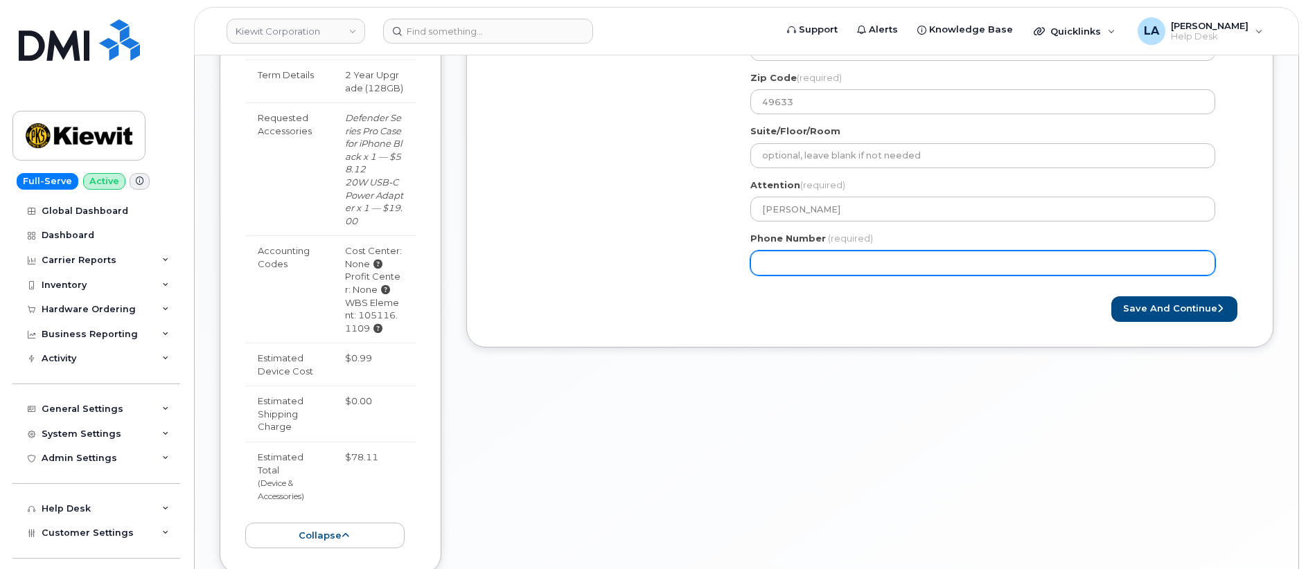
drag, startPoint x: 776, startPoint y: 253, endPoint x: 795, endPoint y: 266, distance: 22.9
click at [776, 253] on input "Phone Number" at bounding box center [982, 263] width 465 height 25
paste input "5313595759"
select select
type input "5313595759"
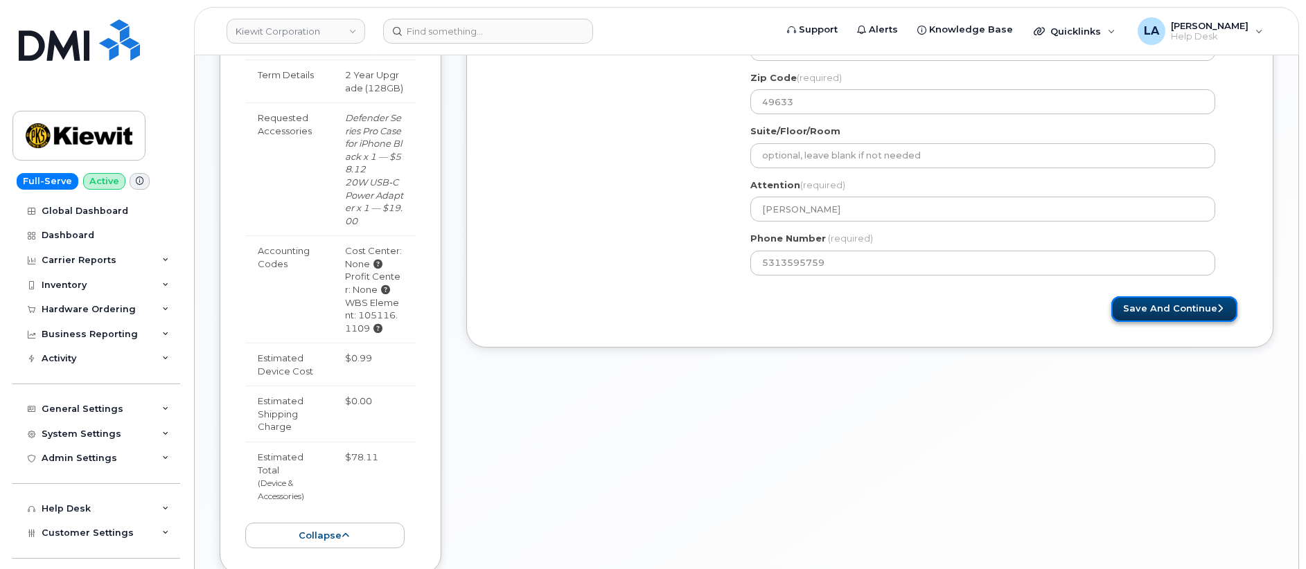
click at [1169, 303] on button "Save and Continue" at bounding box center [1174, 309] width 126 height 26
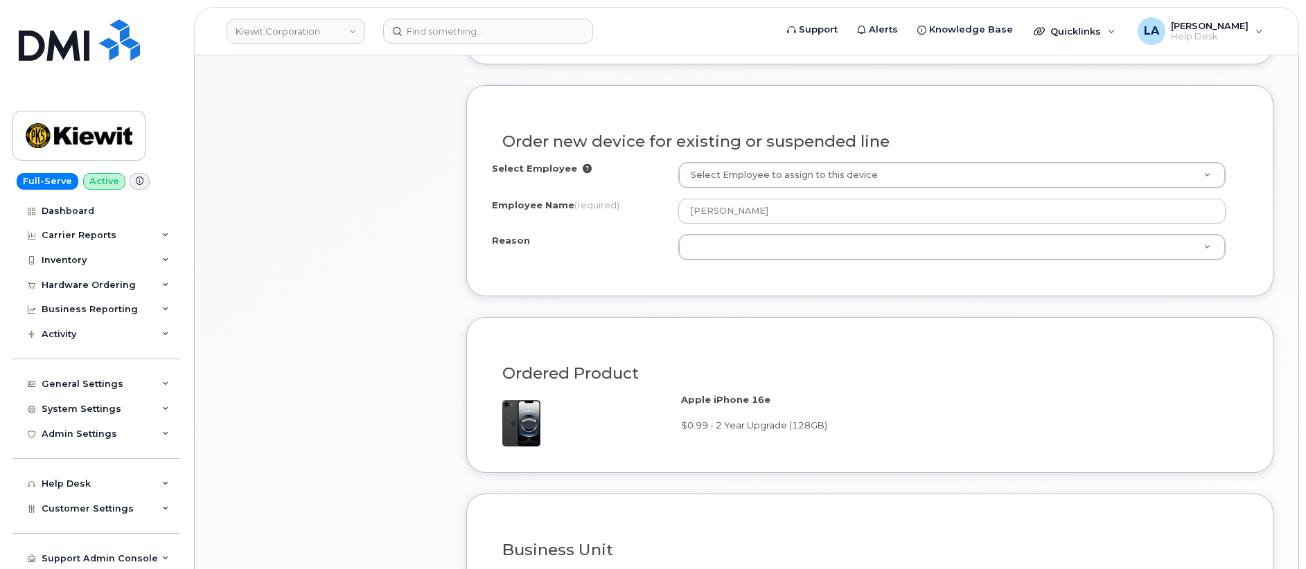
scroll to position [589, 0]
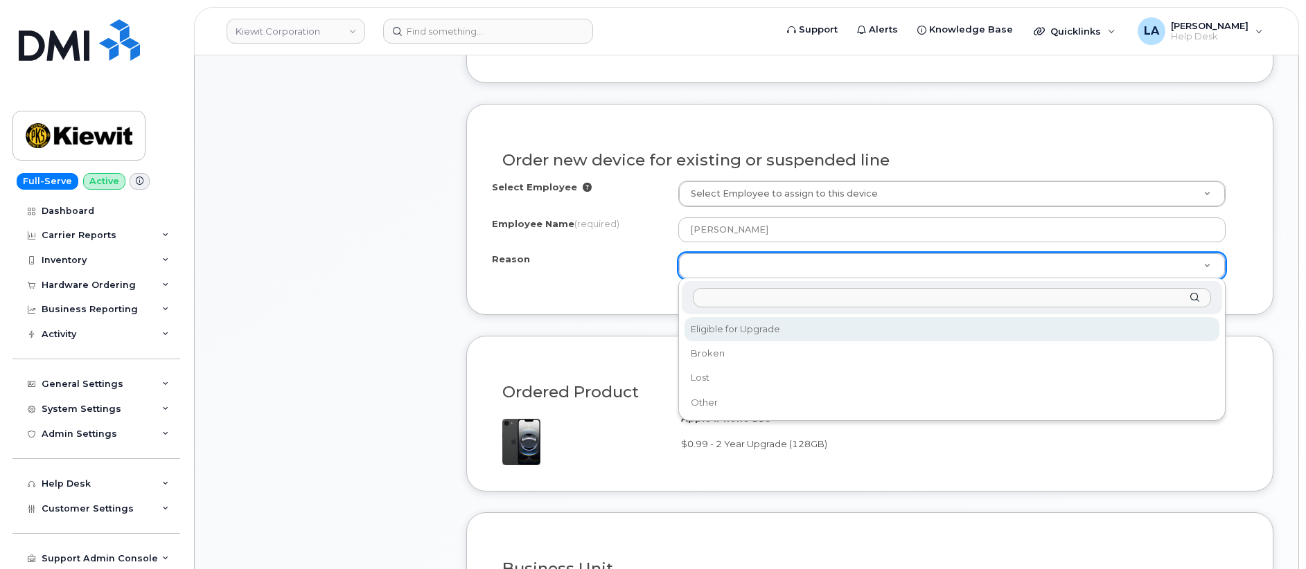
select select "eligible_for_upgrade"
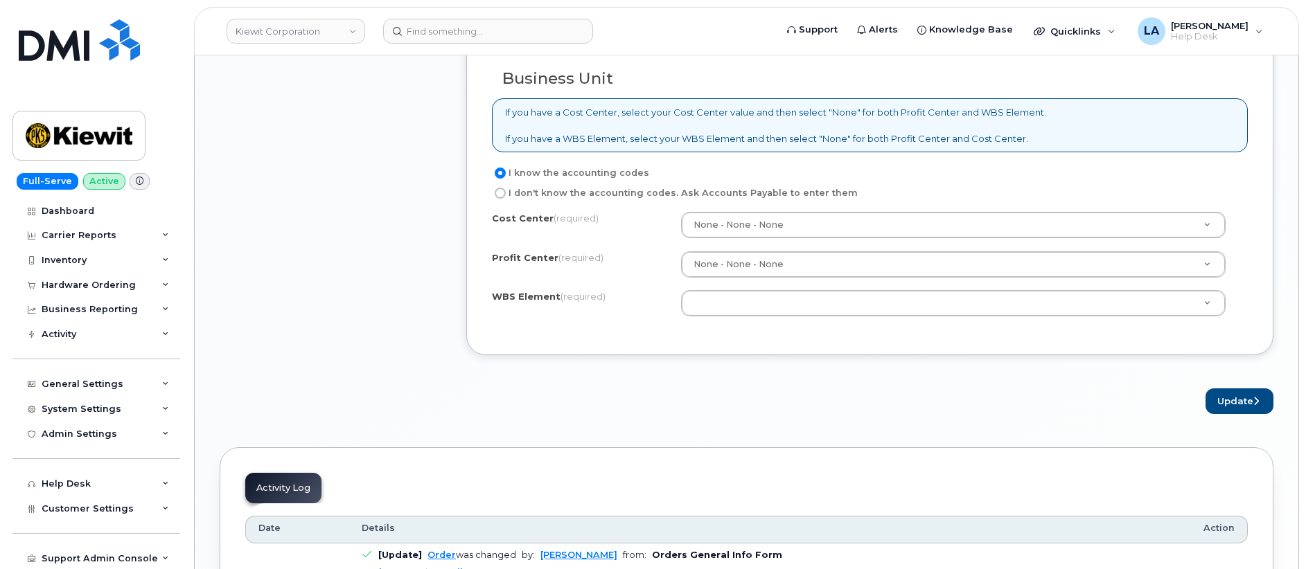
scroll to position [1107, 0]
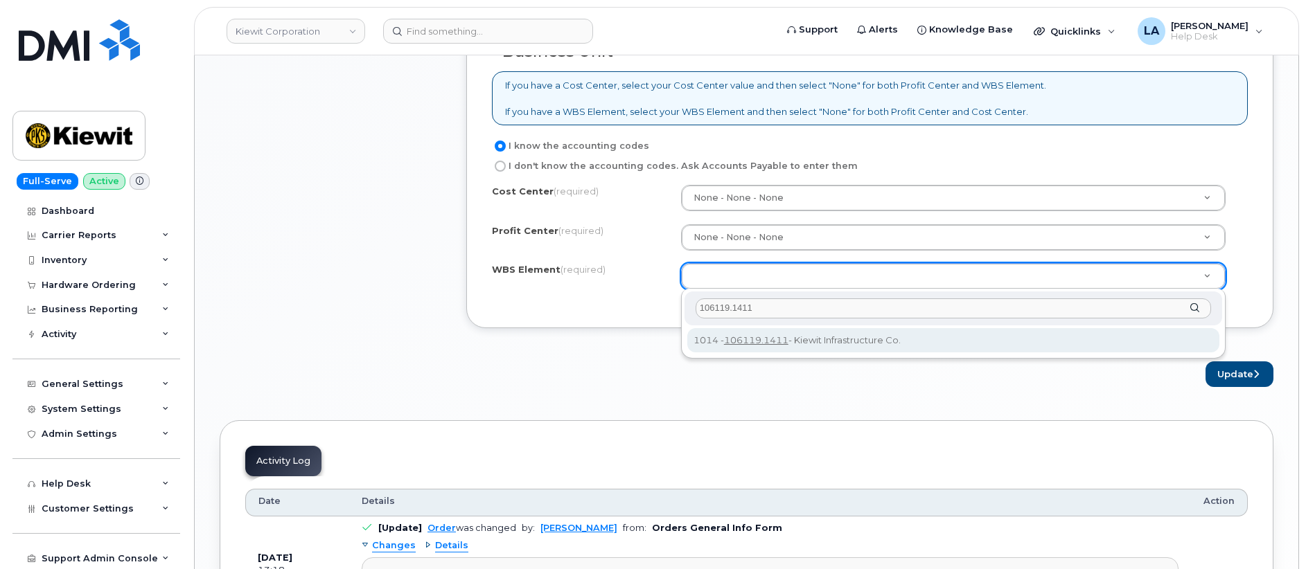
type input "106119.1411"
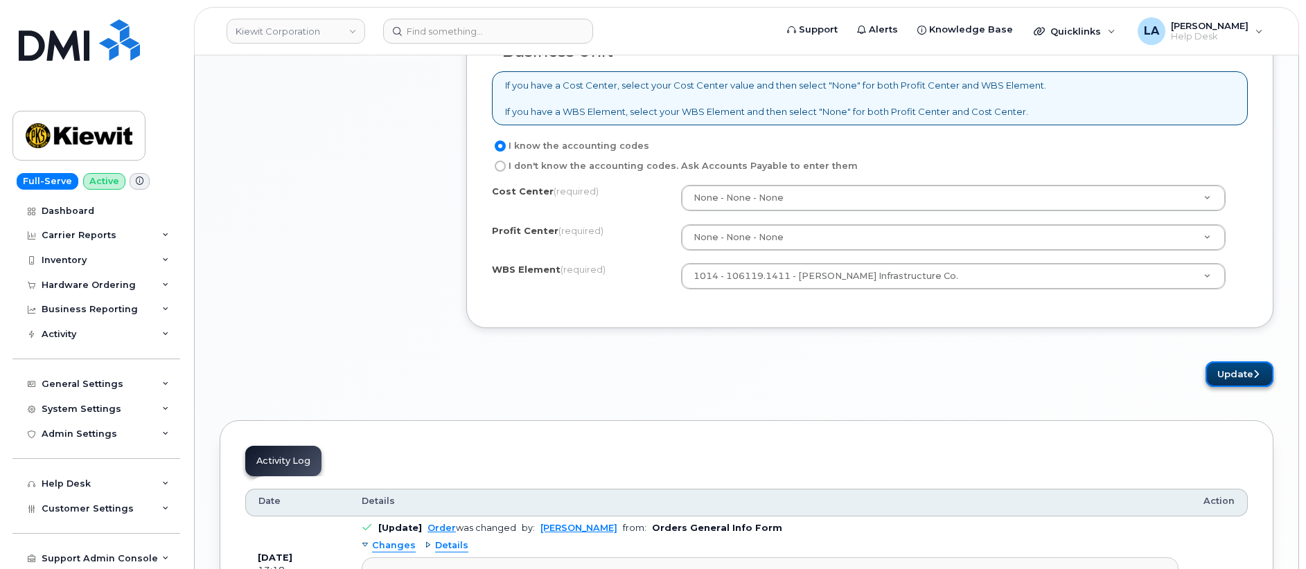
click at [1239, 373] on button "Update" at bounding box center [1239, 375] width 68 height 26
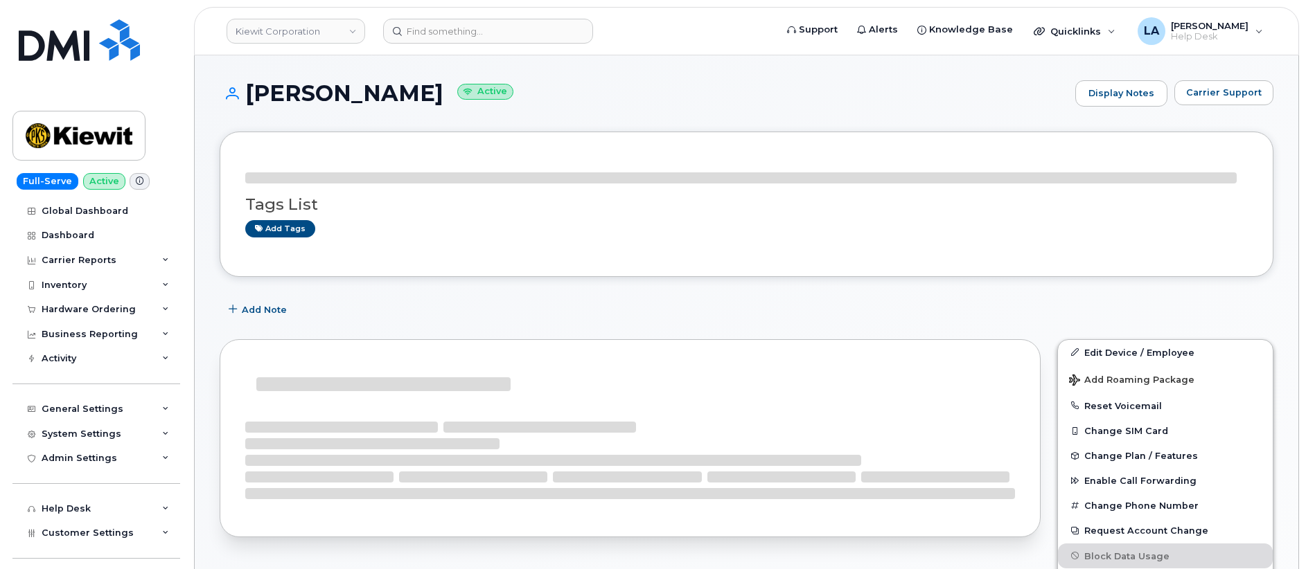
drag, startPoint x: 1304, startPoint y: 48, endPoint x: 1308, endPoint y: 71, distance: 23.1
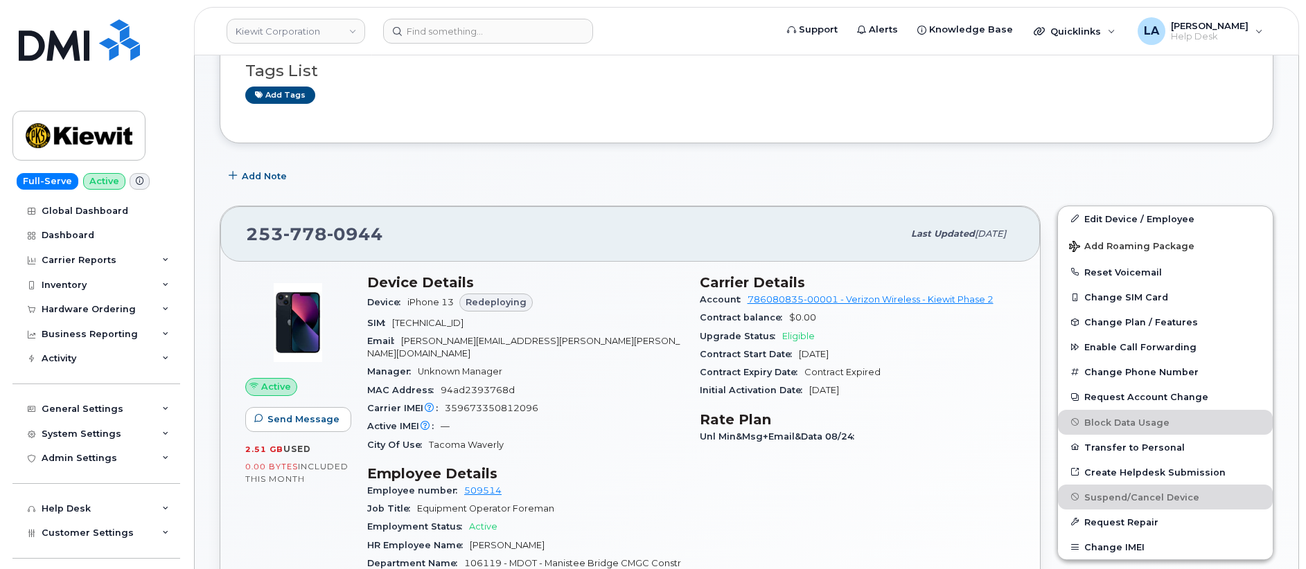
scroll to position [135, 0]
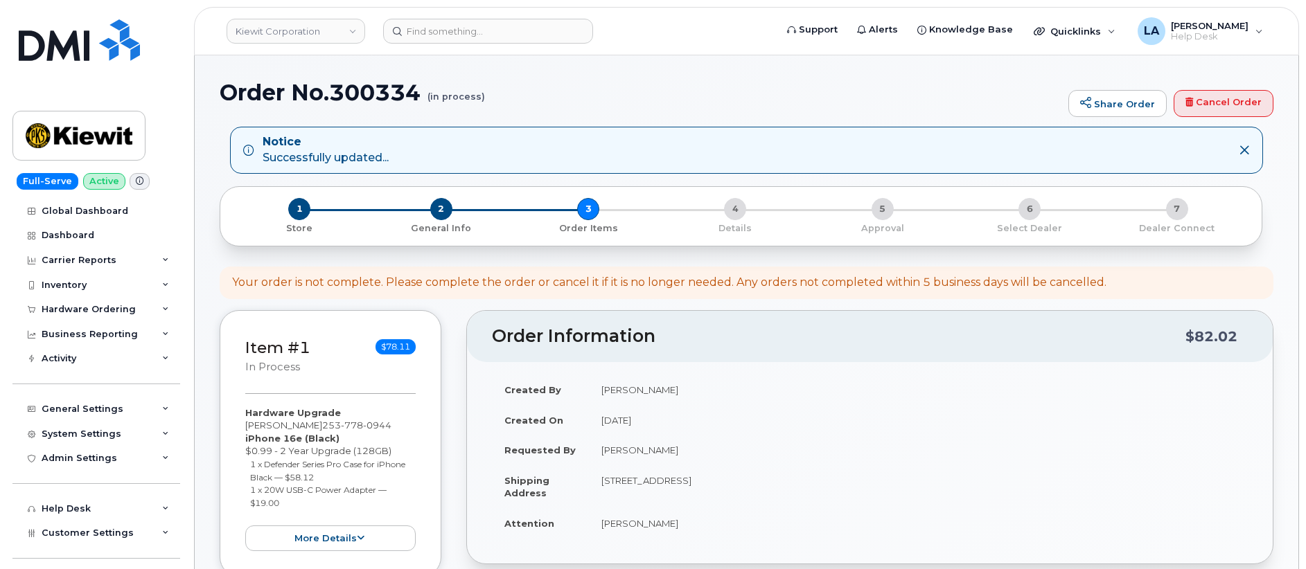
click at [1022, 103] on h1 "Order No.300334 (in process)" at bounding box center [641, 92] width 842 height 24
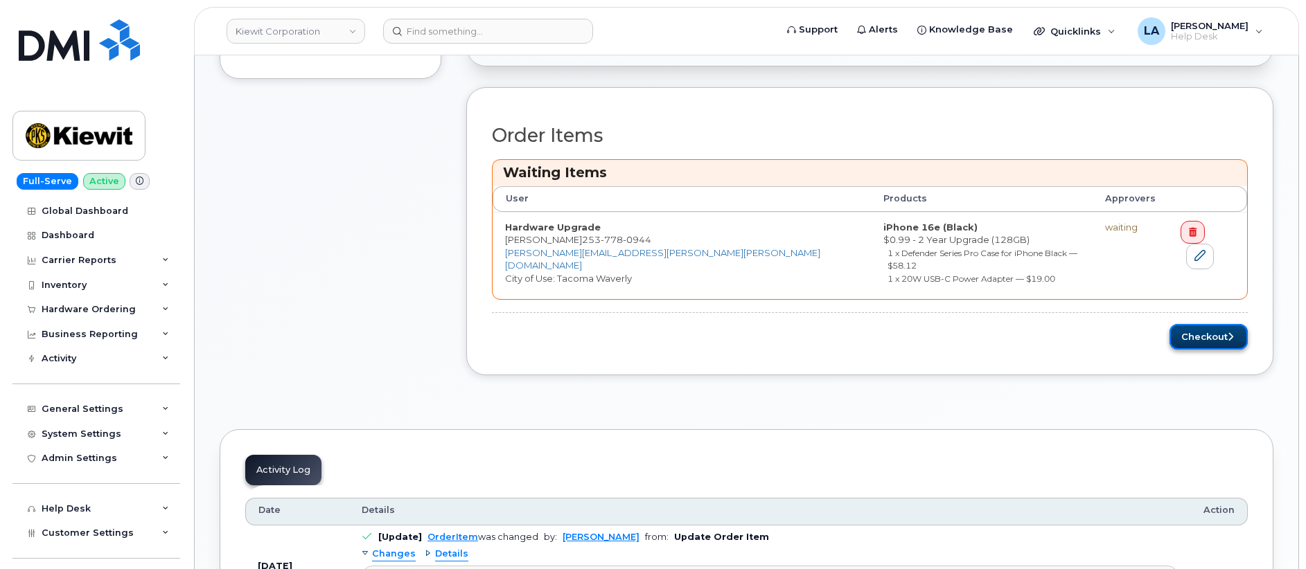
click at [1189, 328] on button "Checkout" at bounding box center [1208, 337] width 78 height 26
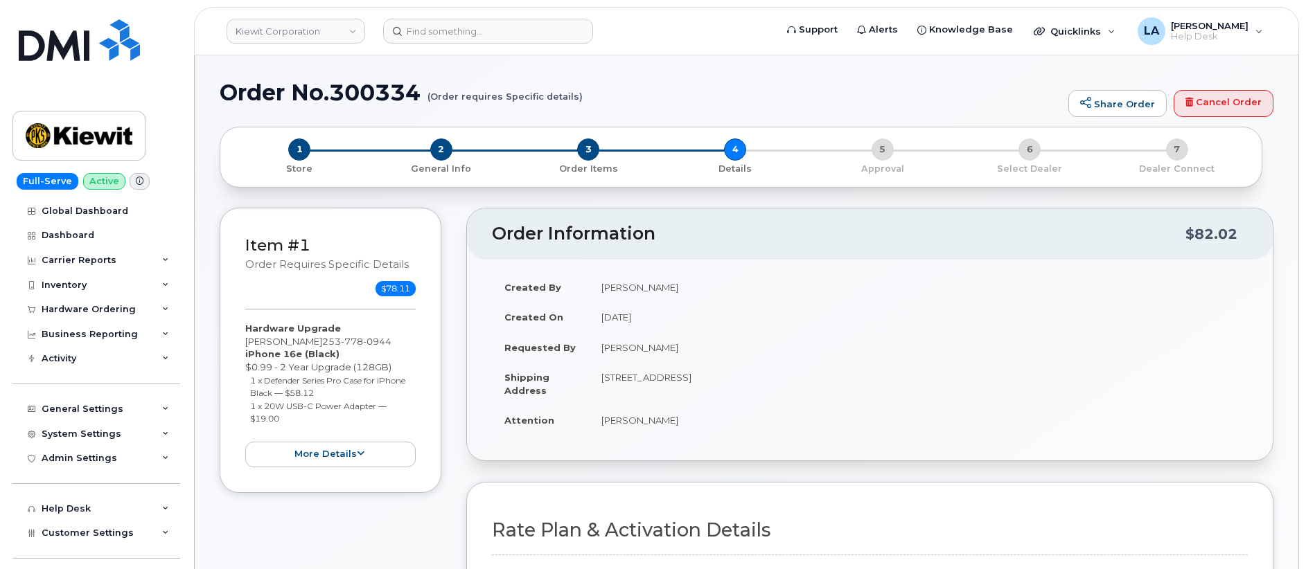
drag, startPoint x: 747, startPoint y: 62, endPoint x: 755, endPoint y: 62, distance: 7.6
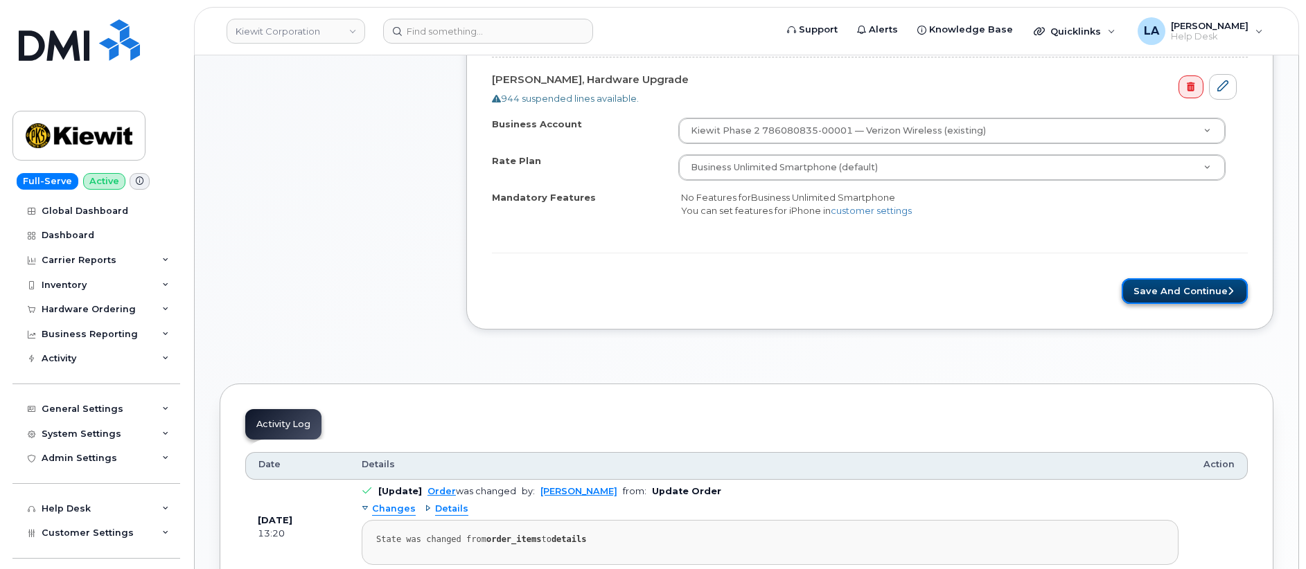
click at [1167, 293] on button "Save and Continue" at bounding box center [1184, 291] width 126 height 26
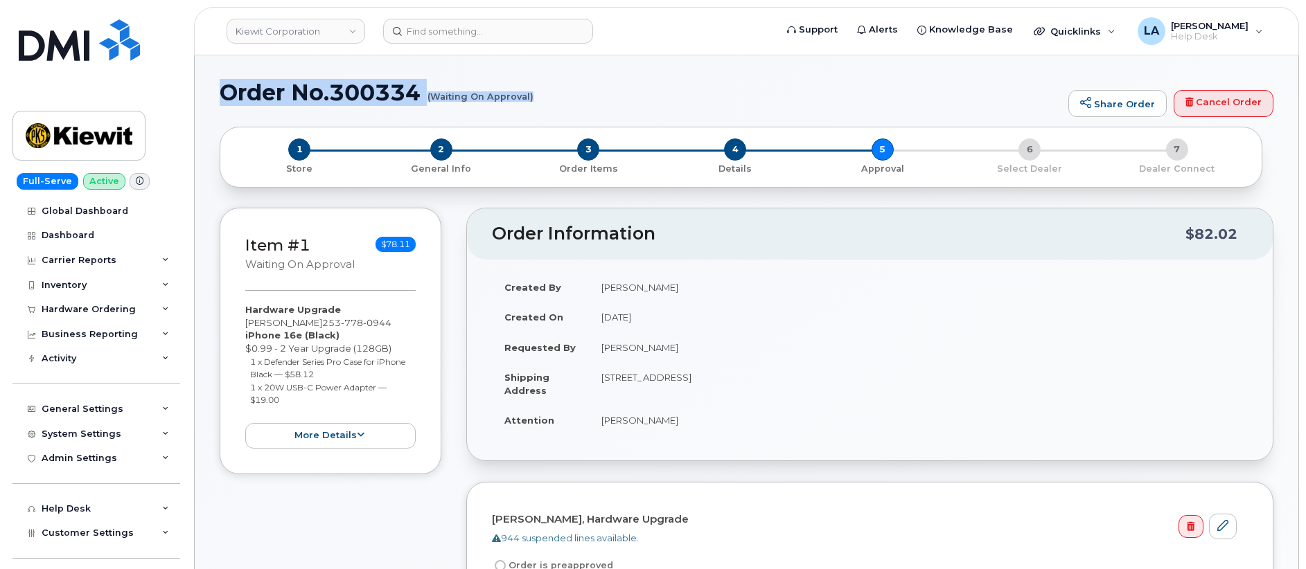
drag, startPoint x: 210, startPoint y: 80, endPoint x: 541, endPoint y: 113, distance: 332.7
copy h1 "Order No.300334 (Waiting On Approval)"
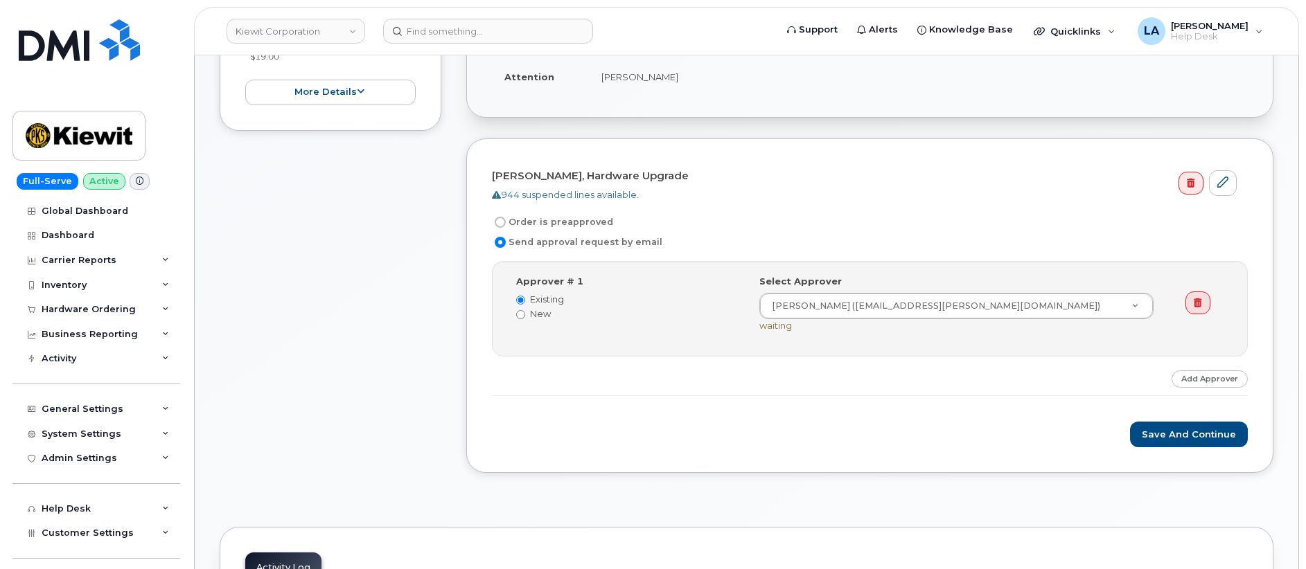
scroll to position [364, 0]
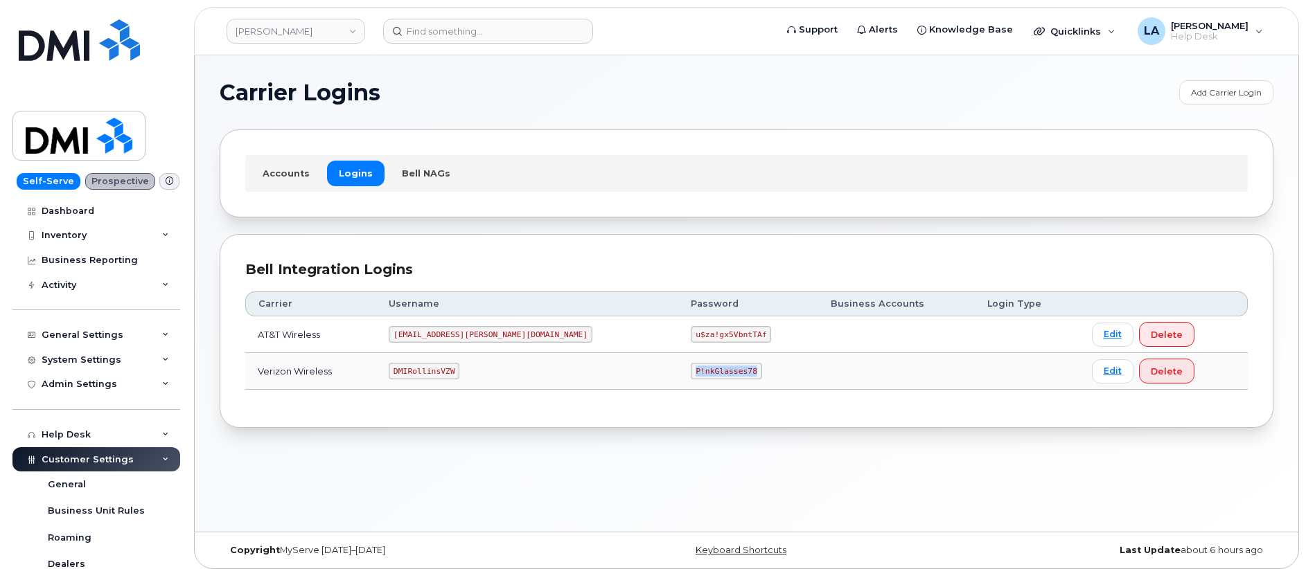
drag, startPoint x: 606, startPoint y: 366, endPoint x: 689, endPoint y: 375, distance: 82.9
click at [689, 375] on td "P!nkGlasses78" at bounding box center [747, 371] width 139 height 37
copy code "P!nkGlasses78"
